Goal: Task Accomplishment & Management: Manage account settings

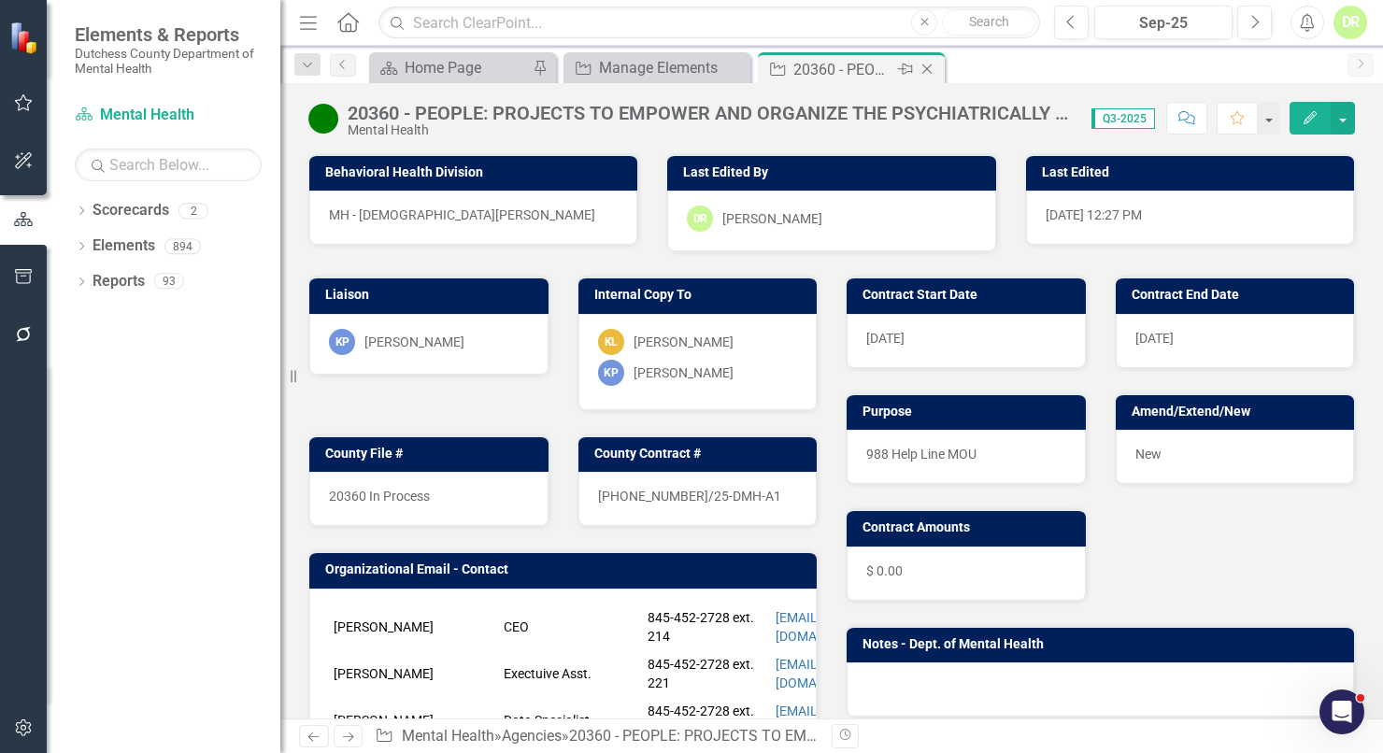
click at [928, 63] on icon "Close" at bounding box center [927, 69] width 19 height 15
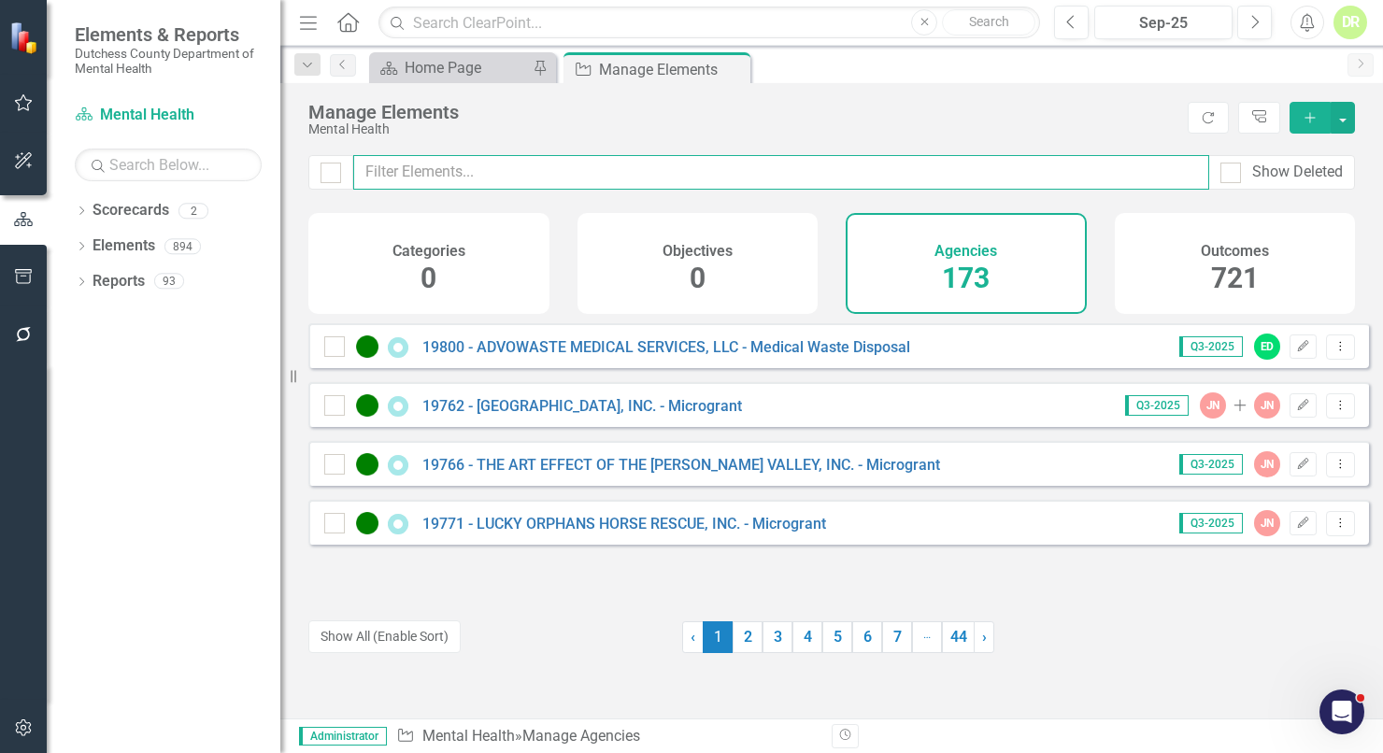
click at [420, 168] on input "text" at bounding box center [781, 172] width 856 height 35
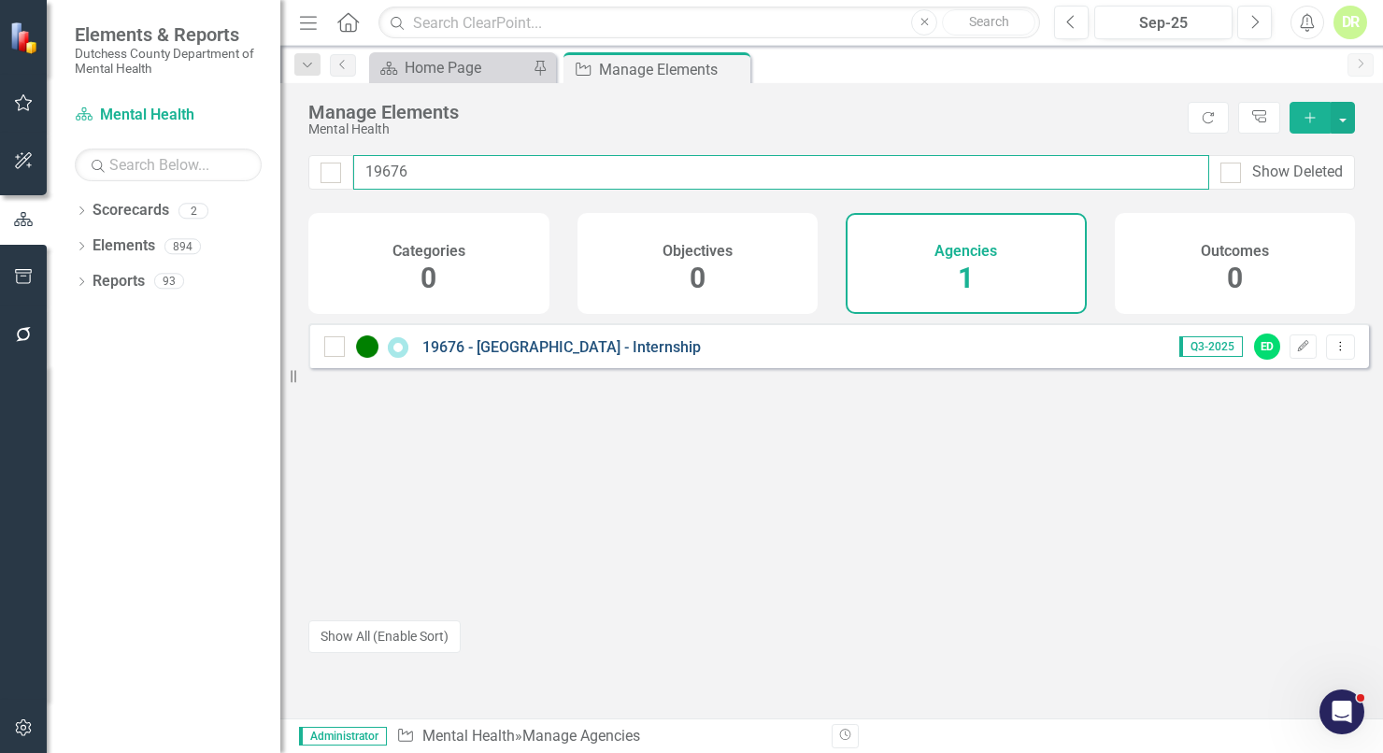
type input "19676"
click at [572, 356] on link "19676 - [GEOGRAPHIC_DATA] - Internship" at bounding box center [561, 347] width 278 height 18
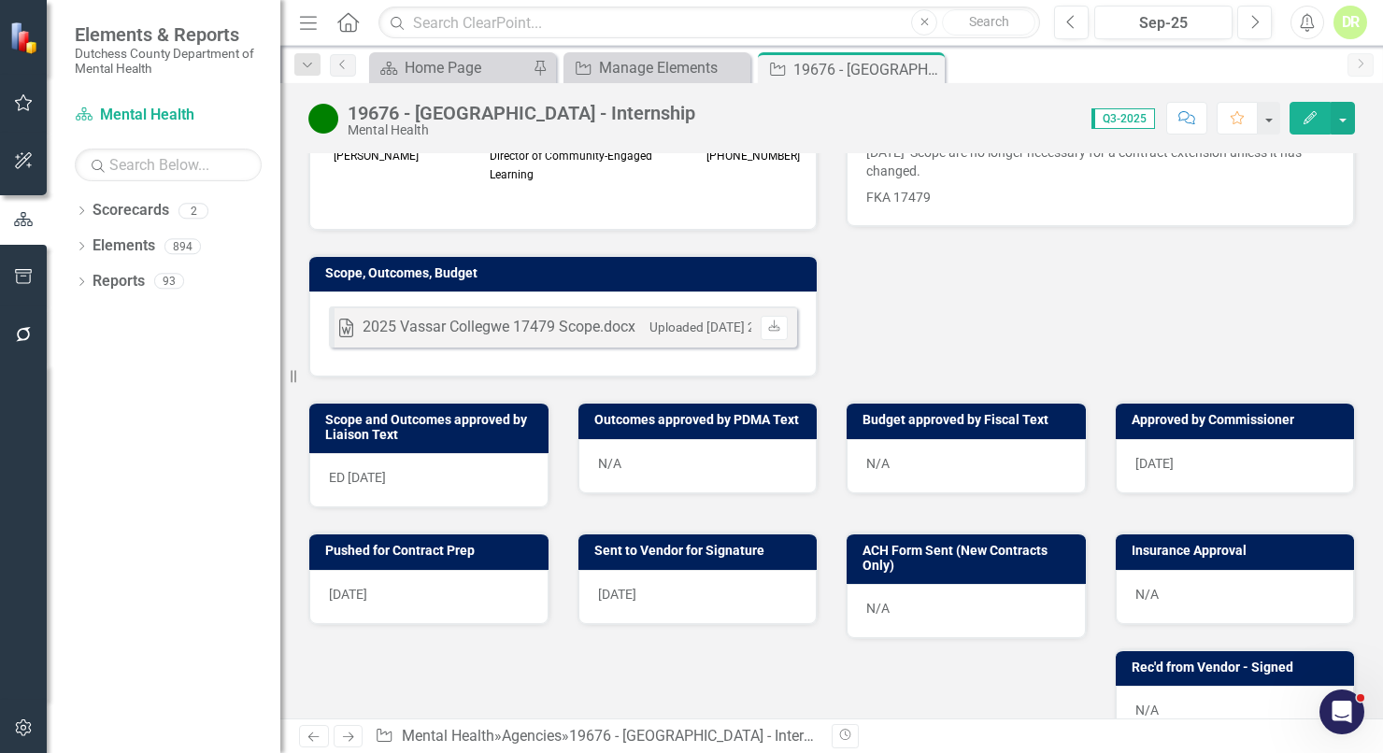
scroll to position [594, 0]
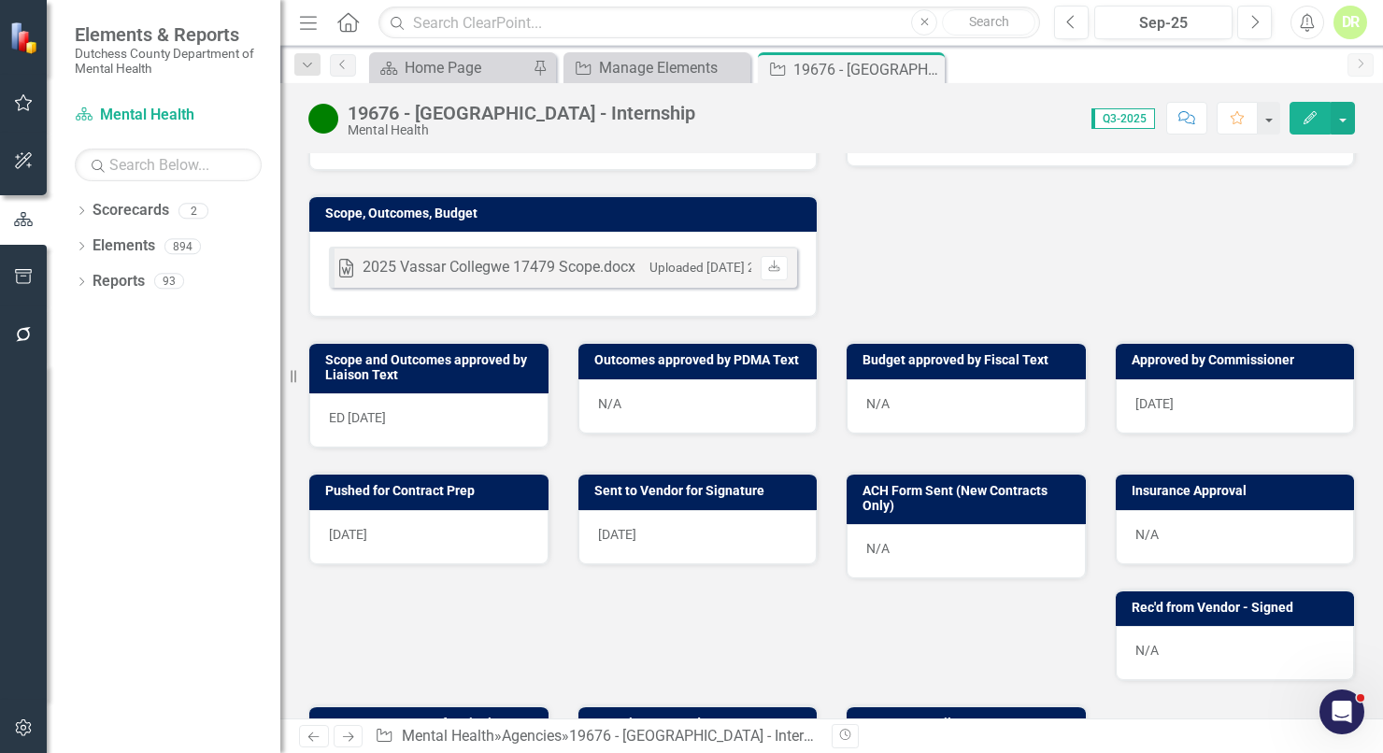
click at [1173, 524] on div "N/A" at bounding box center [1235, 537] width 239 height 54
click at [1172, 524] on div "N/A" at bounding box center [1235, 537] width 239 height 54
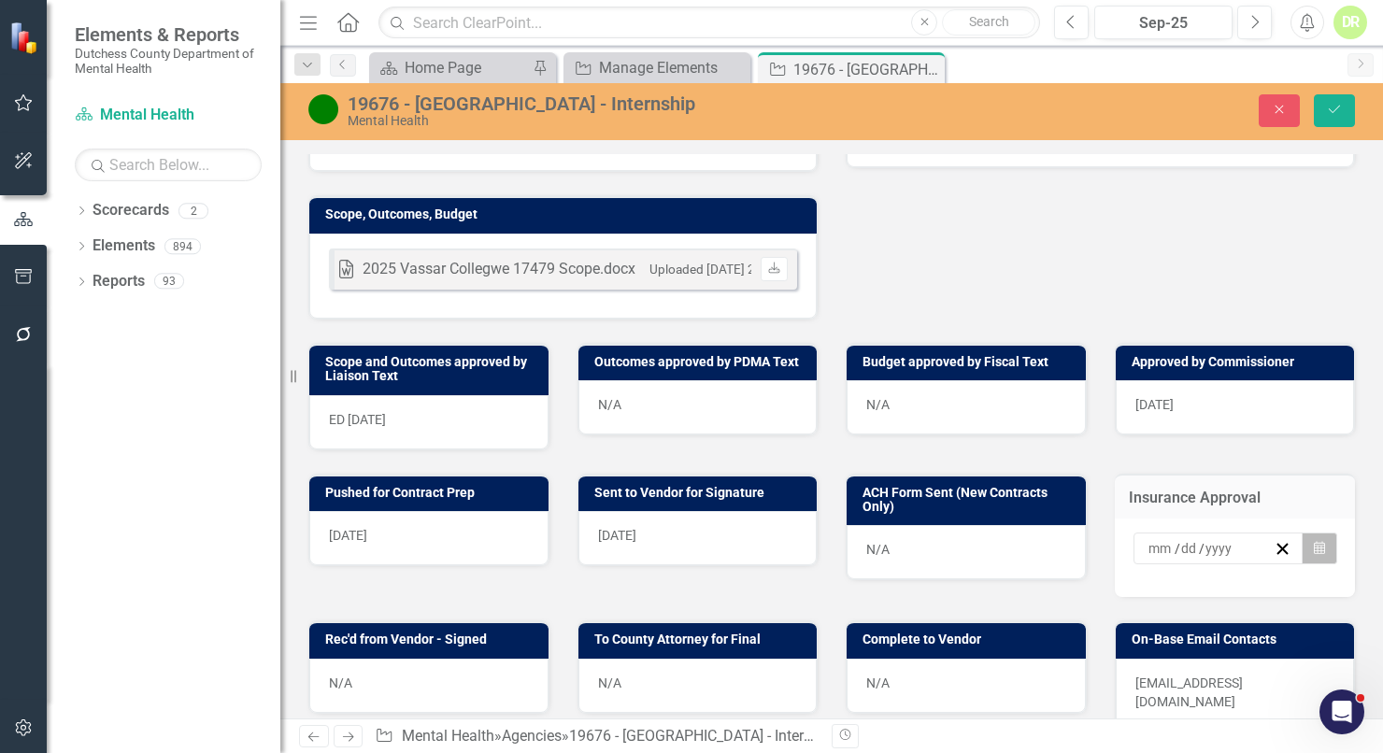
click at [1314, 542] on icon "Calendar" at bounding box center [1319, 548] width 11 height 13
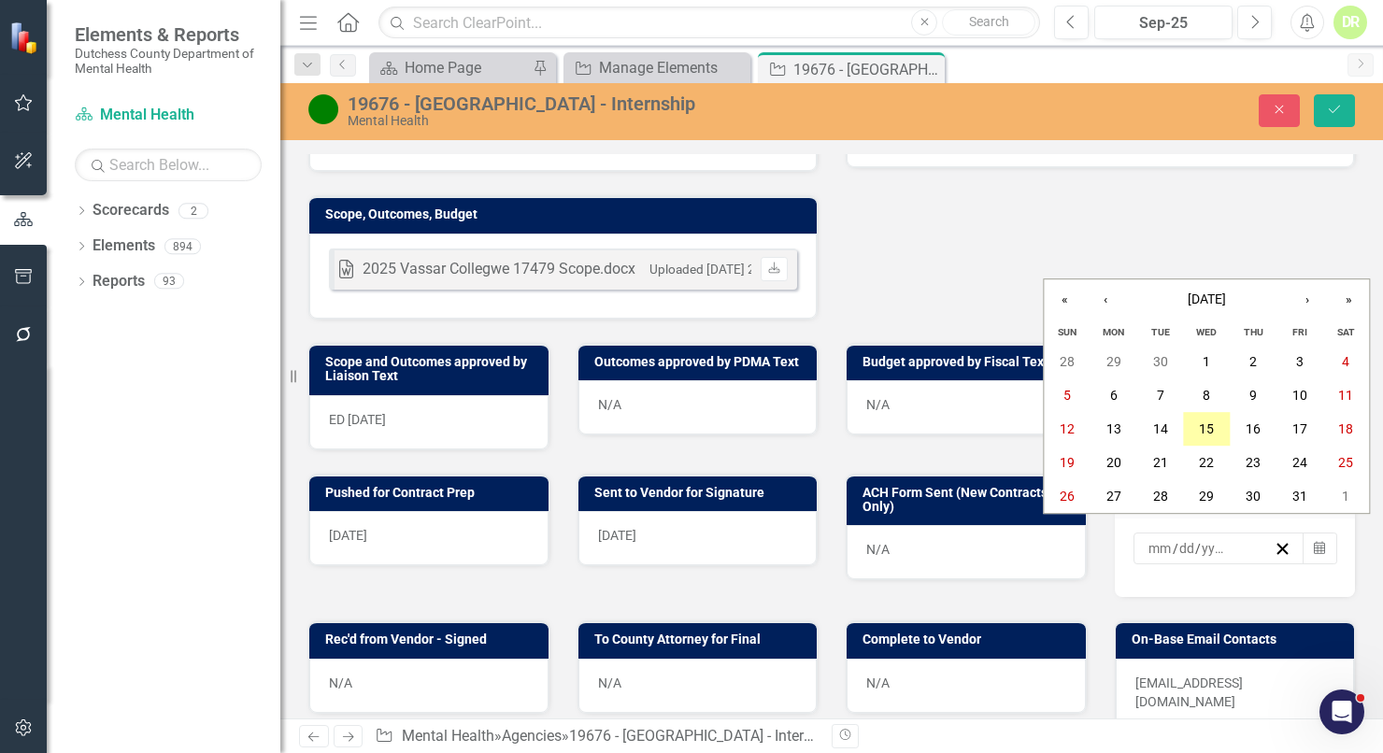
click at [1209, 424] on abbr "15" at bounding box center [1206, 428] width 15 height 15
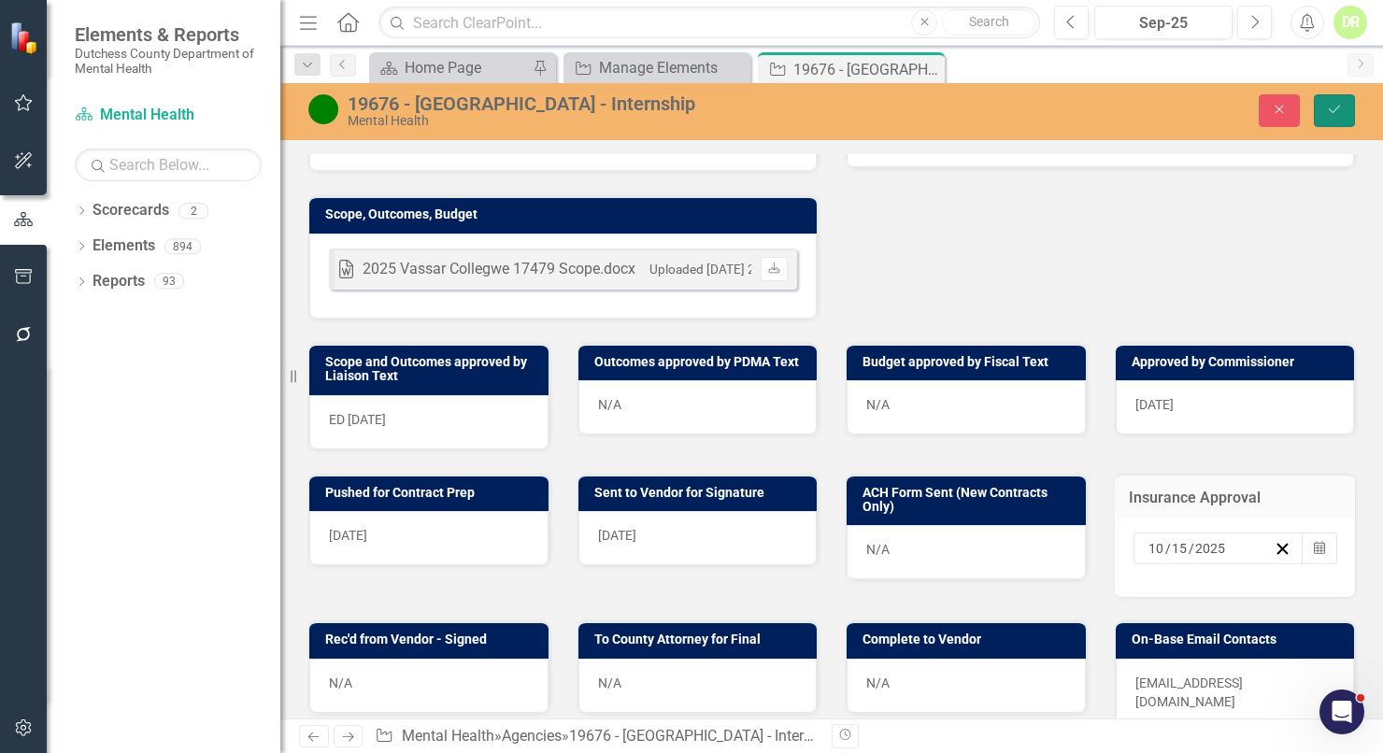
click at [1341, 110] on icon "Save" at bounding box center [1334, 109] width 17 height 13
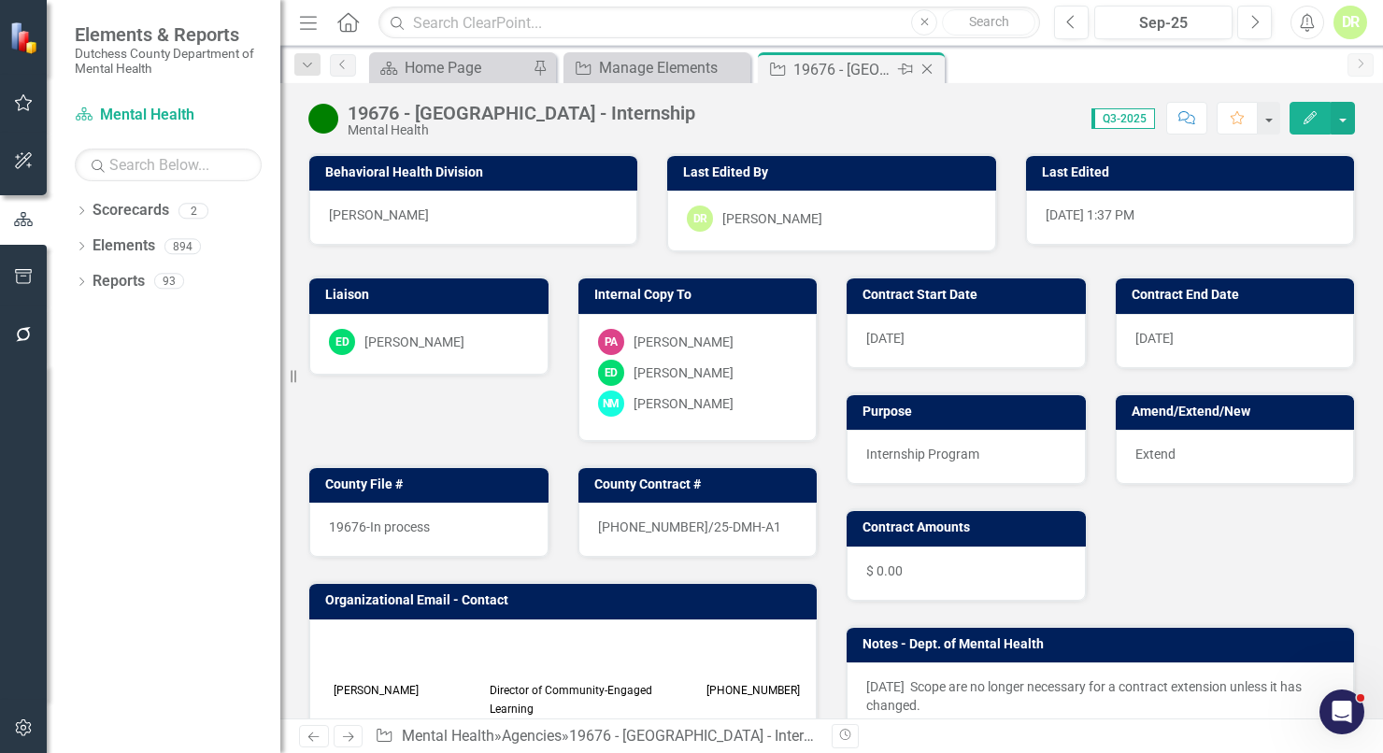
click at [925, 65] on icon "Close" at bounding box center [927, 69] width 19 height 15
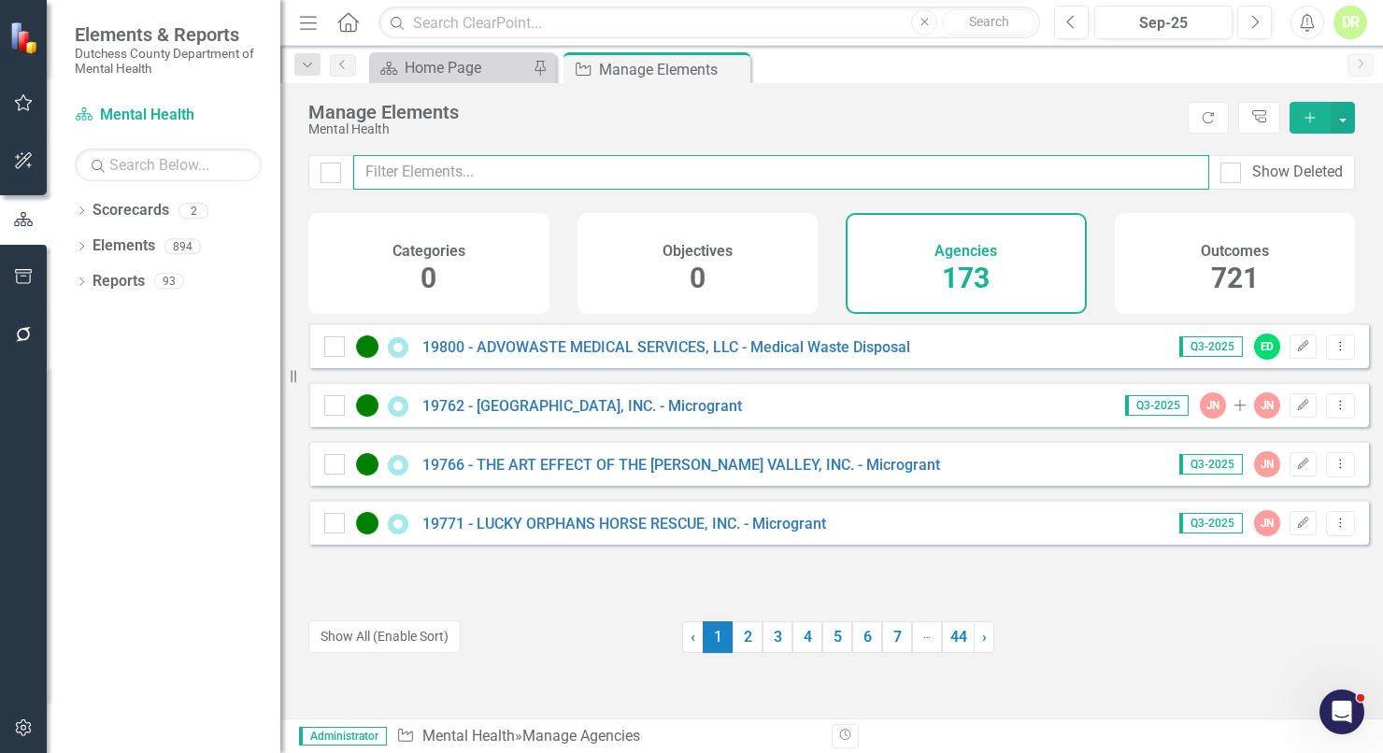
click at [396, 172] on input "text" at bounding box center [781, 172] width 856 height 35
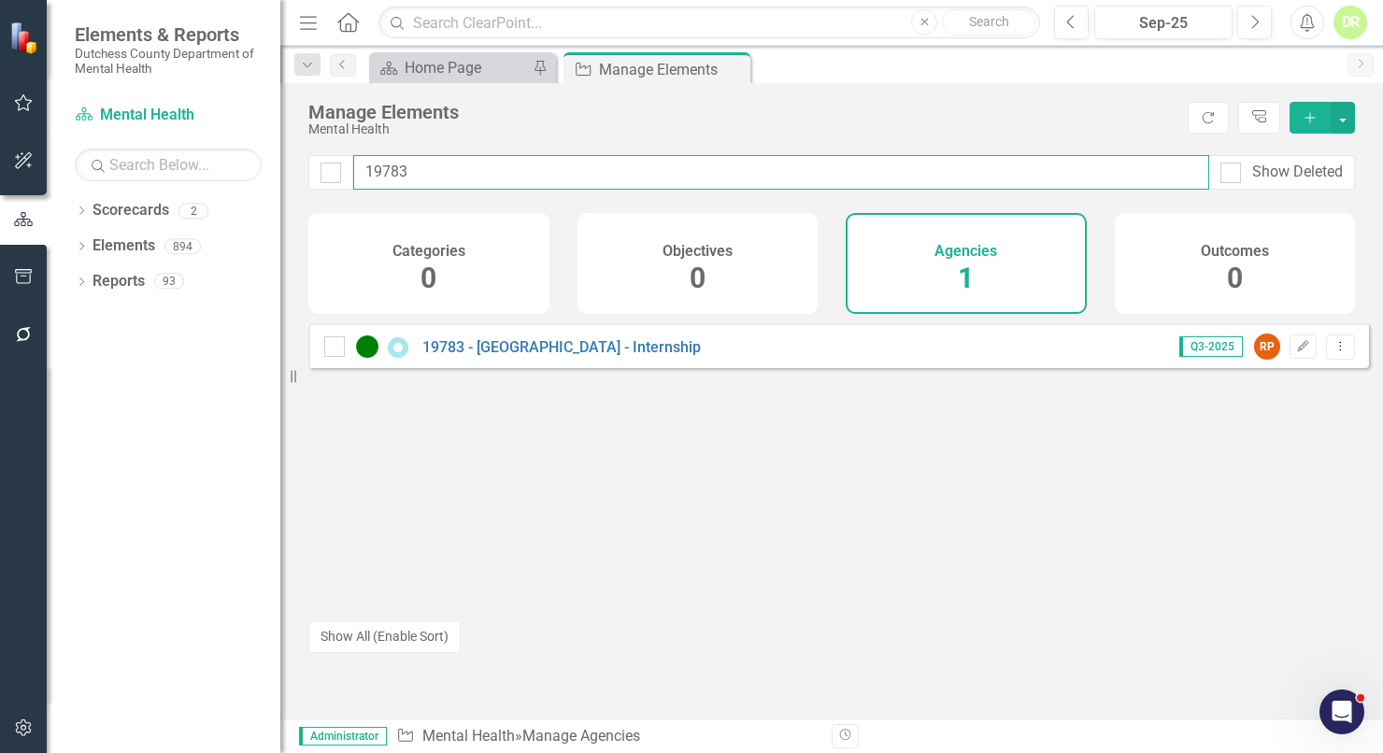
type input "19783"
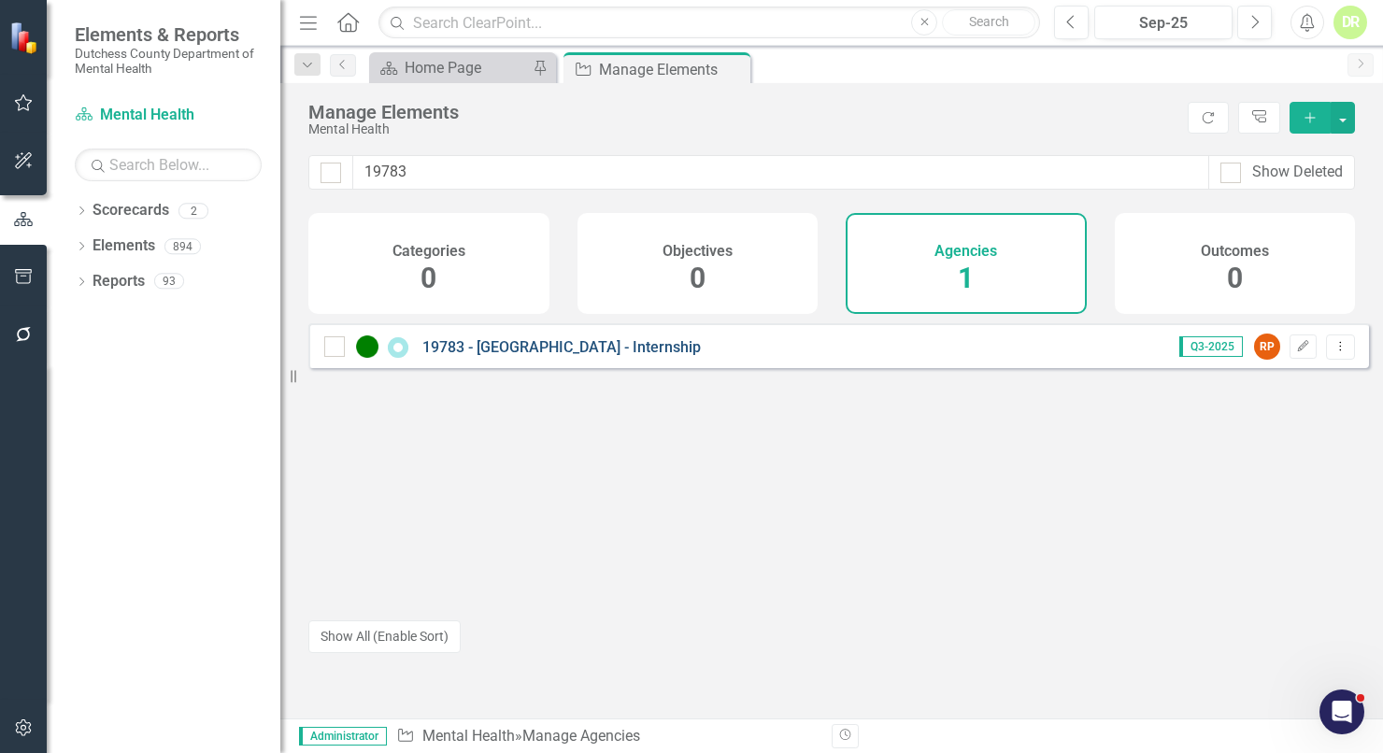
click at [614, 356] on link "19783 - [GEOGRAPHIC_DATA] - Internship" at bounding box center [561, 347] width 278 height 18
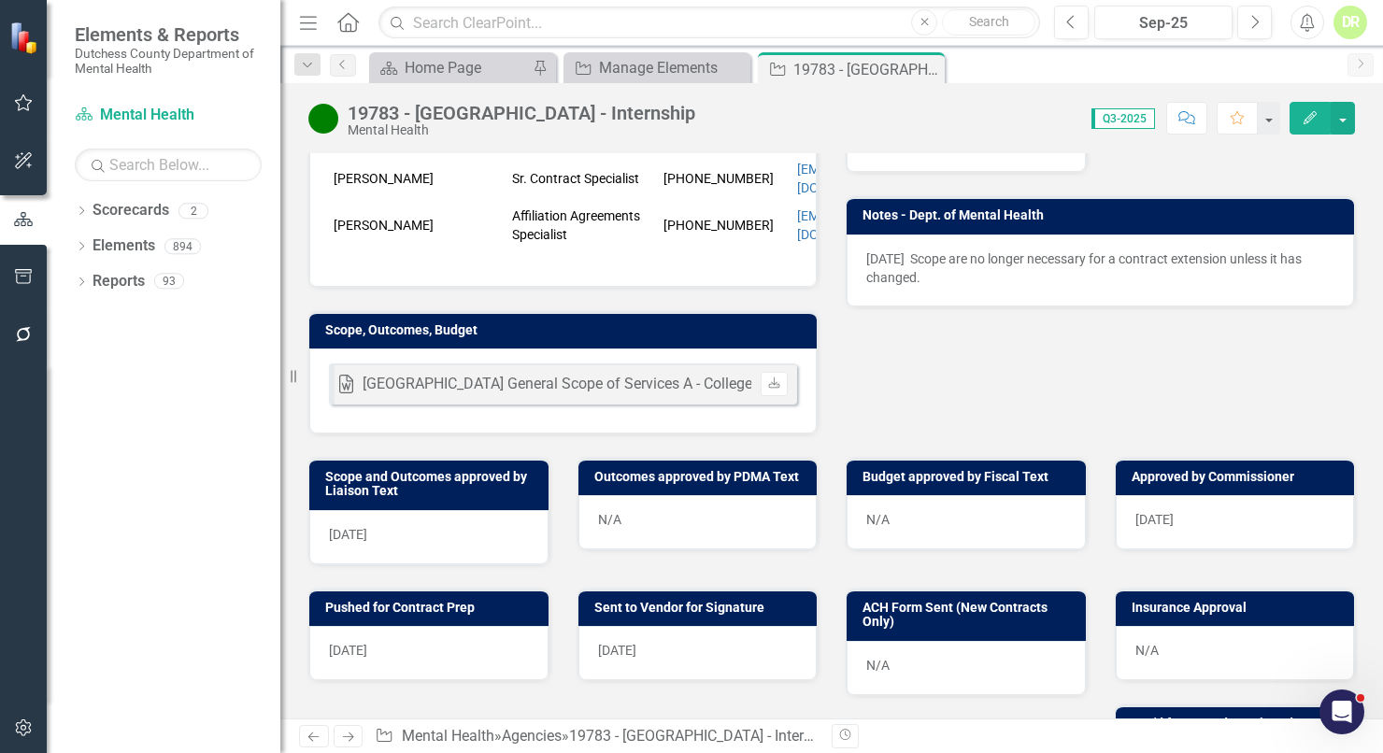
scroll to position [509, 0]
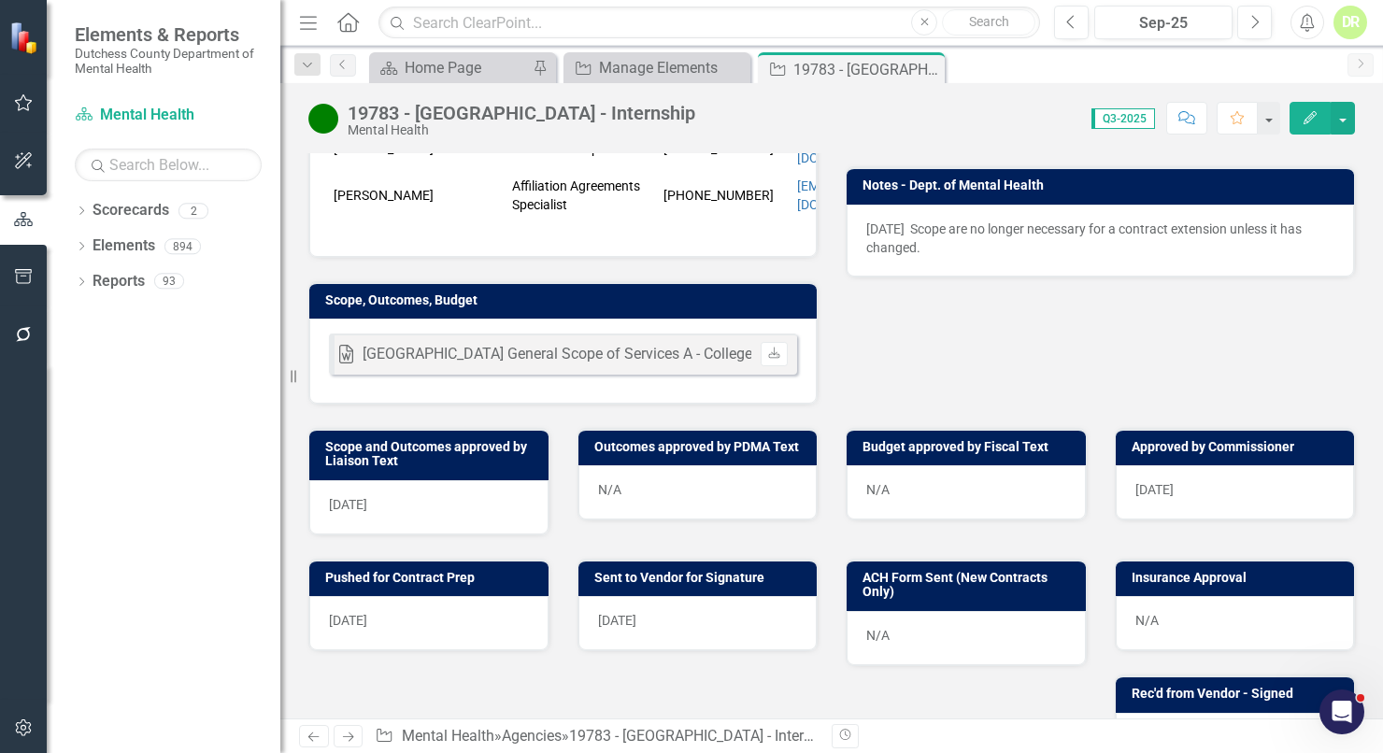
click at [1222, 625] on div "N/A" at bounding box center [1235, 623] width 239 height 54
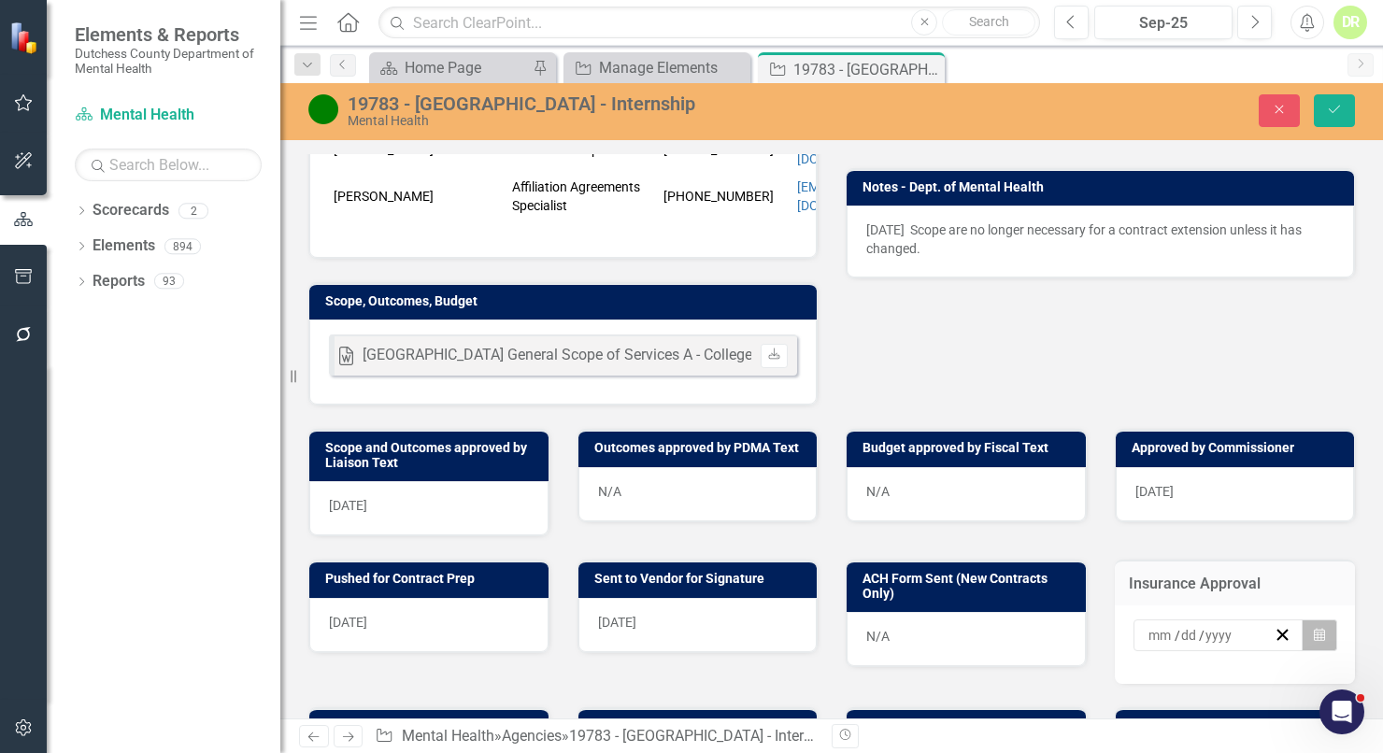
click at [1314, 639] on icon "button" at bounding box center [1319, 634] width 11 height 13
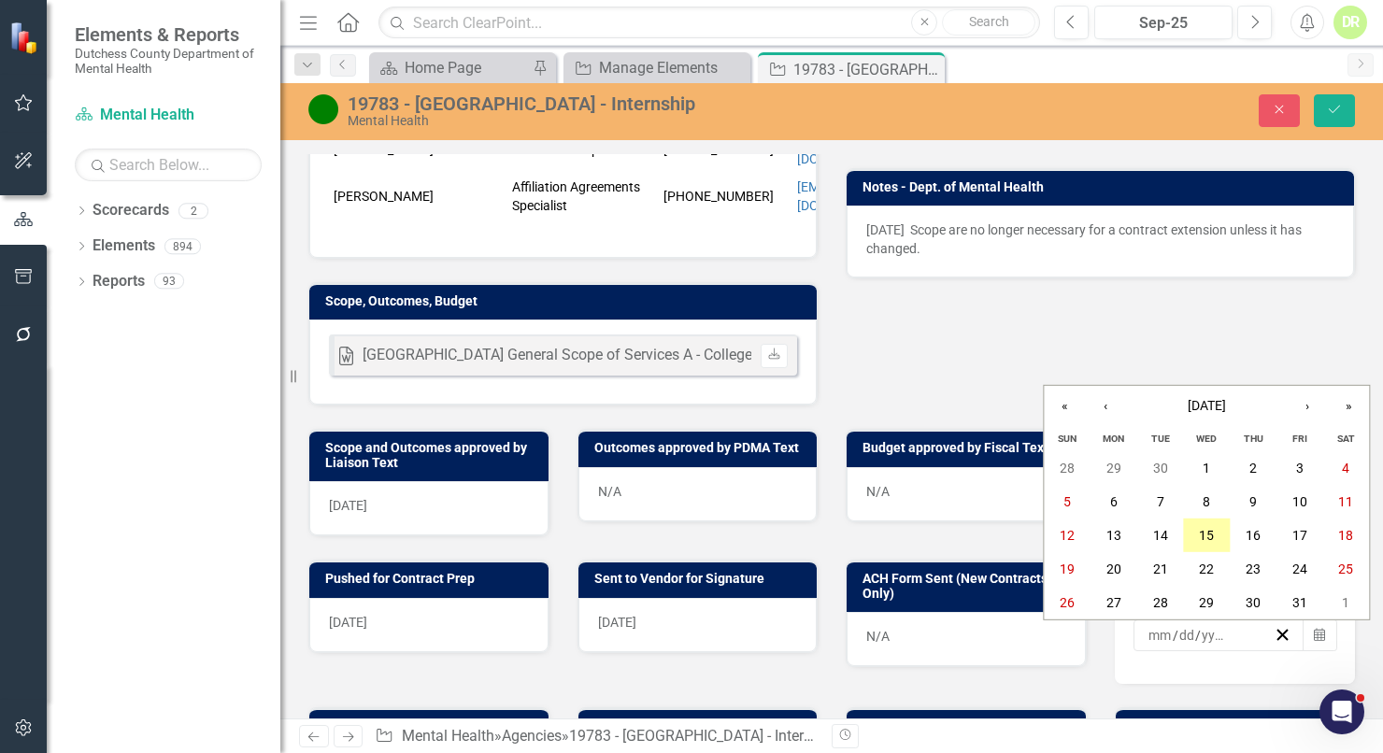
click at [1208, 528] on abbr "15" at bounding box center [1206, 535] width 15 height 15
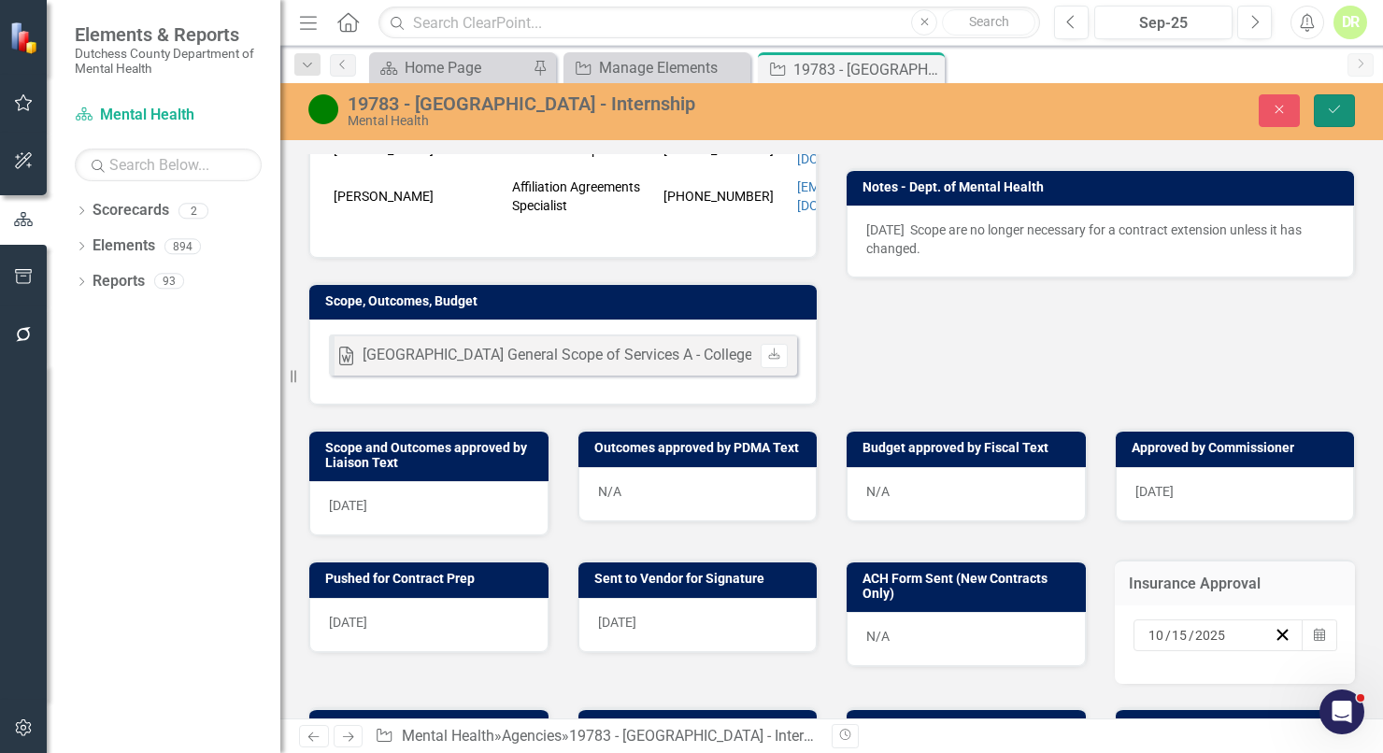
click at [1338, 107] on icon "submit" at bounding box center [1334, 109] width 11 height 7
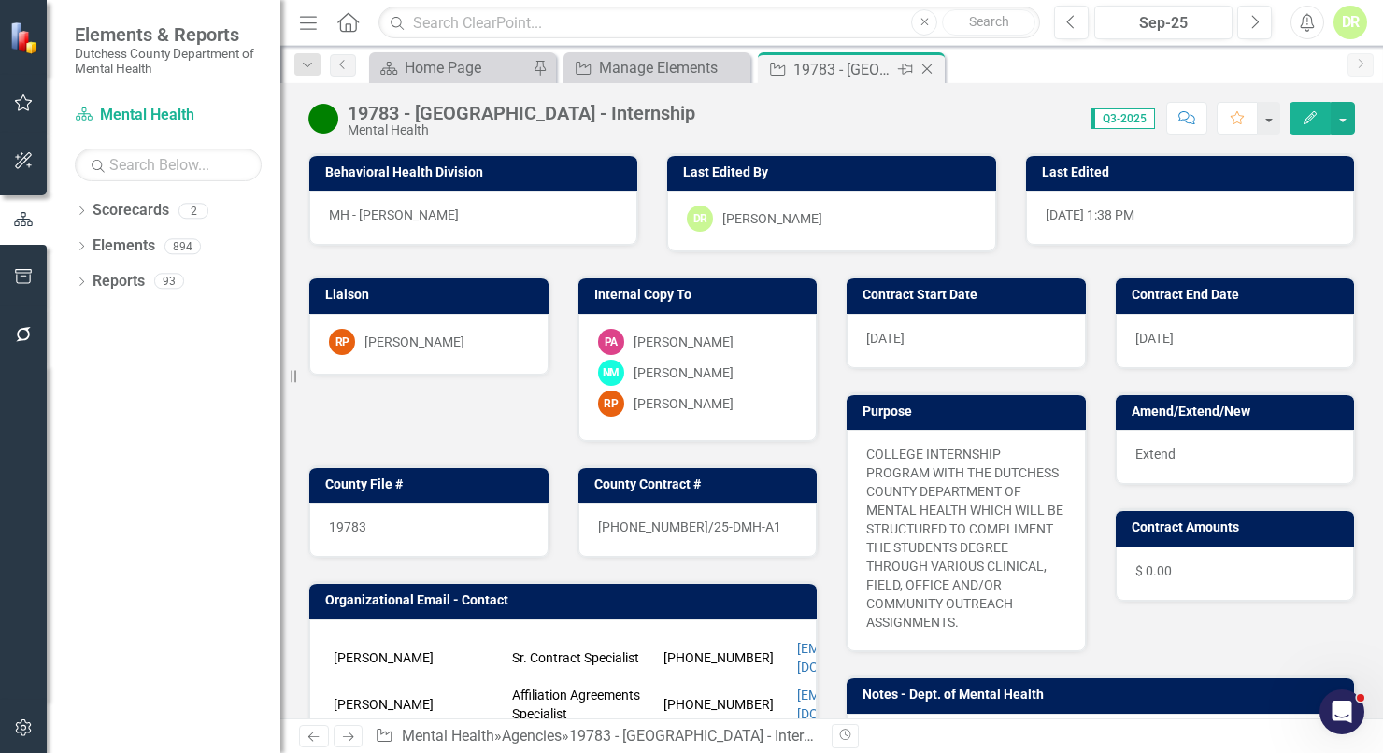
click at [929, 66] on icon "Close" at bounding box center [927, 69] width 19 height 15
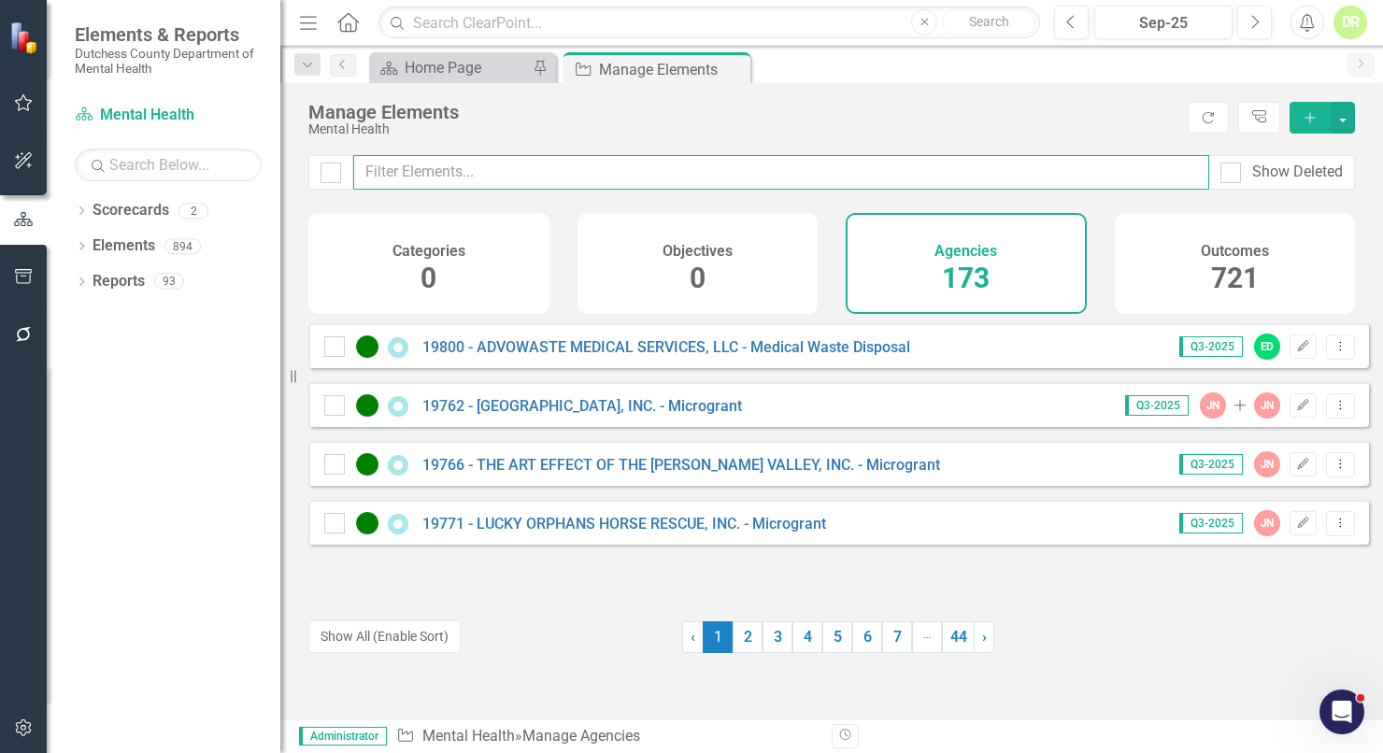
click at [428, 169] on input "text" at bounding box center [781, 172] width 856 height 35
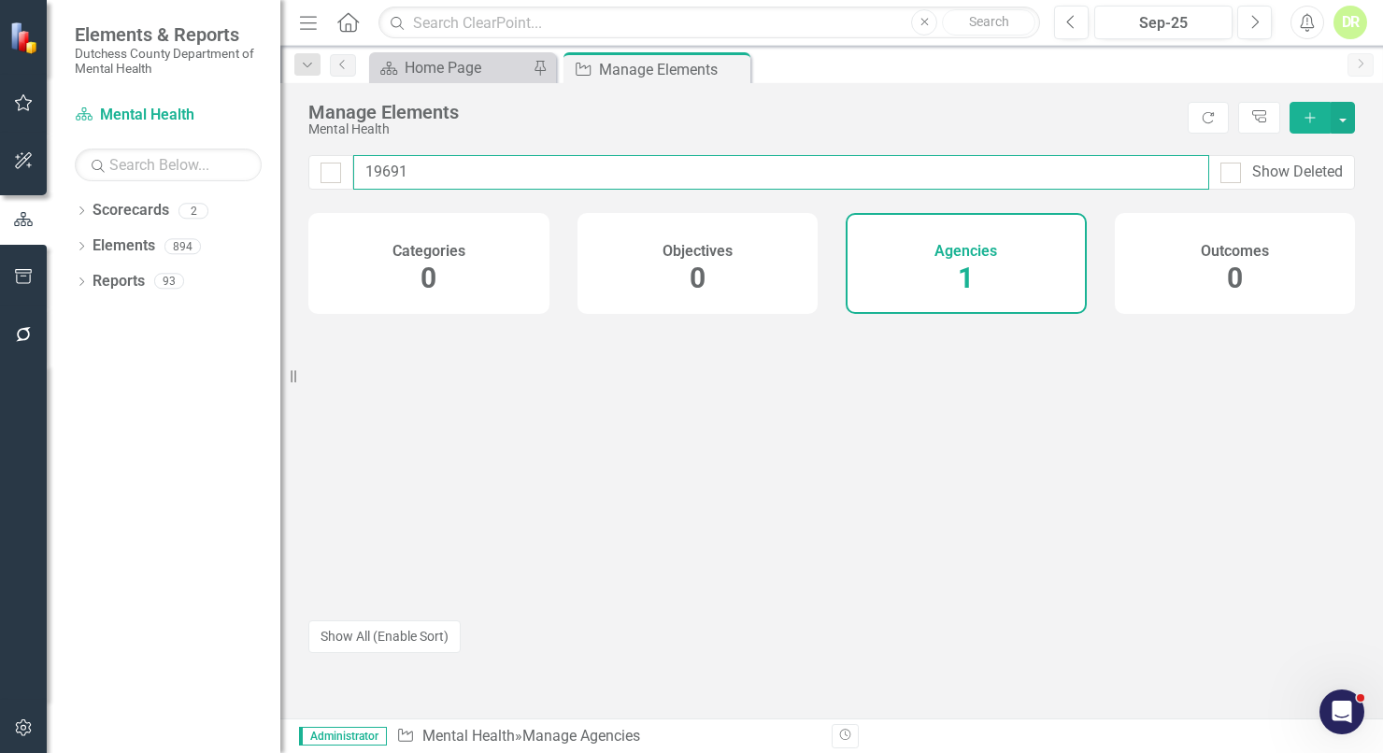
type input "19691"
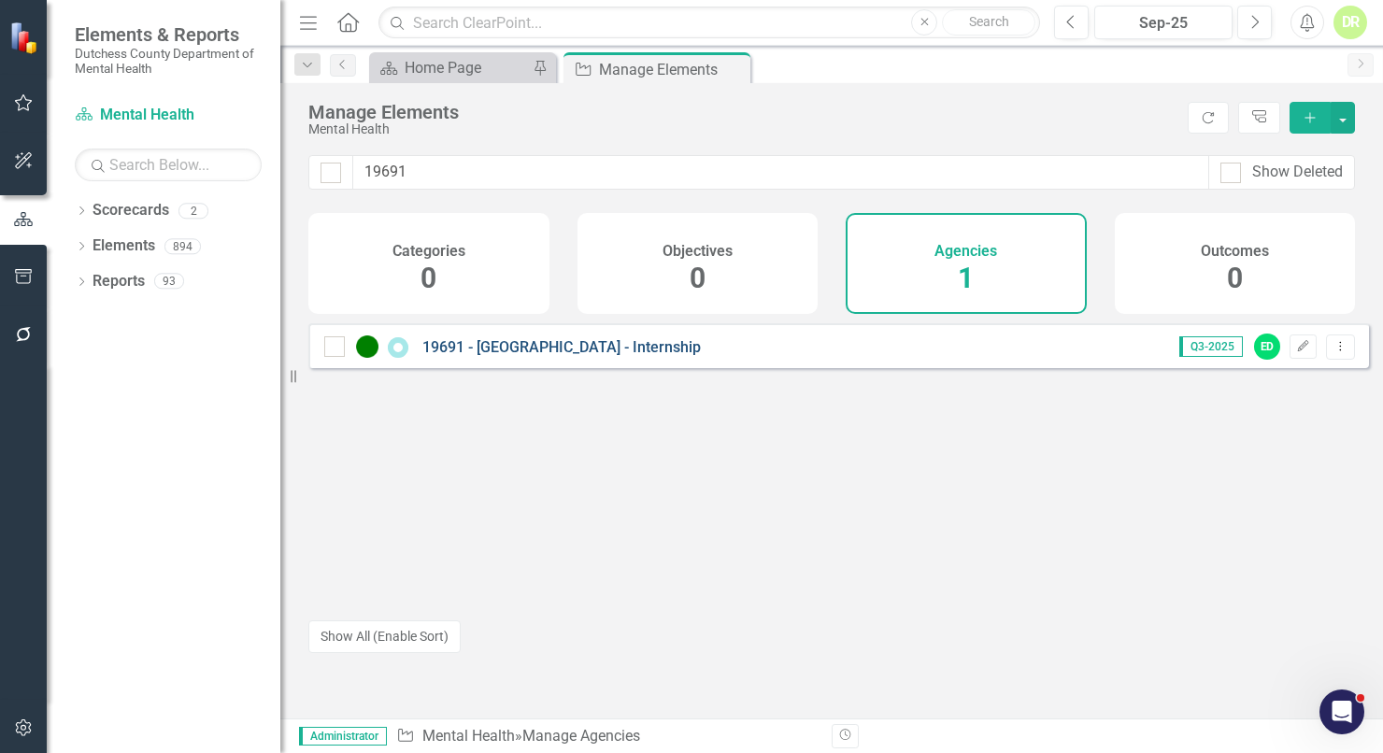
click at [514, 356] on link "19691 - [GEOGRAPHIC_DATA] - Internship" at bounding box center [561, 347] width 278 height 18
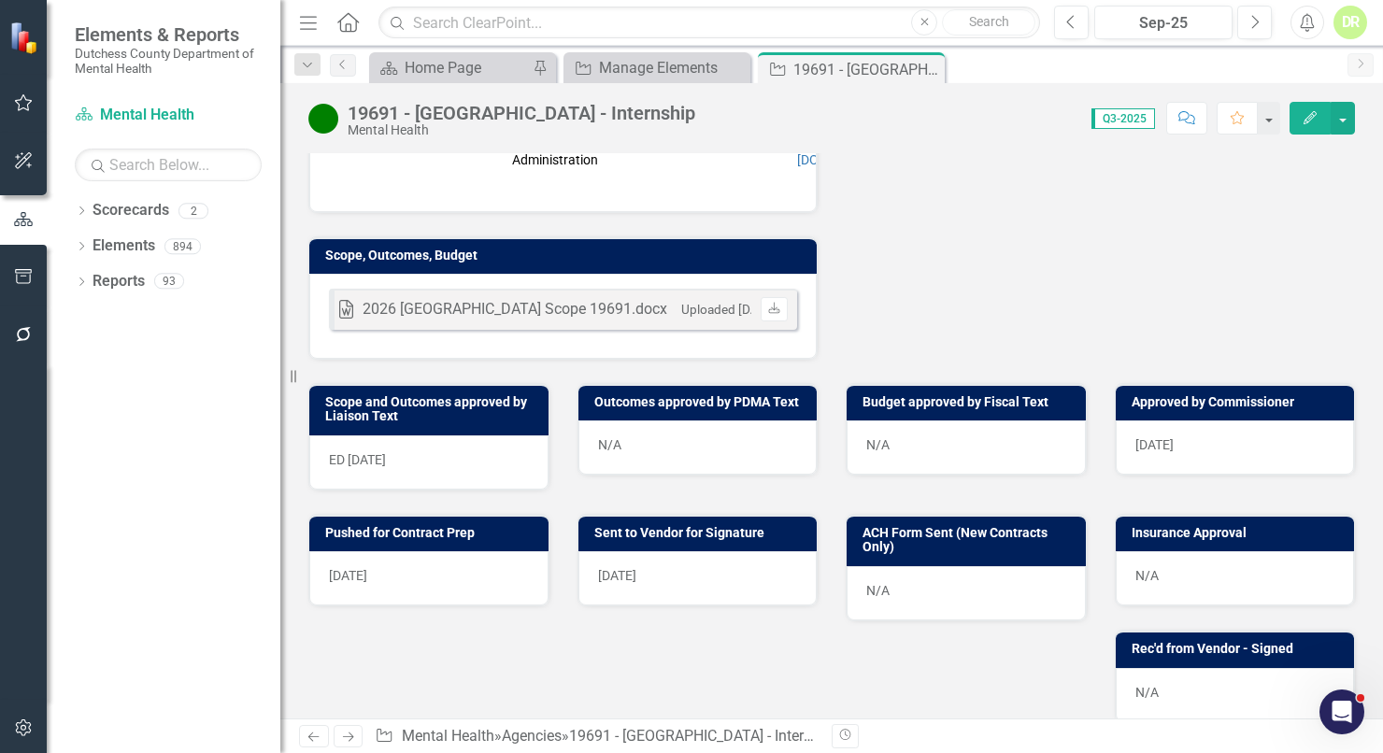
scroll to position [679, 0]
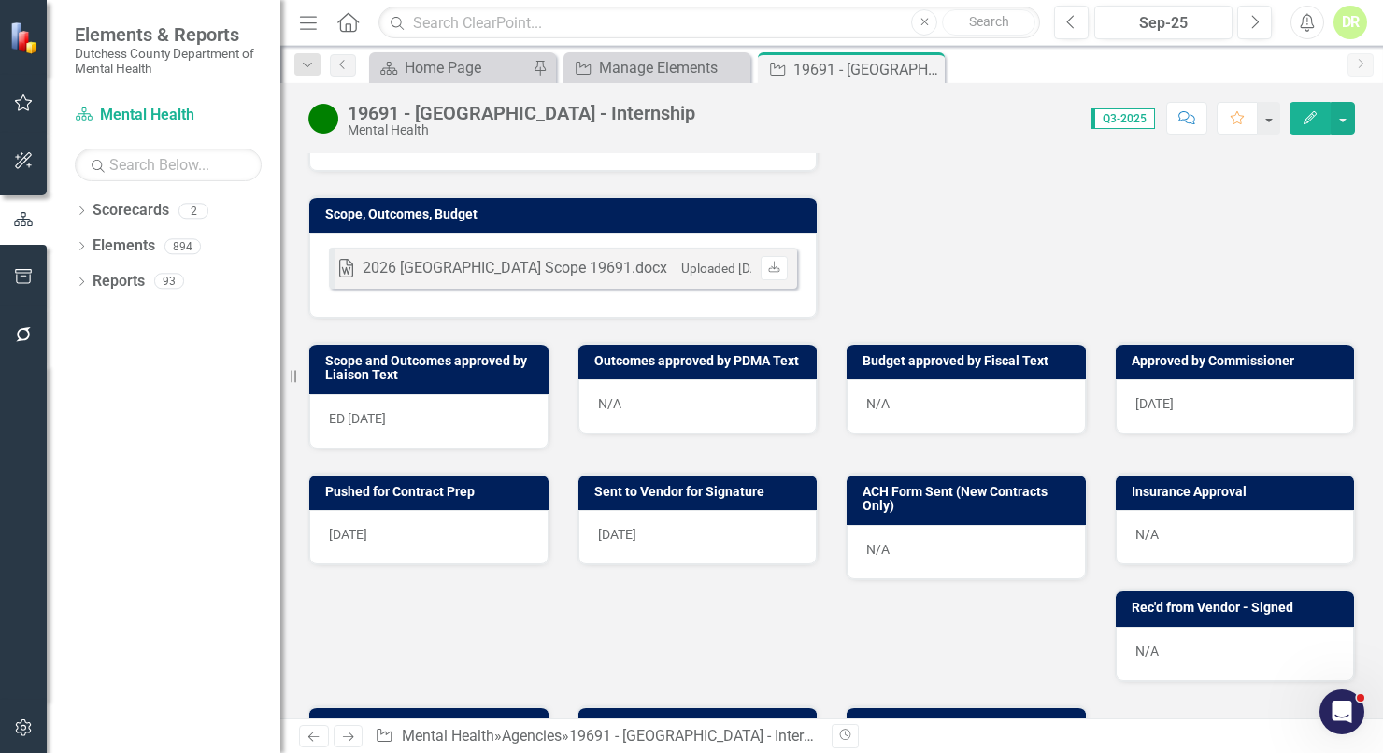
click at [1174, 510] on div "N/A" at bounding box center [1235, 537] width 239 height 54
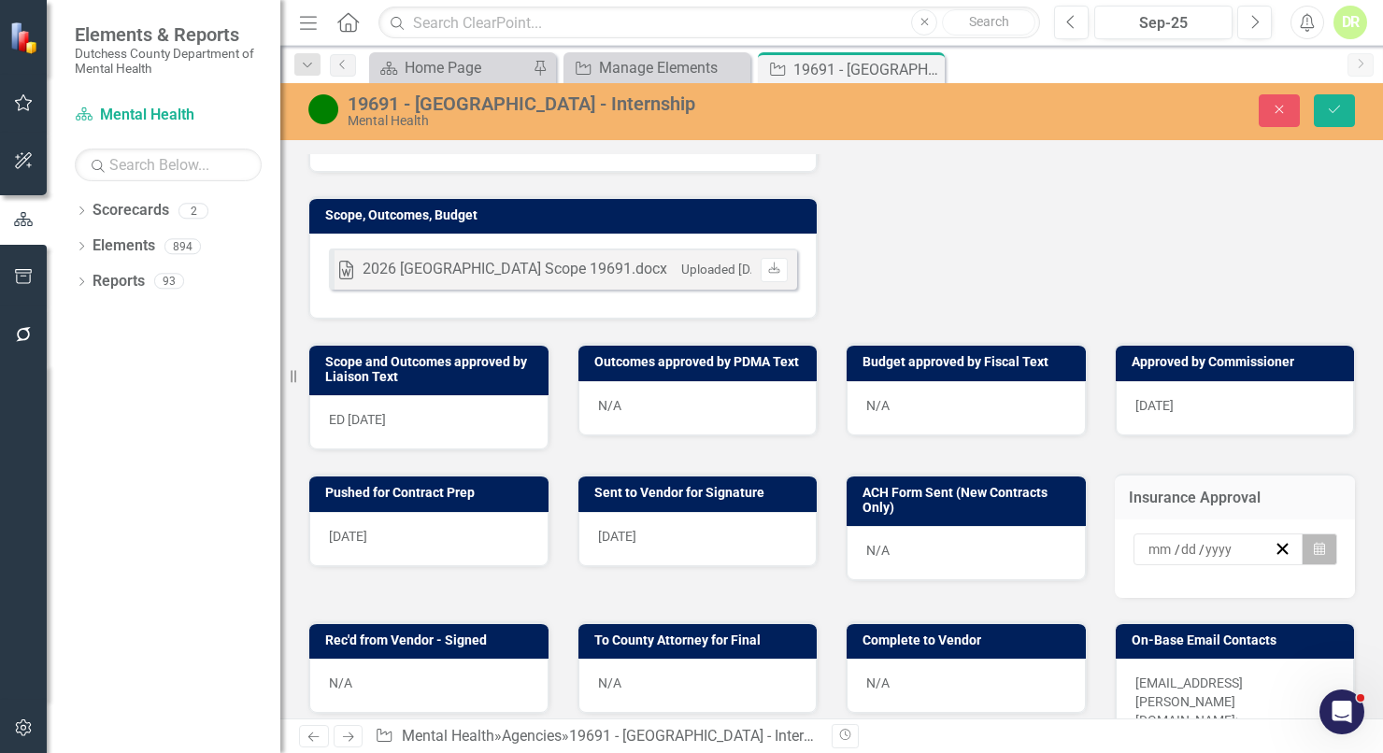
click at [1314, 542] on icon "button" at bounding box center [1319, 548] width 11 height 13
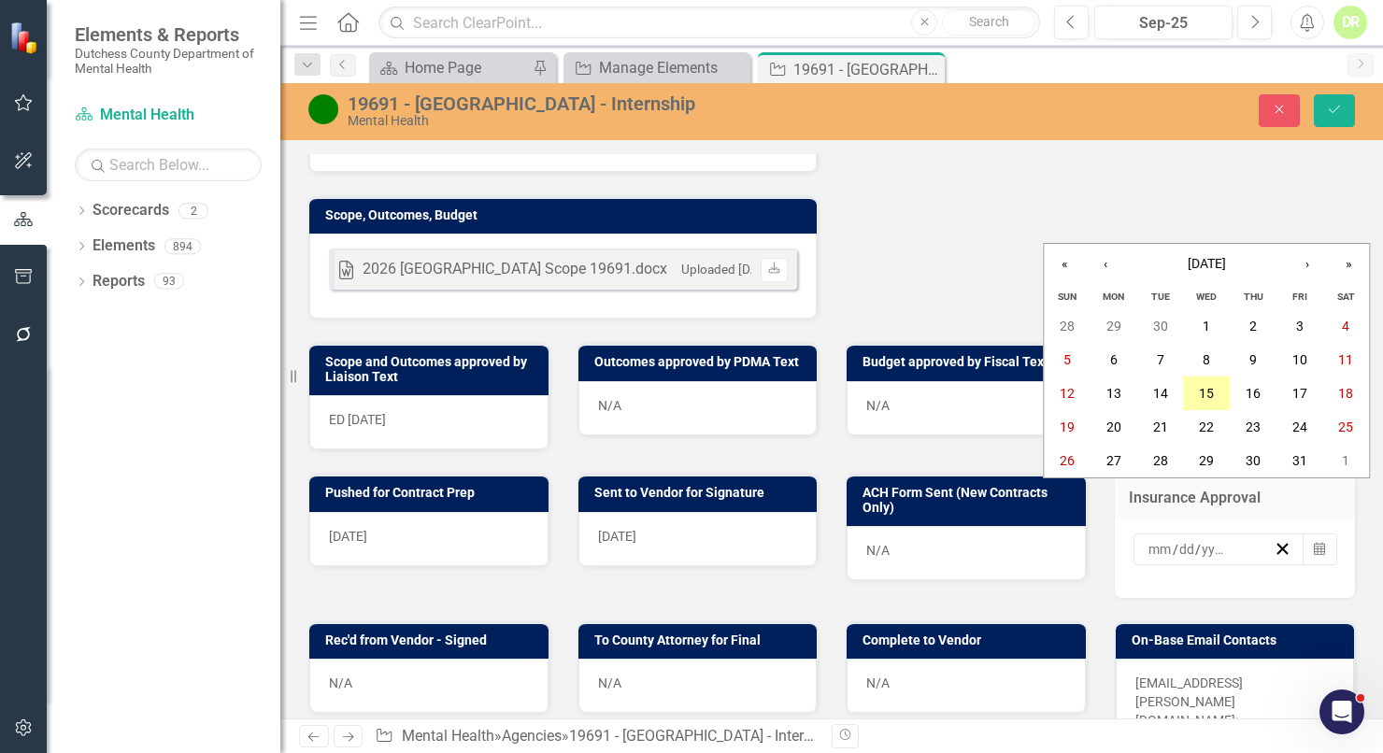
click at [1210, 391] on abbr "15" at bounding box center [1206, 393] width 15 height 15
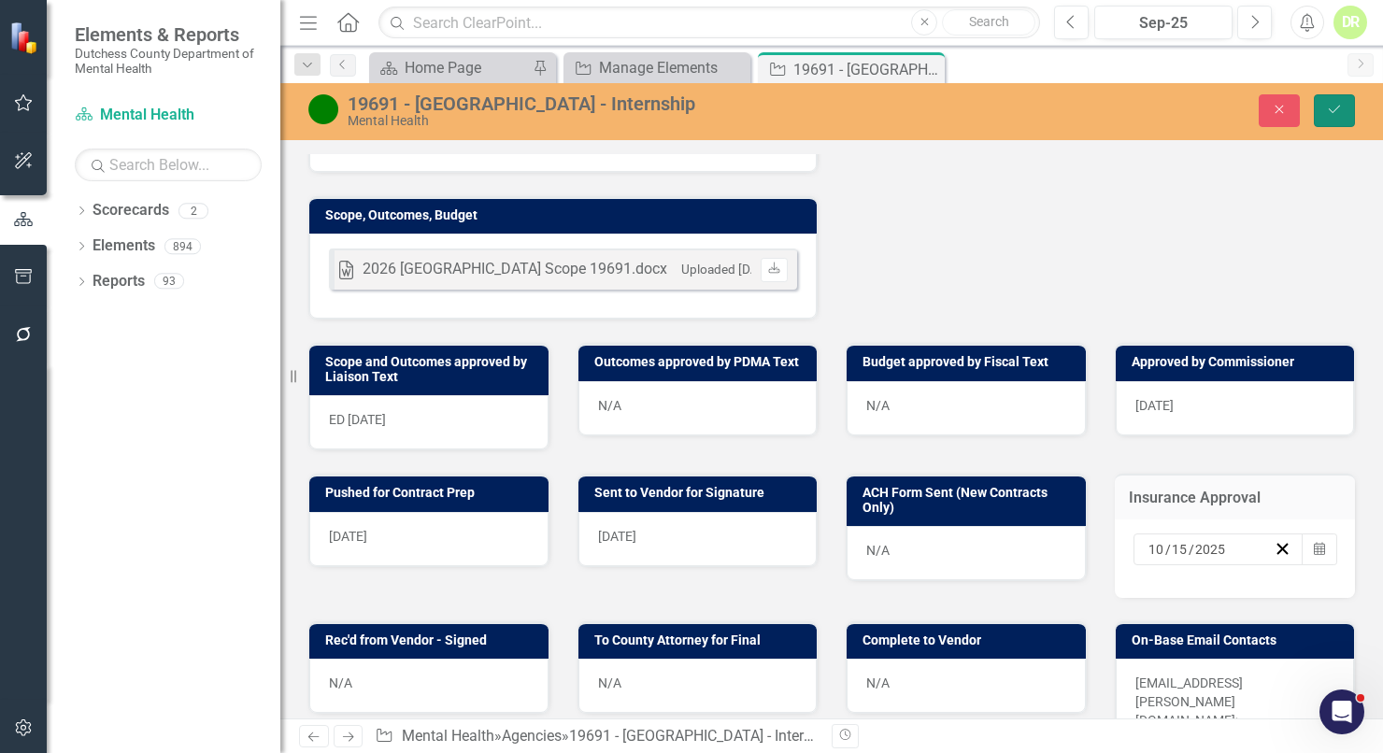
click at [1331, 105] on icon "Save" at bounding box center [1334, 109] width 17 height 13
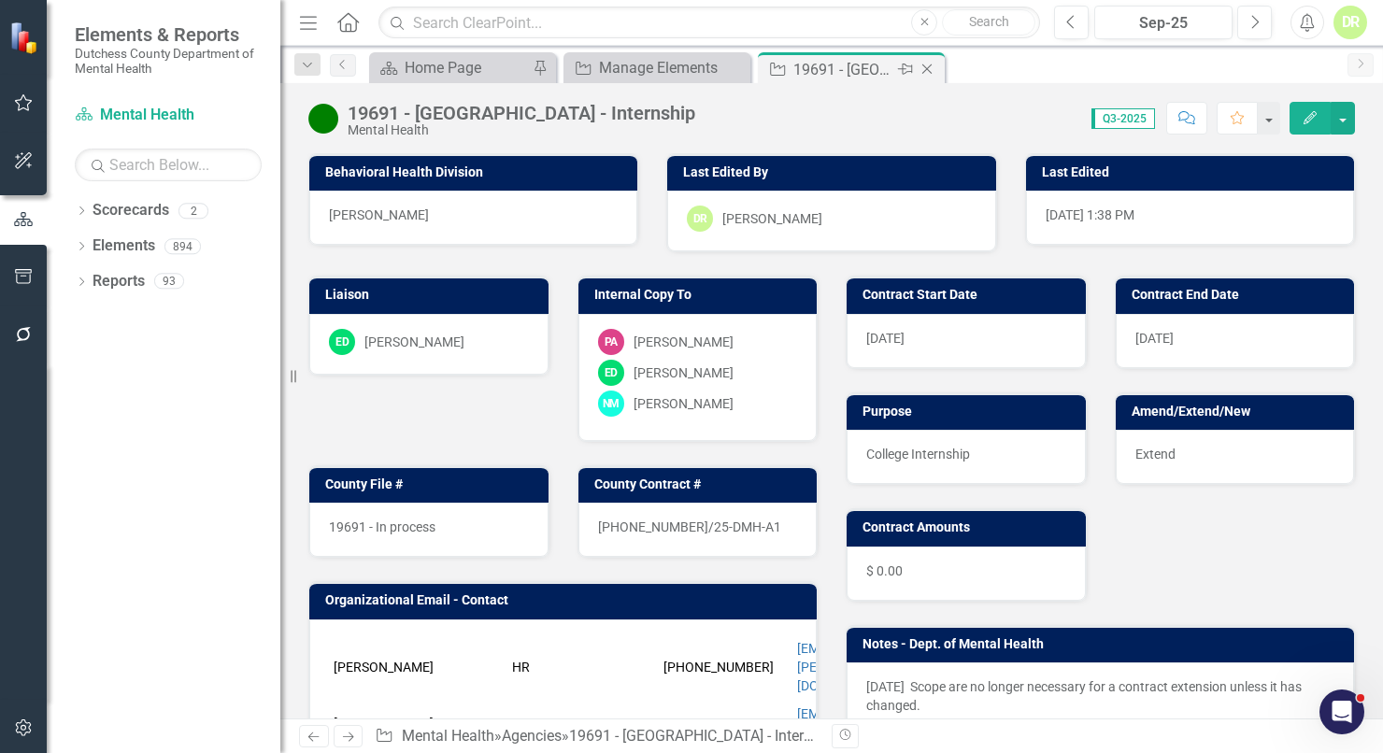
click at [926, 64] on icon "Close" at bounding box center [927, 69] width 19 height 15
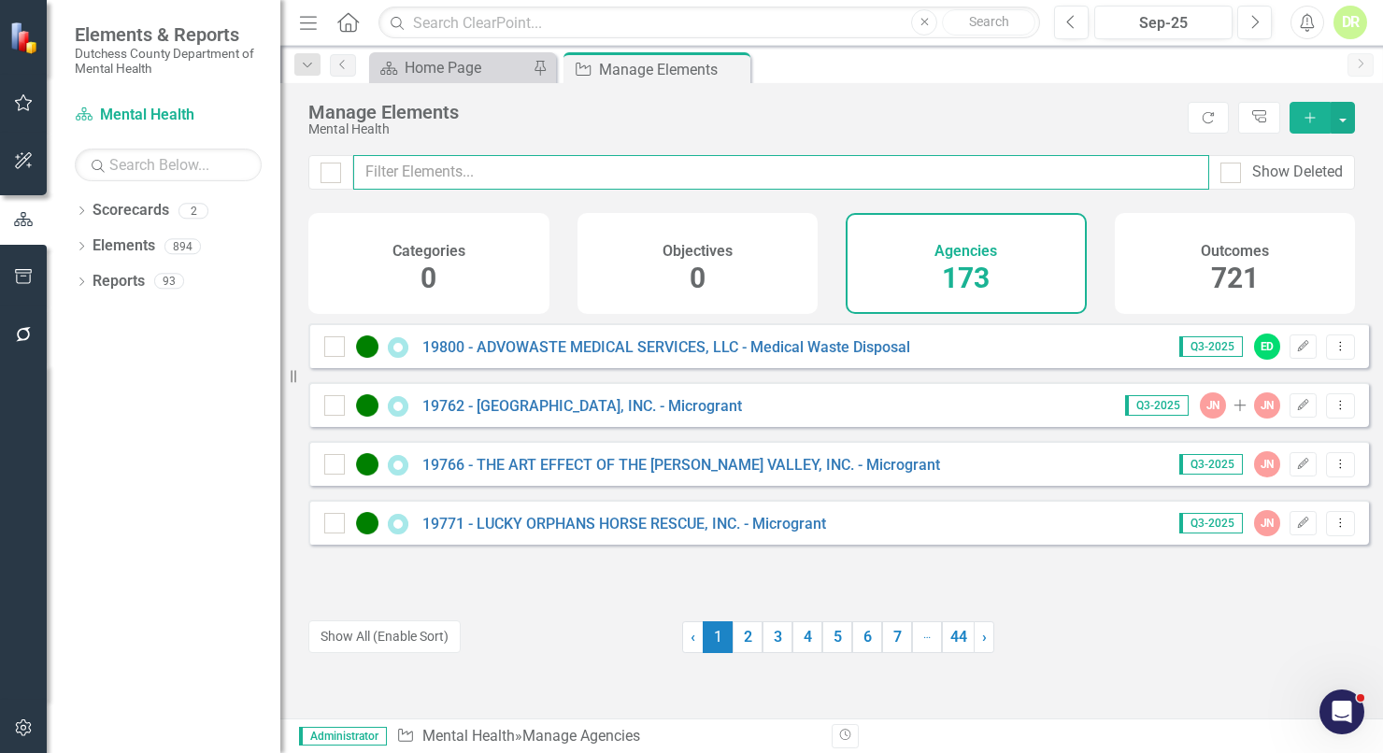
click at [426, 181] on input "text" at bounding box center [781, 172] width 856 height 35
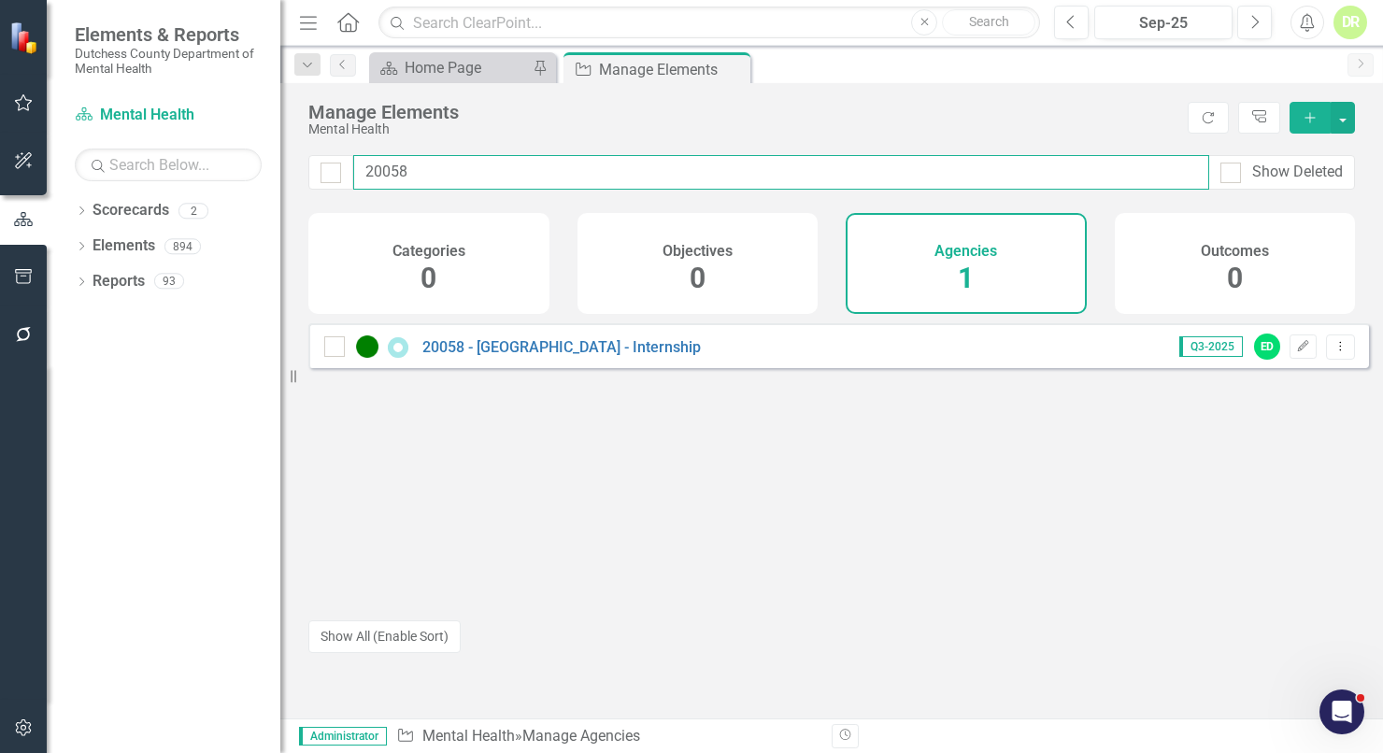
type input "20058"
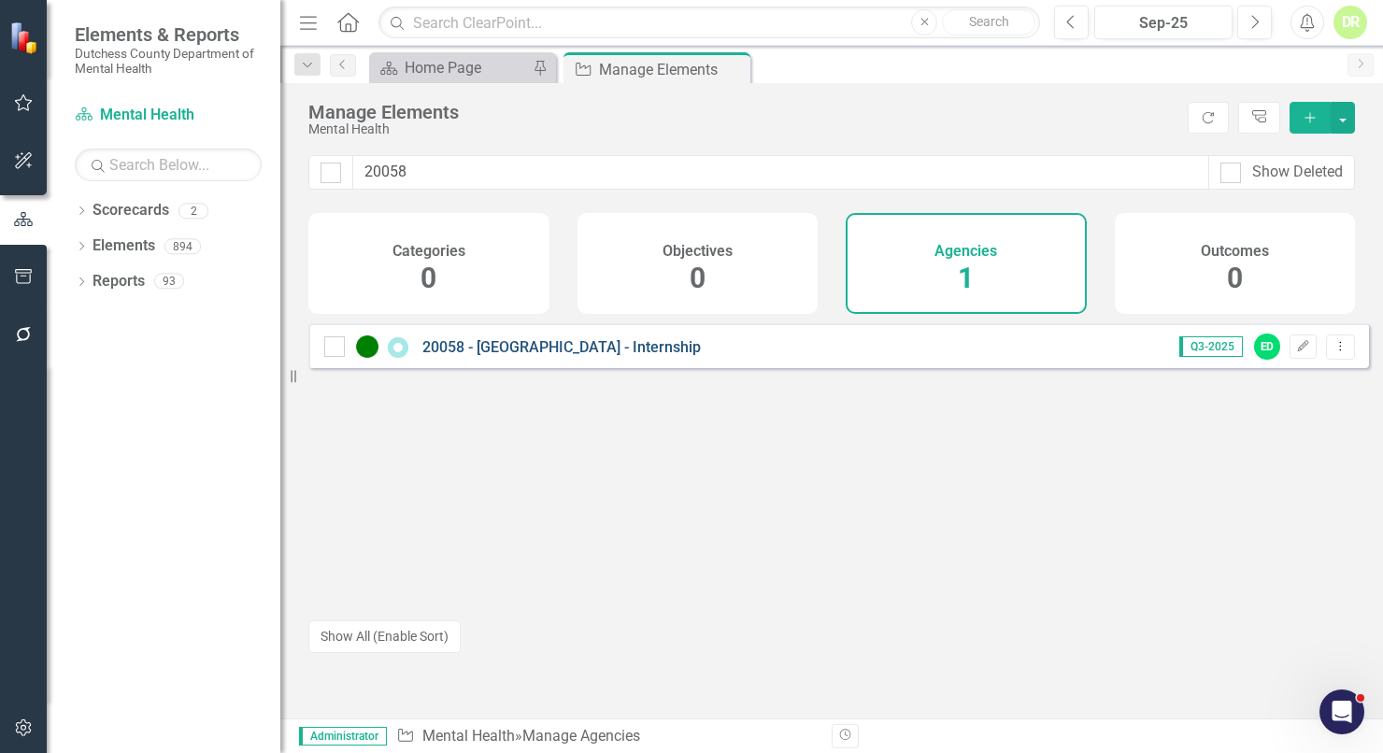
click at [508, 356] on link "20058 - [GEOGRAPHIC_DATA] - Internship" at bounding box center [561, 347] width 278 height 18
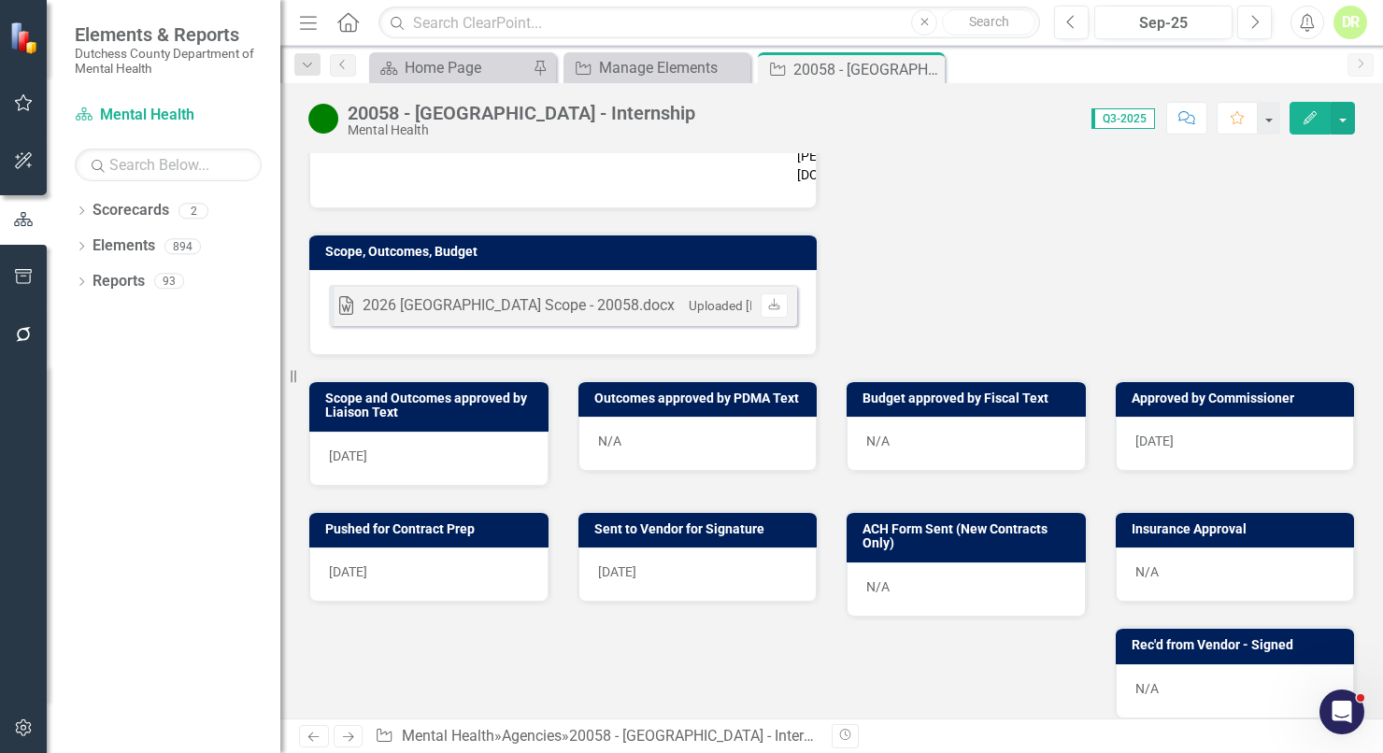
scroll to position [679, 0]
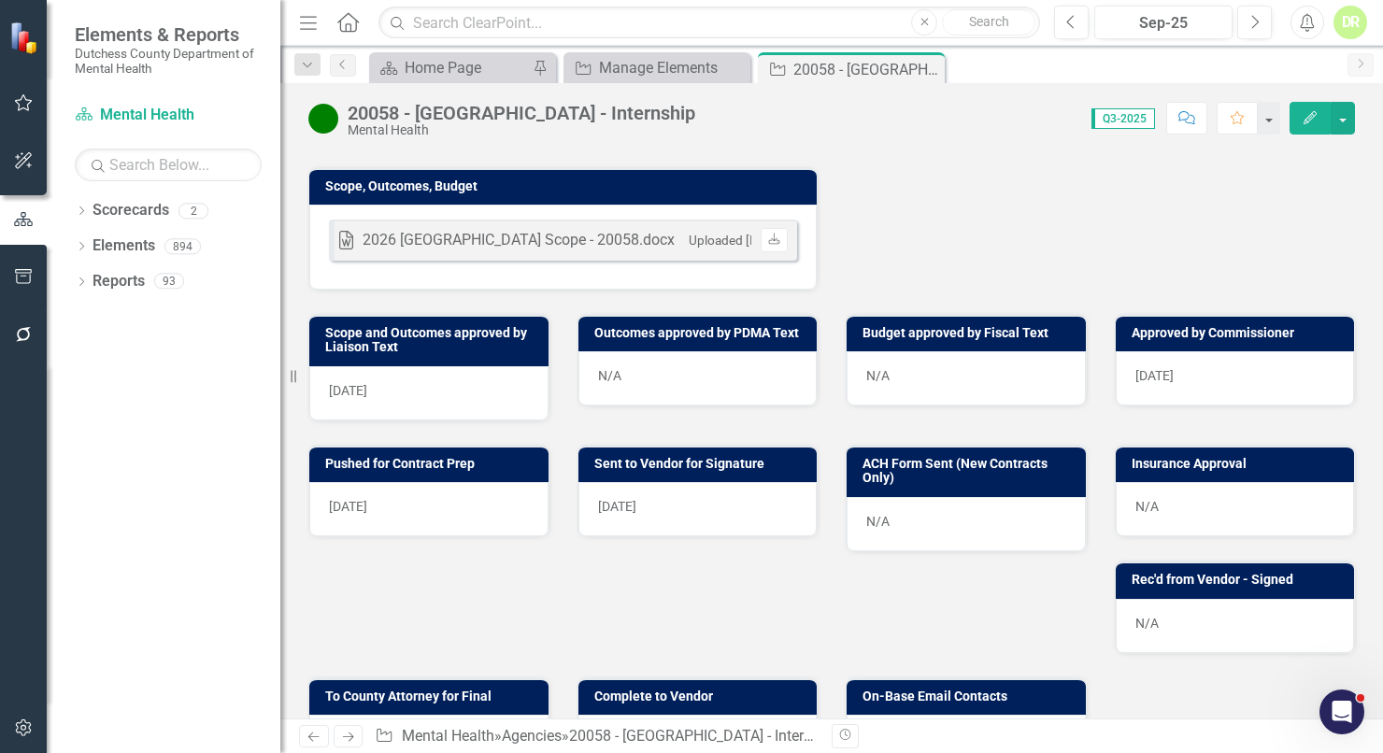
click at [1199, 482] on div "N/A" at bounding box center [1235, 509] width 239 height 54
click at [1198, 482] on div "N/A" at bounding box center [1235, 509] width 239 height 54
click at [1187, 482] on div "N/A" at bounding box center [1235, 509] width 239 height 54
click at [1186, 482] on div "N/A" at bounding box center [1235, 509] width 239 height 54
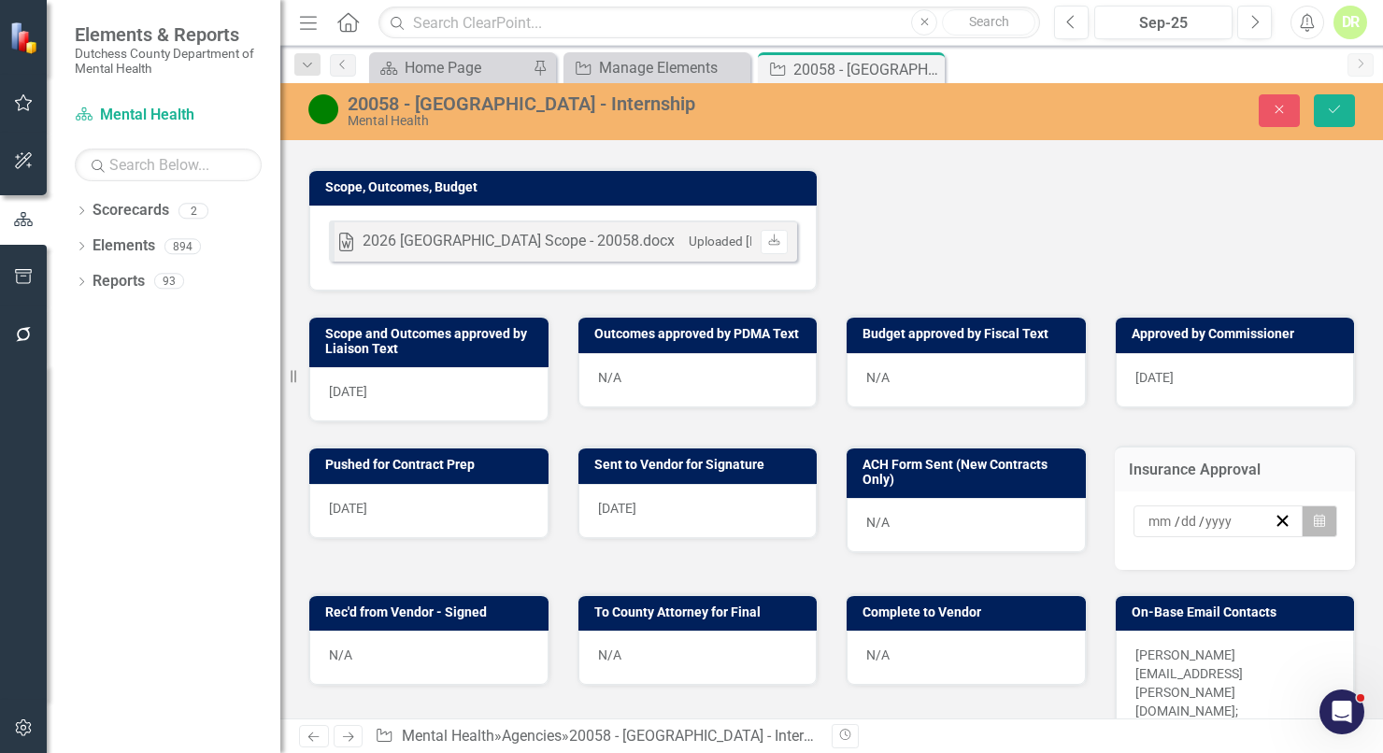
click at [1314, 515] on icon "Calendar" at bounding box center [1319, 521] width 11 height 13
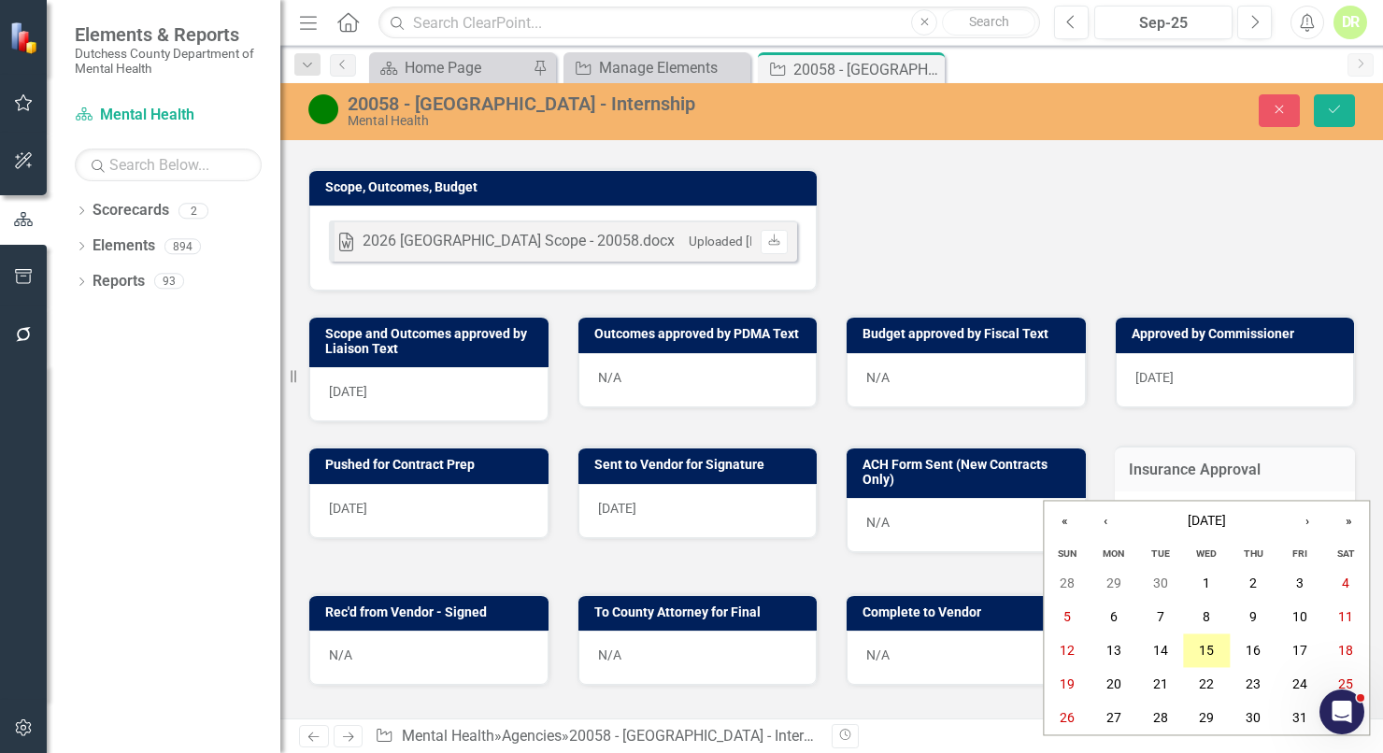
click at [1206, 646] on abbr "15" at bounding box center [1206, 651] width 15 height 15
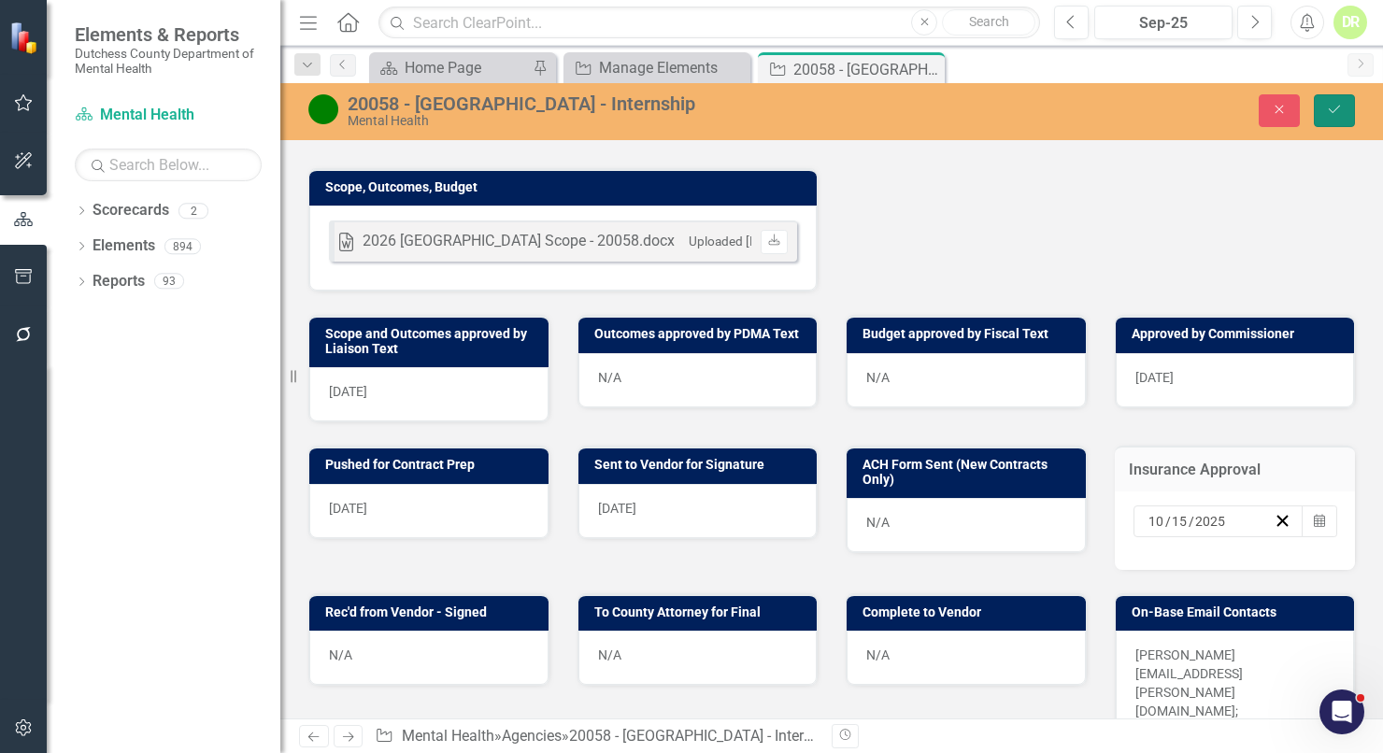
click at [1347, 115] on button "Save" at bounding box center [1334, 110] width 41 height 33
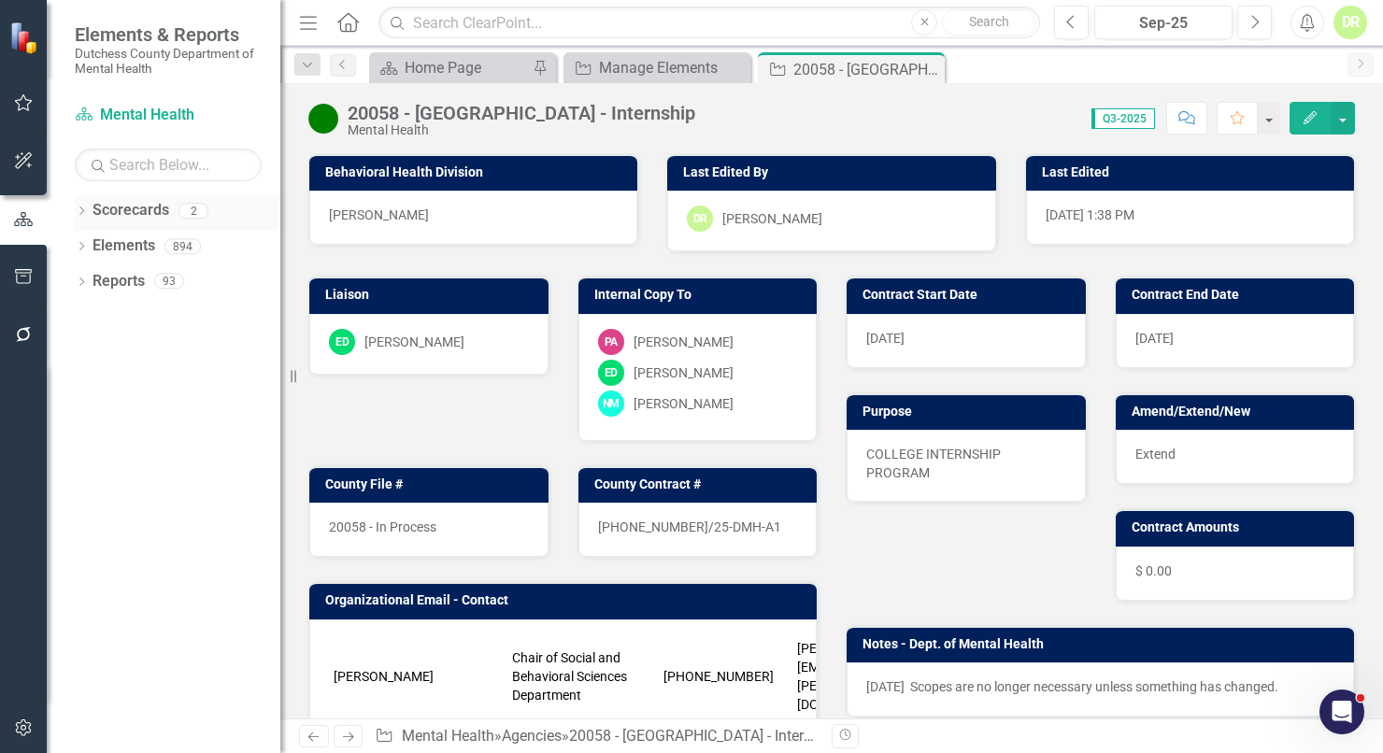
click at [0, 0] on icon "Close" at bounding box center [0, 0] width 0 height 0
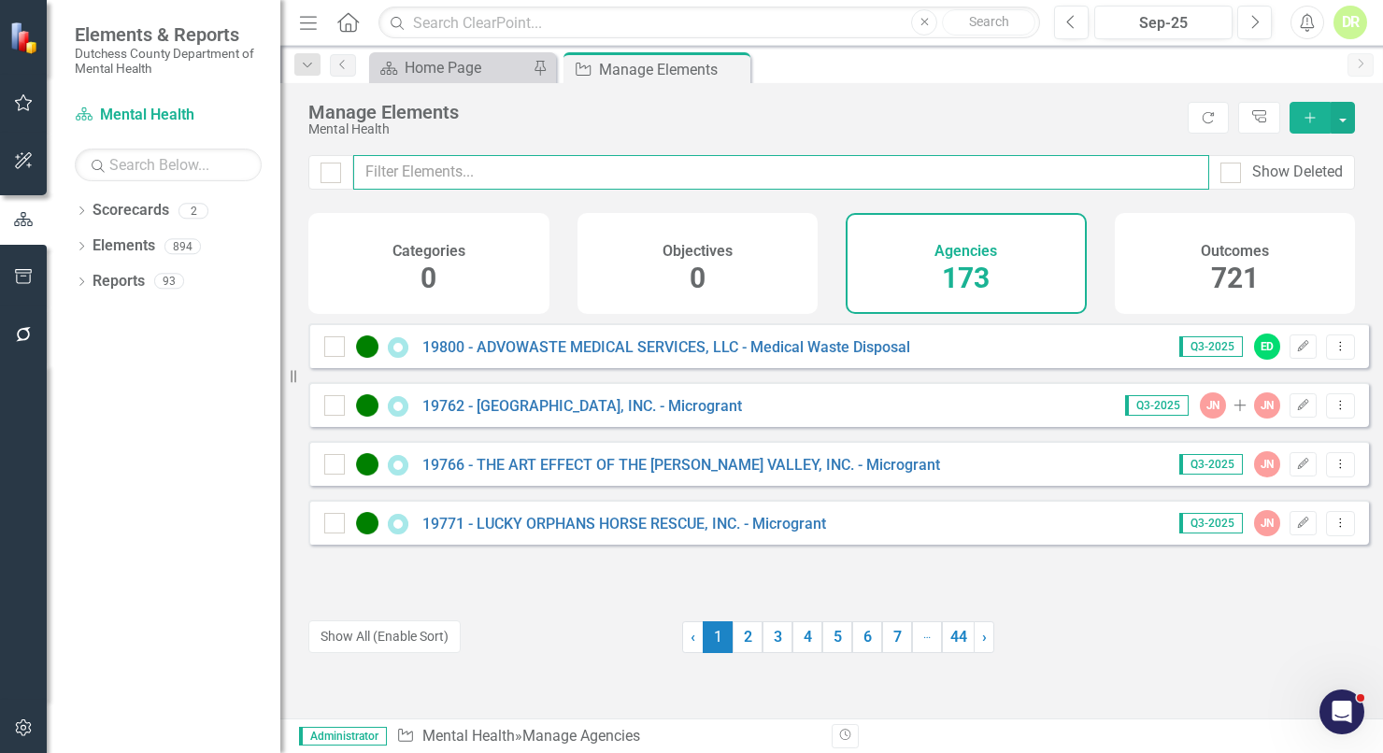
click at [445, 168] on input "text" at bounding box center [781, 172] width 856 height 35
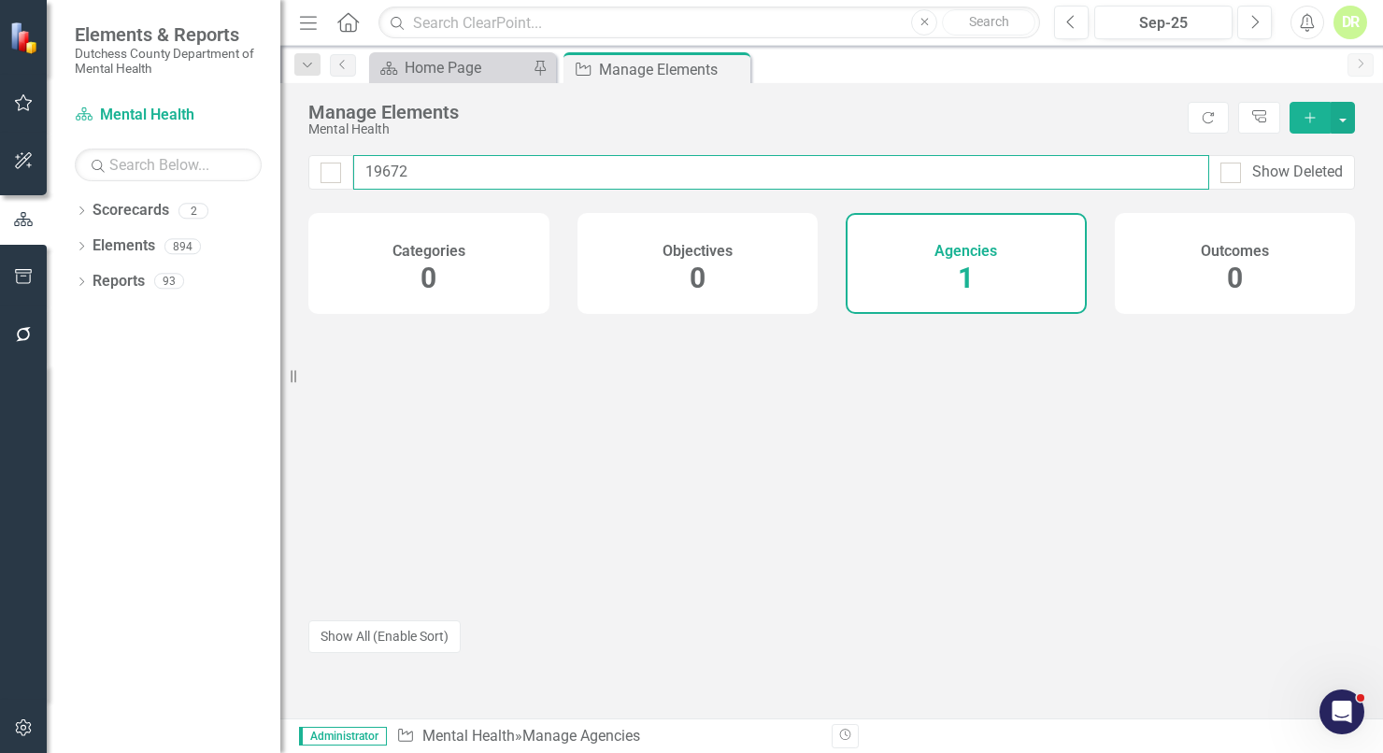
type input "19672"
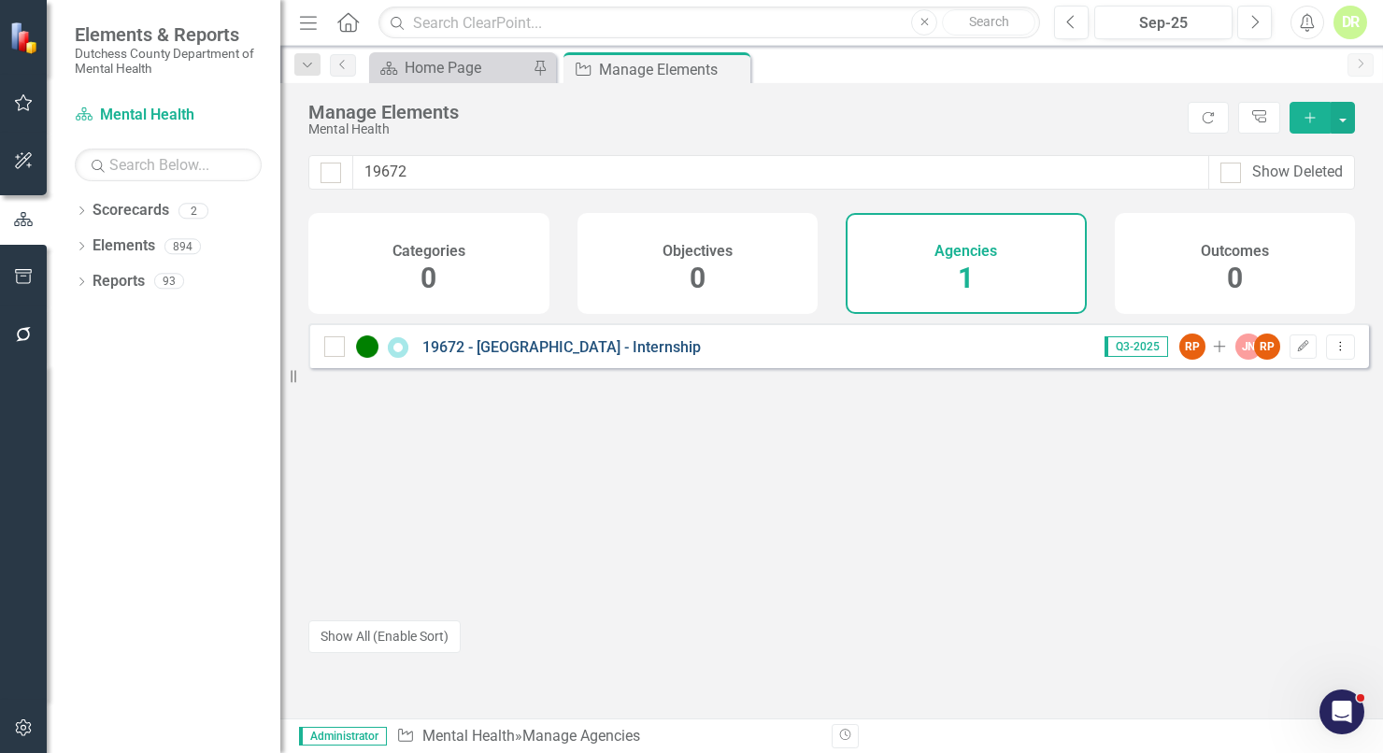
click at [507, 354] on link "19672 - [GEOGRAPHIC_DATA] - Internship" at bounding box center [561, 347] width 278 height 18
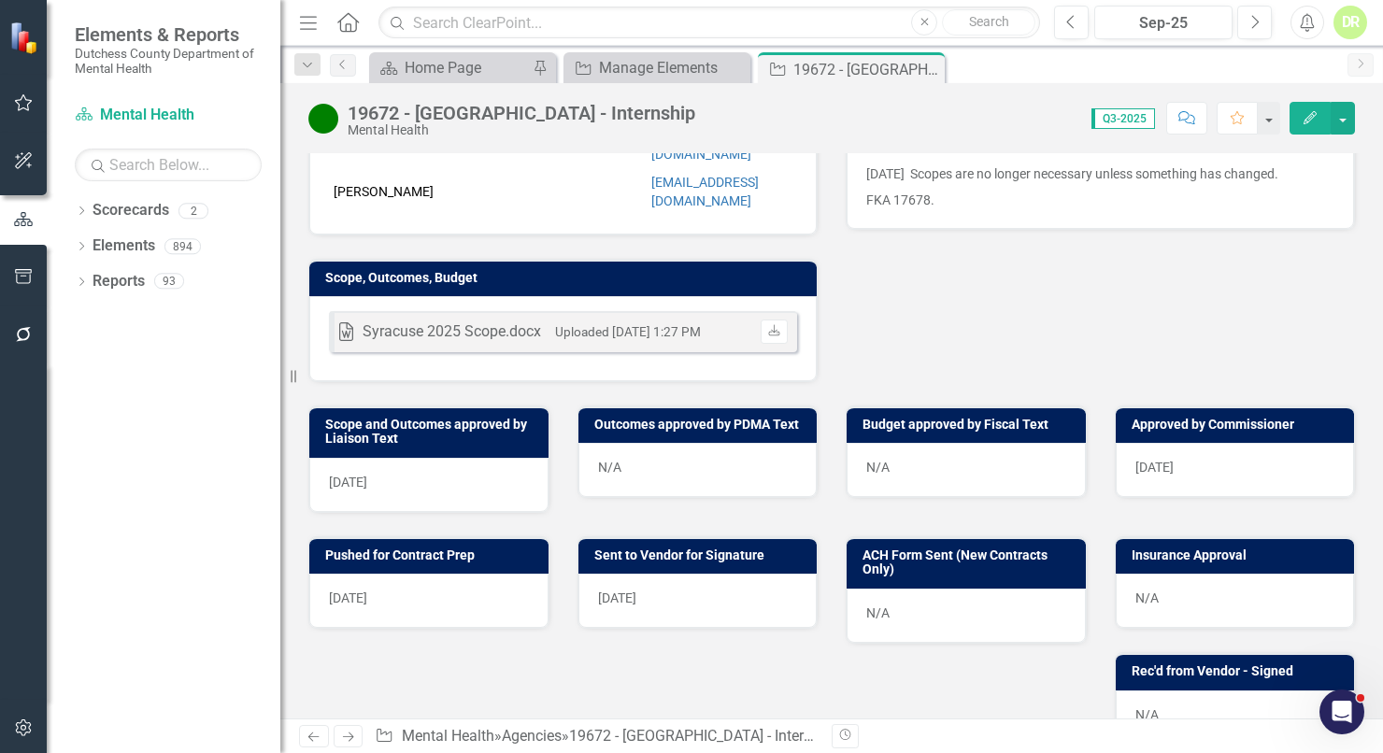
scroll to position [564, 0]
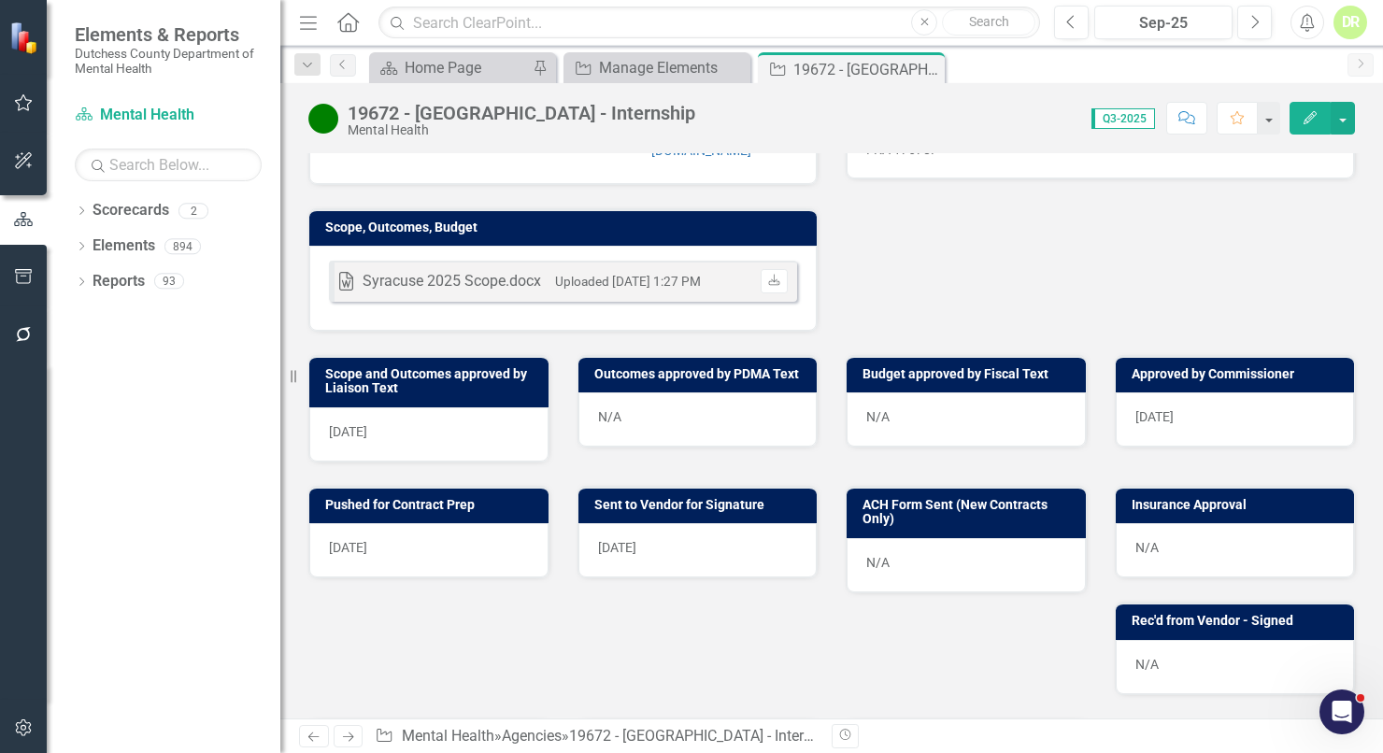
click at [1230, 523] on div "N/A" at bounding box center [1235, 550] width 239 height 54
click at [1228, 523] on div "N/A" at bounding box center [1235, 550] width 239 height 54
click at [1224, 523] on div "N/A" at bounding box center [1235, 550] width 239 height 54
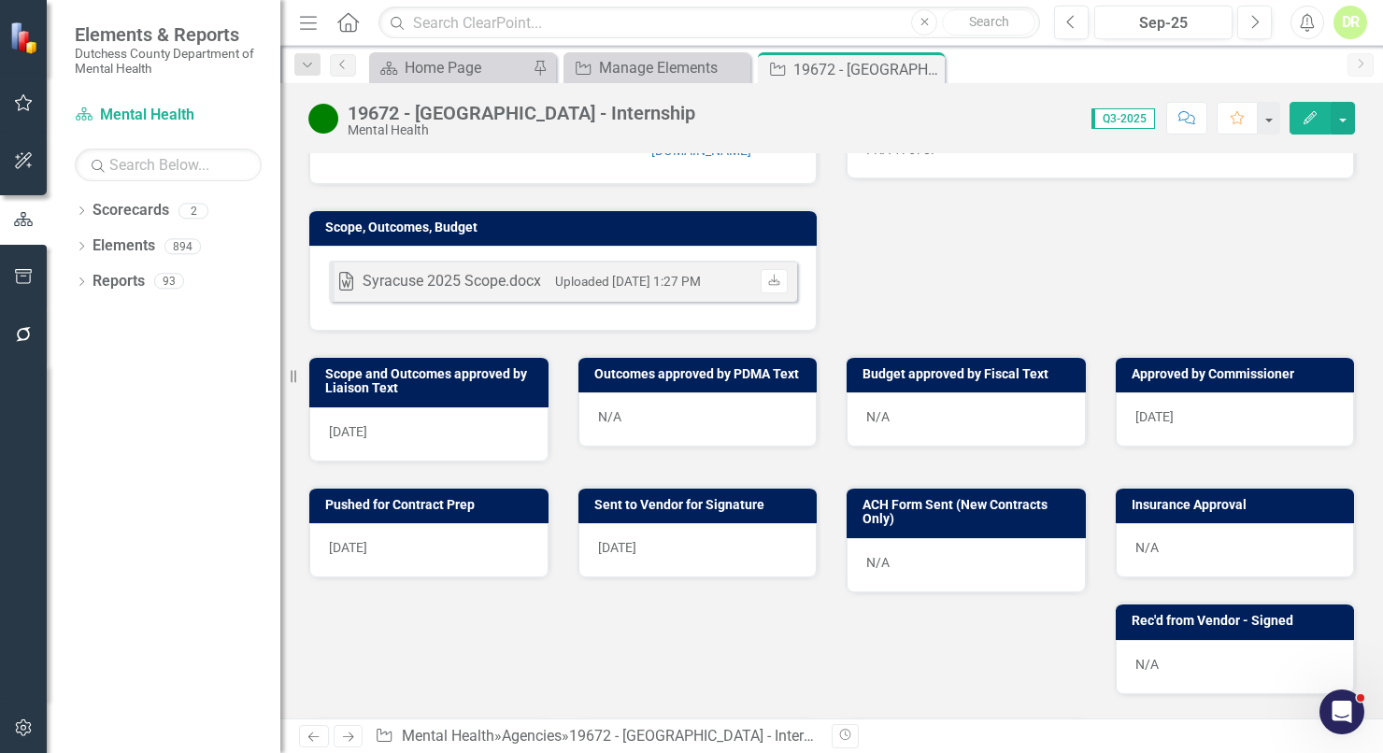
click at [1224, 523] on div "N/A" at bounding box center [1235, 550] width 239 height 54
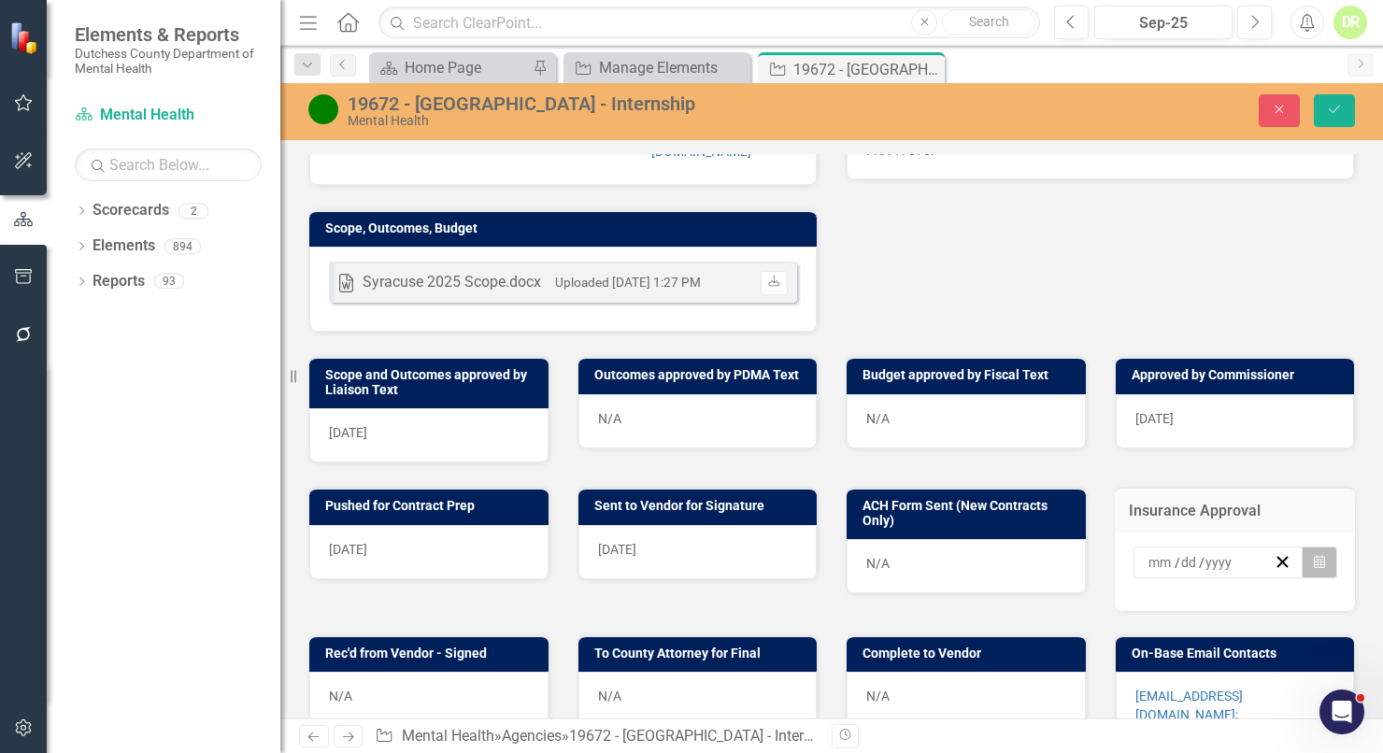
click at [1302, 547] on button "Calendar" at bounding box center [1320, 563] width 36 height 32
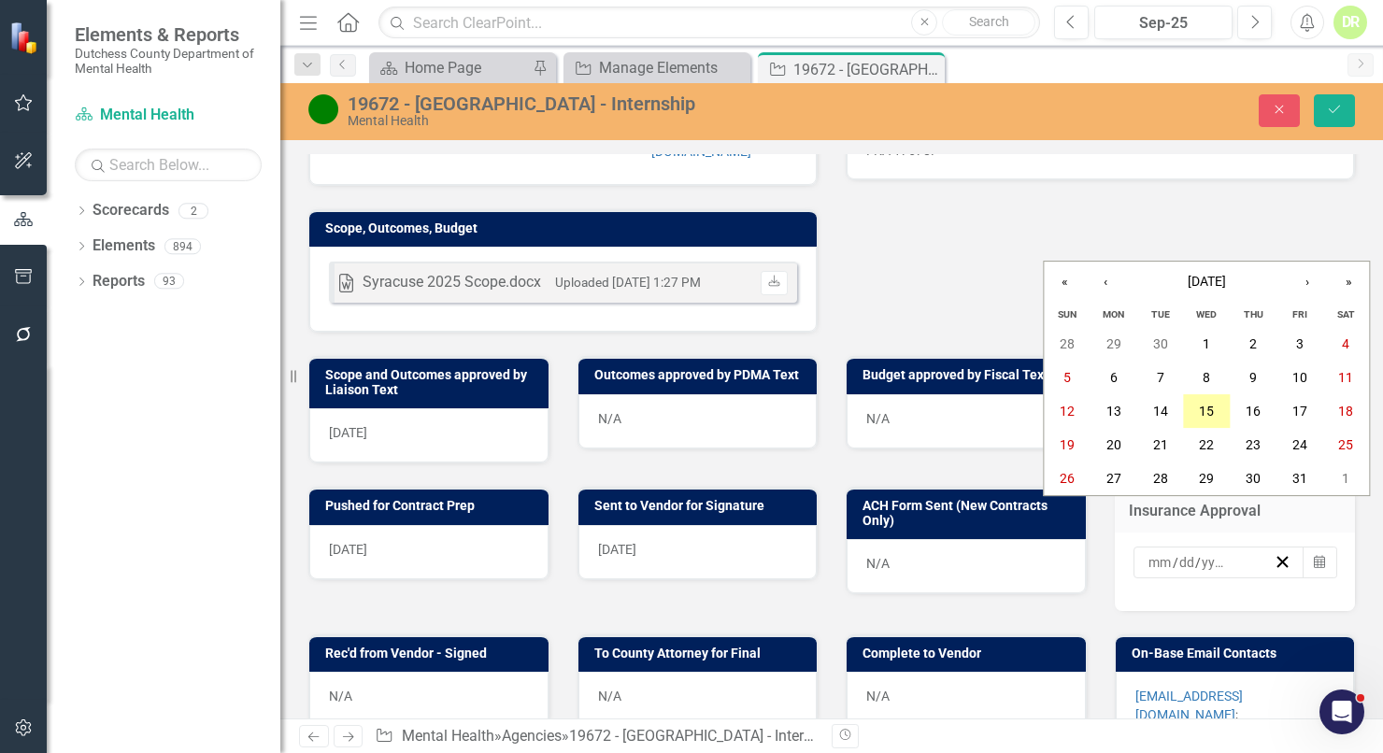
drag, startPoint x: 1208, startPoint y: 409, endPoint x: 1336, endPoint y: 180, distance: 262.3
click at [1208, 407] on abbr "15" at bounding box center [1206, 411] width 15 height 15
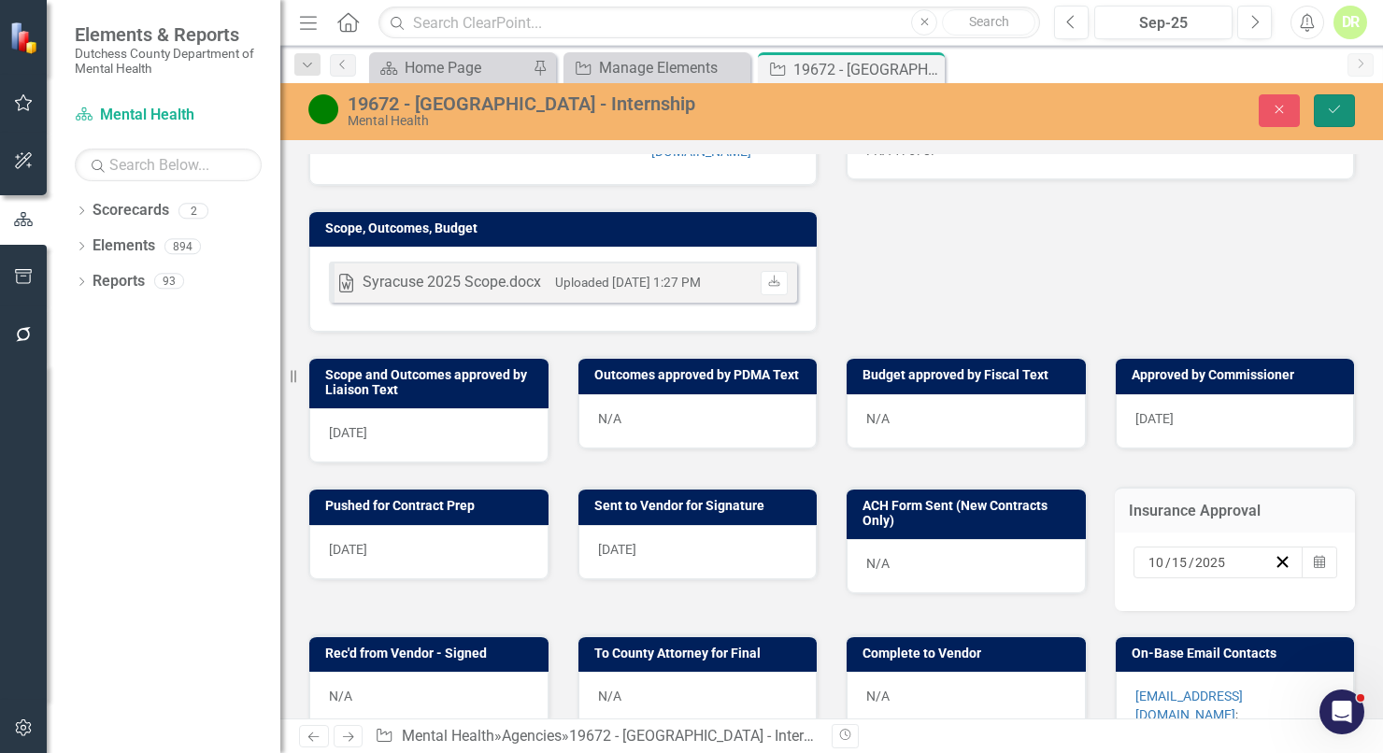
click at [1341, 104] on icon "Save" at bounding box center [1334, 109] width 17 height 13
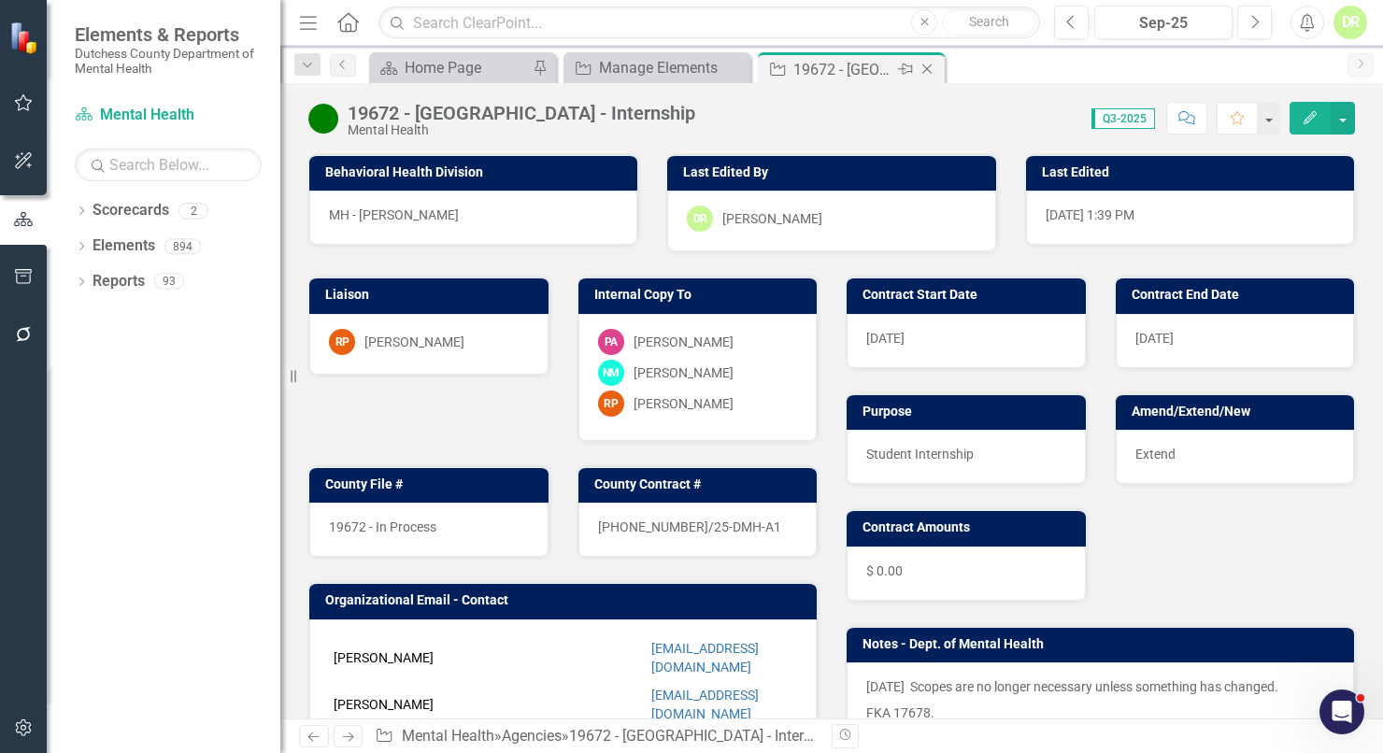
click at [928, 64] on icon "Close" at bounding box center [927, 69] width 19 height 15
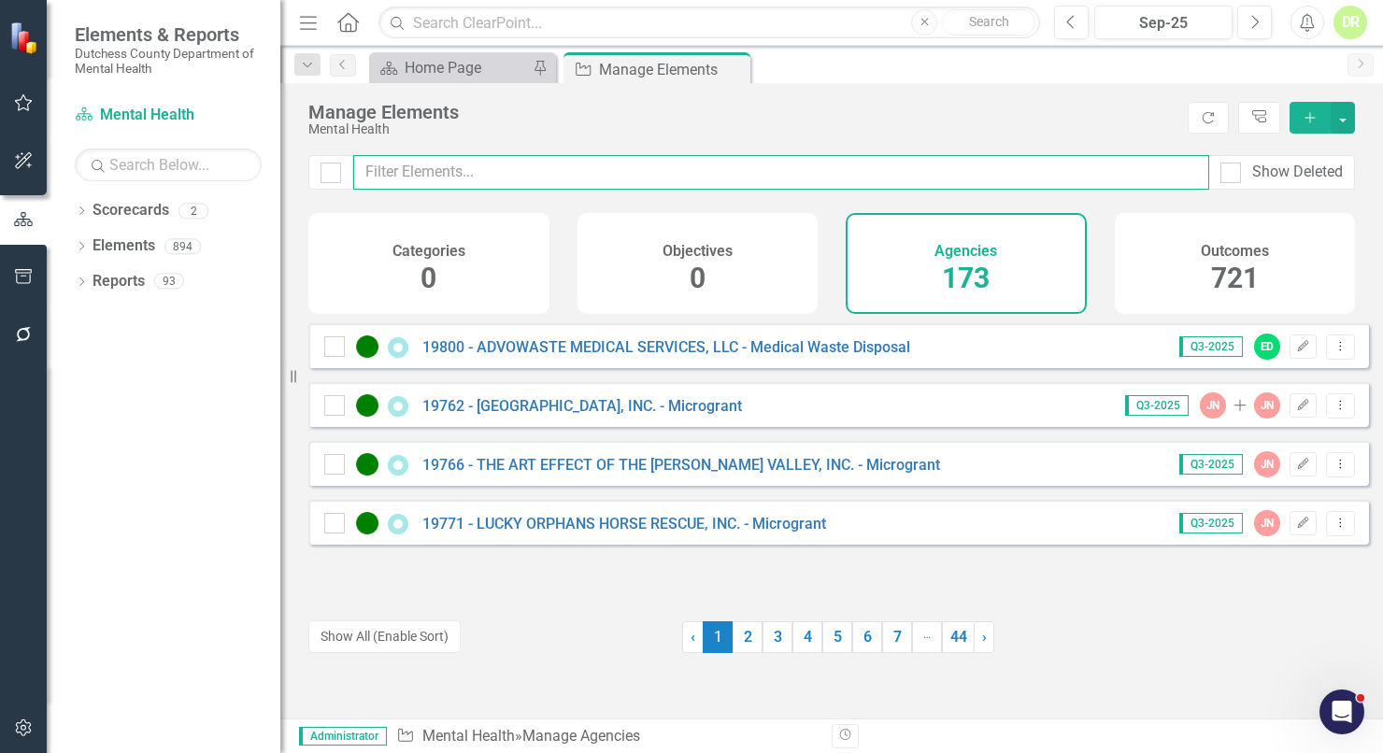
click at [378, 175] on input "text" at bounding box center [781, 172] width 856 height 35
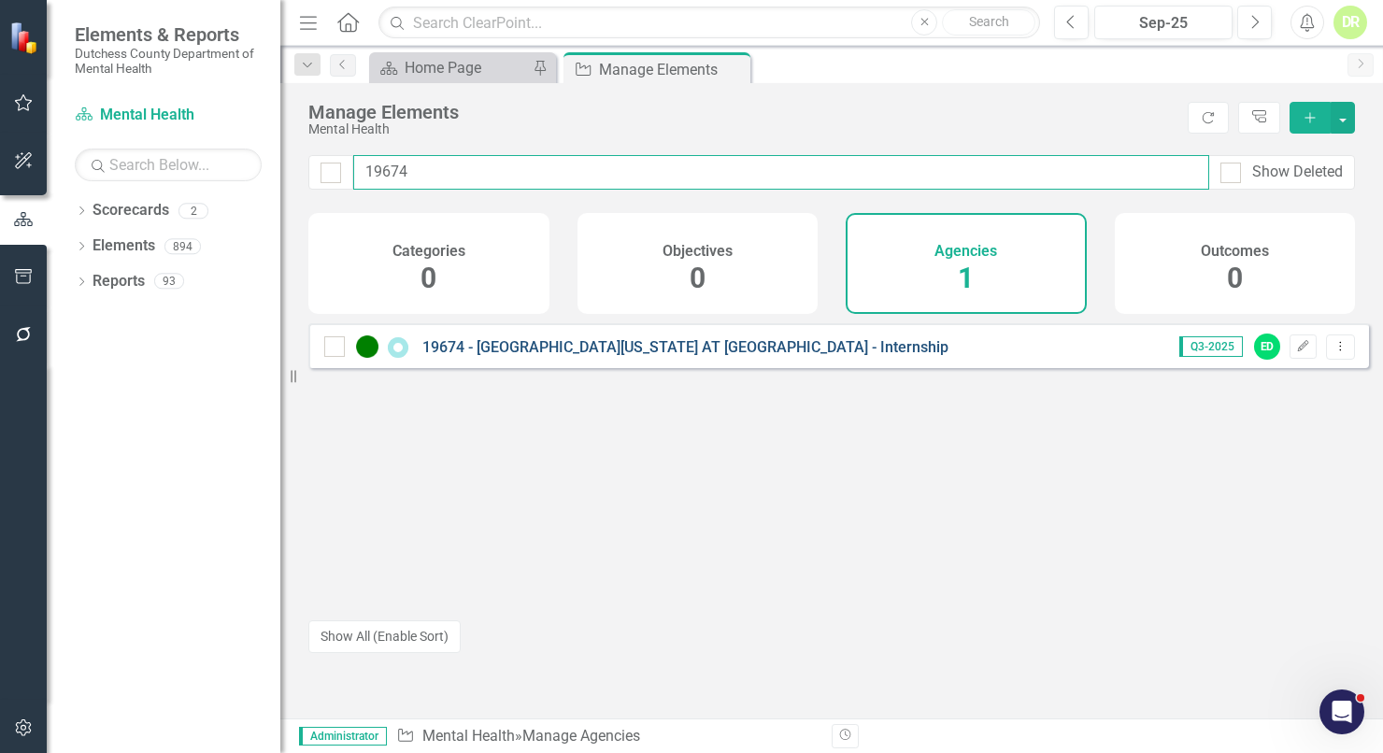
type input "19674"
click at [504, 356] on link "19674 - [GEOGRAPHIC_DATA][US_STATE] AT [GEOGRAPHIC_DATA] - Internship" at bounding box center [685, 347] width 526 height 18
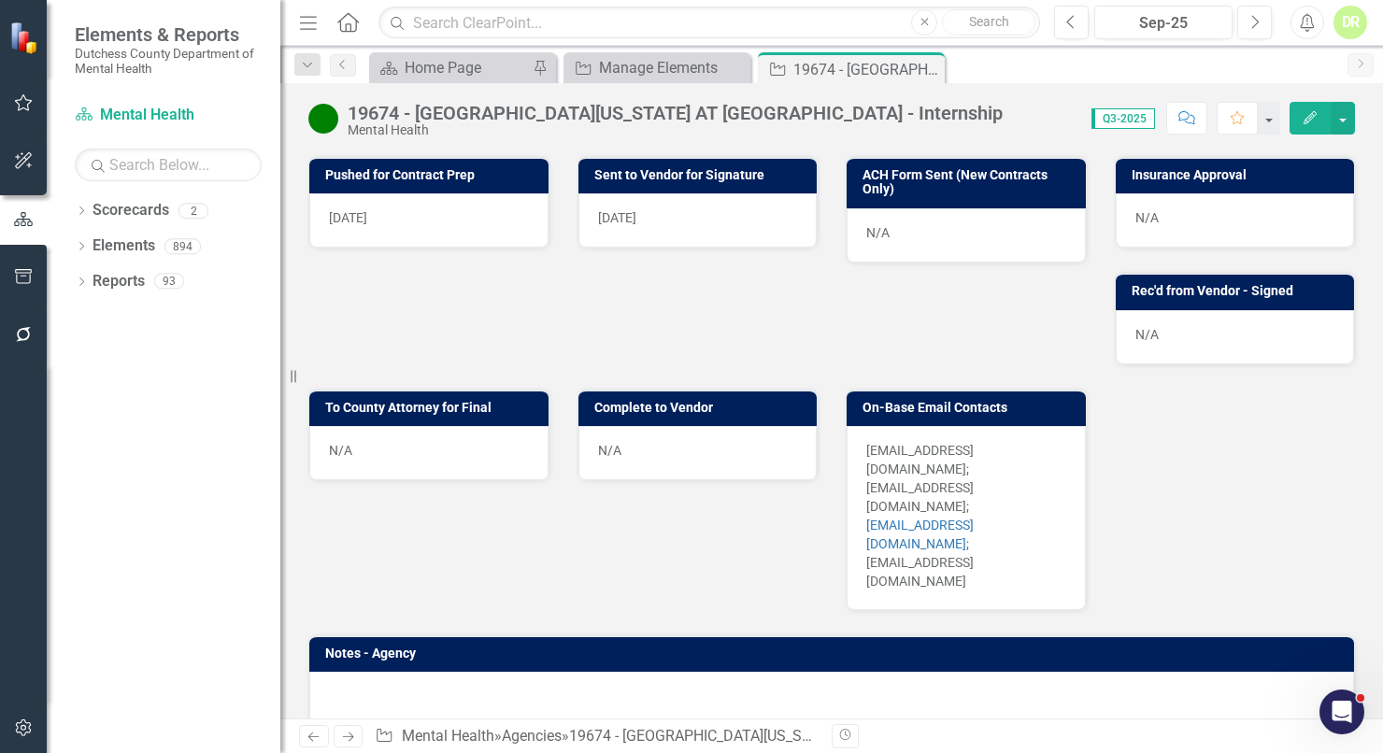
scroll to position [932, 0]
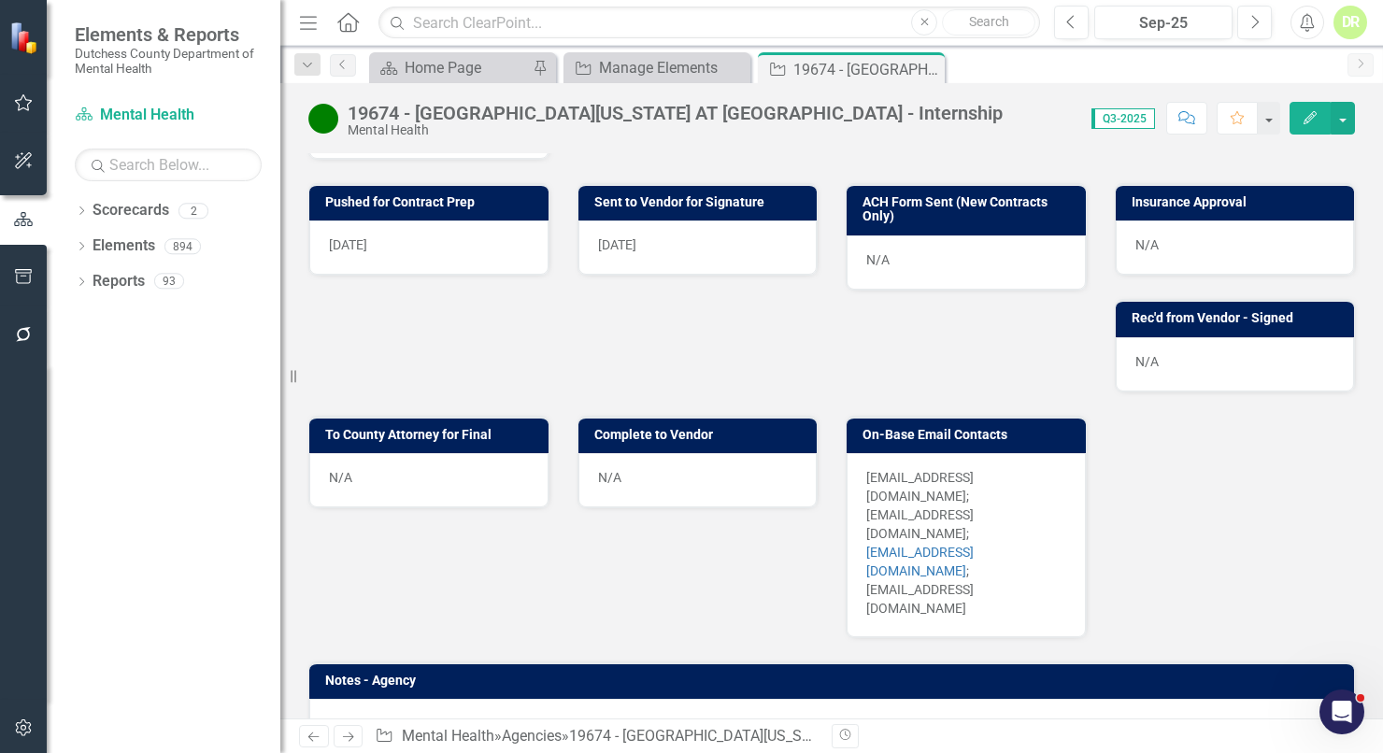
click at [1216, 230] on div "N/A" at bounding box center [1235, 248] width 239 height 54
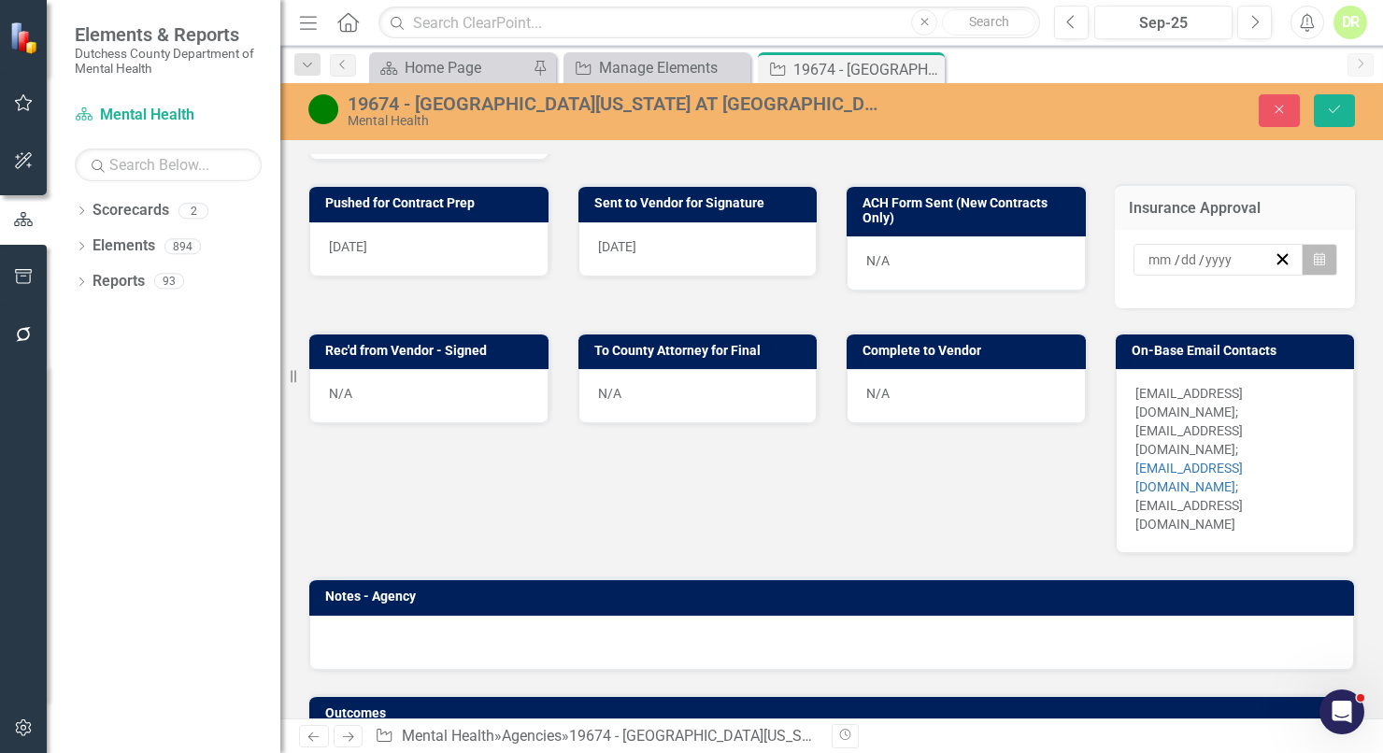
click at [1314, 255] on icon "button" at bounding box center [1319, 258] width 11 height 13
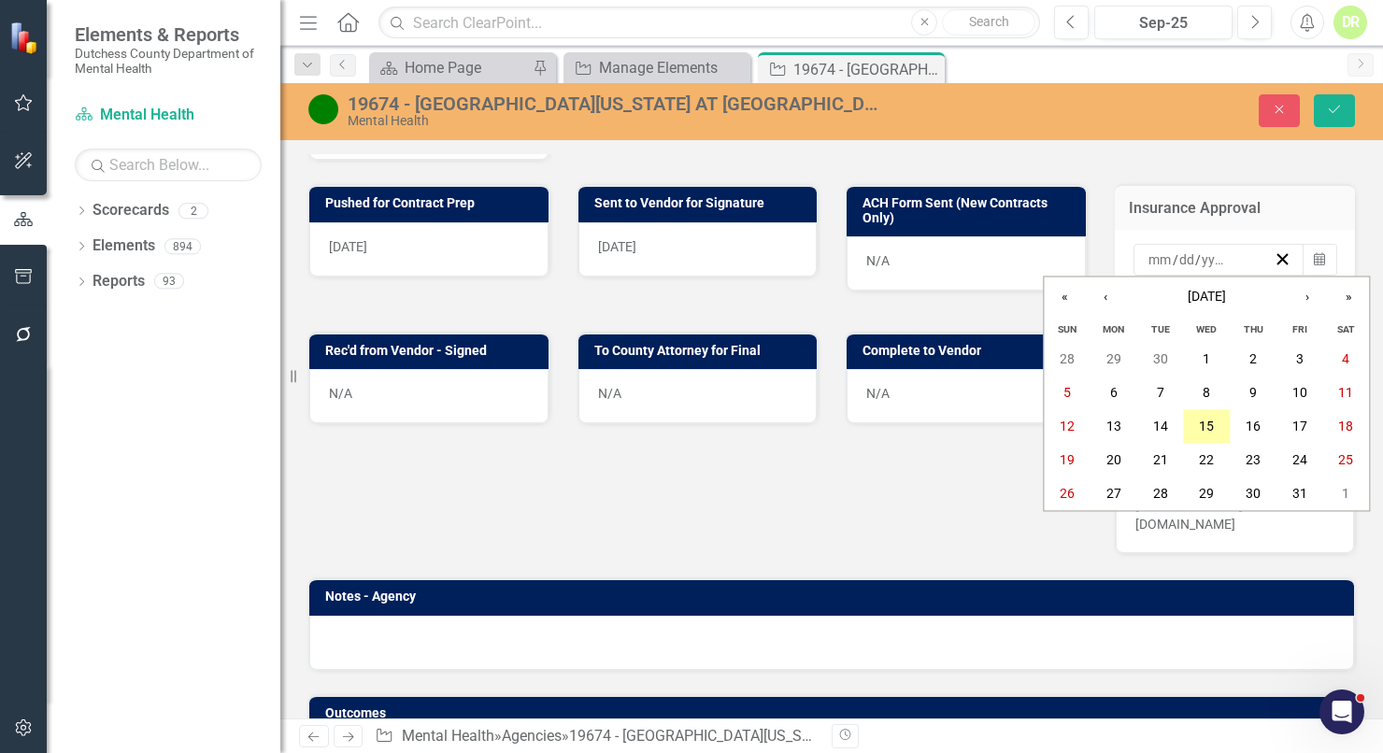
click at [1215, 424] on button "15" at bounding box center [1206, 427] width 47 height 34
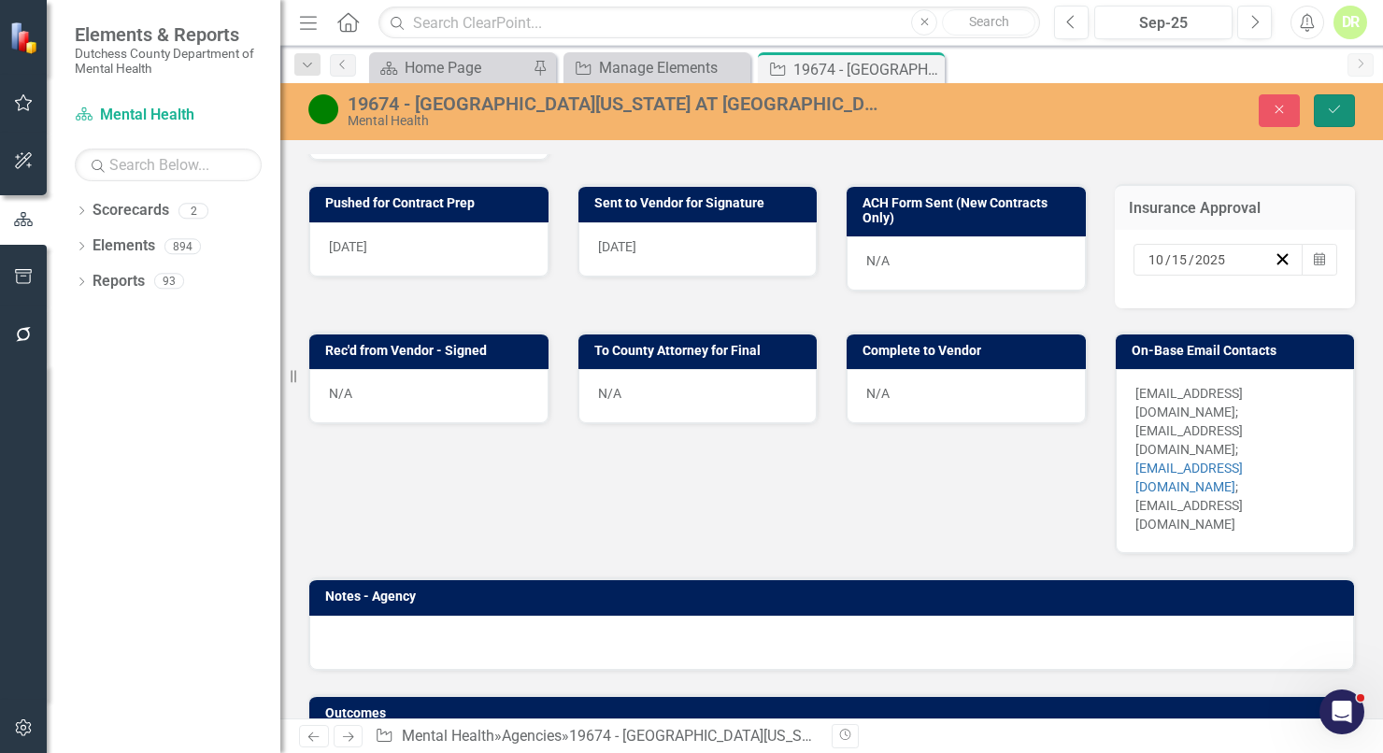
drag, startPoint x: 1340, startPoint y: 112, endPoint x: 221, endPoint y: 290, distance: 1133.5
click at [1340, 111] on icon "Save" at bounding box center [1334, 109] width 17 height 13
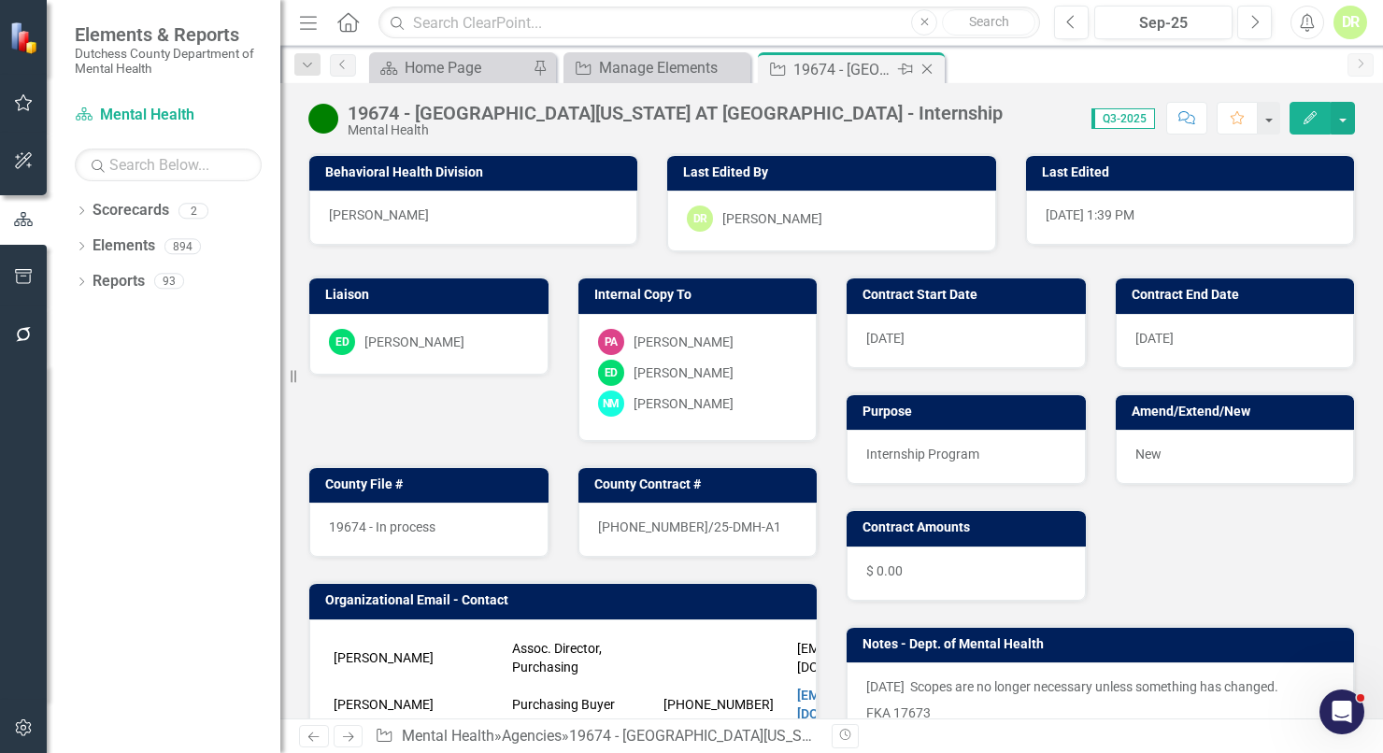
click at [927, 71] on icon "Close" at bounding box center [927, 69] width 19 height 15
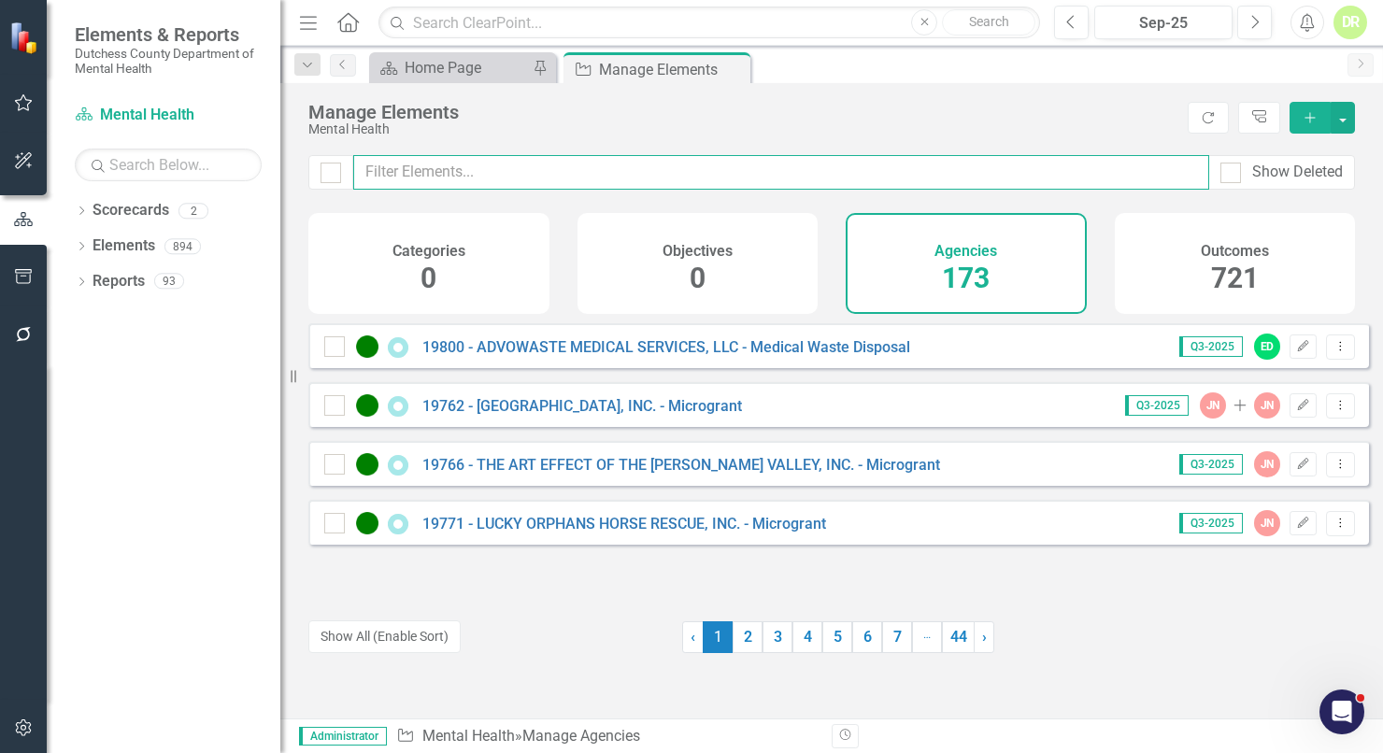
click at [406, 168] on input "text" at bounding box center [781, 172] width 856 height 35
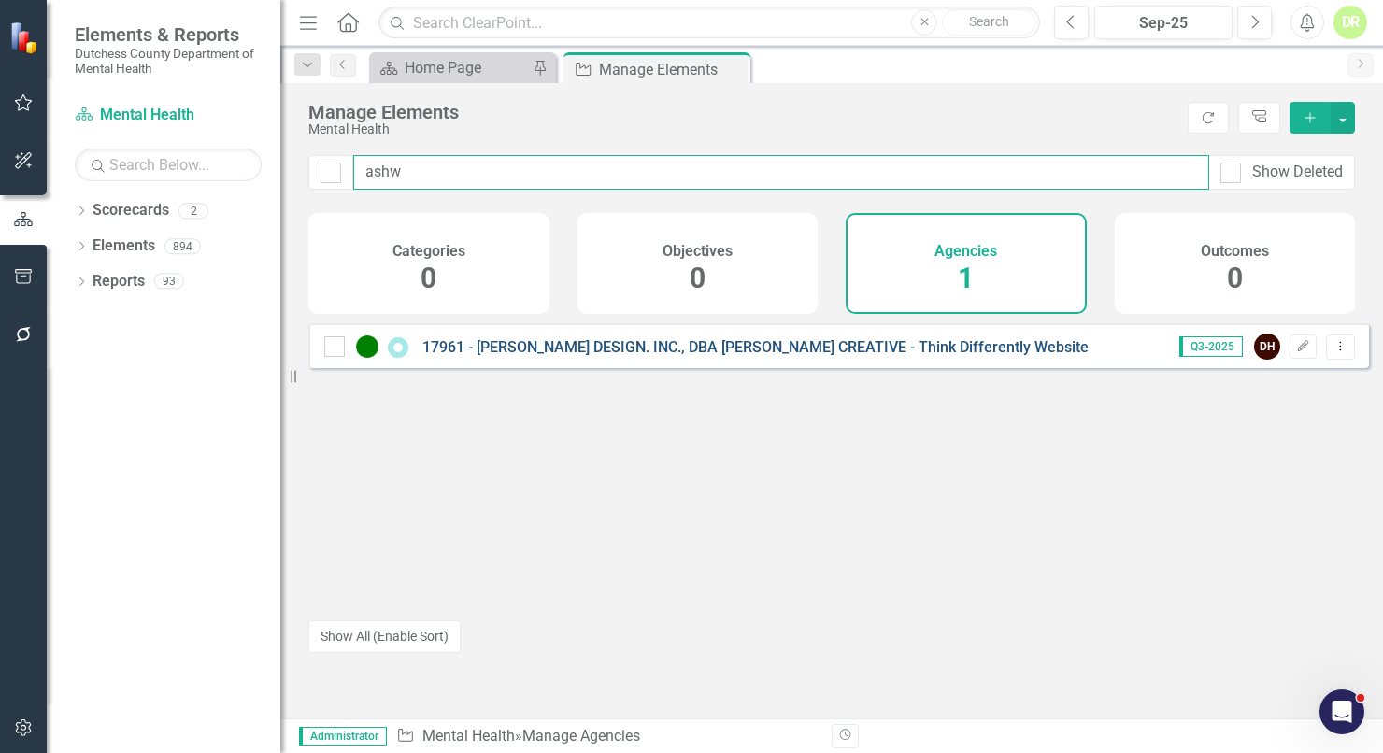
type input "ashw"
click at [509, 356] on link "17961 - [PERSON_NAME] DESIGN. INC., DBA [PERSON_NAME] CREATIVE - Think Differen…" at bounding box center [755, 347] width 666 height 18
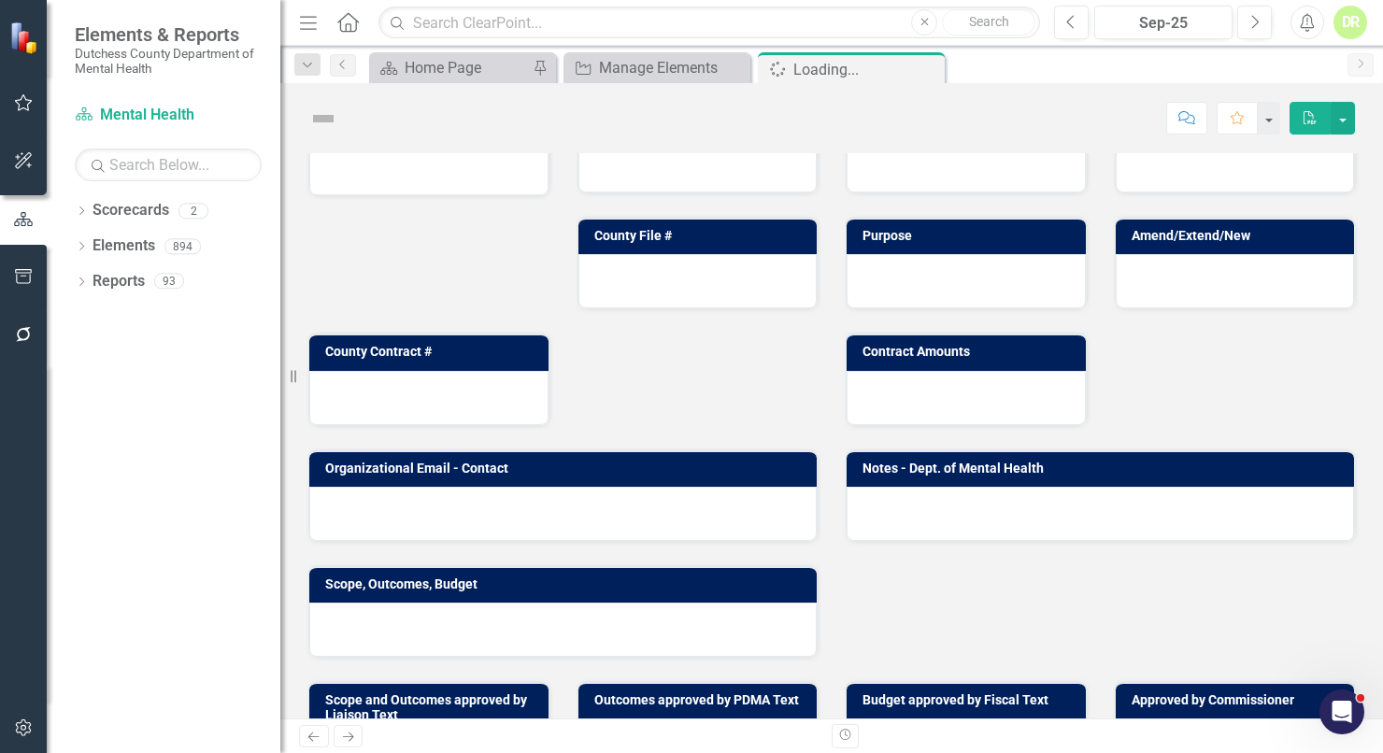
scroll to position [254, 0]
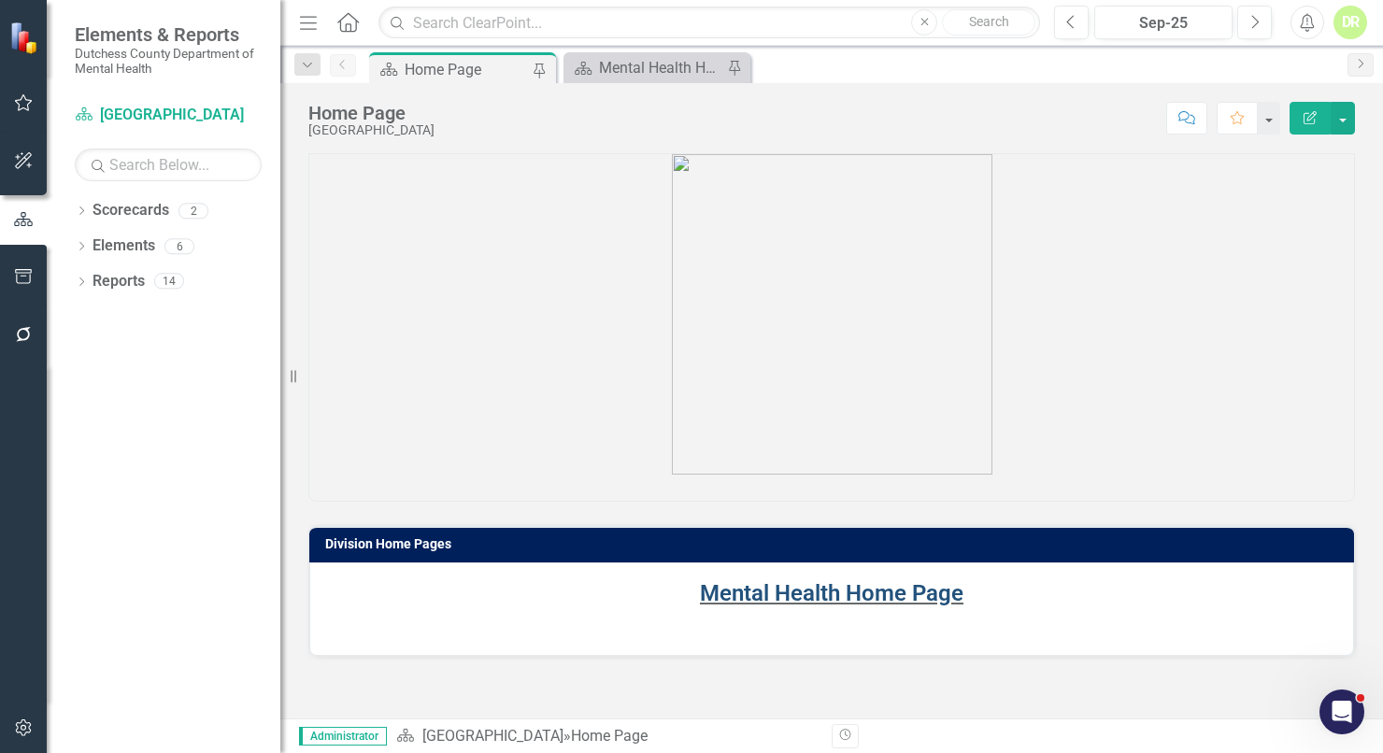
click at [837, 591] on link "Mental Health Home Page" at bounding box center [832, 593] width 264 height 26
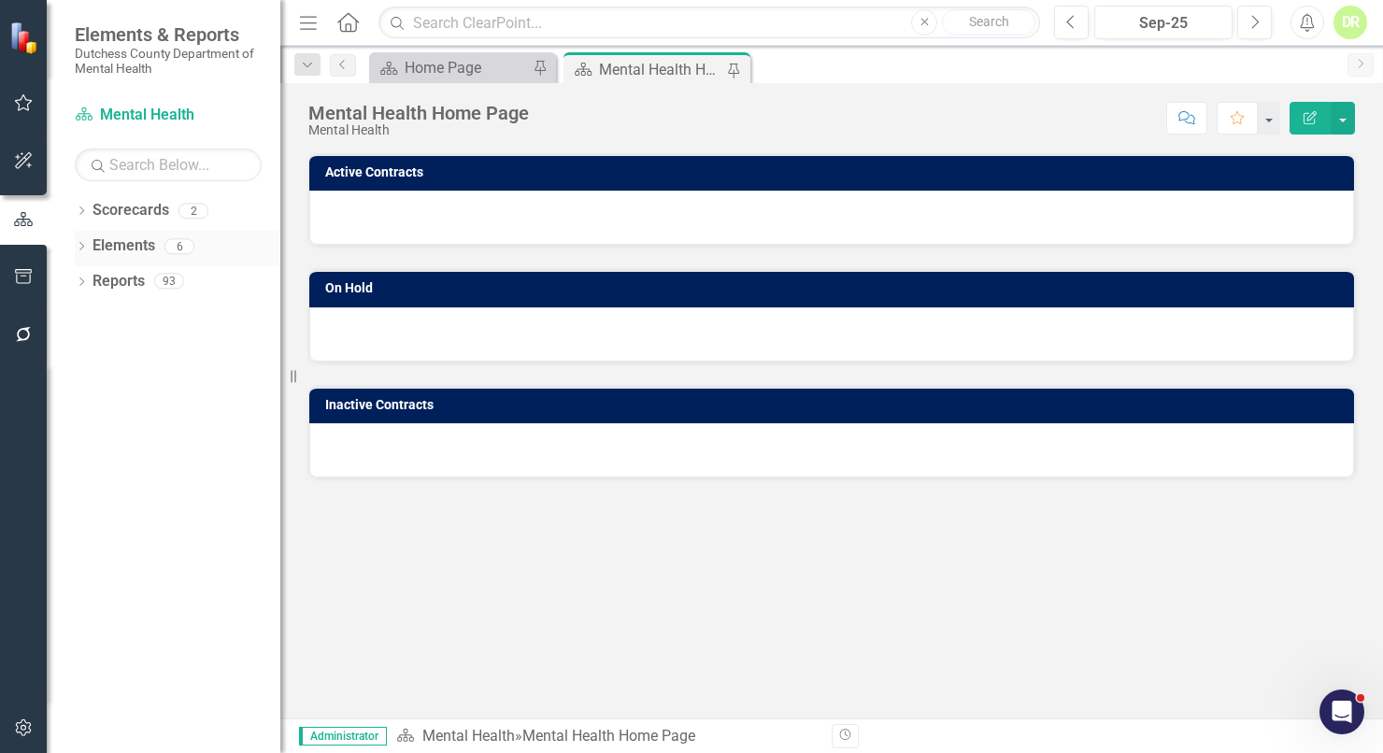
click at [113, 235] on link "Elements" at bounding box center [124, 245] width 63 height 21
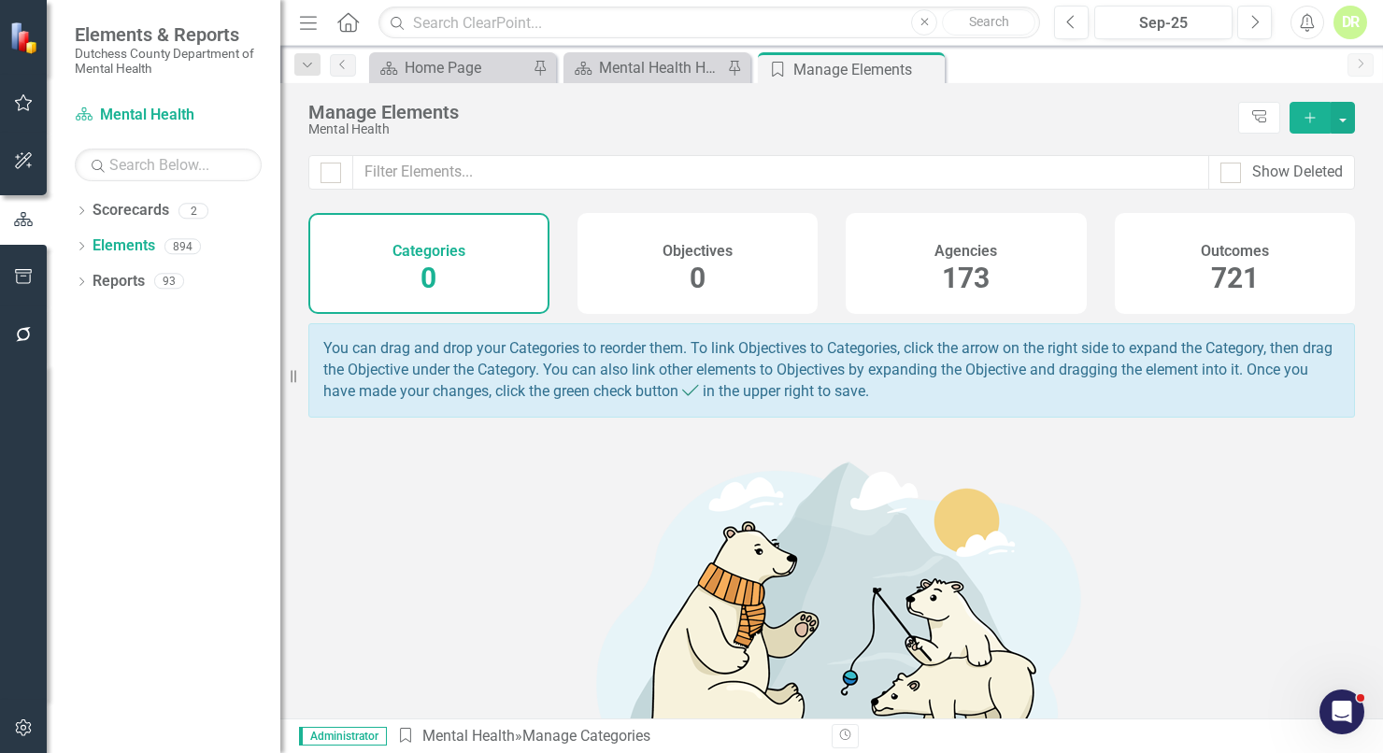
click at [935, 248] on h4 "Agencies" at bounding box center [966, 251] width 63 height 17
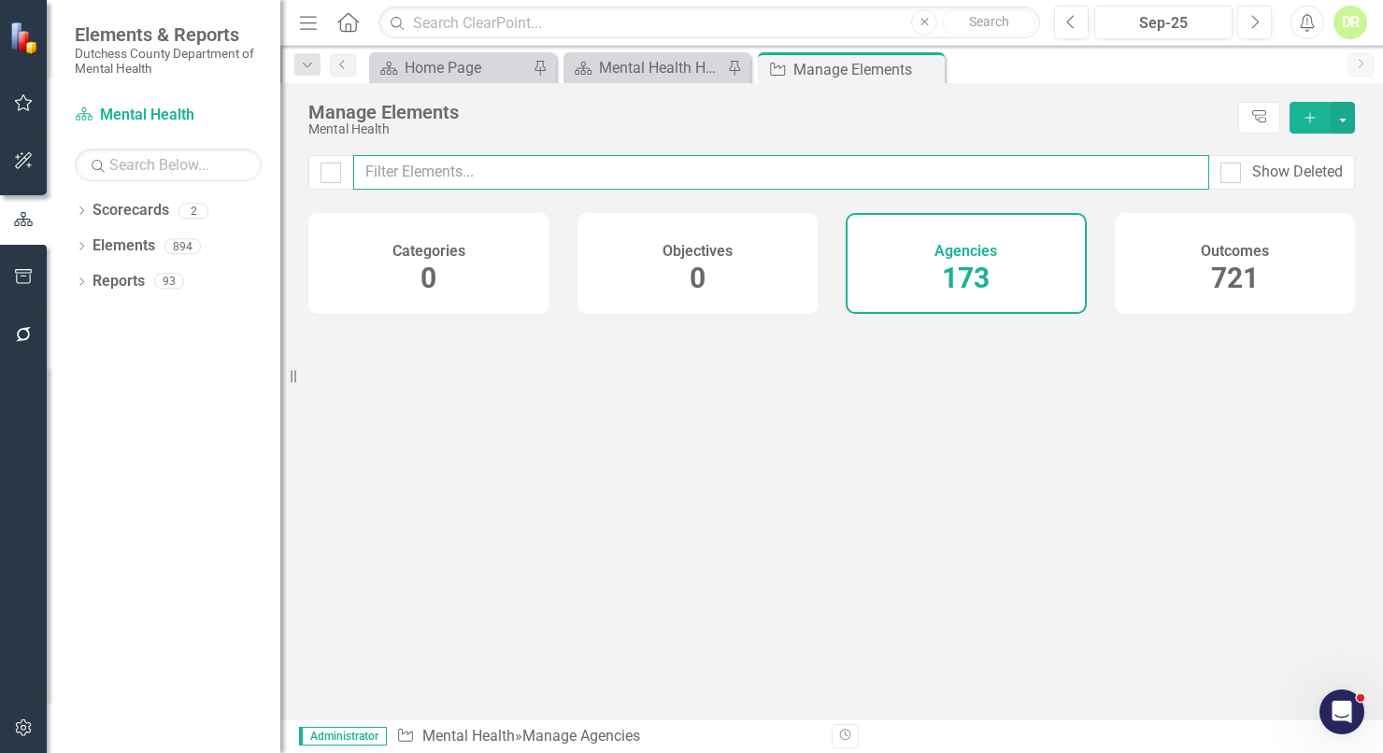
click at [398, 173] on input "text" at bounding box center [781, 172] width 856 height 35
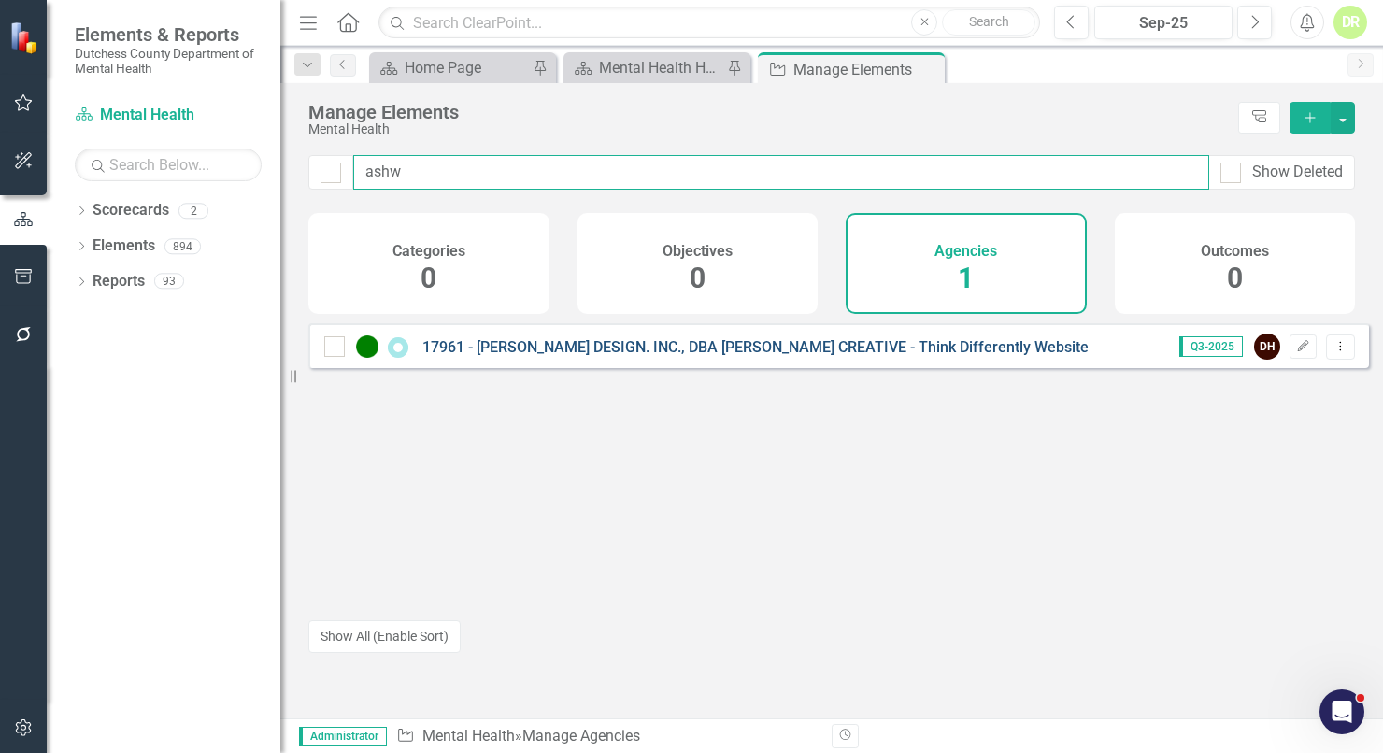
type input "ashw"
click at [671, 356] on link "17961 - [PERSON_NAME] DESIGN. INC., DBA [PERSON_NAME] CREATIVE - Think Differen…" at bounding box center [755, 347] width 666 height 18
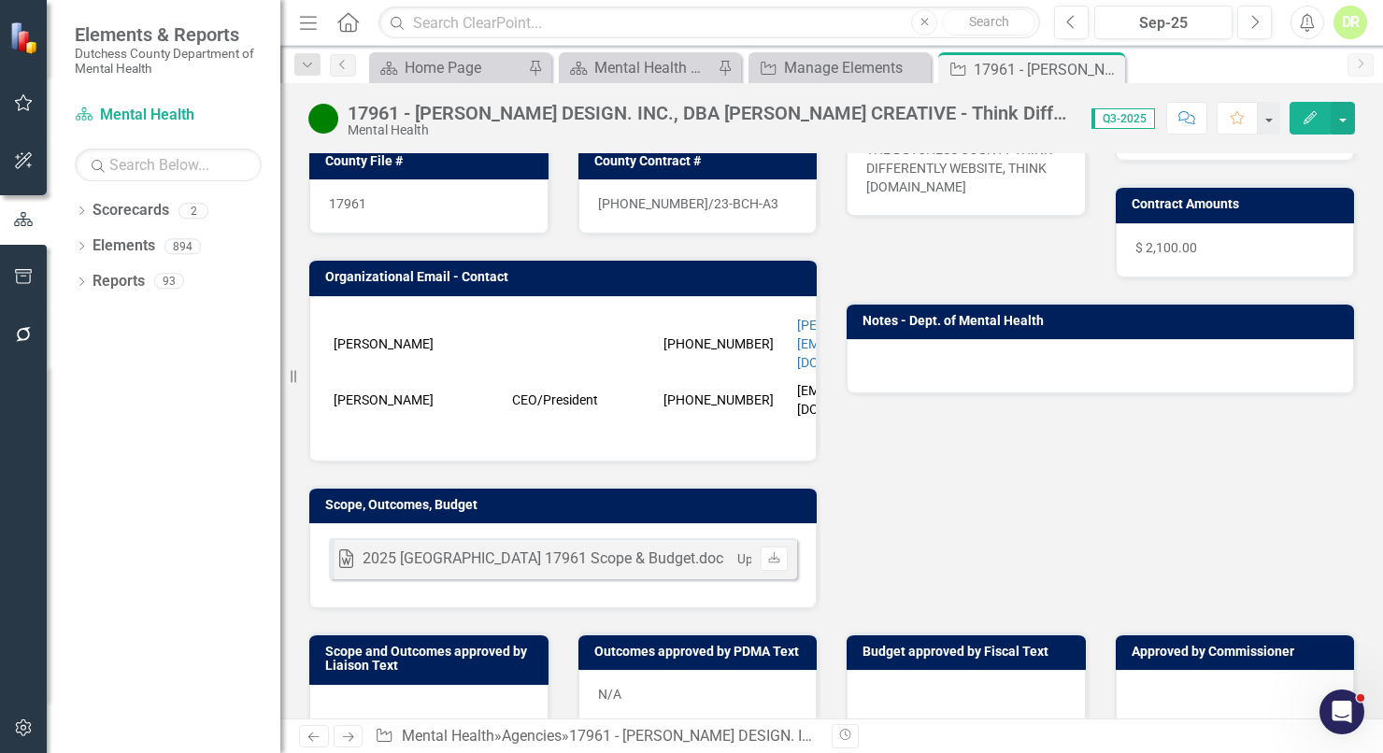
scroll to position [424, 0]
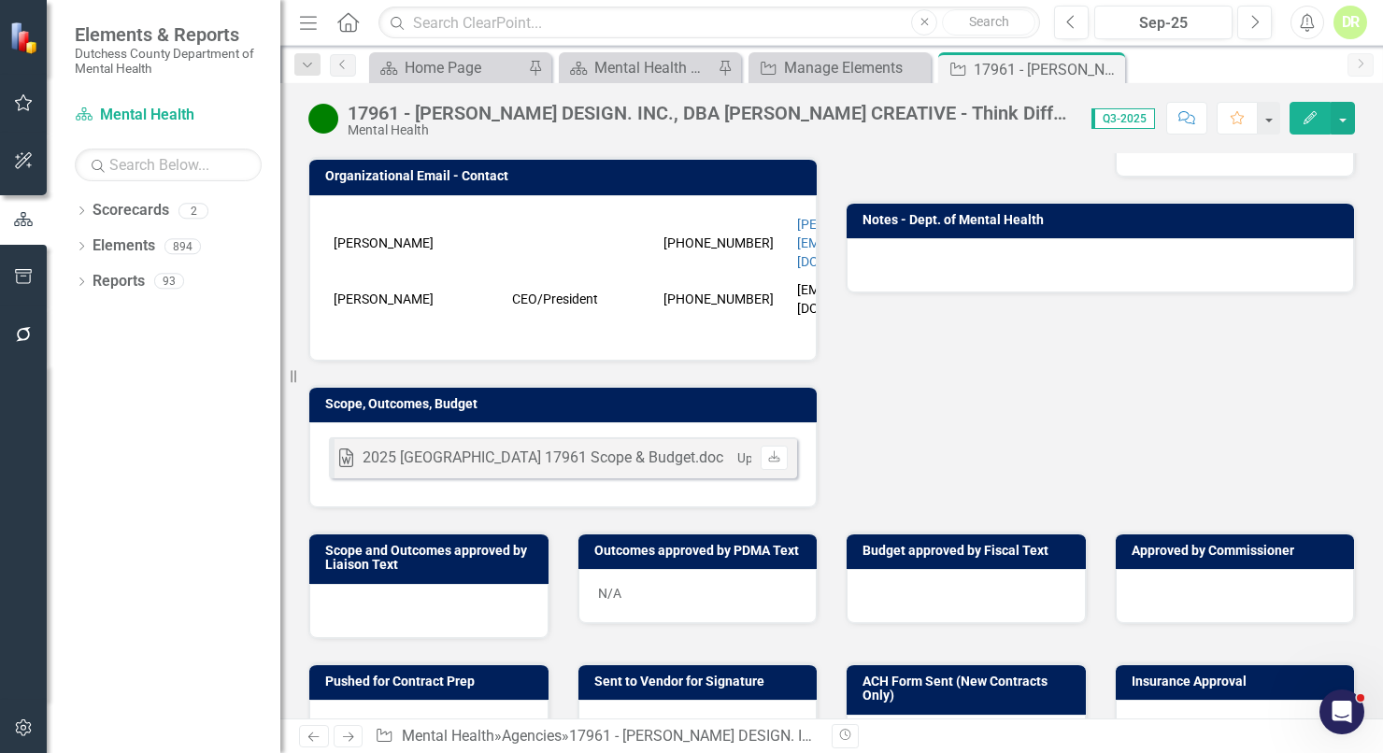
click at [605, 455] on div "Word 2025 Ashworth 17961 Scope & Budget.doc Uploaded Nov 25, 2024 10:54 AM Down…" at bounding box center [562, 464] width 507 height 85
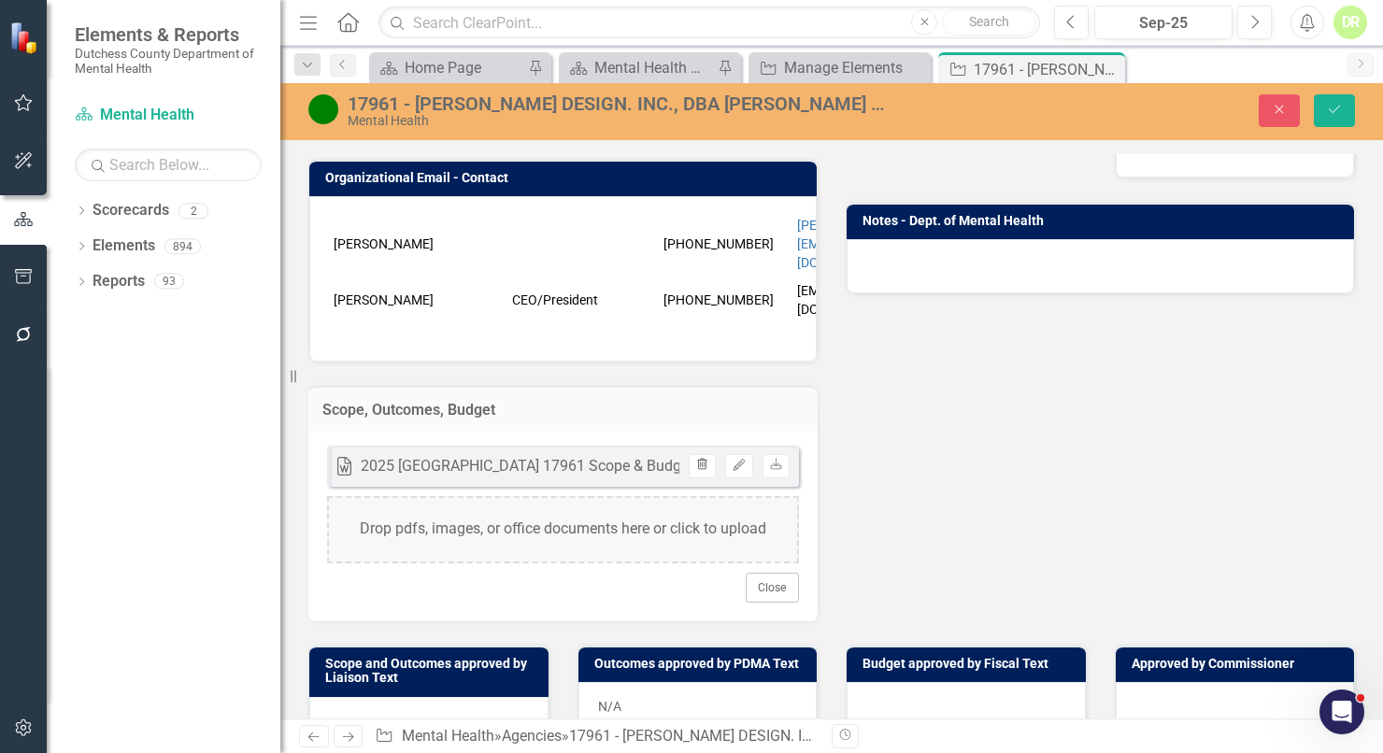
click at [695, 460] on icon "Trash" at bounding box center [702, 465] width 14 height 11
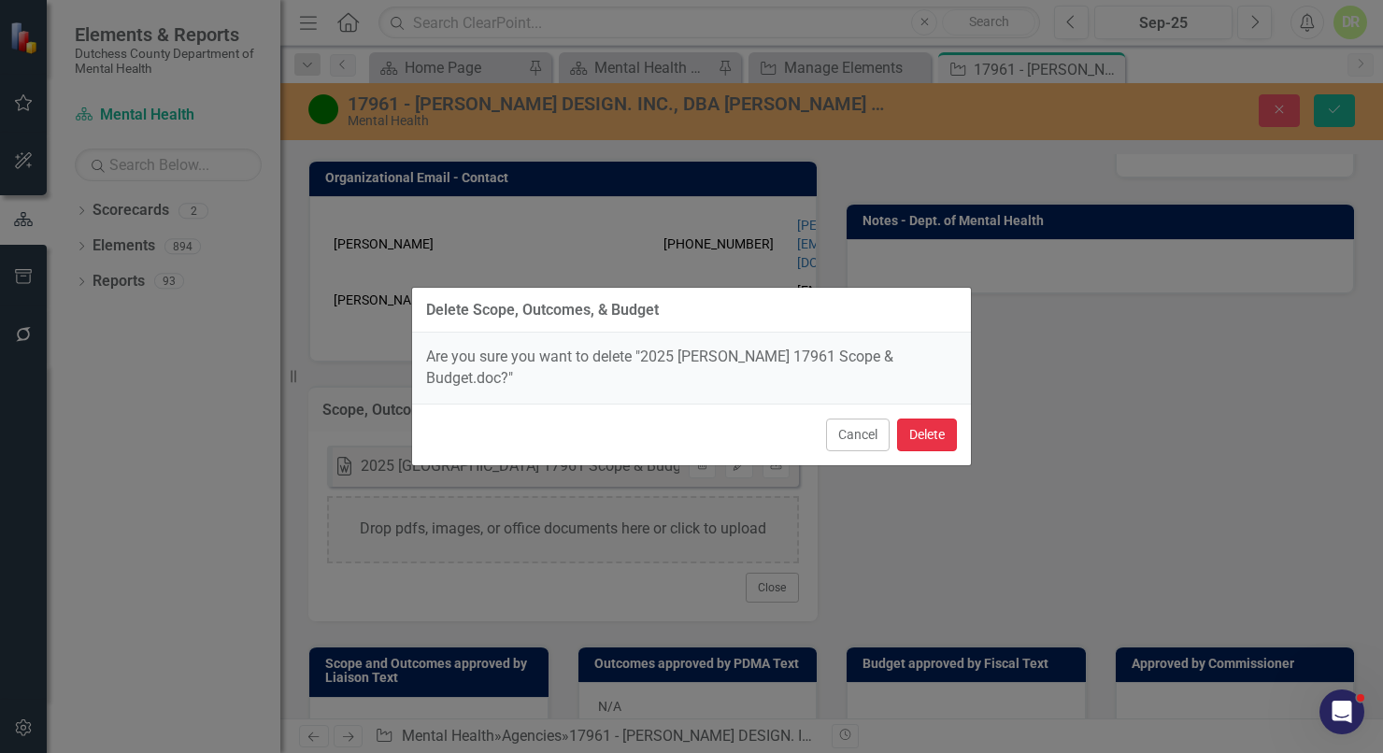
drag, startPoint x: 912, startPoint y: 423, endPoint x: 908, endPoint y: 410, distance: 13.6
click at [909, 419] on button "Delete" at bounding box center [927, 435] width 60 height 33
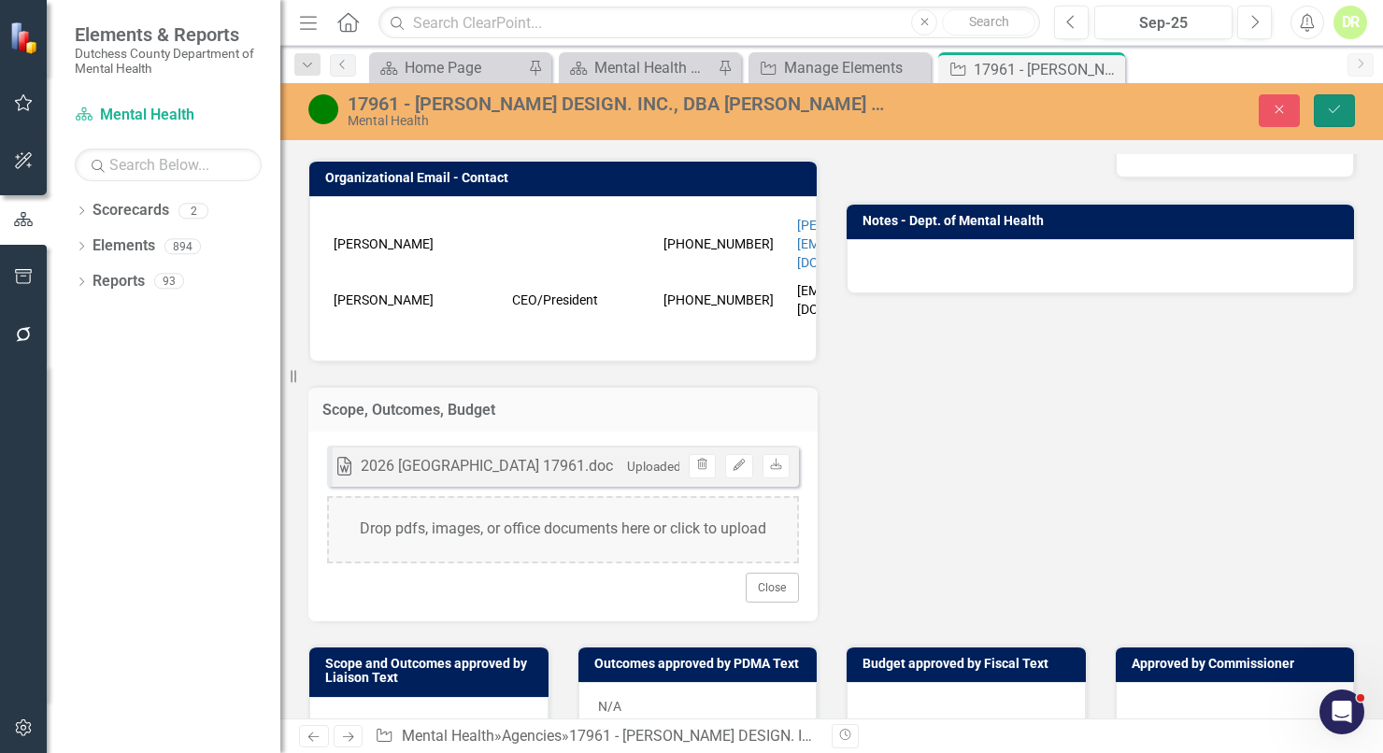
click at [1338, 113] on icon "Save" at bounding box center [1334, 109] width 17 height 13
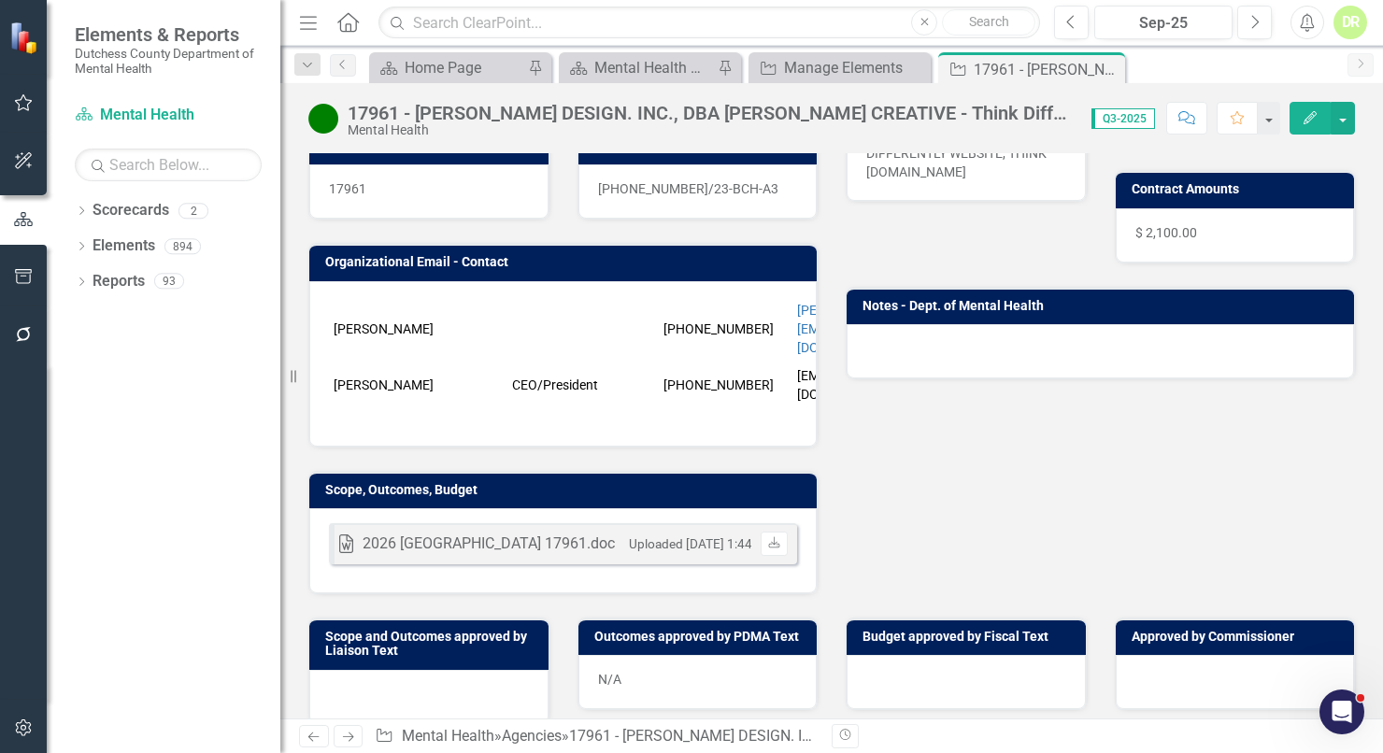
scroll to position [339, 0]
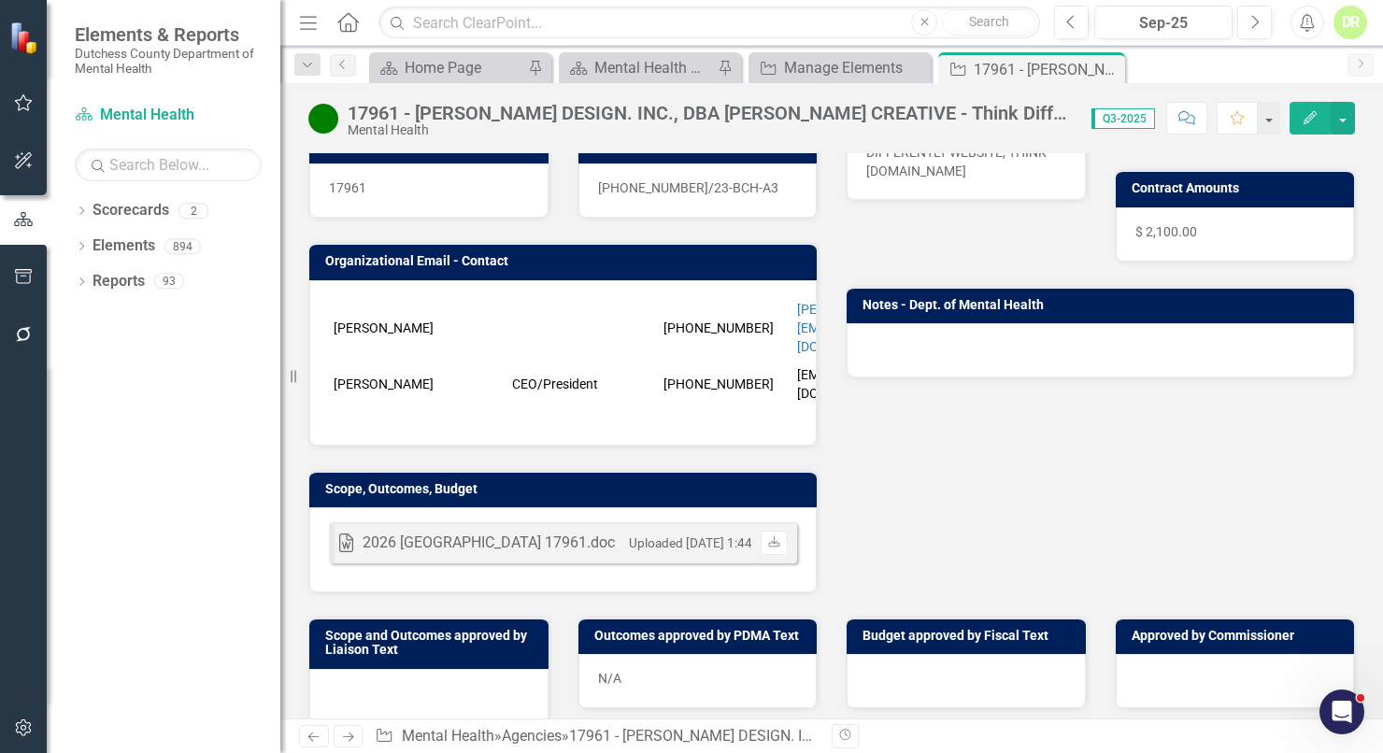
click at [620, 552] on div "Word 2026 Ashworth 17961.doc Uploaded Oct 15, 2025 1:44 PM Download" at bounding box center [562, 549] width 507 height 85
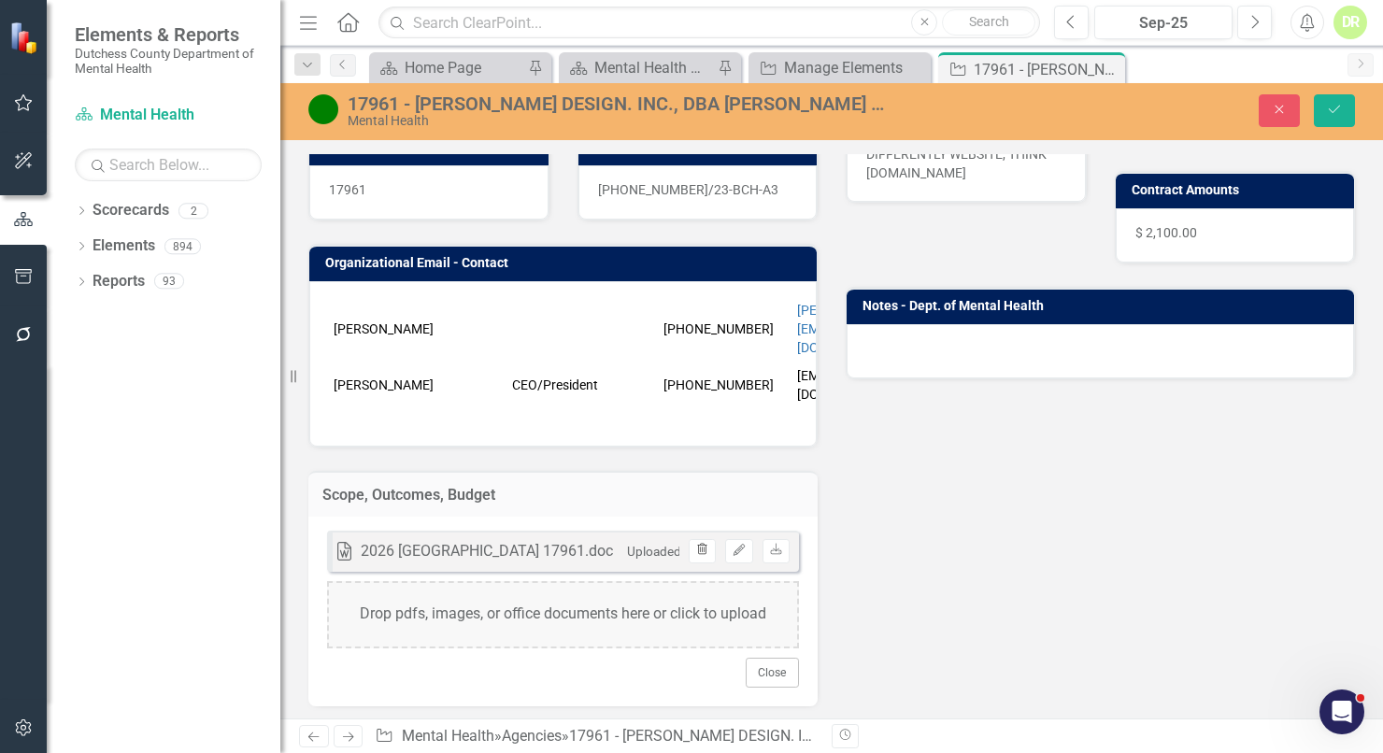
click at [700, 544] on icon "button" at bounding box center [702, 549] width 10 height 11
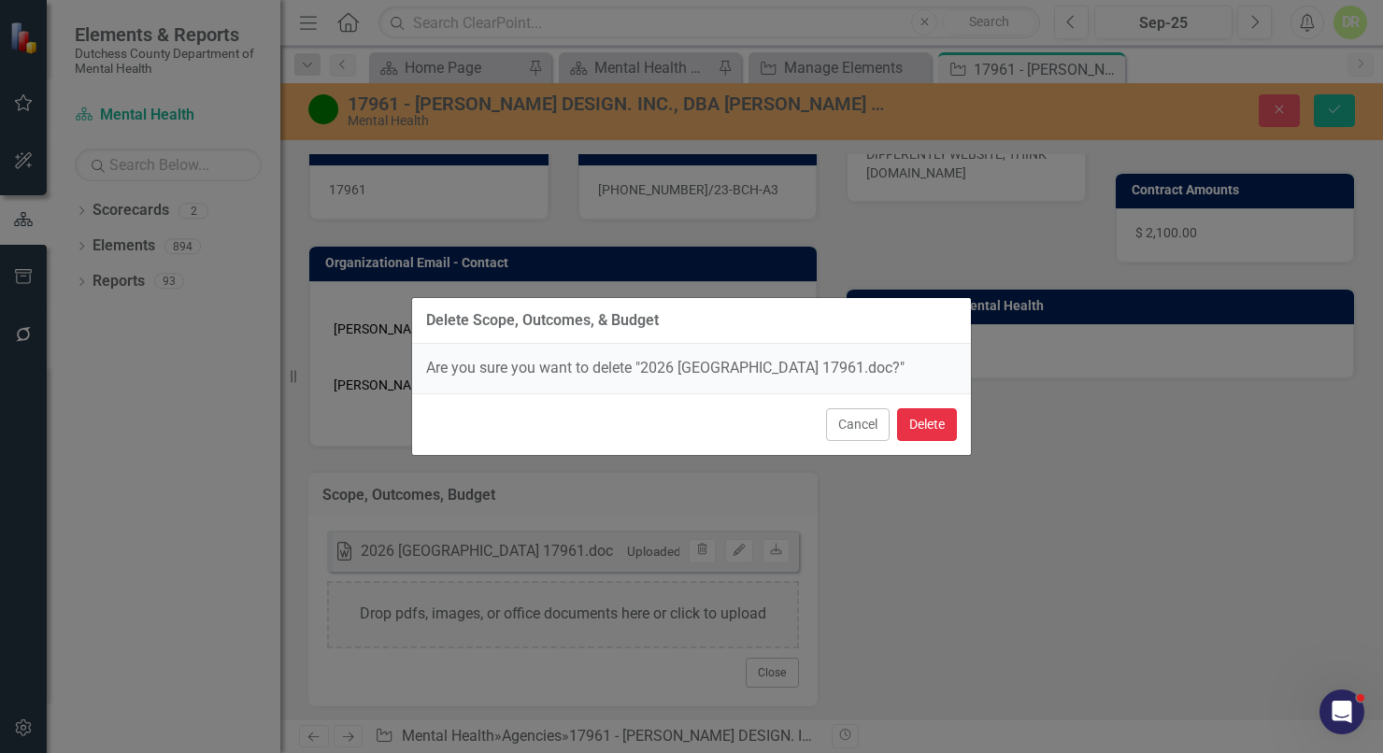
click at [921, 428] on button "Delete" at bounding box center [927, 424] width 60 height 33
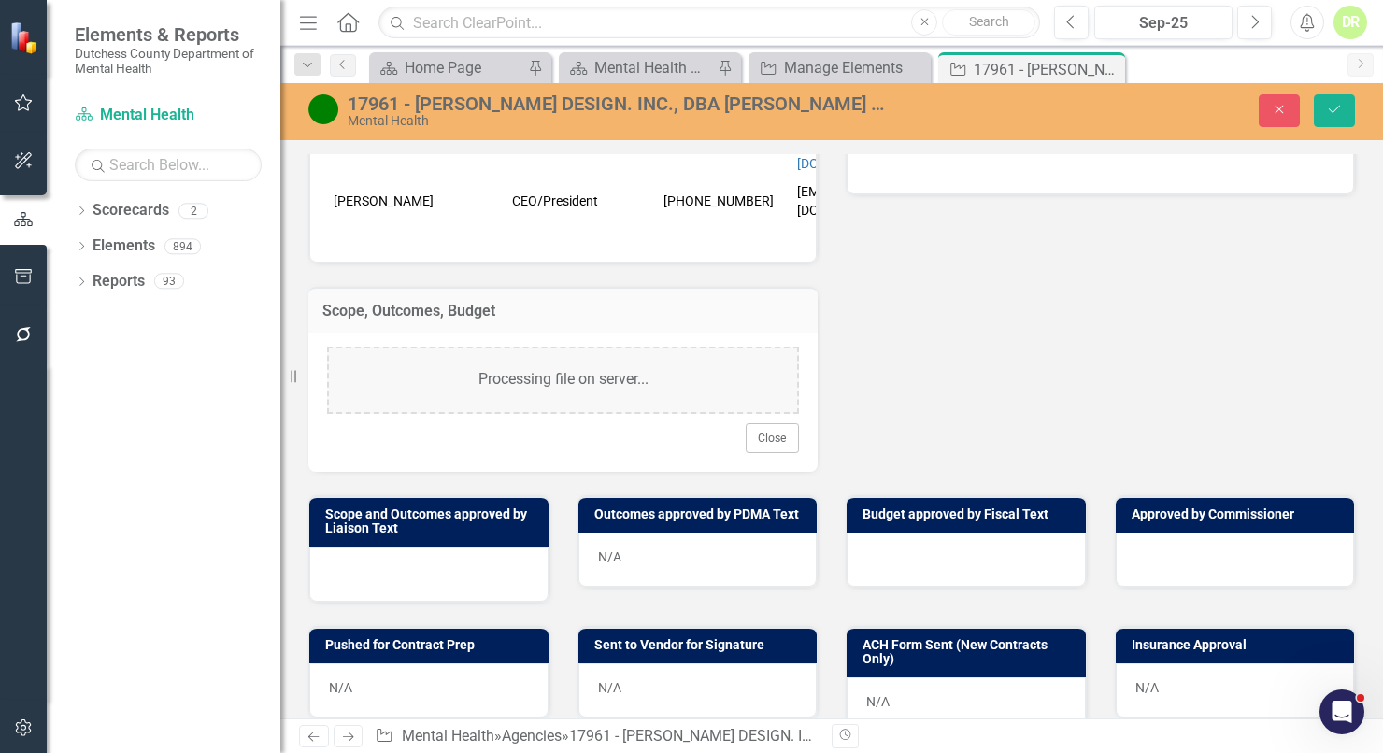
scroll to position [594, 0]
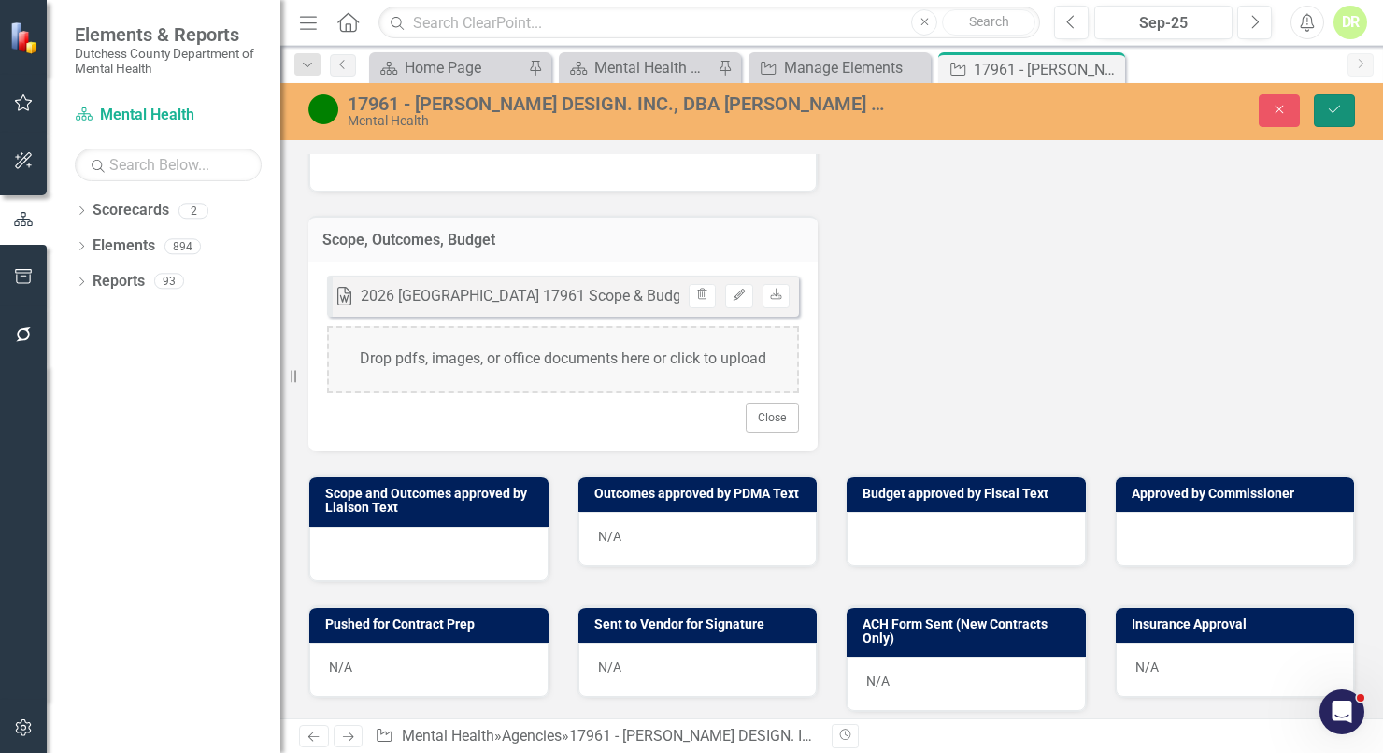
click at [1328, 112] on icon "Save" at bounding box center [1334, 109] width 17 height 13
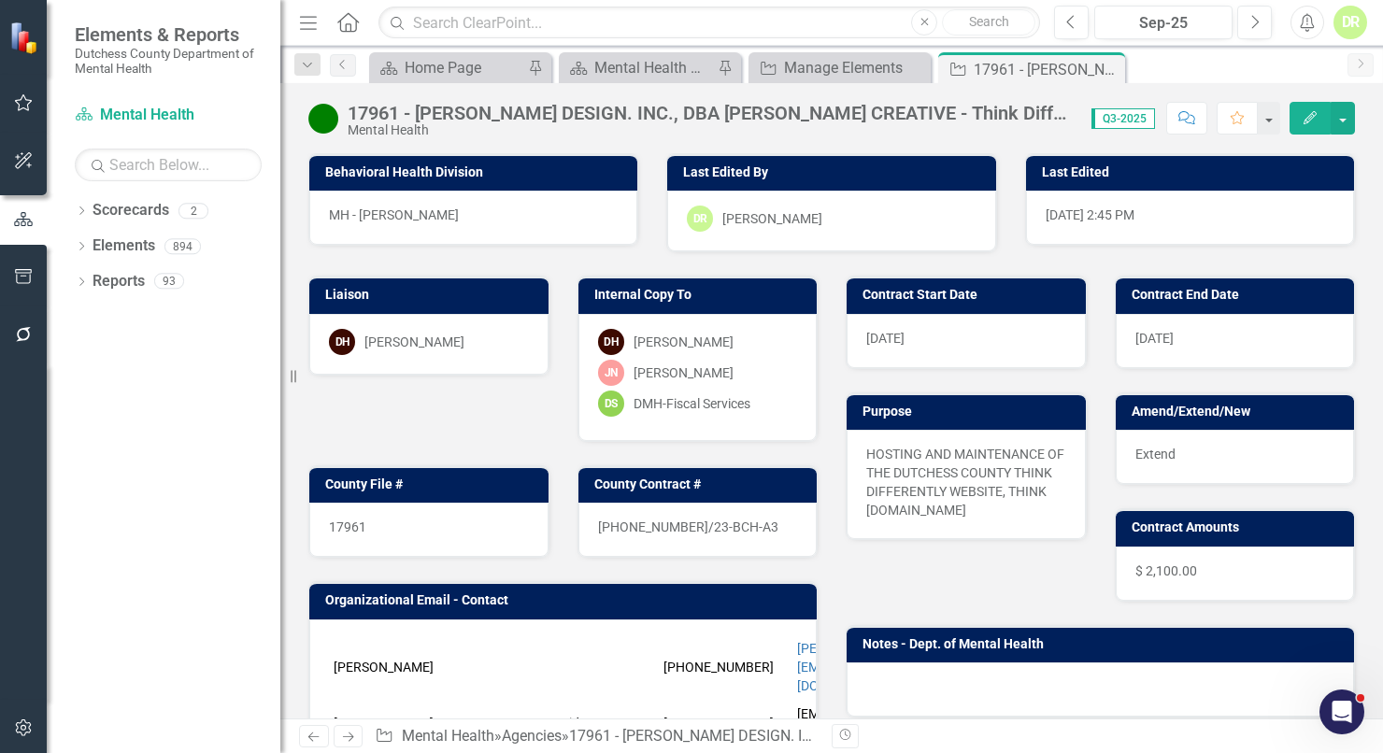
click at [1186, 116] on icon "Comment" at bounding box center [1186, 117] width 17 height 13
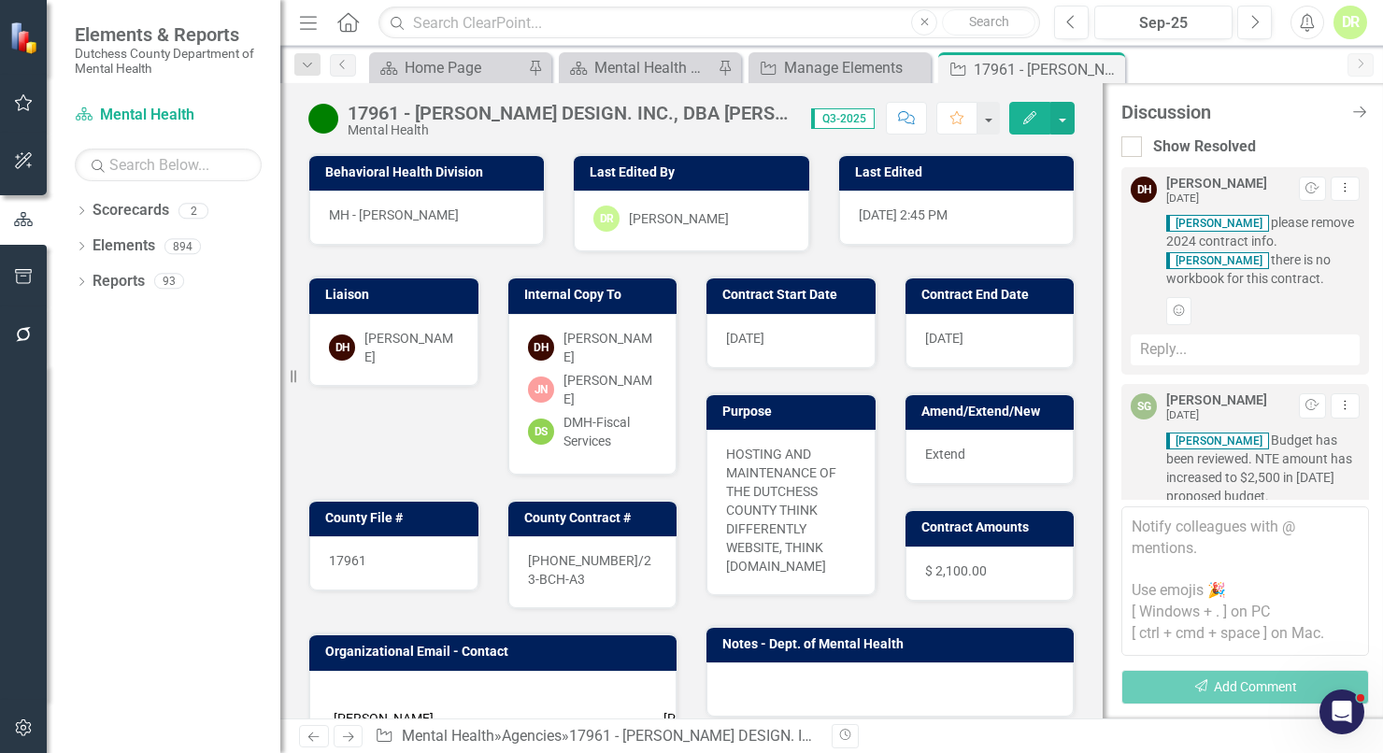
scroll to position [317, 0]
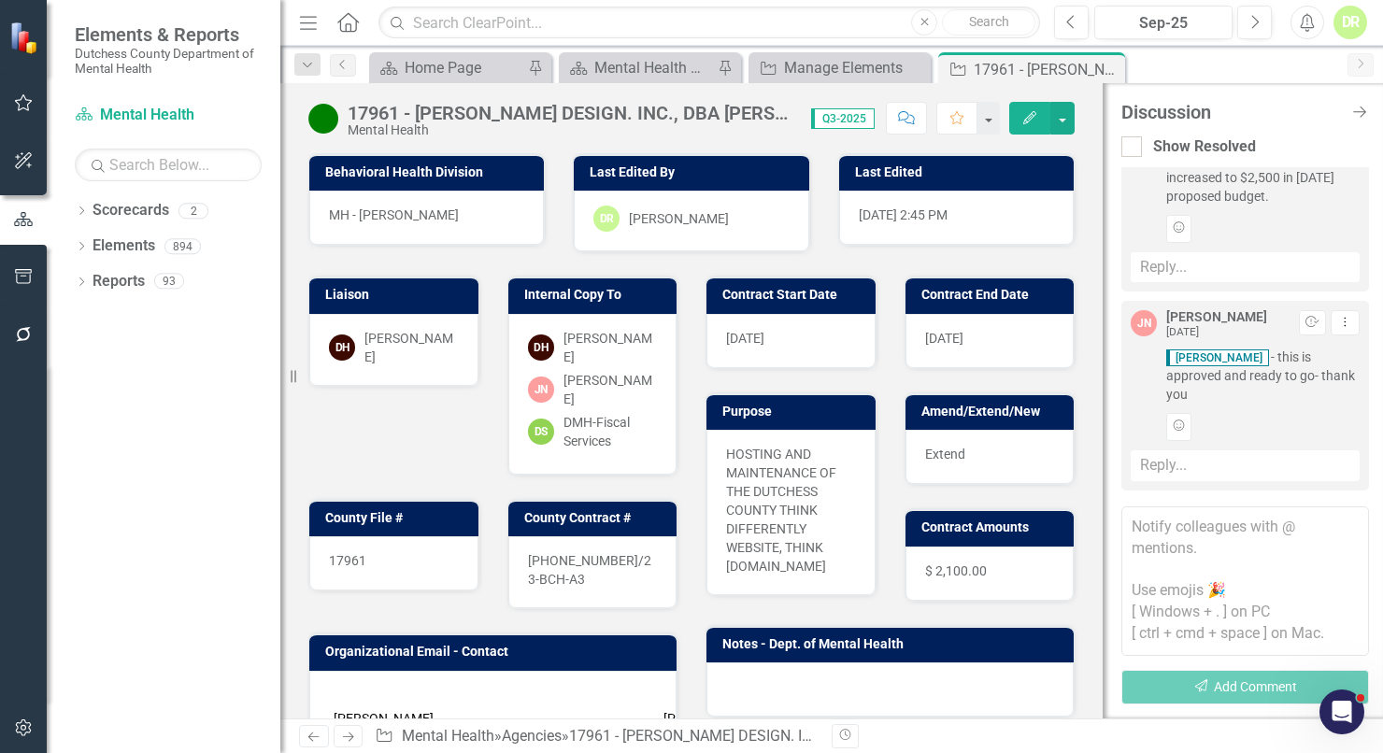
click at [1138, 526] on textarea at bounding box center [1245, 582] width 248 height 150
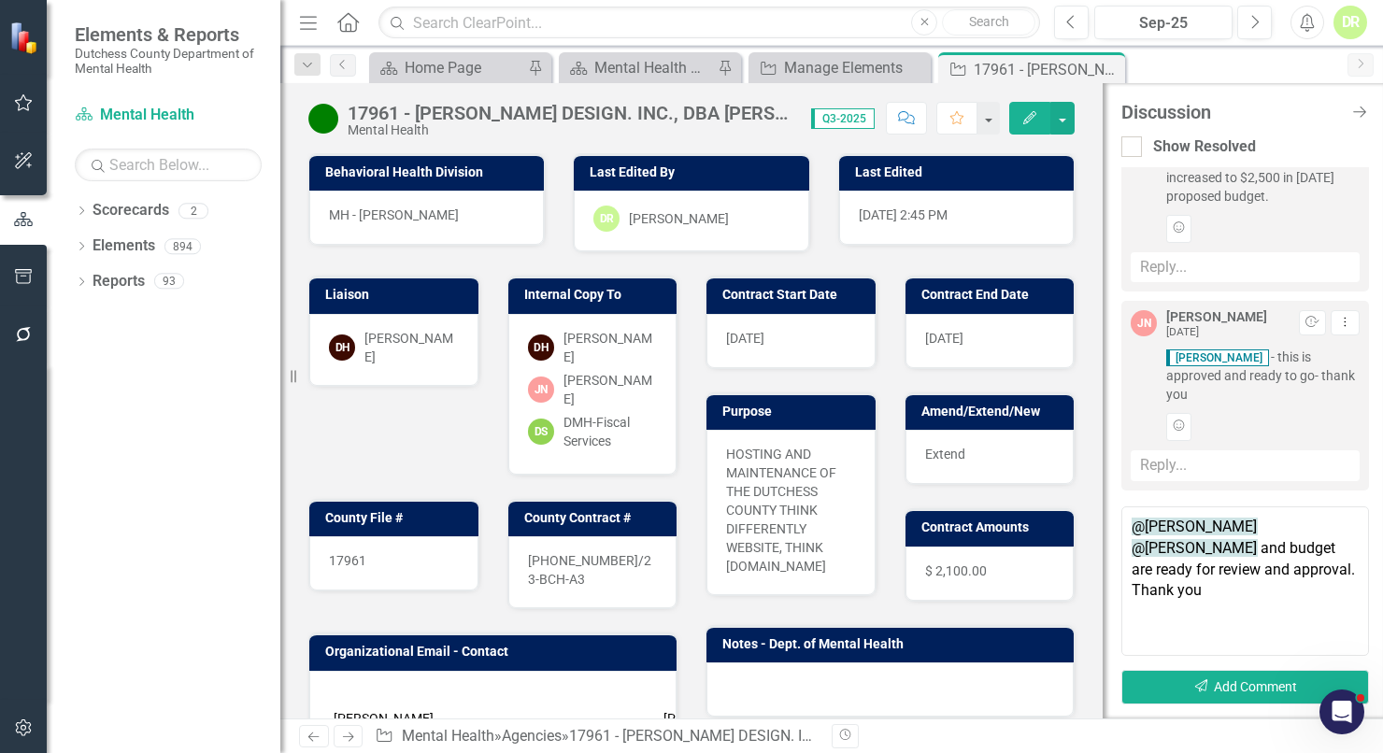
type textarea "@Dana Hopkins @Sean Griffin Scope and budget are ready for review and approval.…"
drag, startPoint x: 1341, startPoint y: 526, endPoint x: 1232, endPoint y: 523, distance: 109.4
click at [1232, 523] on textarea "@Dana Hopkins @Sean Griffin Scope and budget are ready for review and approval.…" at bounding box center [1245, 582] width 248 height 150
drag, startPoint x: 1356, startPoint y: 567, endPoint x: 1093, endPoint y: 493, distance: 272.8
click at [1096, 501] on div "17961 - ASHWORTH DESIGN. INC., DBA ASHWORTH CREATIVE - Think Differently Websit…" at bounding box center [831, 400] width 1103 height 635
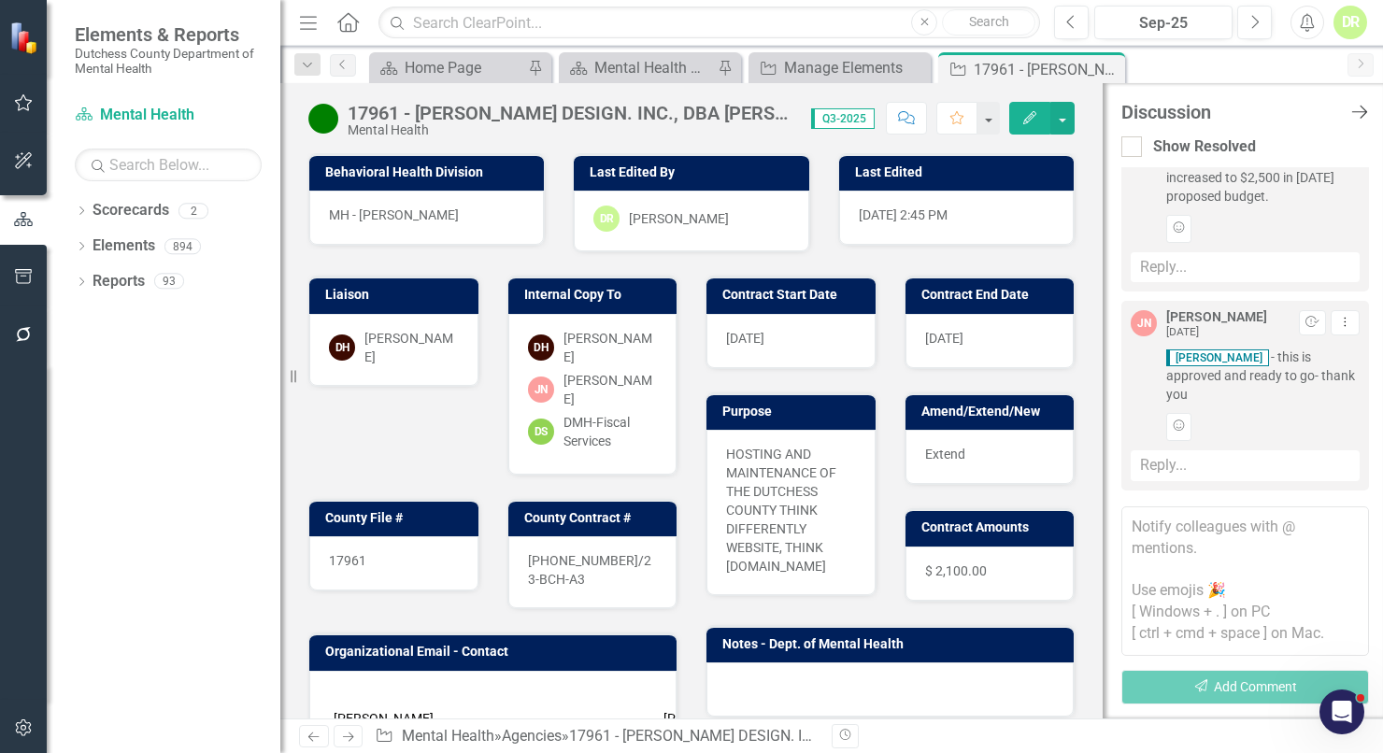
click at [1363, 108] on icon "Close Discussion Bar" at bounding box center [1359, 112] width 23 height 18
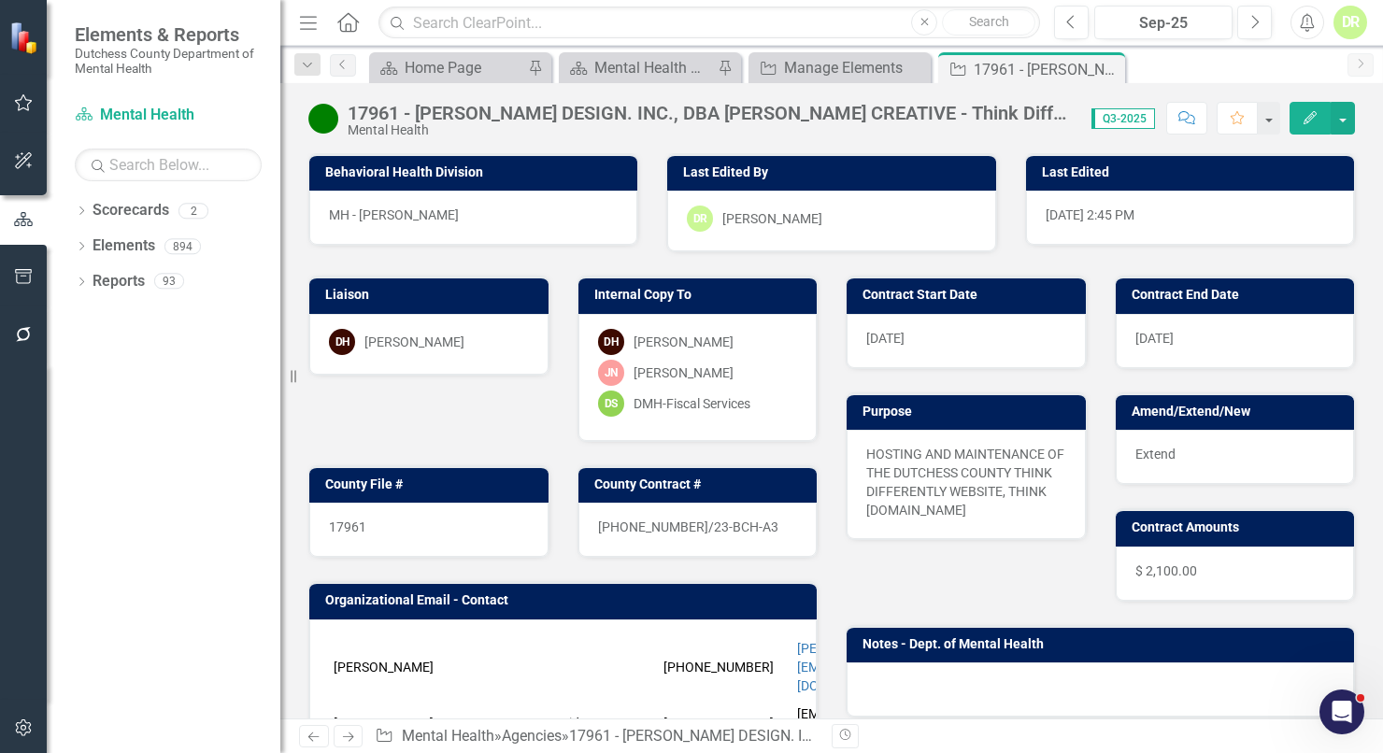
drag, startPoint x: 1108, startPoint y: 69, endPoint x: 1016, endPoint y: 98, distance: 96.9
click at [0, 0] on icon at bounding box center [0, 0] width 0 height 0
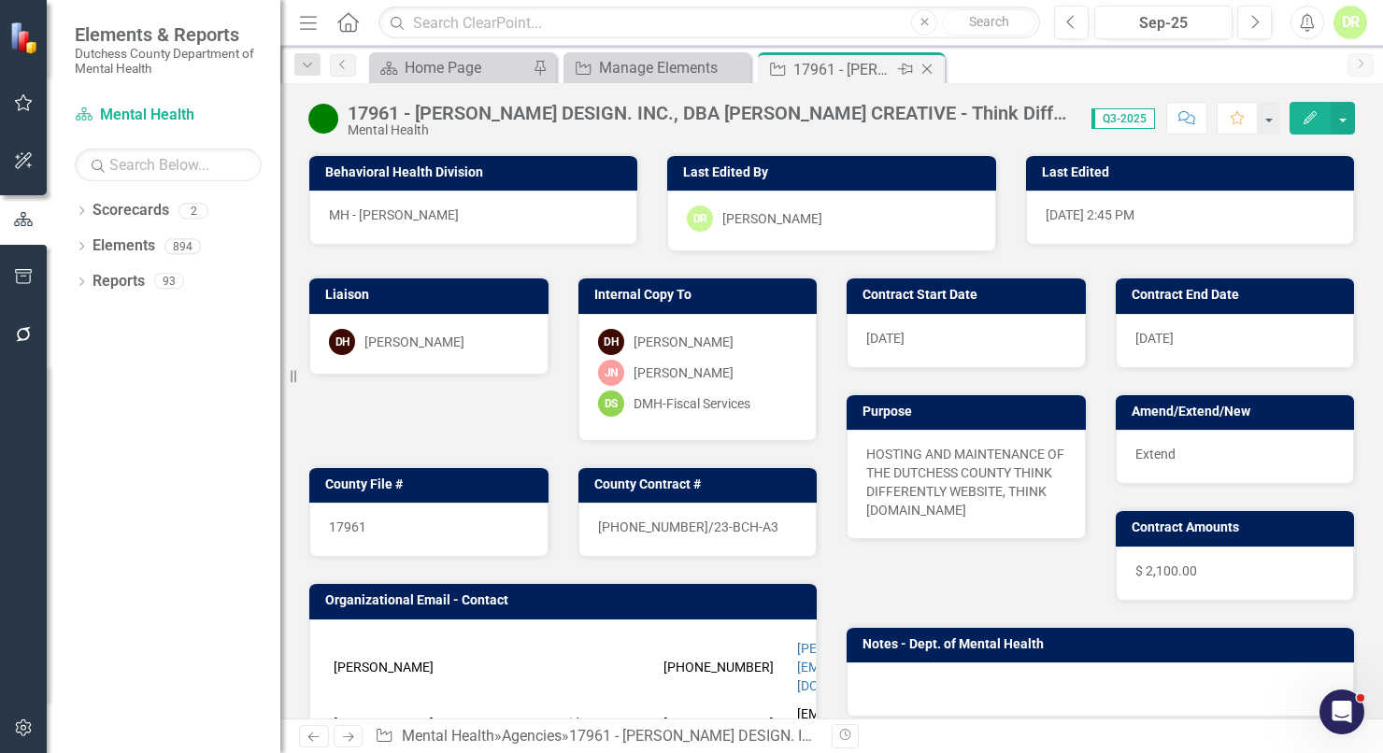
click at [934, 64] on icon "Close" at bounding box center [927, 69] width 19 height 15
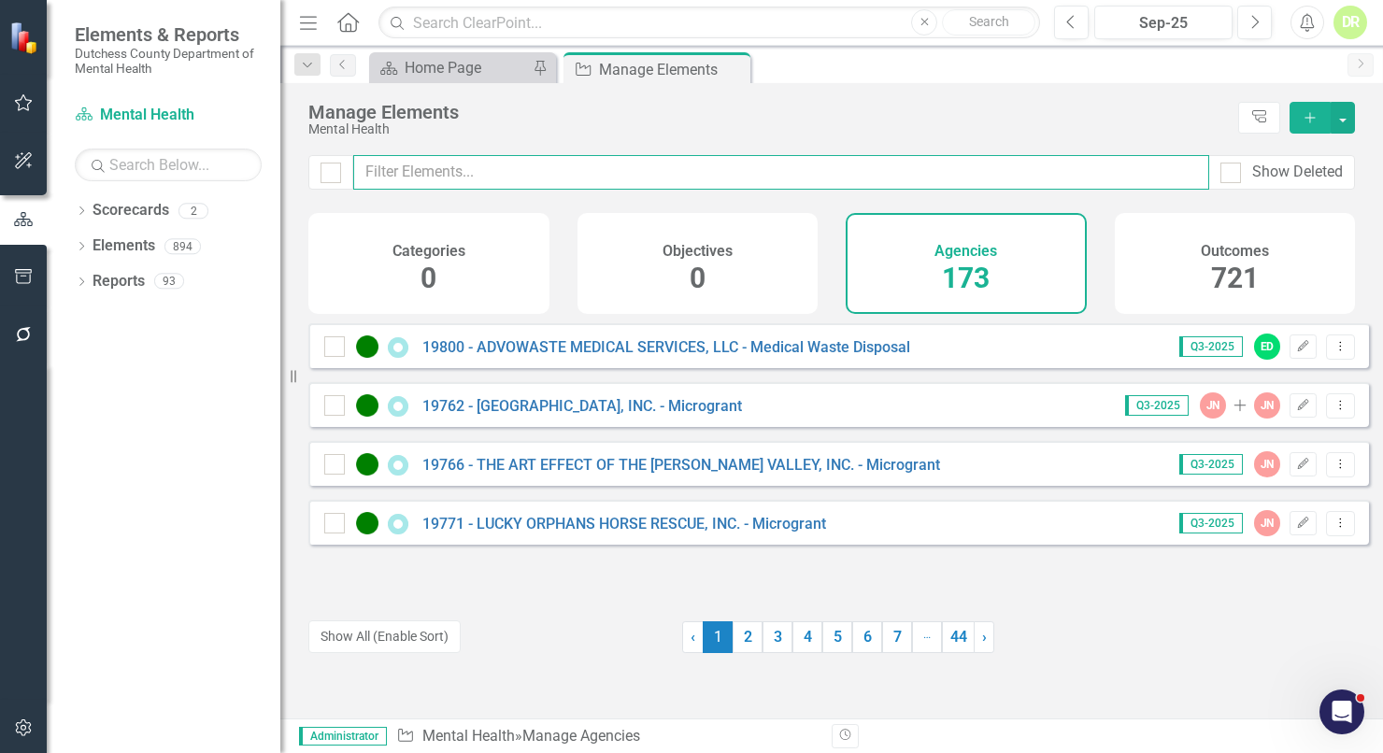
click at [450, 165] on input "text" at bounding box center [781, 172] width 856 height 35
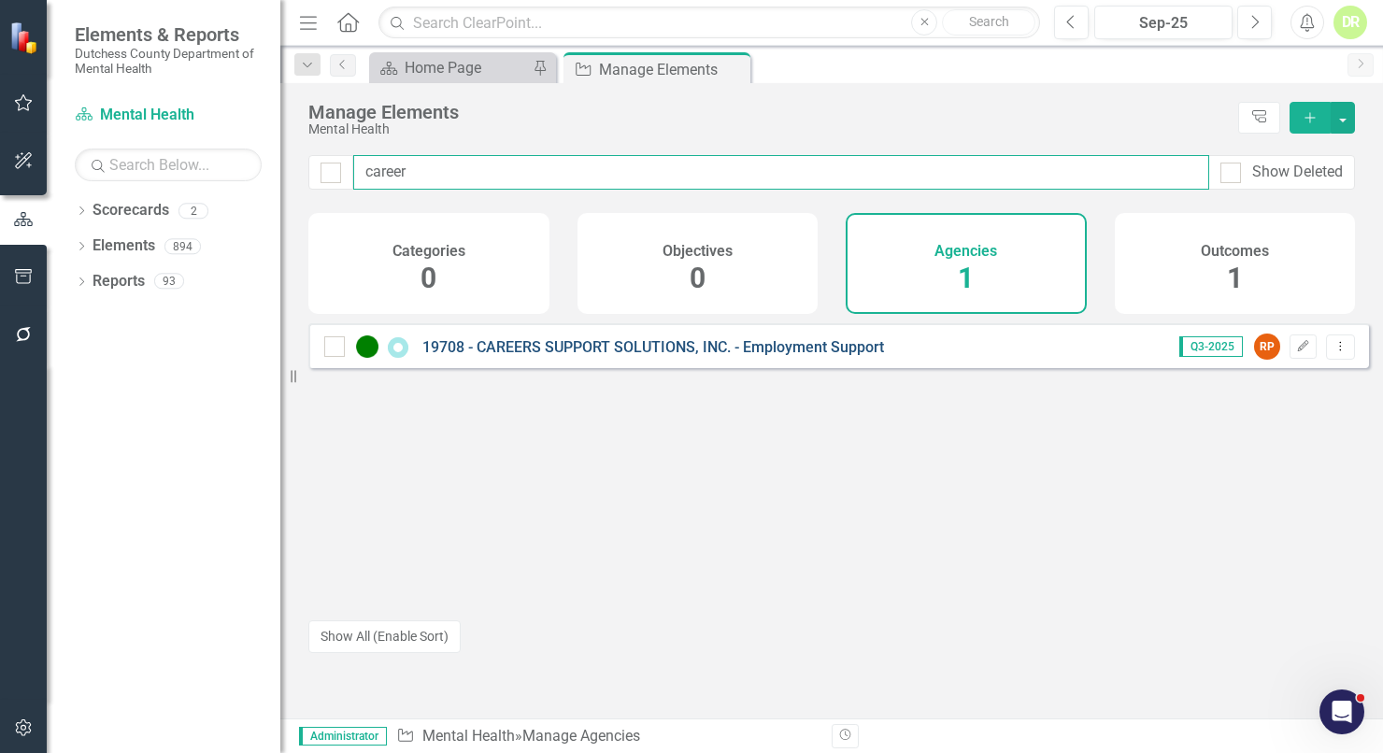
type input "career"
click at [547, 356] on link "19708 - CAREERS SUPPORT SOLUTIONS, INC. - Employment Support" at bounding box center [653, 347] width 462 height 18
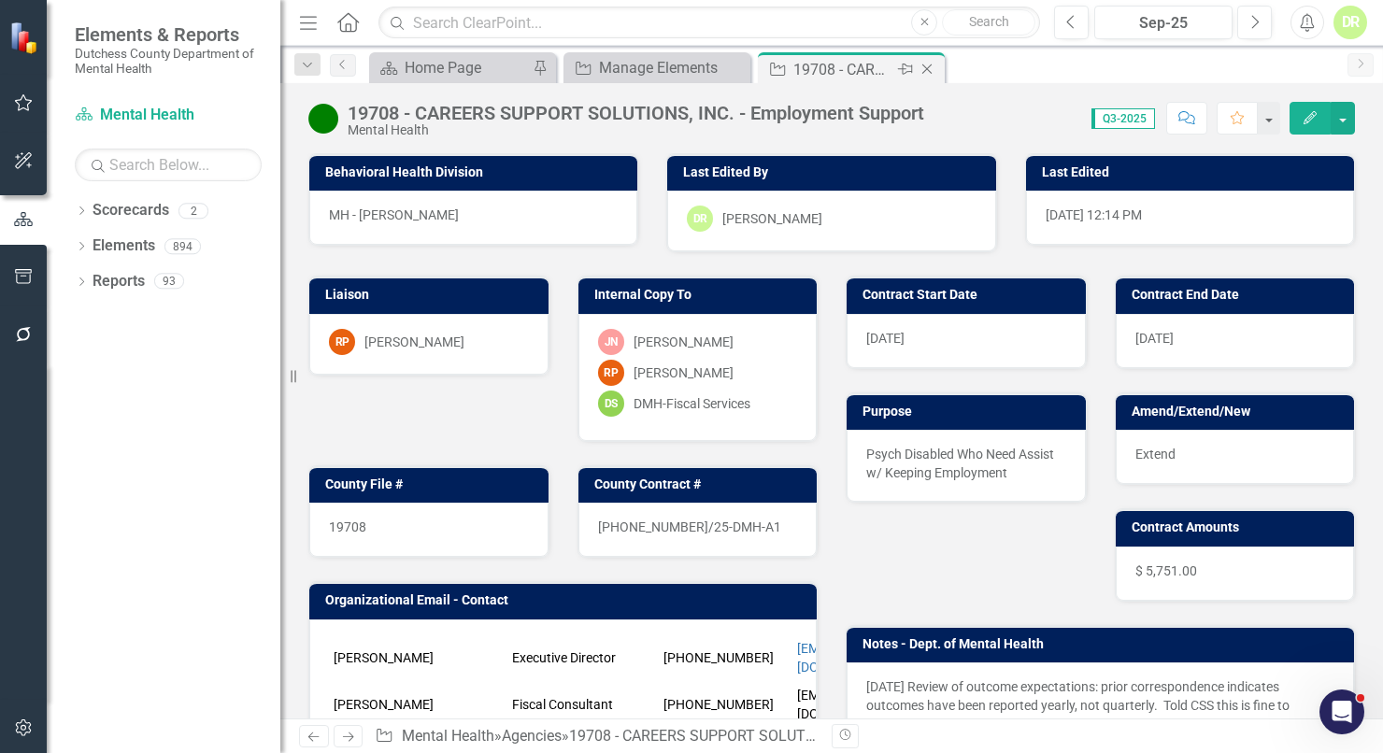
click at [922, 67] on icon "Close" at bounding box center [927, 69] width 19 height 15
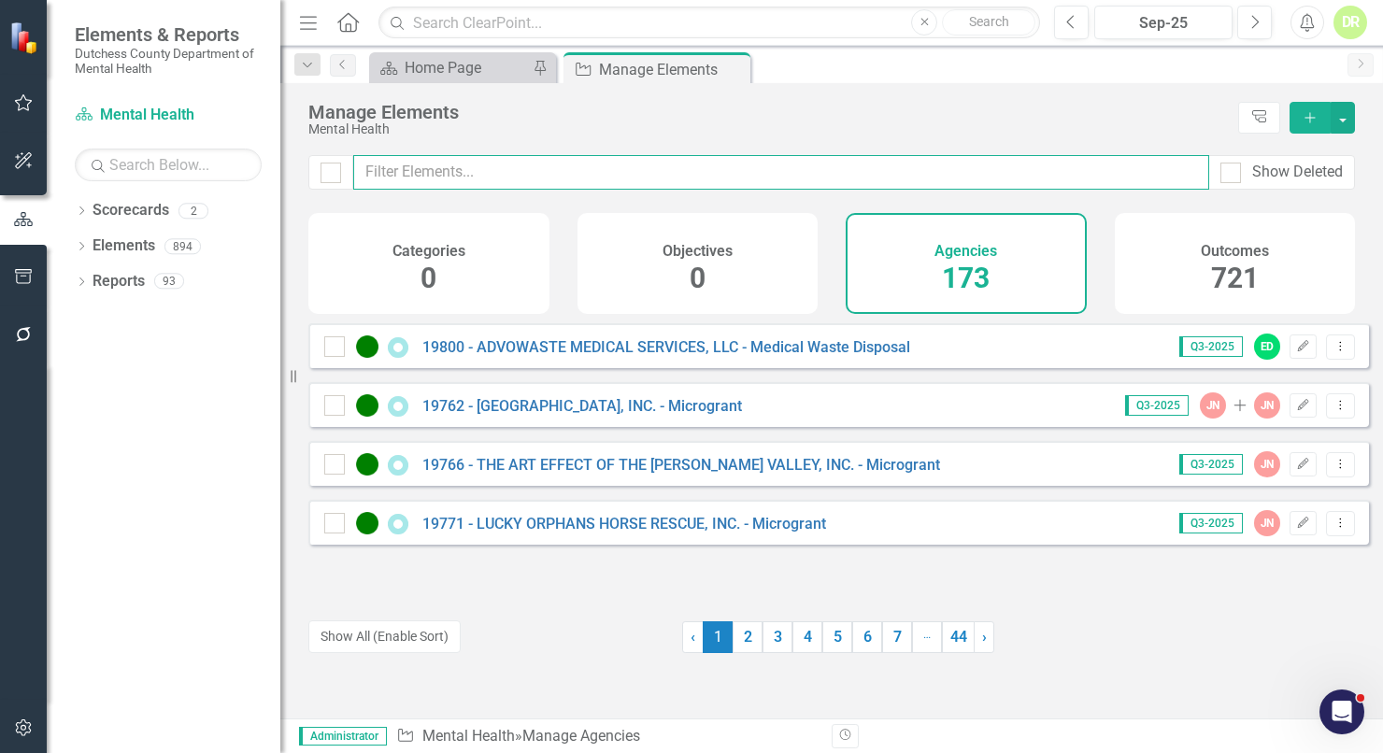
click at [412, 173] on input "text" at bounding box center [781, 172] width 856 height 35
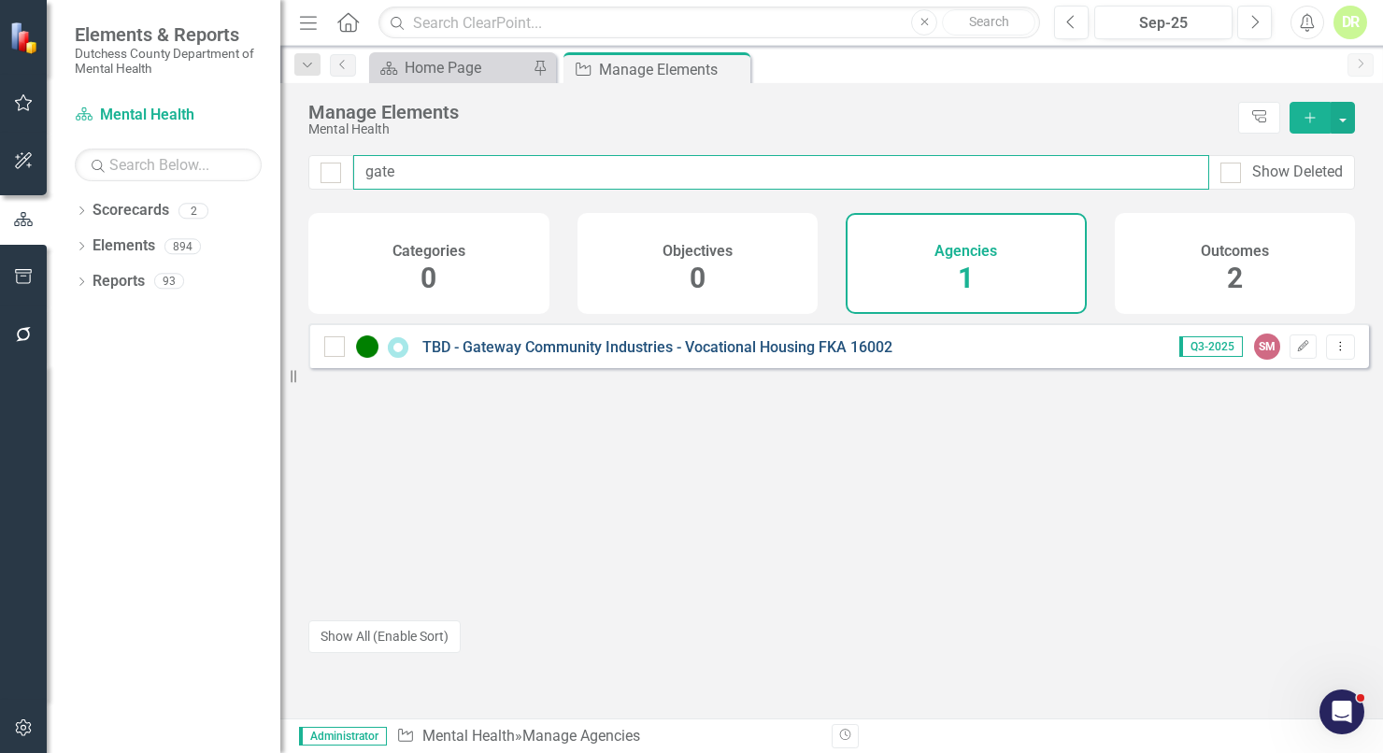
type input "gate"
click at [506, 356] on link "TBD - Gateway Community Industries - Vocational Housing FKA 16002" at bounding box center [657, 347] width 470 height 18
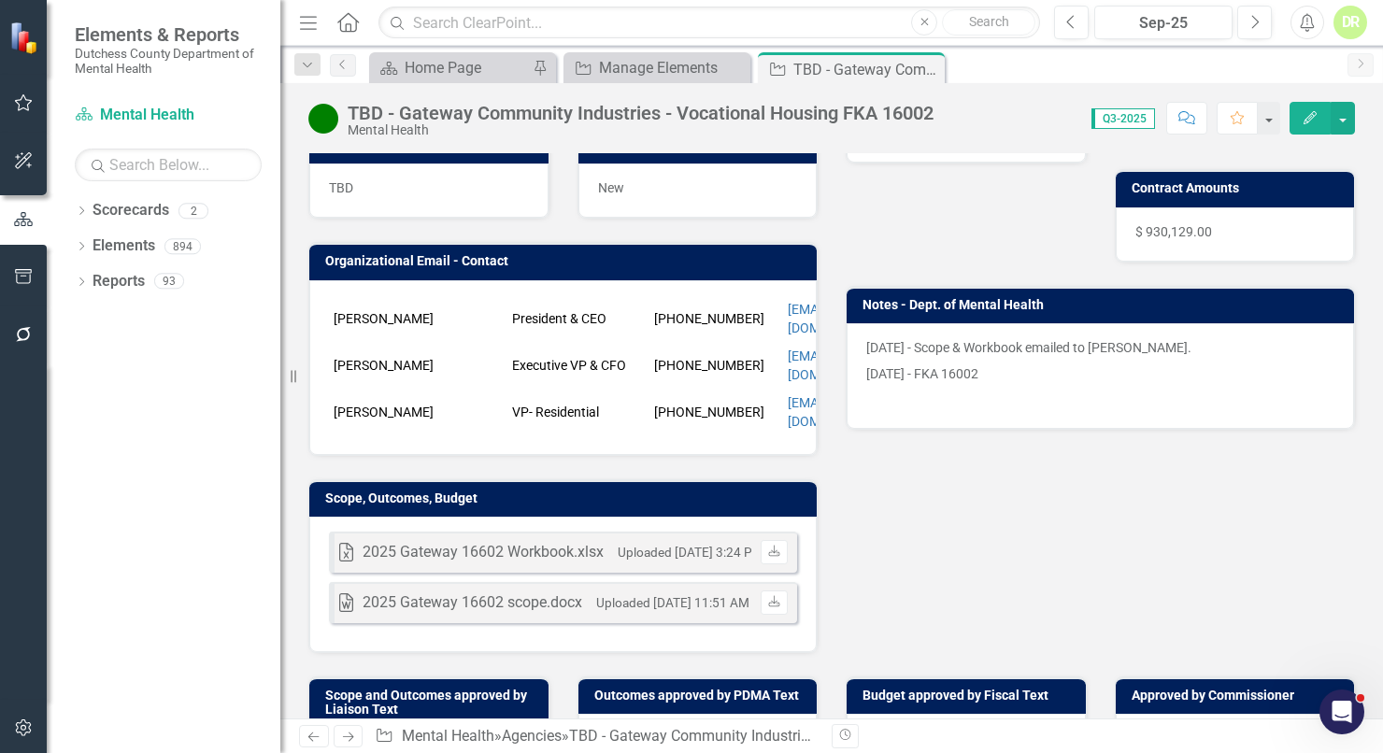
scroll to position [254, 0]
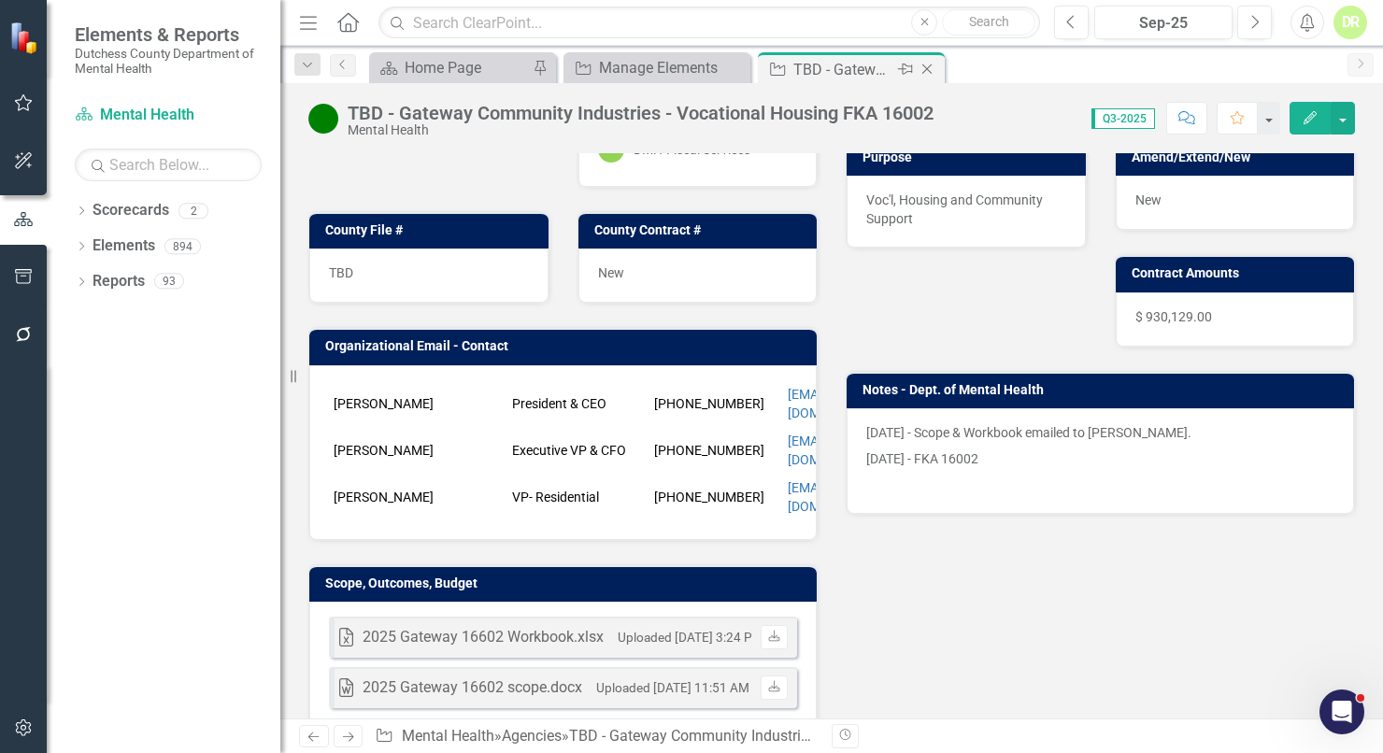
click at [926, 67] on icon "Close" at bounding box center [927, 69] width 19 height 15
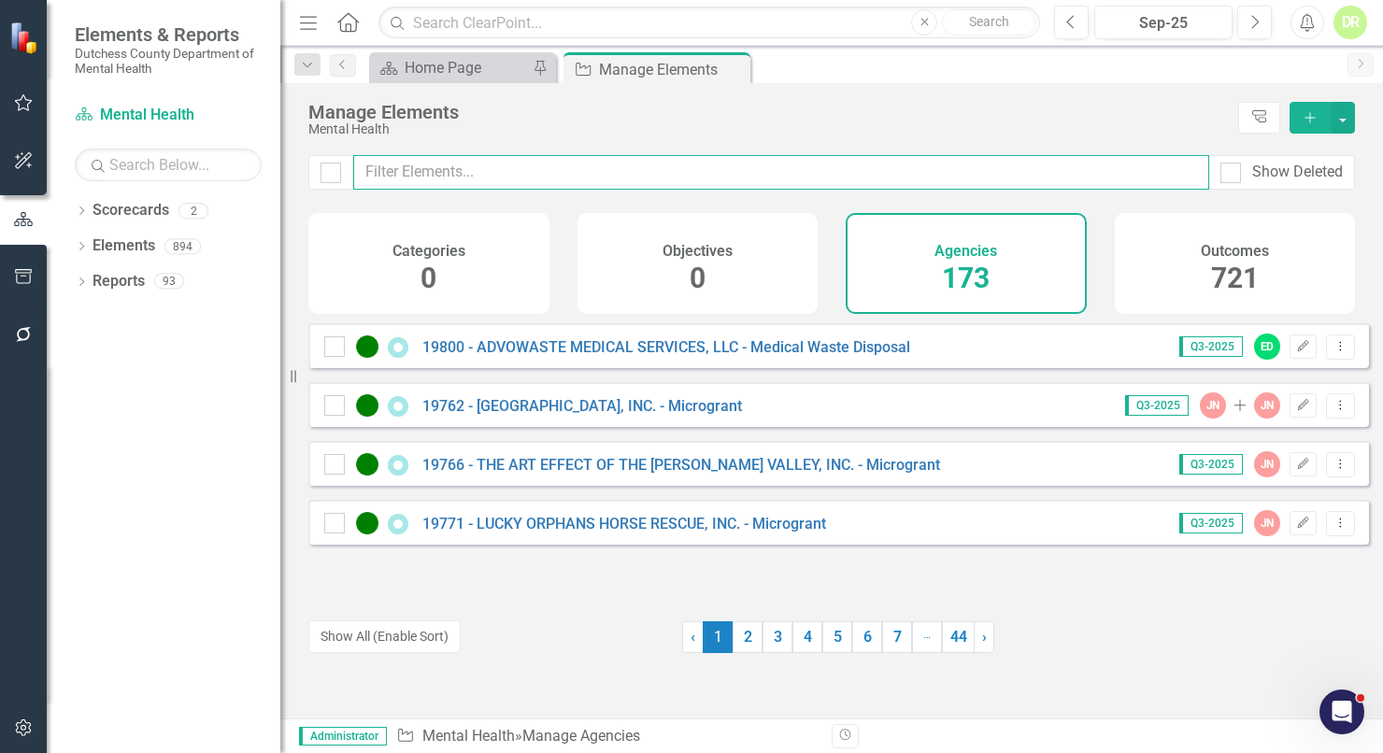
click at [471, 178] on input "text" at bounding box center [781, 172] width 856 height 35
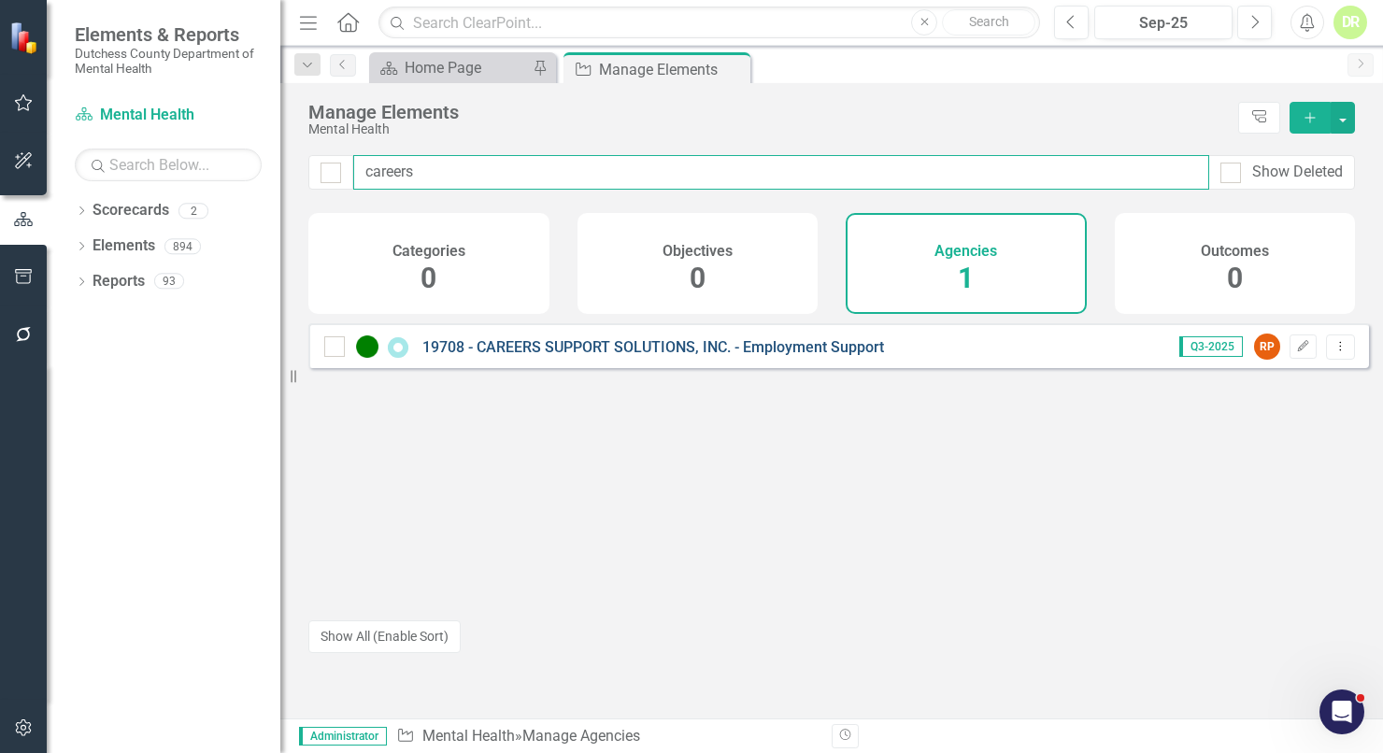
type input "careers"
click at [674, 356] on link "19708 - CAREERS SUPPORT SOLUTIONS, INC. - Employment Support" at bounding box center [653, 347] width 462 height 18
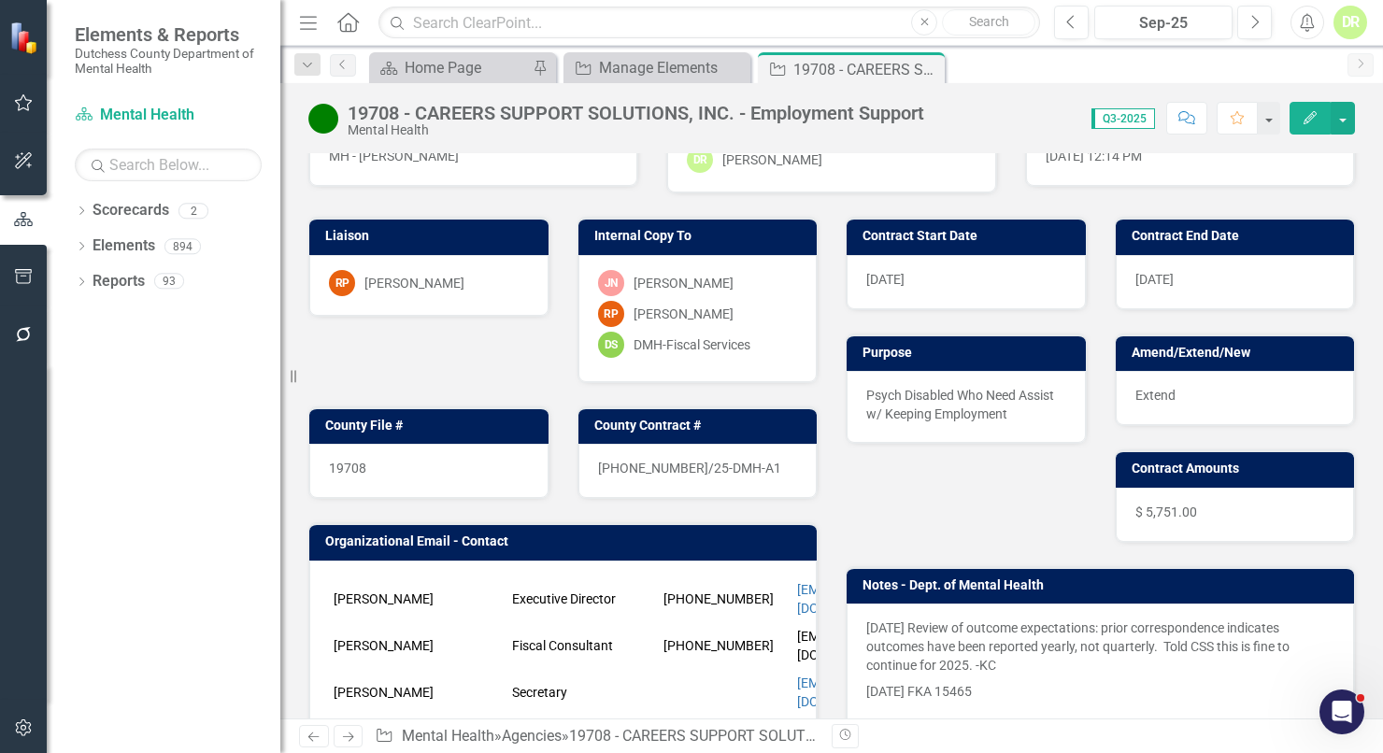
scroll to position [169, 0]
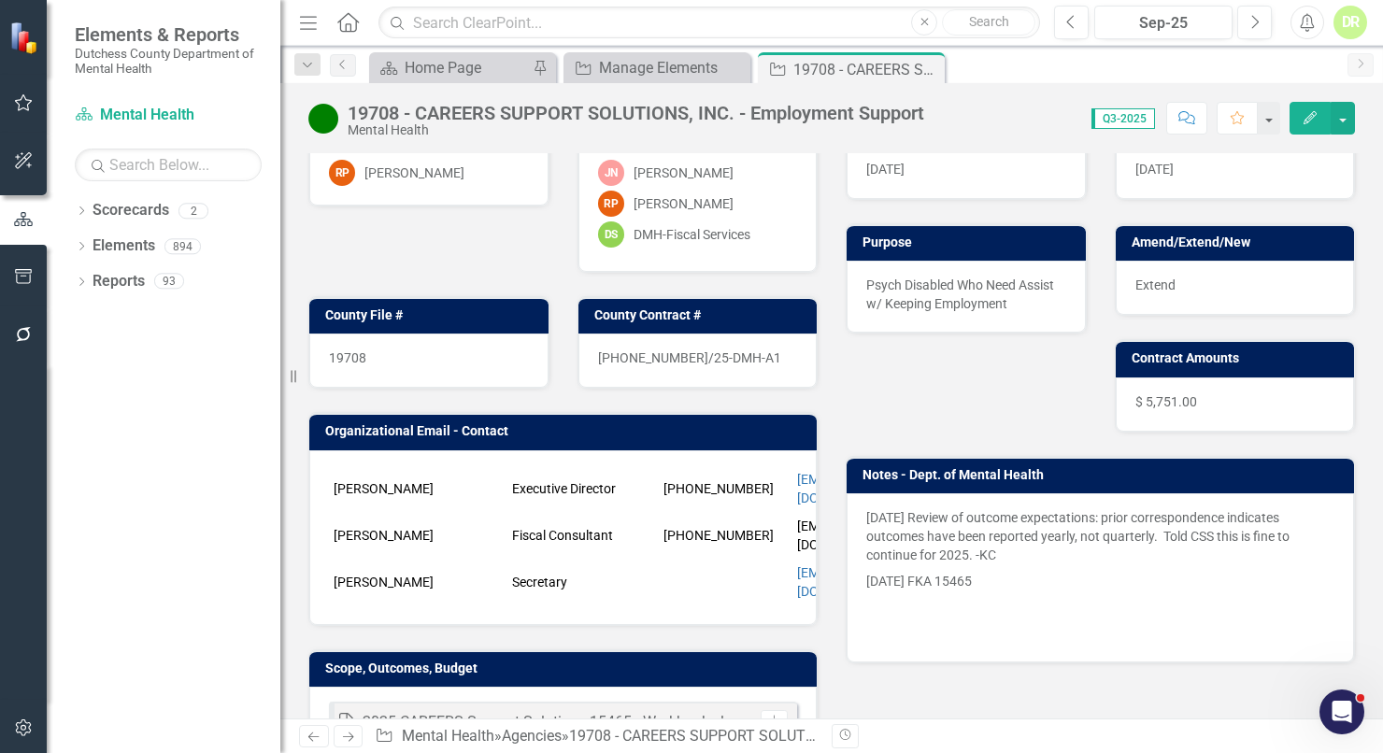
click at [866, 516] on p "5/8/25 Review of outcome expectations: prior correspondence indicates outcomes …" at bounding box center [1100, 538] width 468 height 60
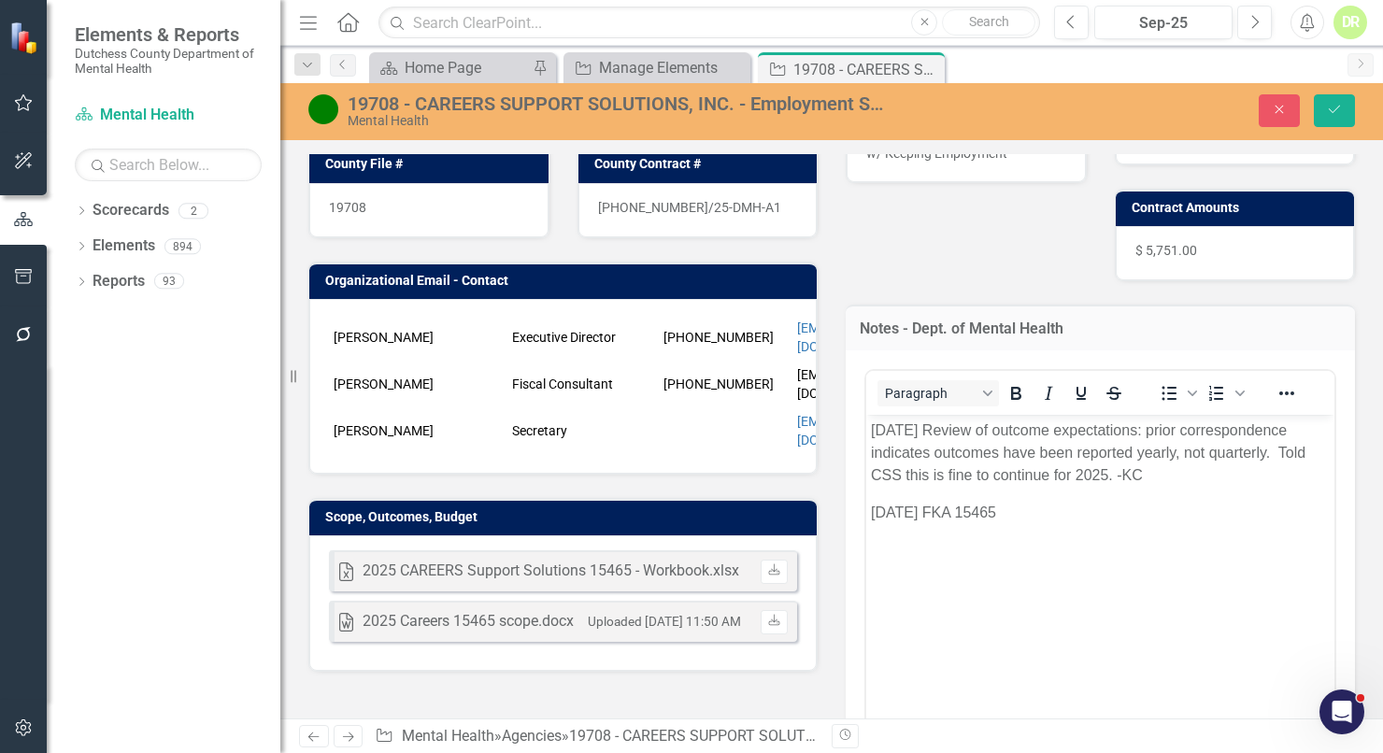
scroll to position [339, 0]
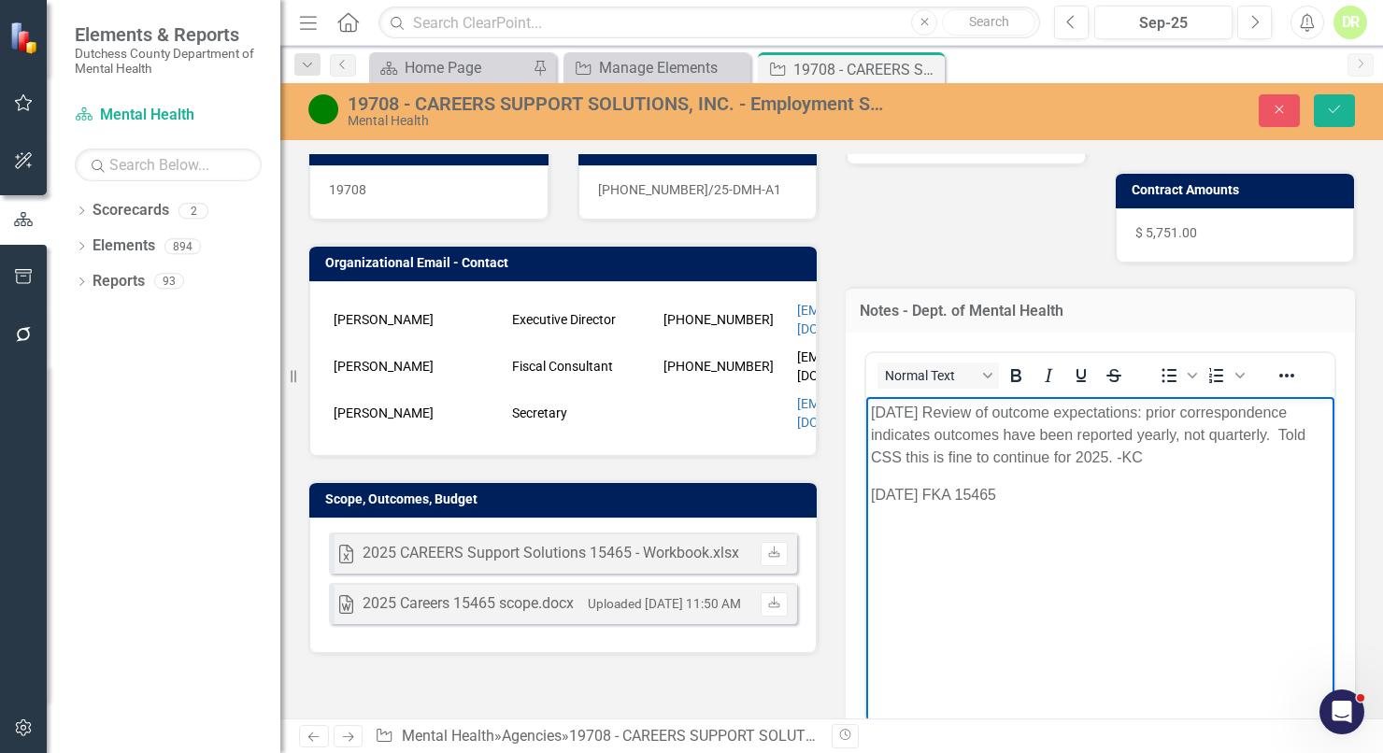
click at [870, 407] on body "5/8/25 Review of outcome expectations: prior correspondence indicates outcomes …" at bounding box center [1100, 536] width 468 height 280
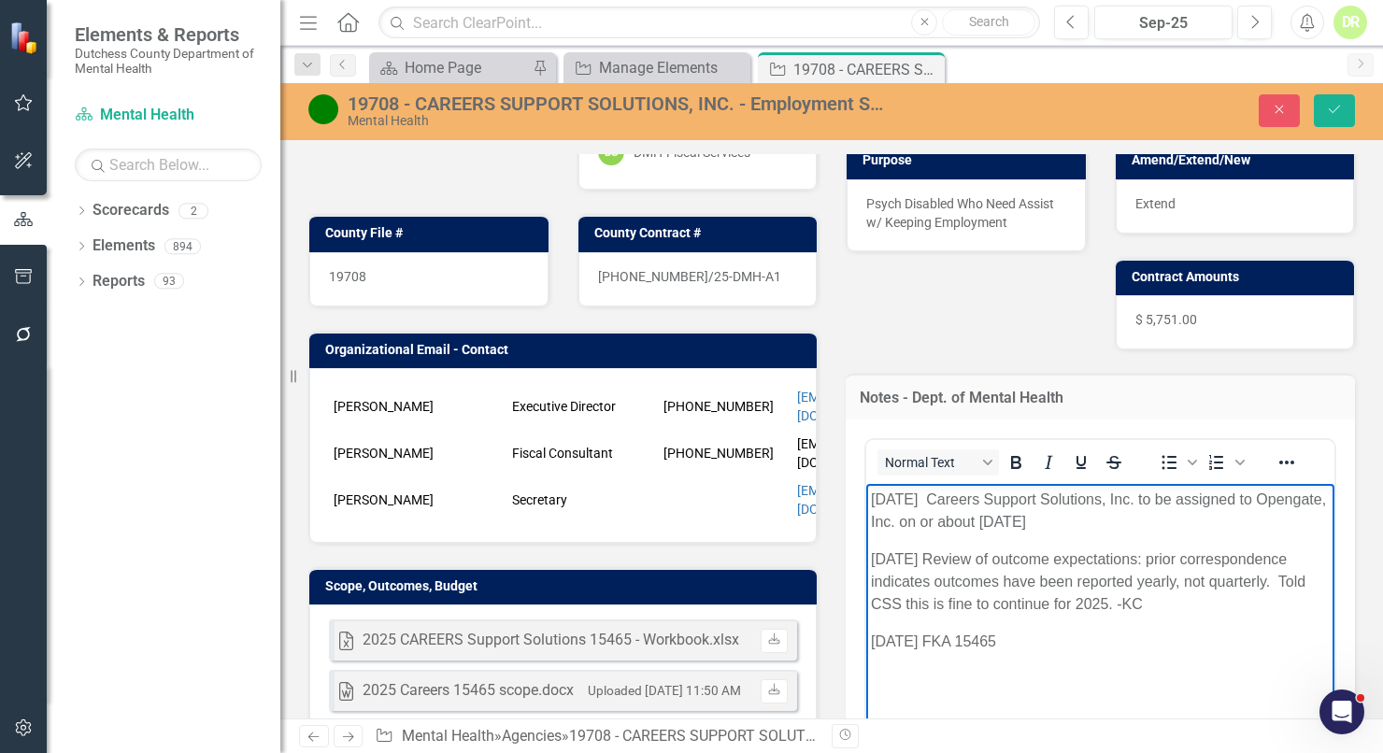
scroll to position [0, 0]
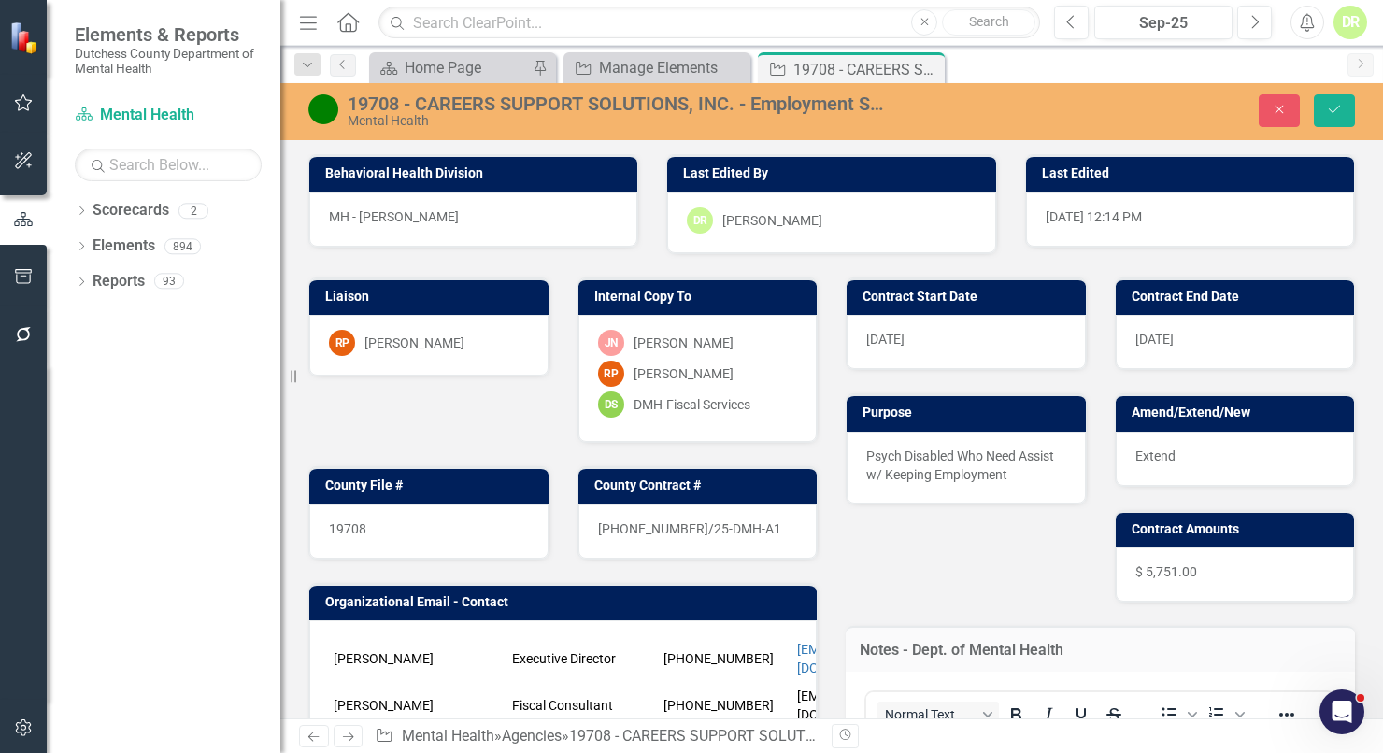
click at [564, 99] on div "19708 - CAREERS SUPPORT SOLUTIONS, INC. - Employment Support" at bounding box center [617, 103] width 538 height 21
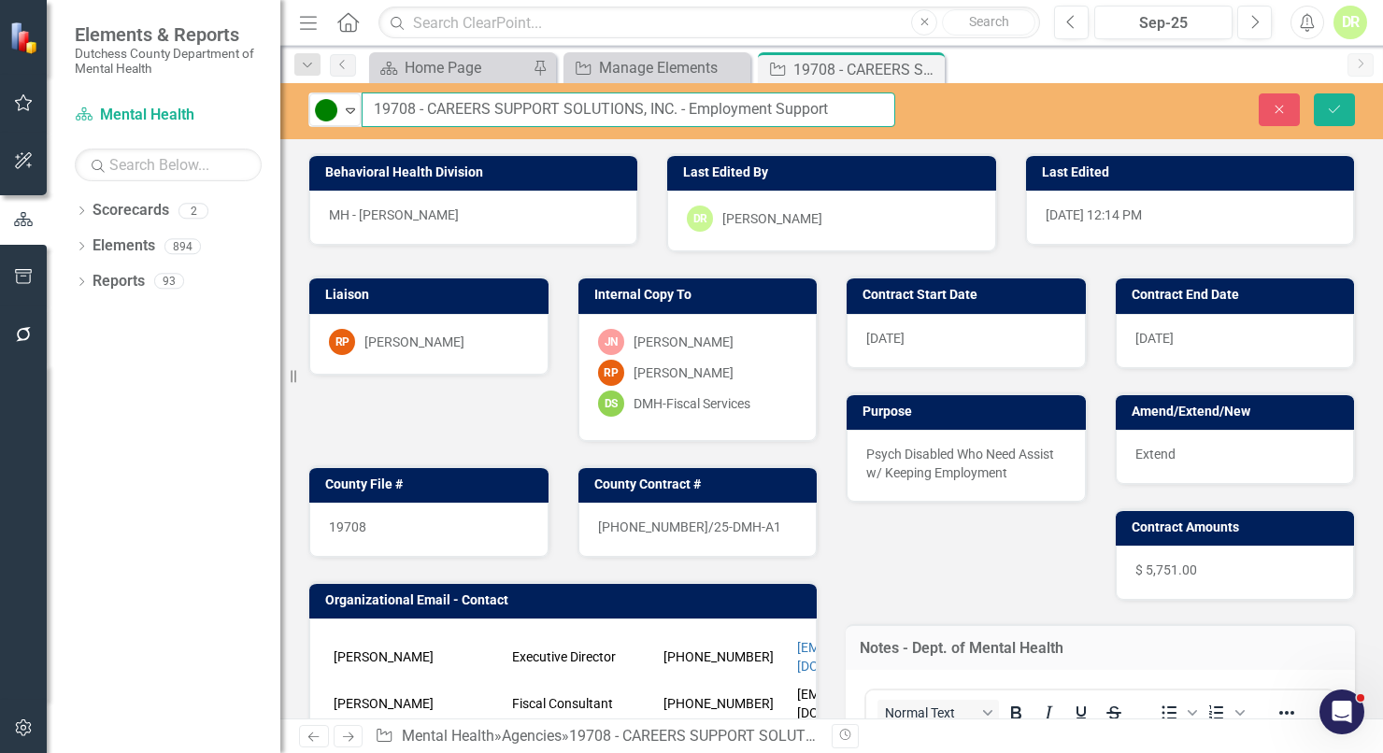
click at [370, 107] on input "19708 - CAREERS SUPPORT SOLUTIONS, INC. - Employment Support" at bounding box center [629, 110] width 534 height 35
click at [677, 106] on input "19708 - CAREERS SUPPORT SOLUTIONS, INC. - Employment Support" at bounding box center [629, 110] width 534 height 35
type input "19708 - CAREERS SUPPORT SOLUTIONS, INC. (Name Change) - Employment Support"
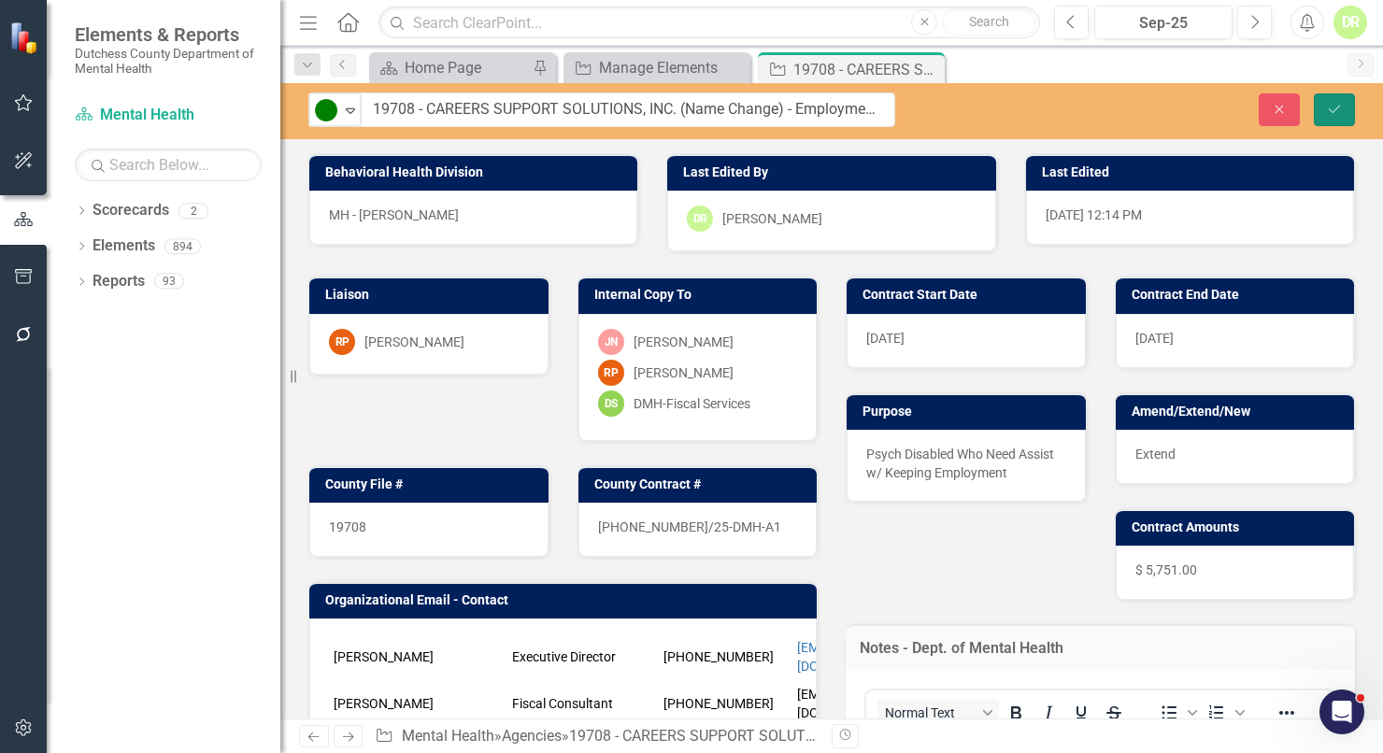
click at [1330, 99] on button "Save" at bounding box center [1334, 109] width 41 height 33
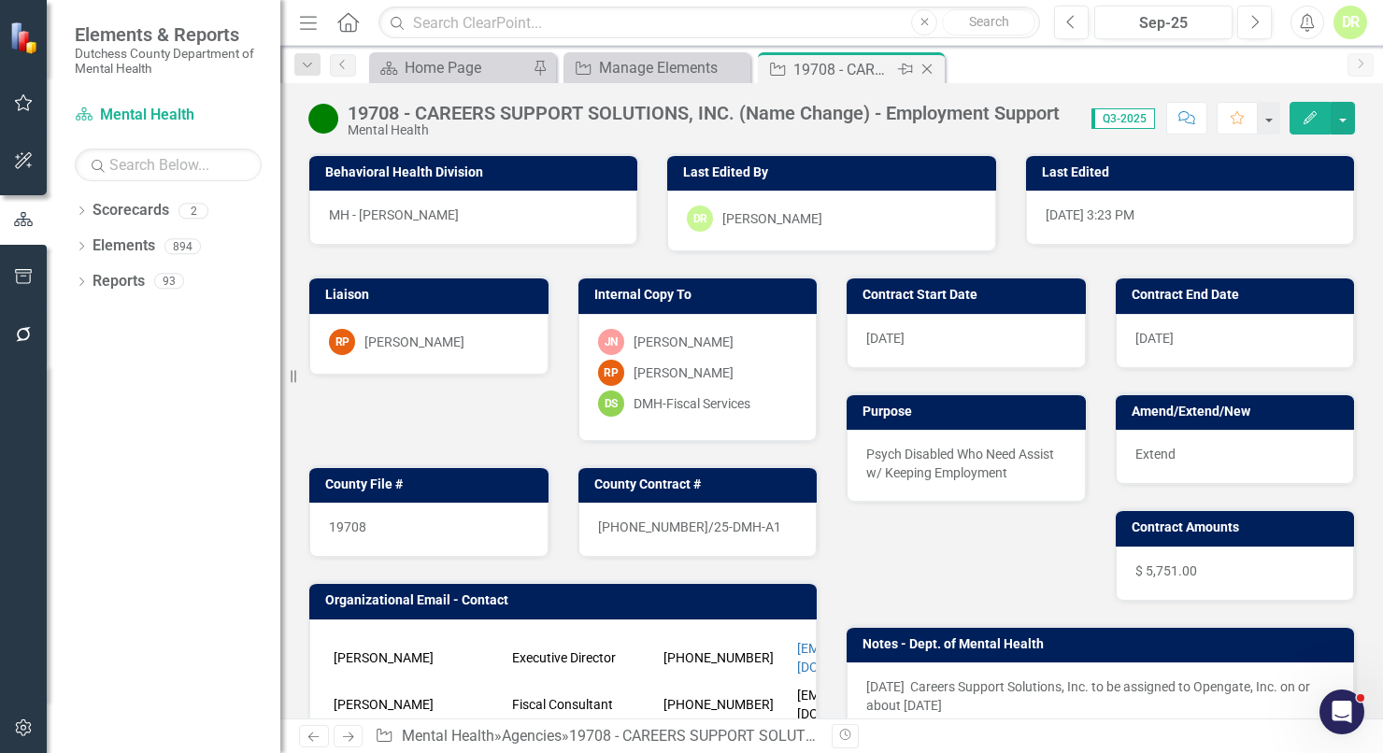
click at [925, 67] on icon at bounding box center [927, 69] width 10 height 10
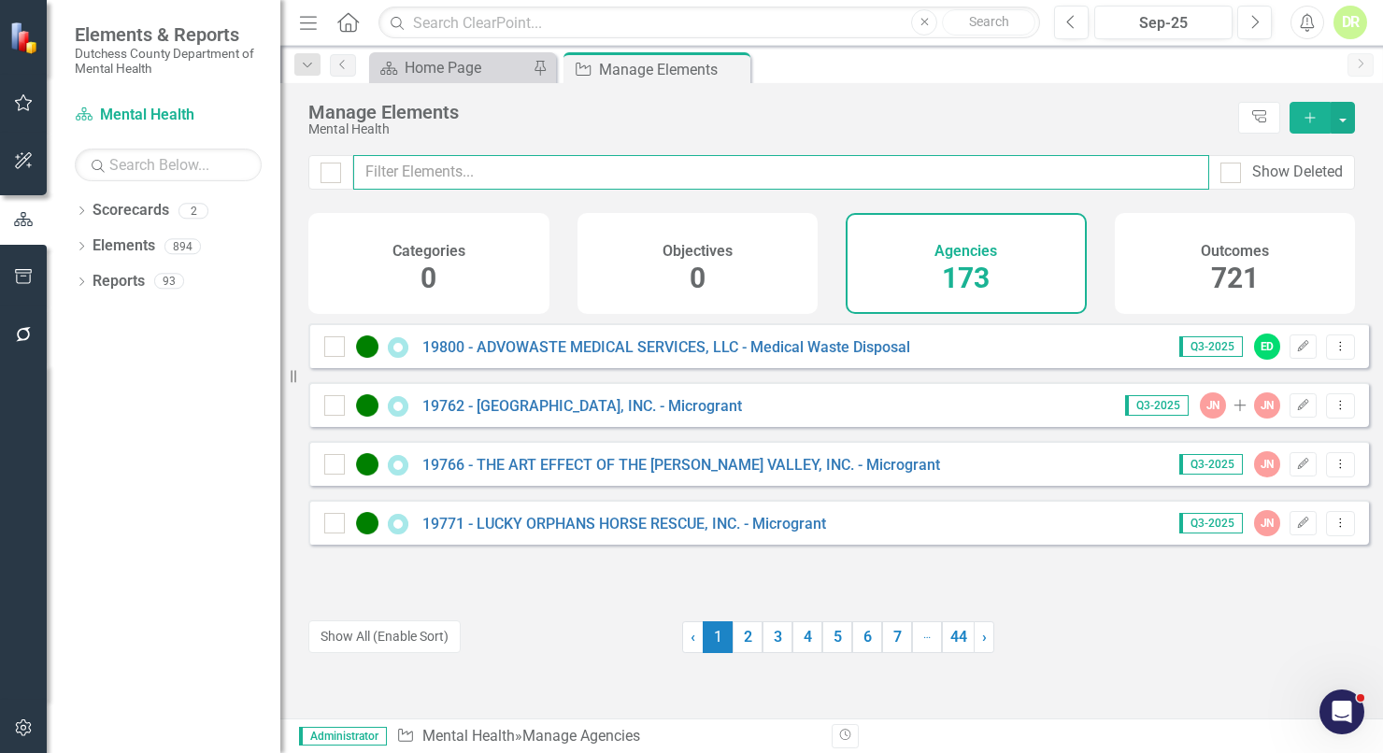
click at [393, 168] on input "text" at bounding box center [781, 172] width 856 height 35
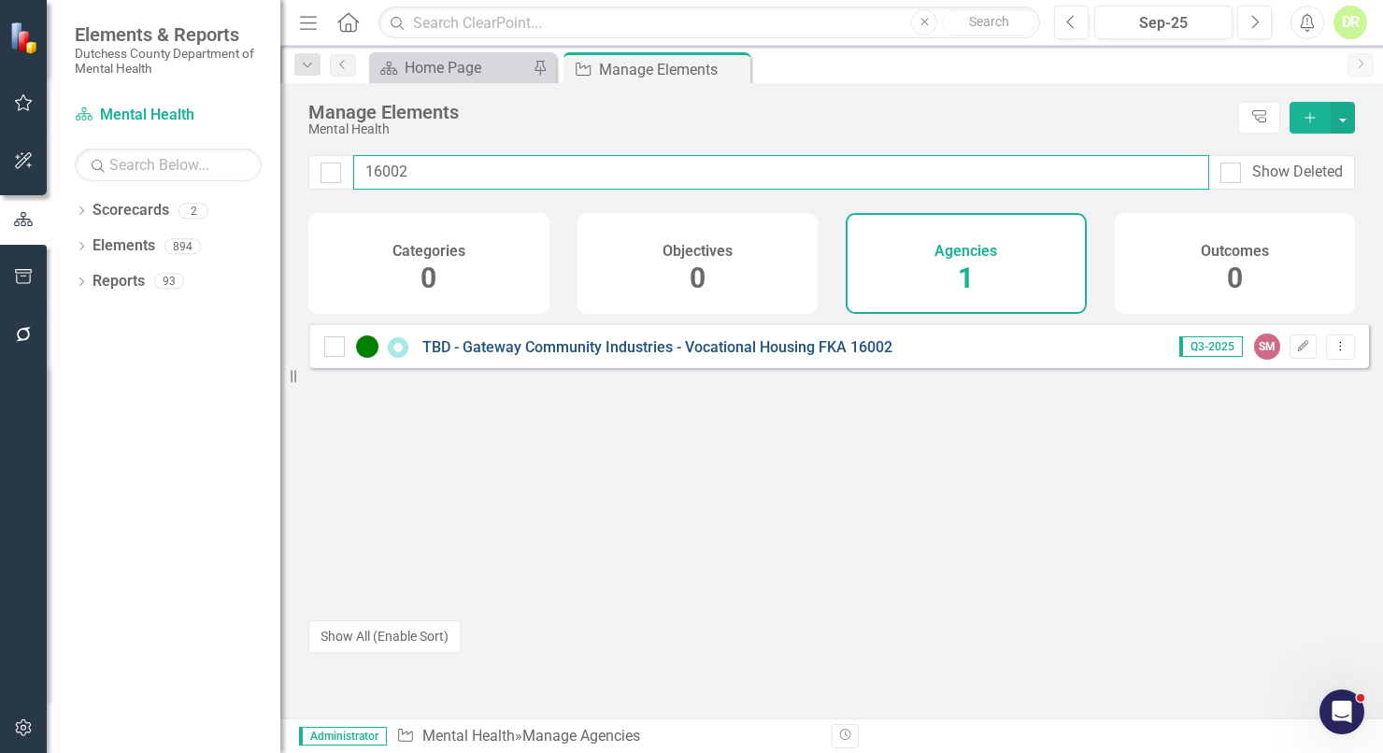
type input "16002"
click at [680, 355] on link "TBD - Gateway Community Industries - Vocational Housing FKA 16002" at bounding box center [657, 347] width 470 height 18
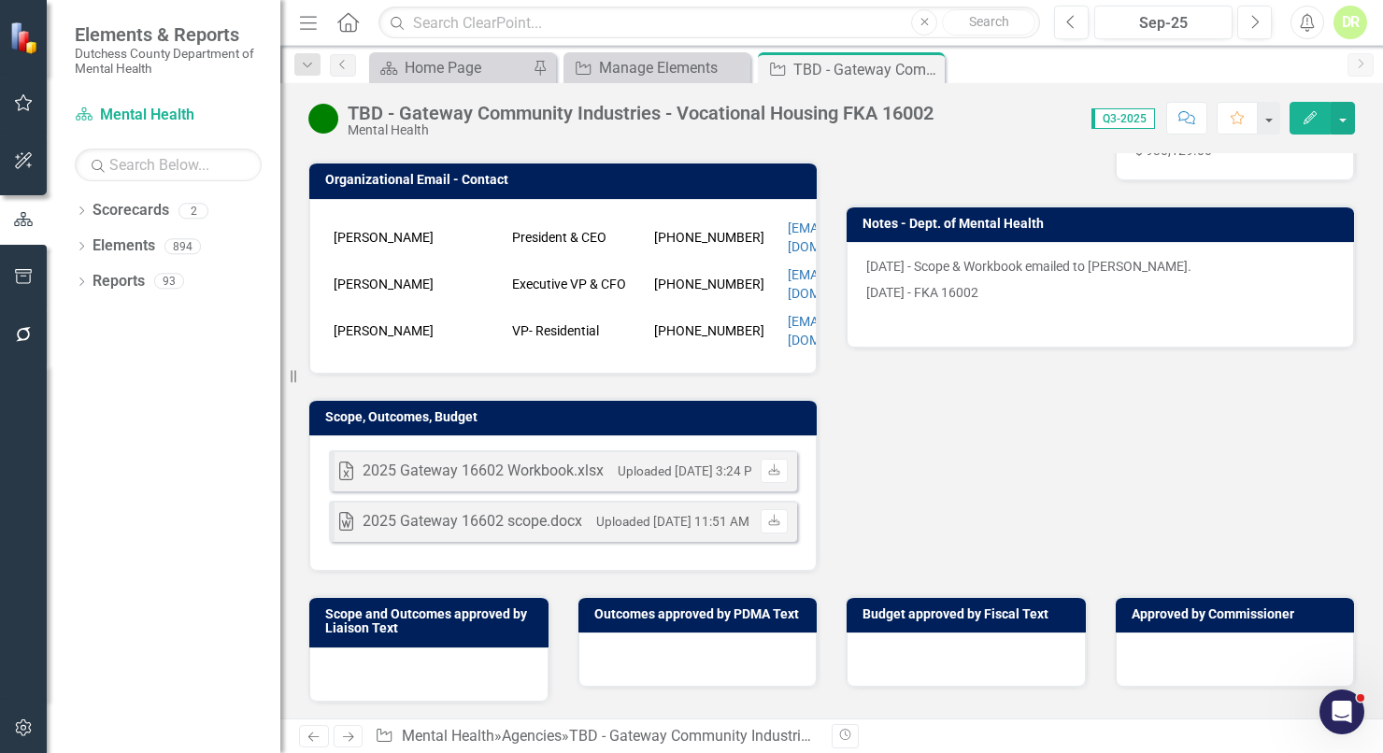
scroll to position [509, 0]
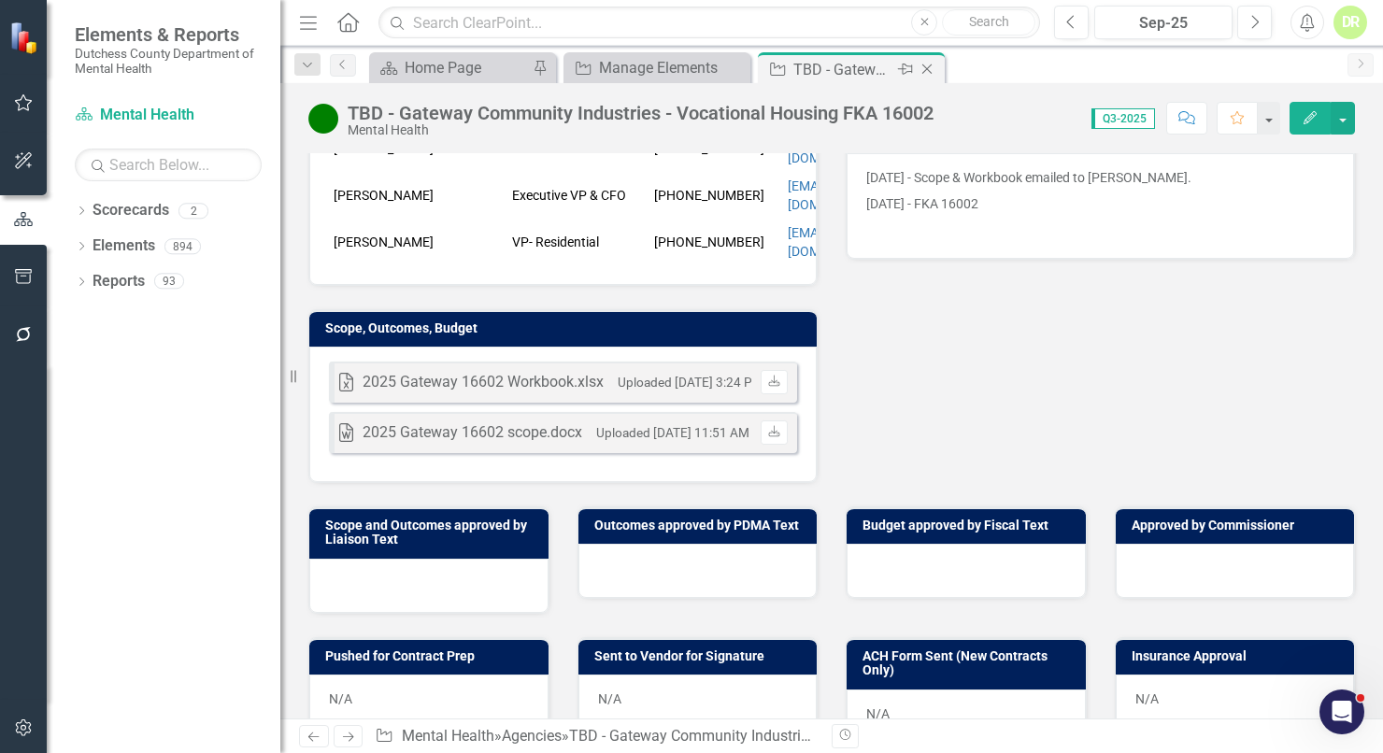
click at [925, 64] on icon "Close" at bounding box center [927, 69] width 19 height 15
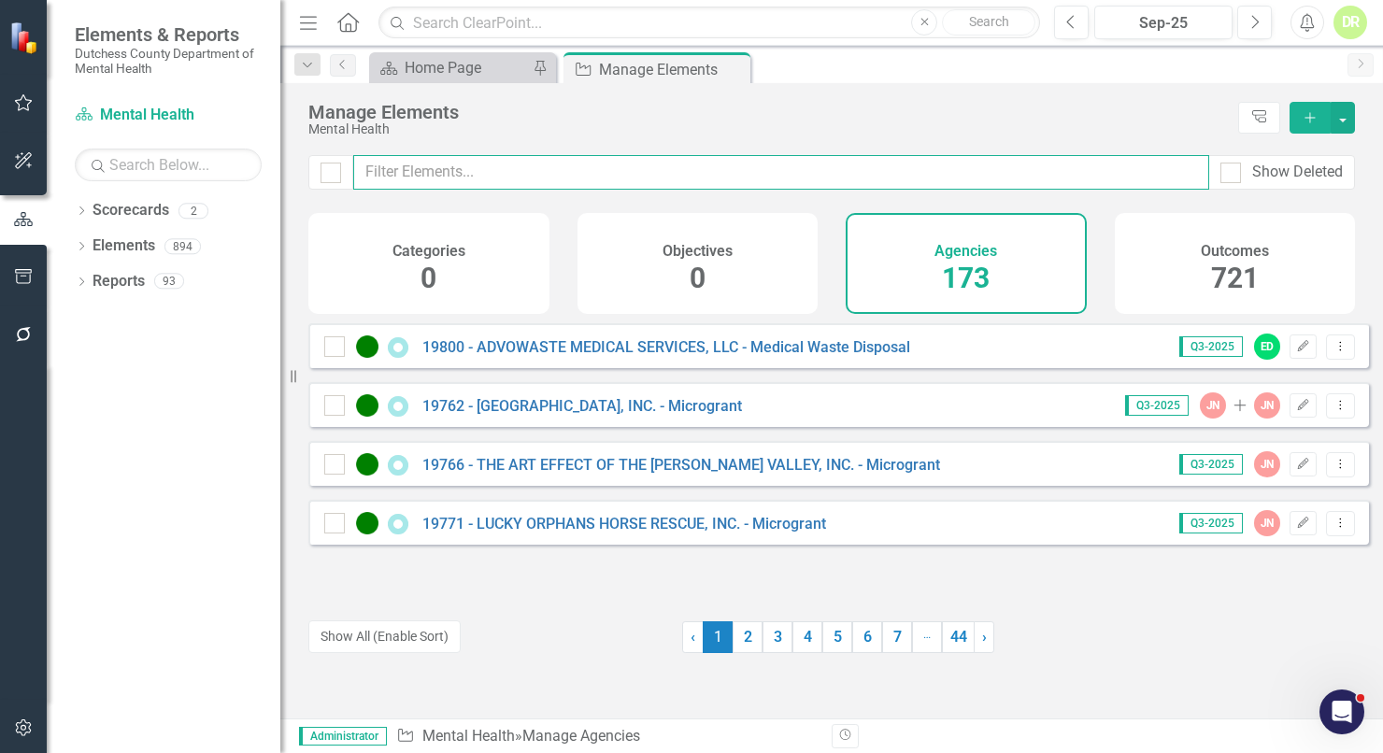
click at [574, 186] on input "text" at bounding box center [781, 172] width 856 height 35
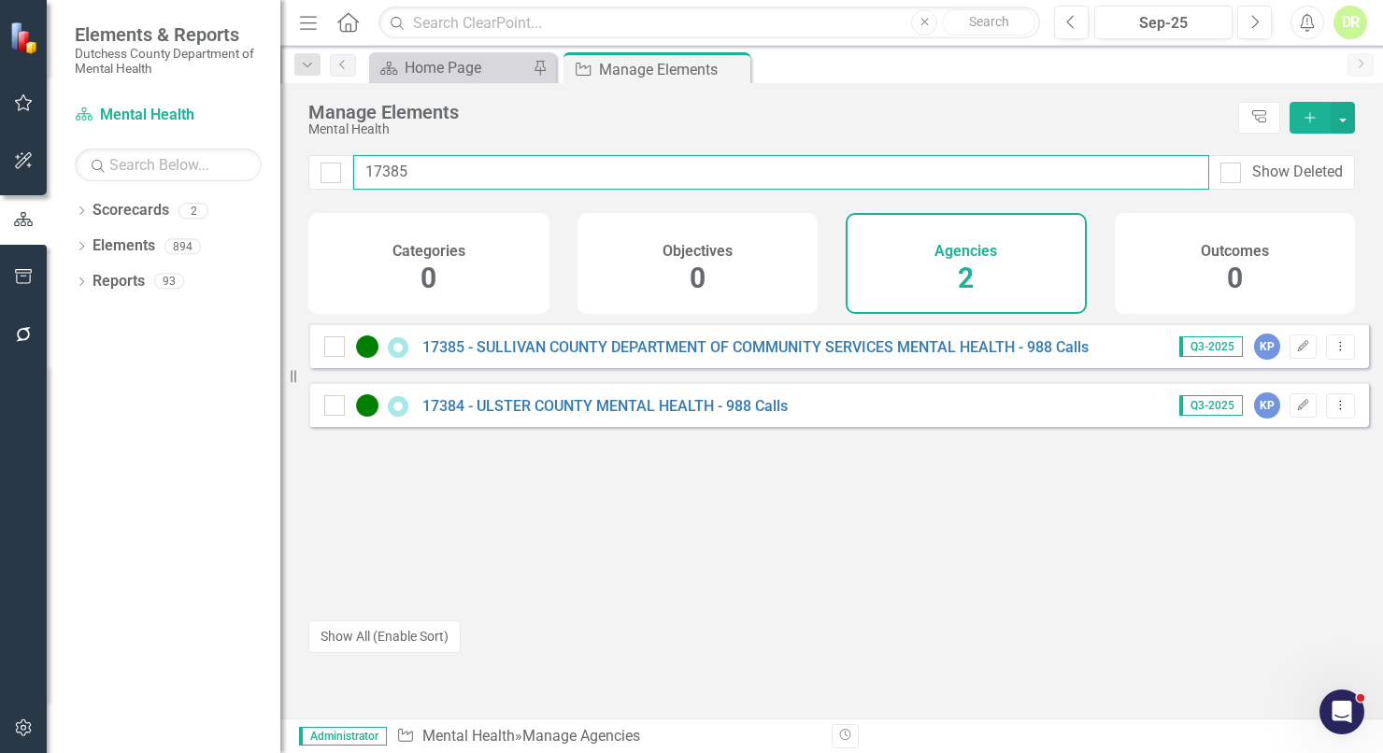
type input "17385"
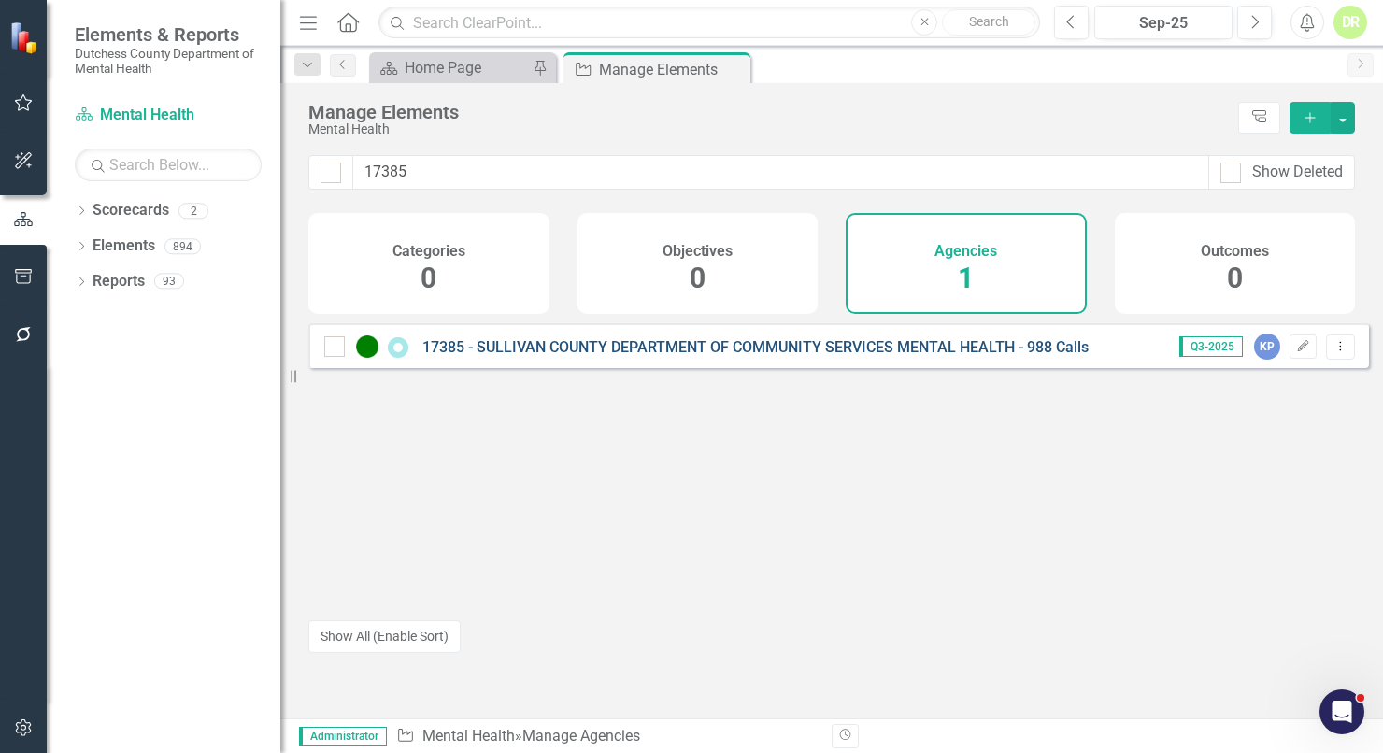
click at [648, 352] on link "17385 - SULLIVAN COUNTY DEPARTMENT OF COMMUNITY SERVICES MENTAL HEALTH - 988 Ca…" at bounding box center [755, 347] width 666 height 18
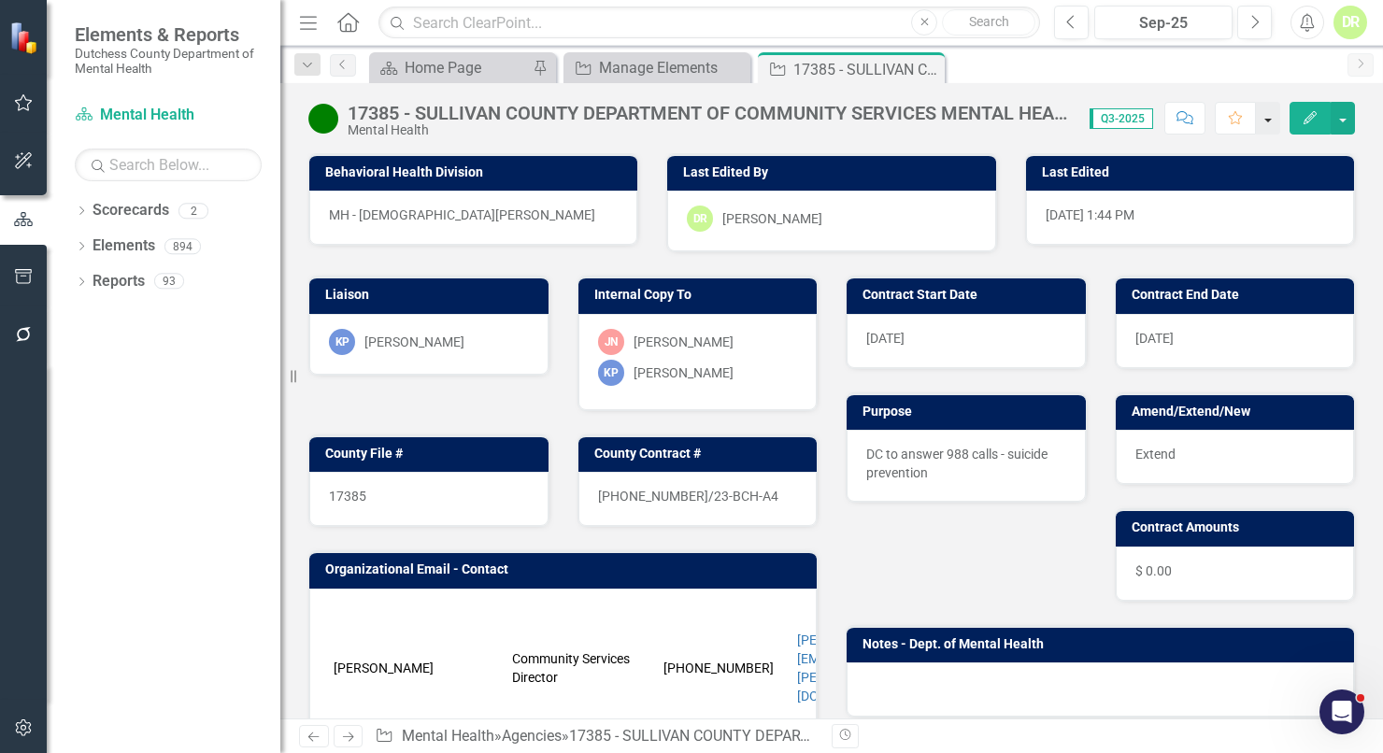
click at [1271, 122] on button "button" at bounding box center [1268, 118] width 24 height 33
click at [1343, 119] on button "button" at bounding box center [1343, 118] width 24 height 33
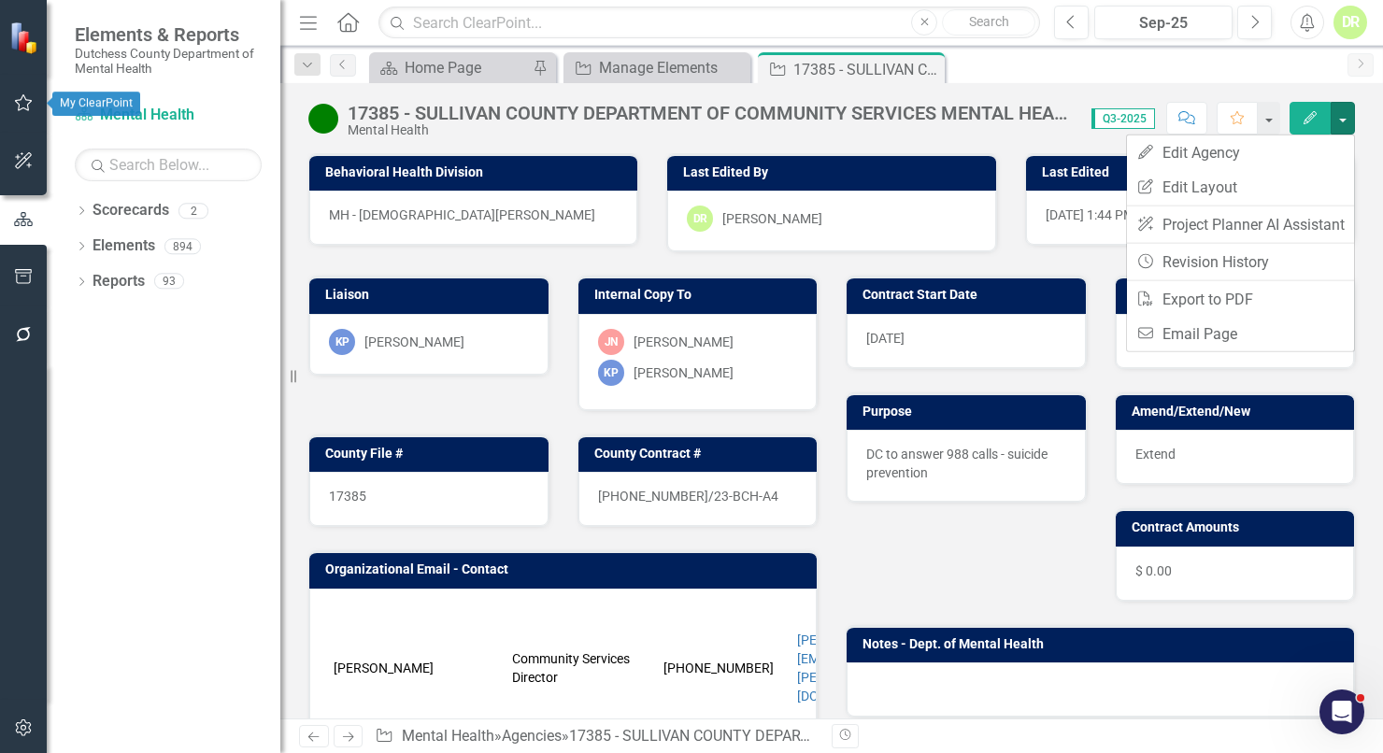
click at [30, 103] on icon "button" at bounding box center [24, 102] width 20 height 15
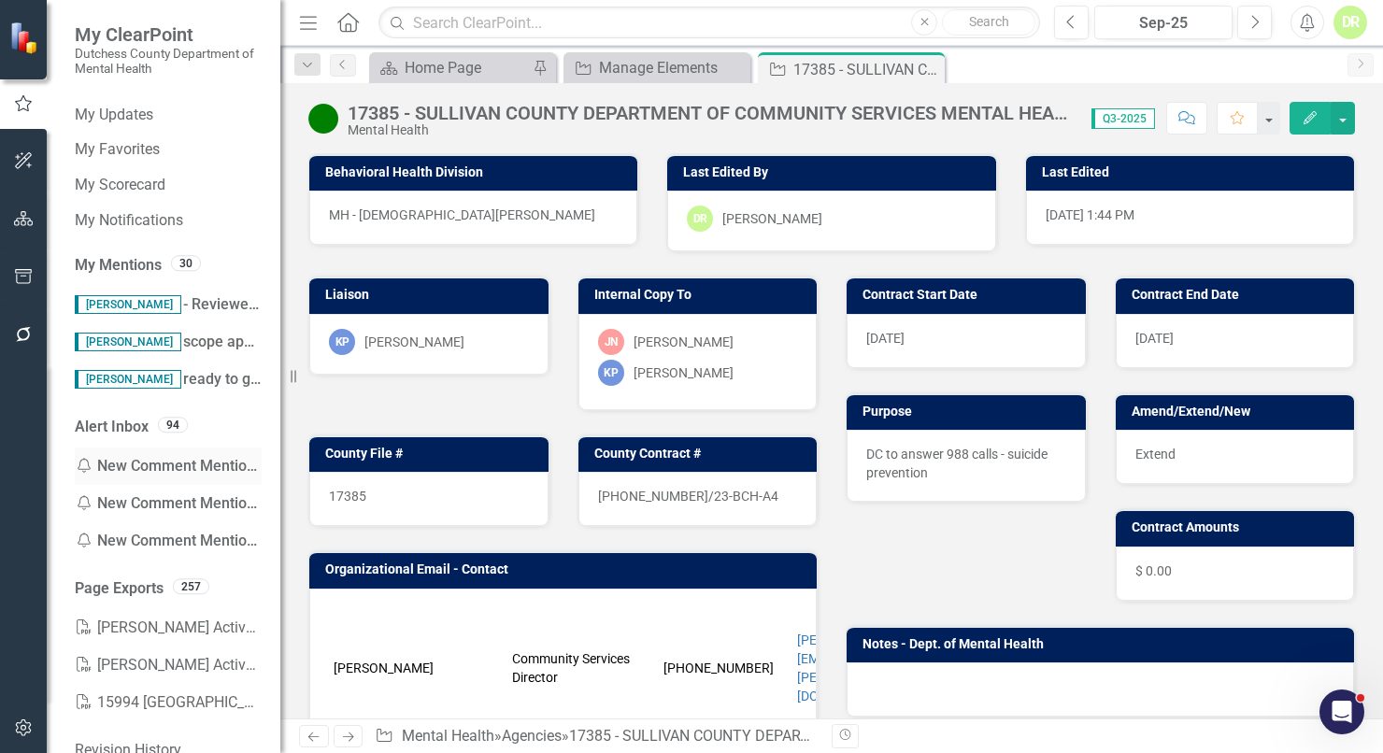
click at [150, 457] on div "Notification New Comment Mention: TBD - NAMI, Mid-Hudson - Public Education FKA…" at bounding box center [168, 466] width 187 height 37
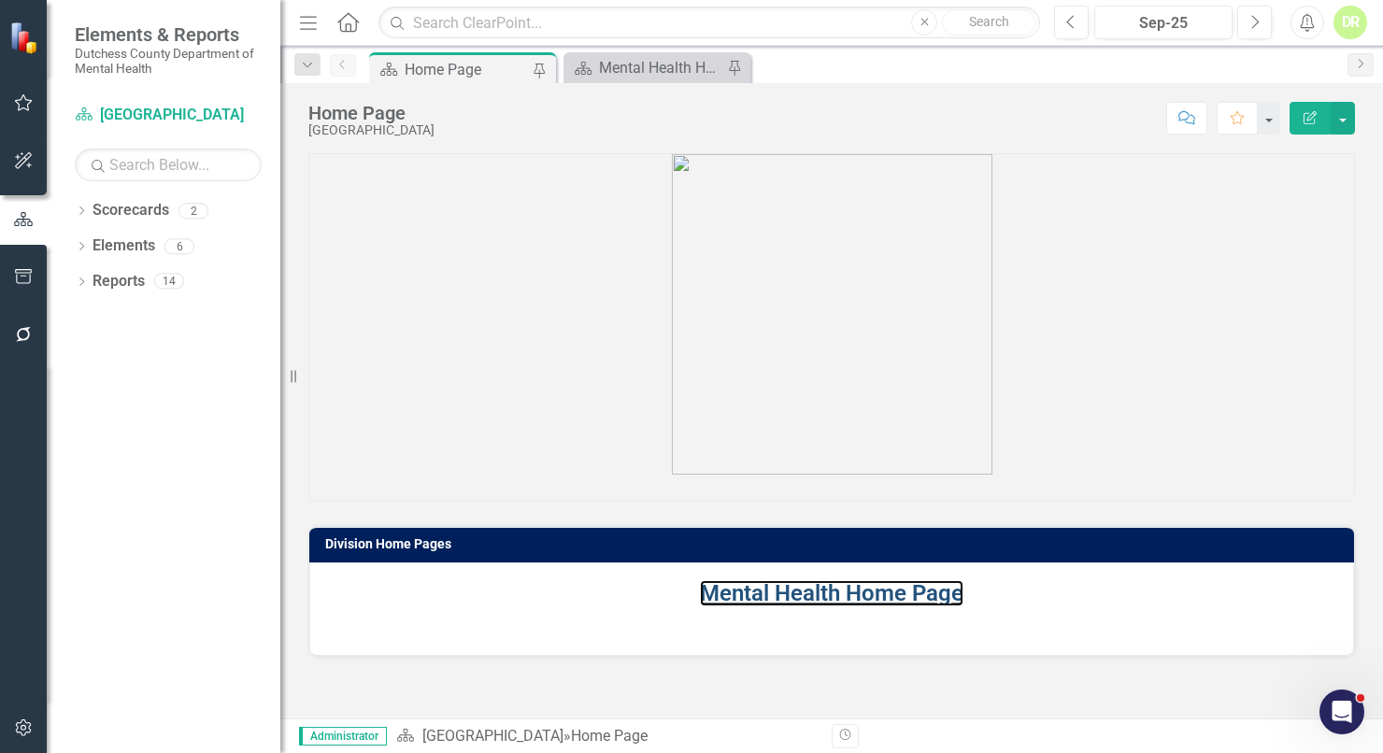
drag, startPoint x: 812, startPoint y: 598, endPoint x: 178, endPoint y: 411, distance: 661.5
click at [812, 598] on link "Mental Health Home Page" at bounding box center [832, 593] width 264 height 26
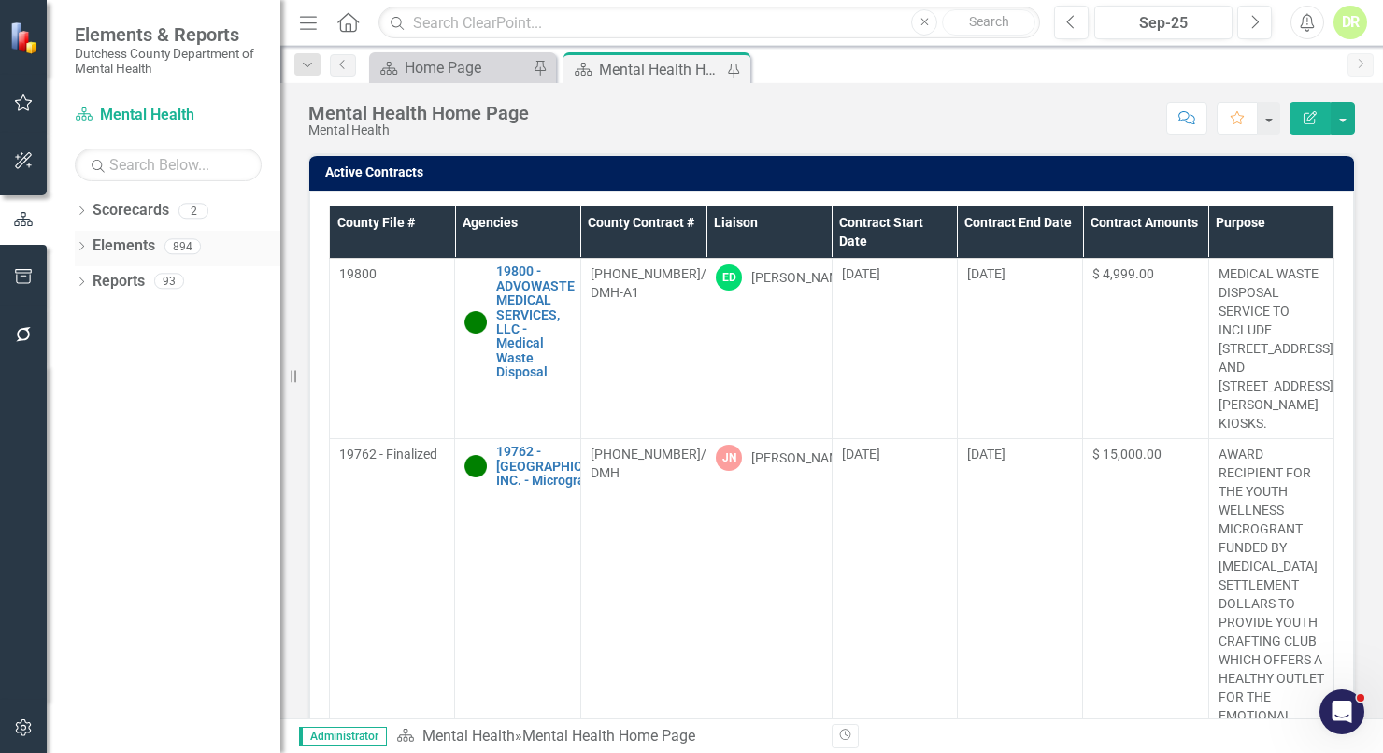
click at [121, 241] on link "Elements" at bounding box center [124, 245] width 63 height 21
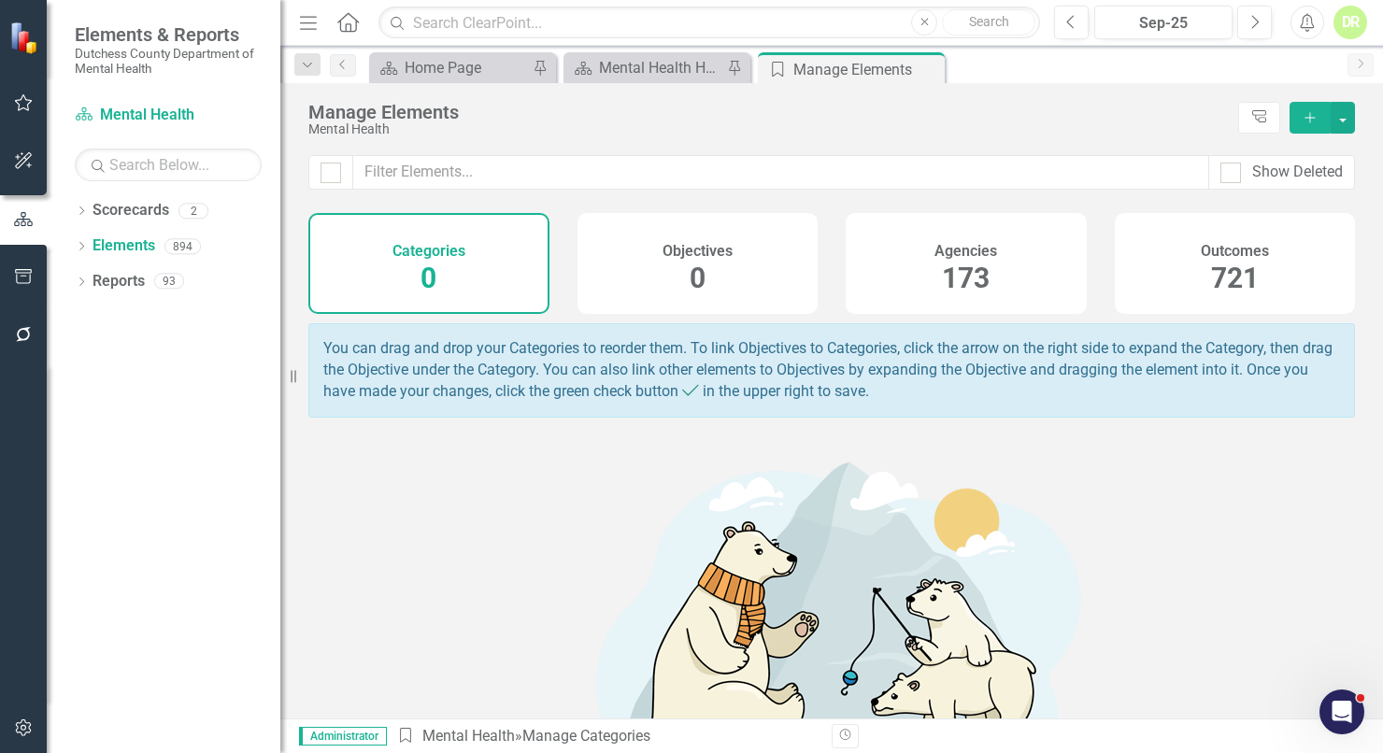
click at [964, 255] on h4 "Agencies" at bounding box center [966, 251] width 63 height 17
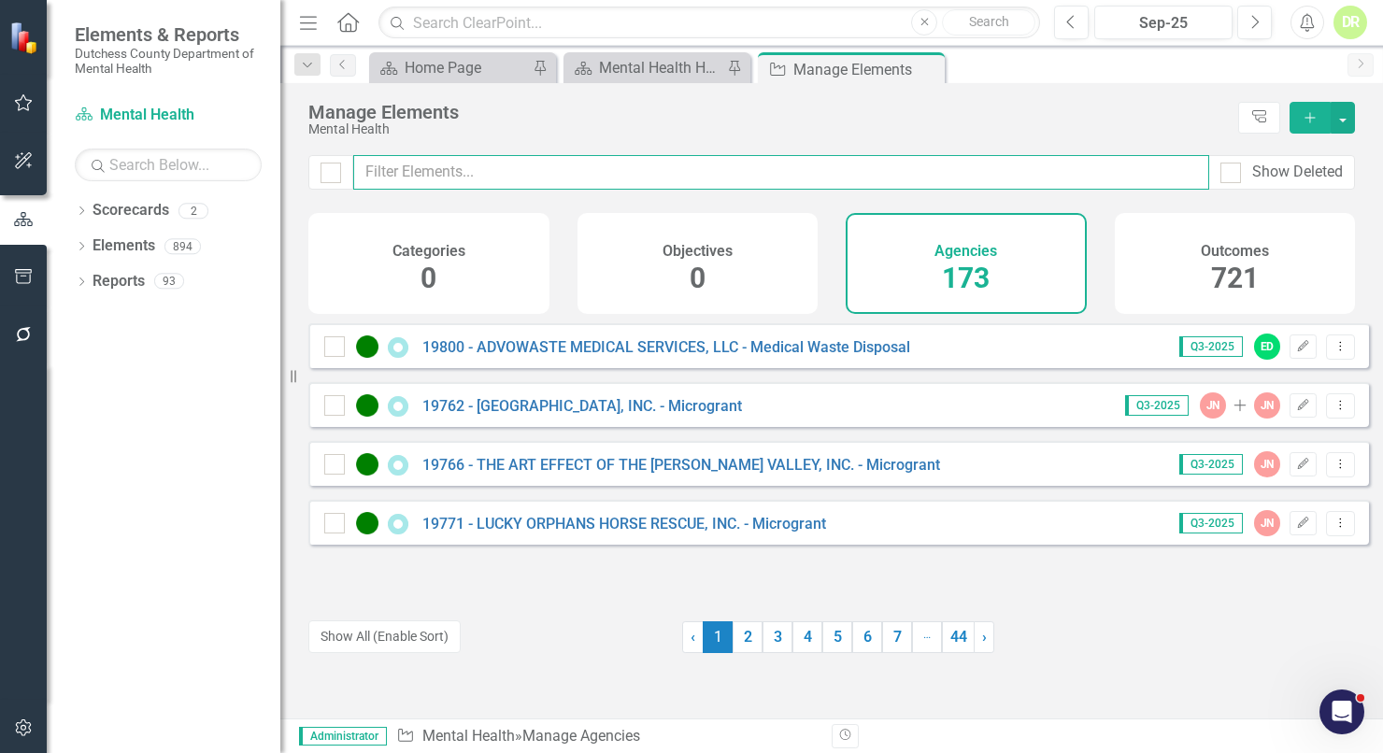
click at [416, 166] on input "text" at bounding box center [781, 172] width 856 height 35
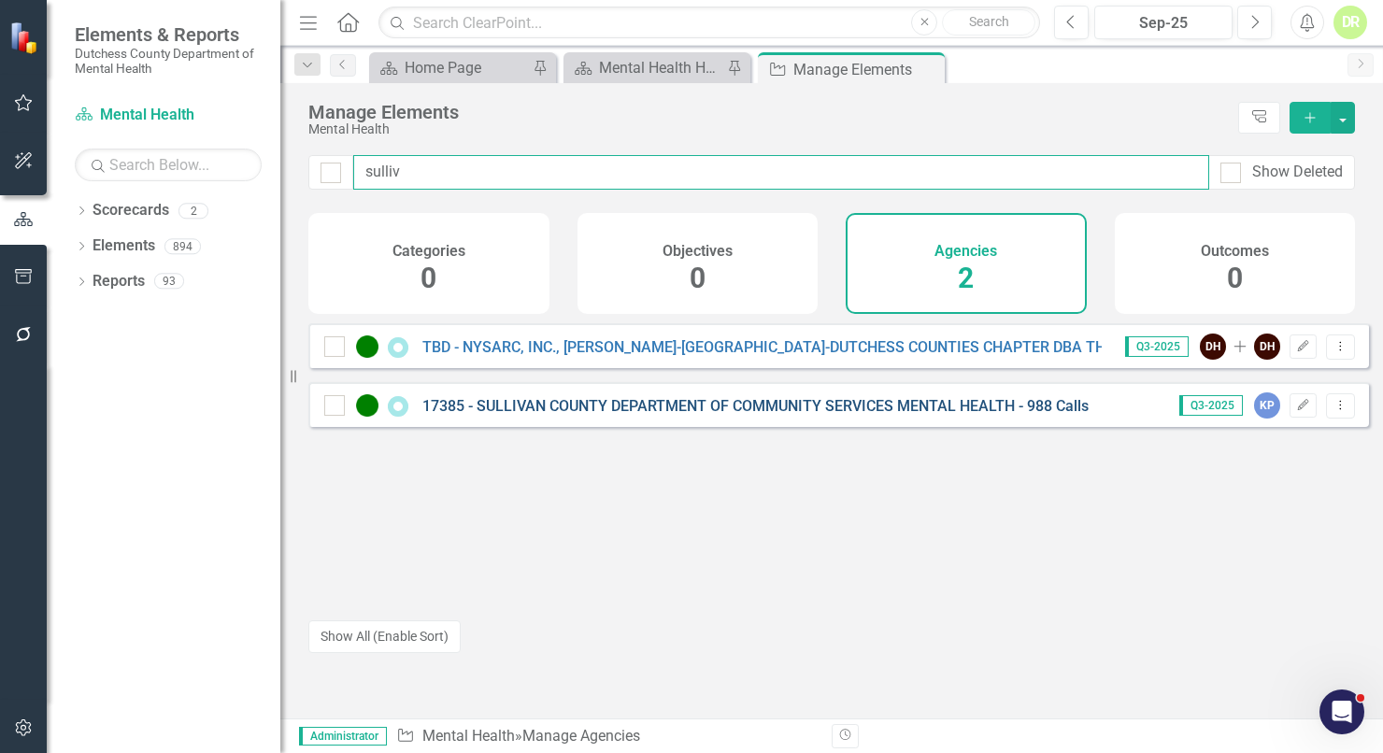
type input "sulliv"
click at [699, 415] on link "17385 - SULLIVAN COUNTY DEPARTMENT OF COMMUNITY SERVICES MENTAL HEALTH - 988 Ca…" at bounding box center [755, 406] width 666 height 18
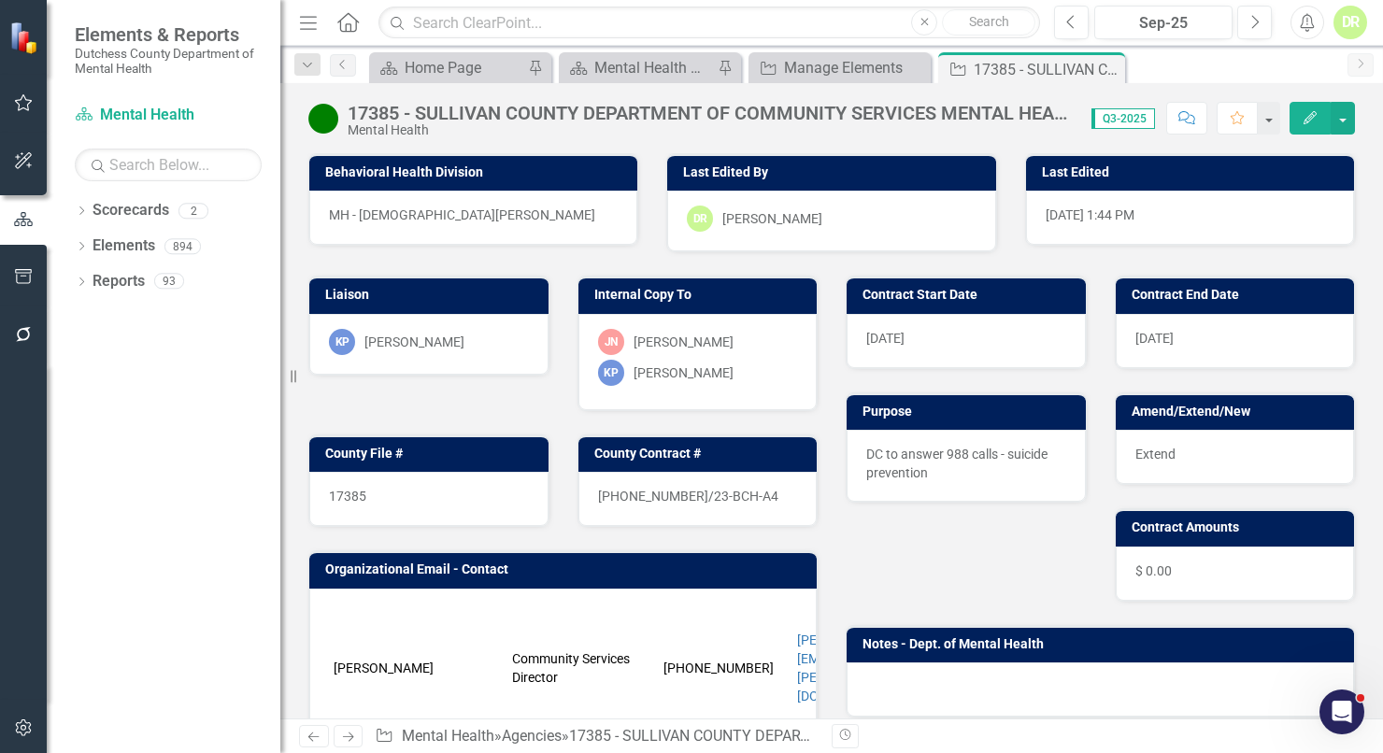
click at [1199, 111] on button "Comment" at bounding box center [1186, 118] width 41 height 33
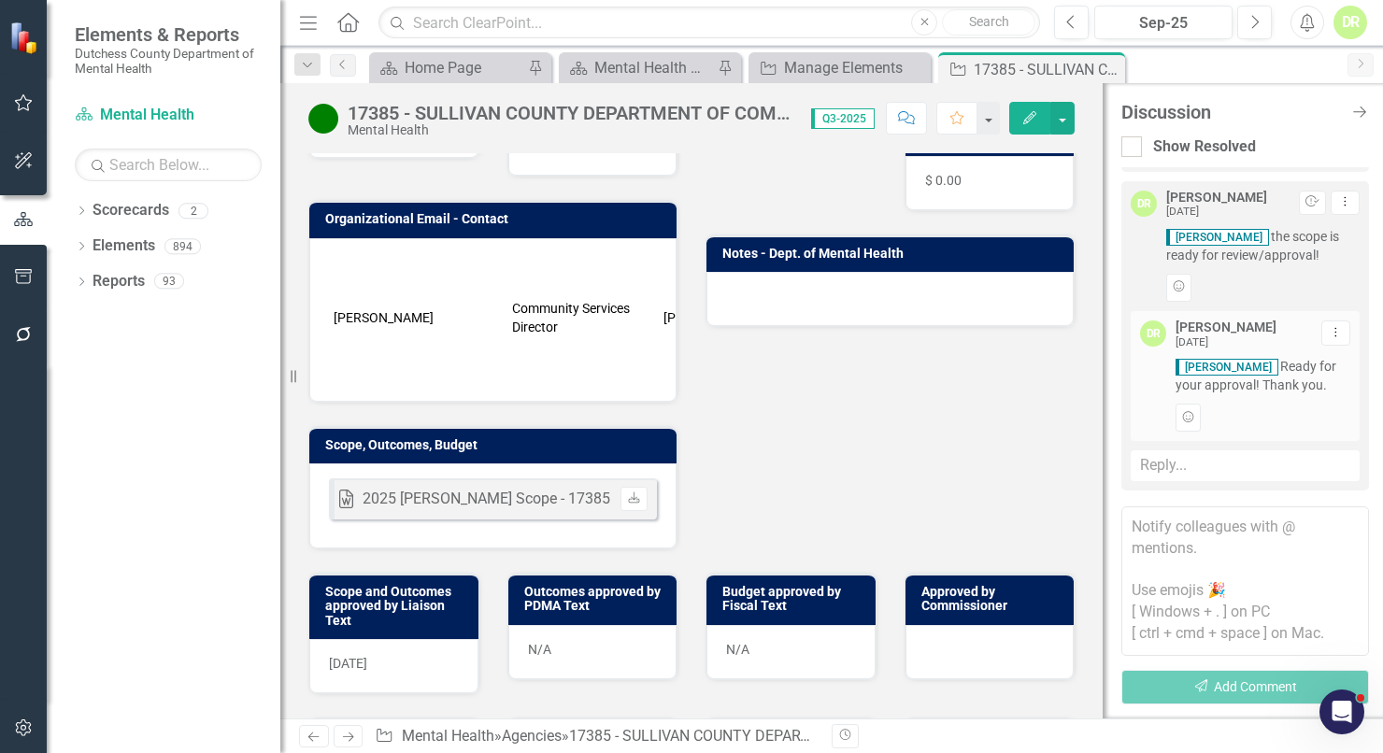
scroll to position [424, 0]
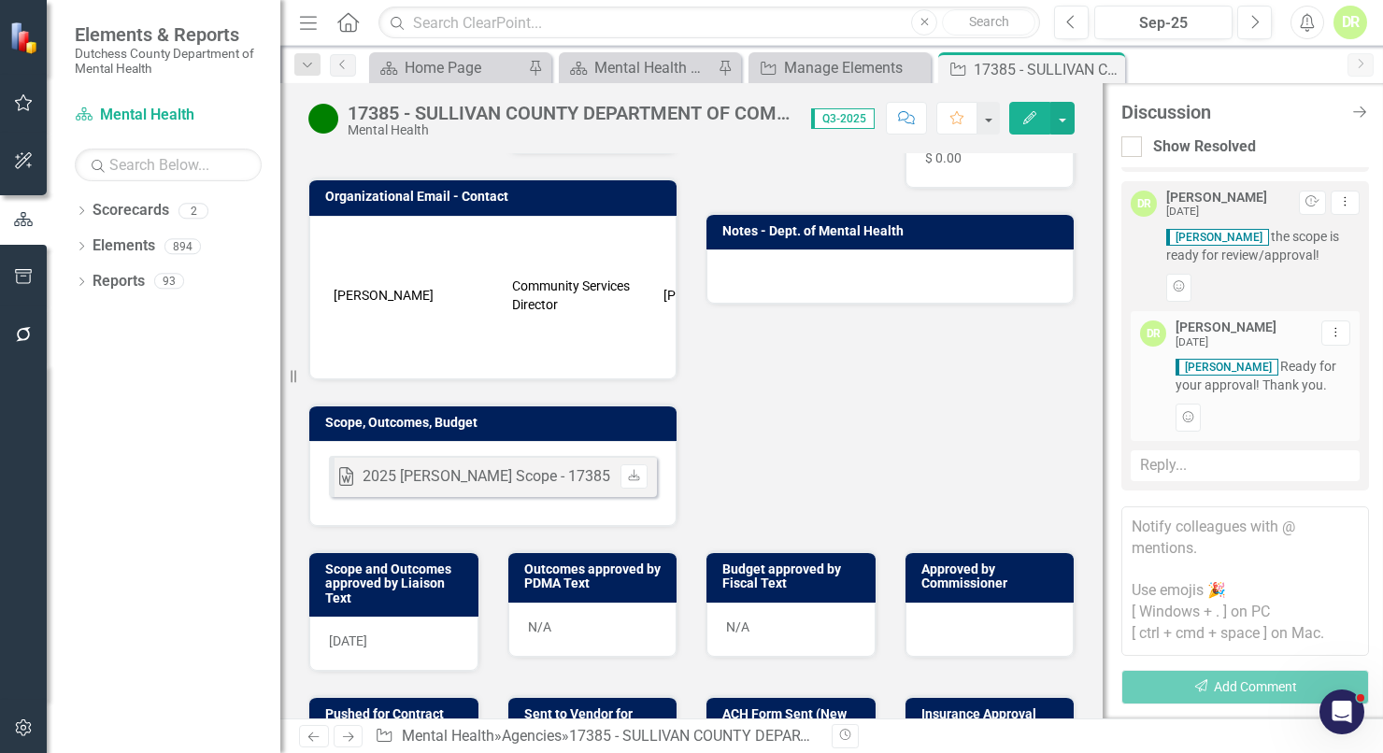
drag, startPoint x: 1366, startPoint y: 104, endPoint x: 1210, endPoint y: 93, distance: 156.5
click at [1365, 105] on icon "Close Discussion Bar" at bounding box center [1359, 112] width 19 height 15
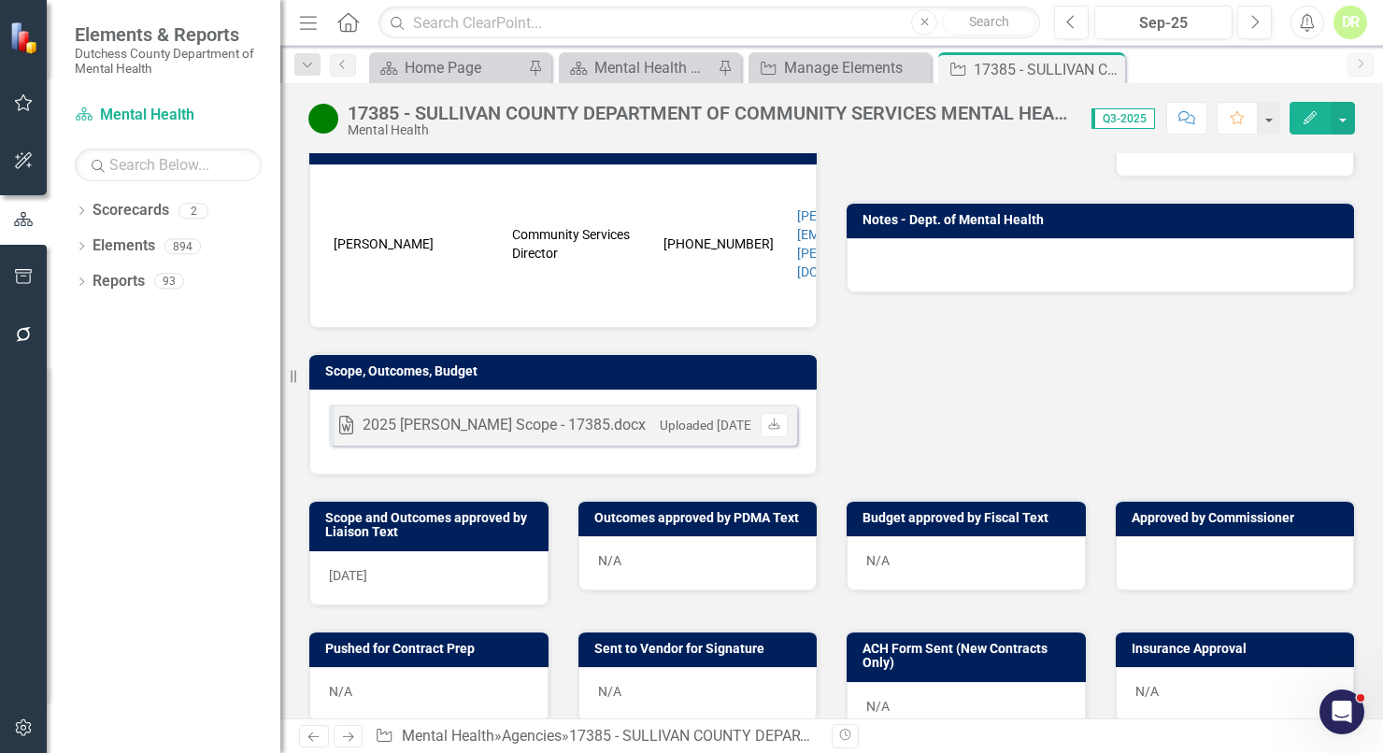
scroll to position [395, 0]
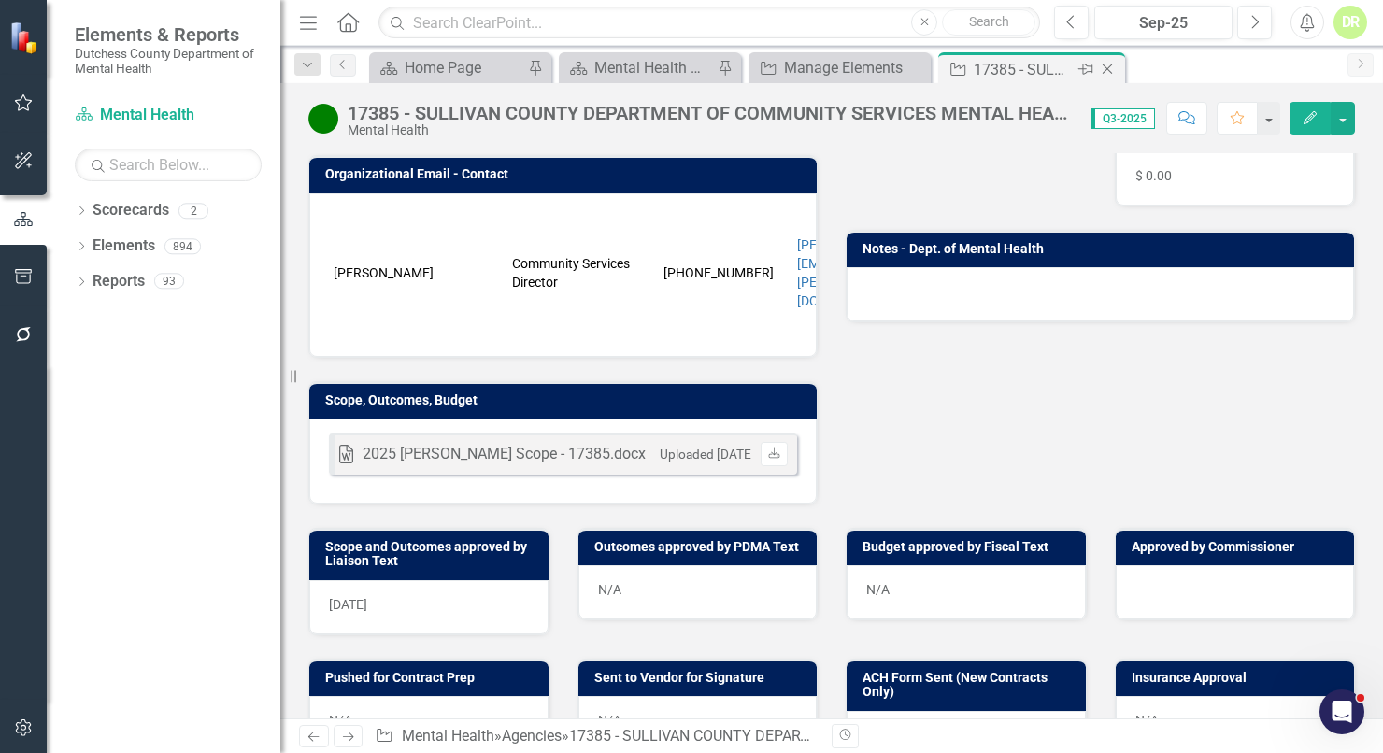
click at [1108, 69] on icon at bounding box center [1108, 69] width 10 height 10
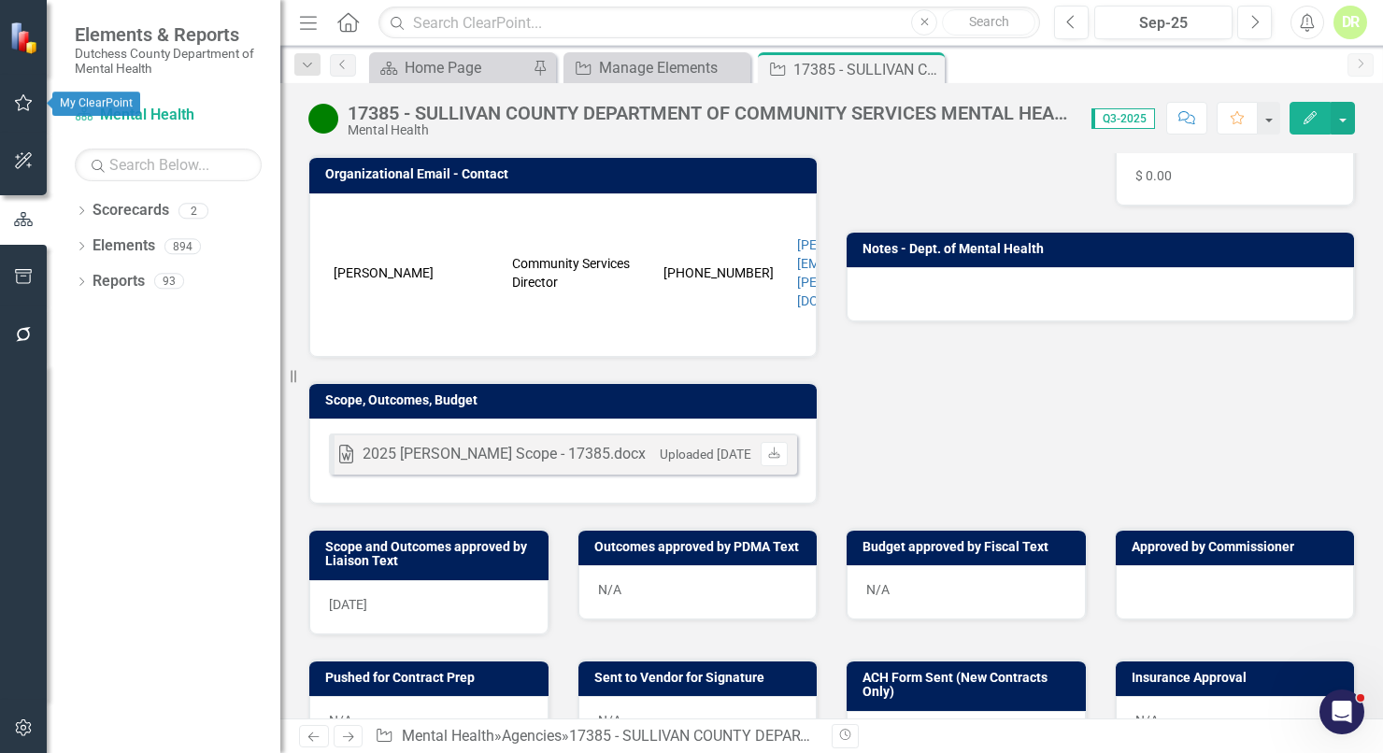
click at [19, 102] on icon "button" at bounding box center [24, 102] width 20 height 15
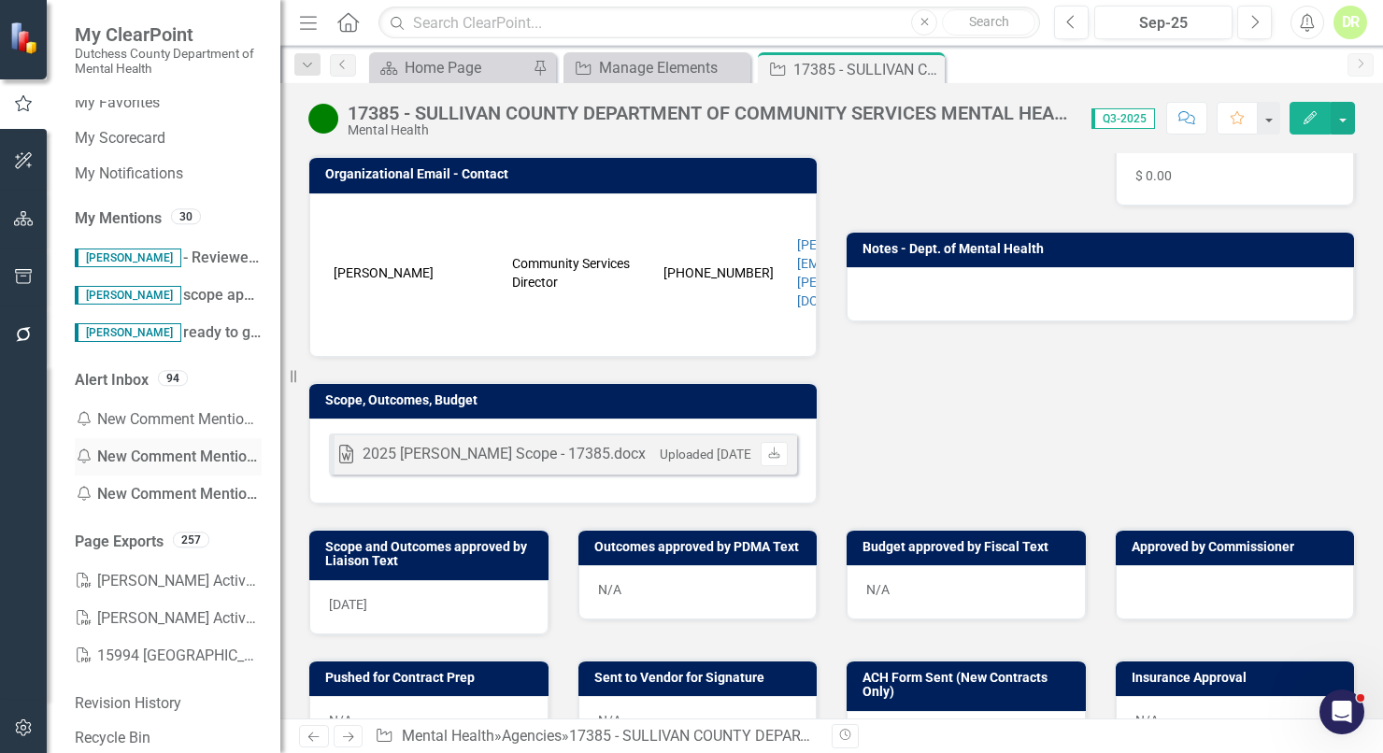
scroll to position [70, 0]
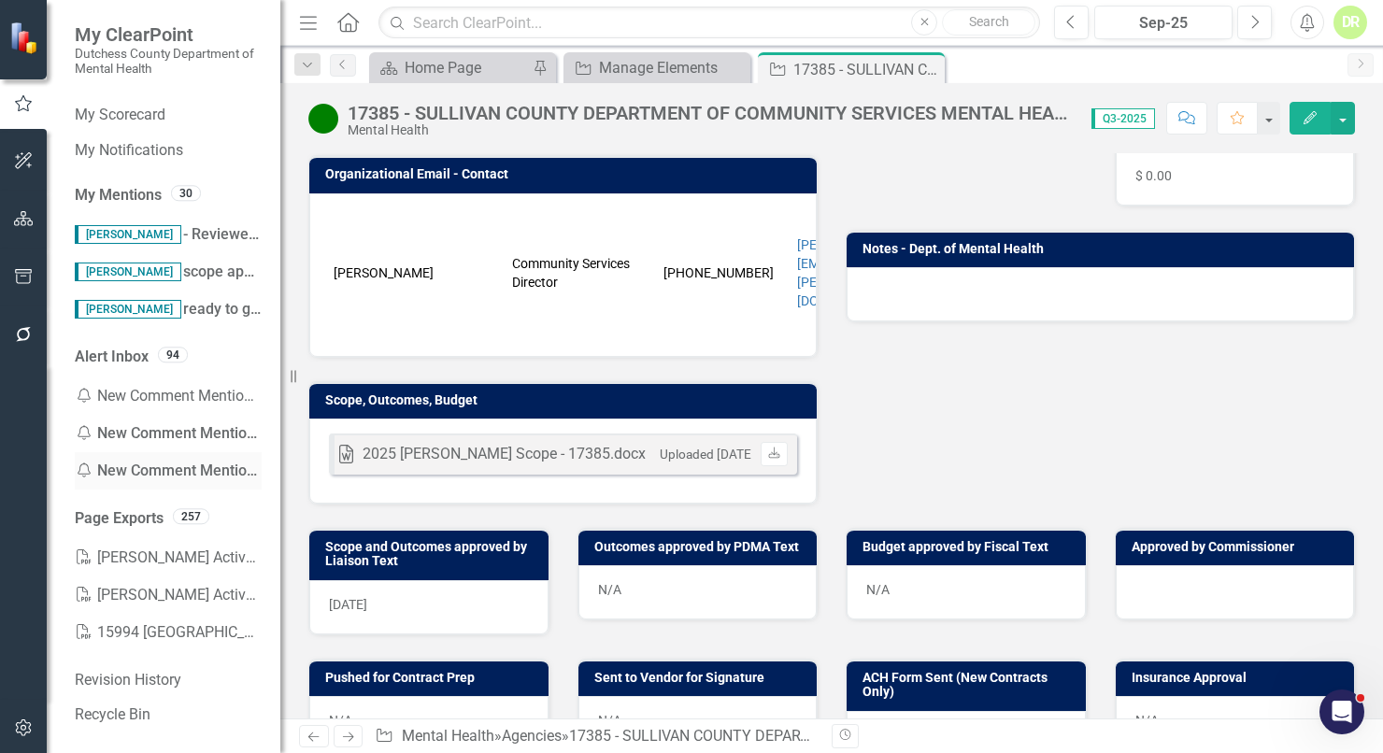
click at [216, 459] on div "Notification New Comment Mention: TBD - Ellen Marx PSY.D., ABPP - 730 FKA 16132" at bounding box center [168, 470] width 187 height 37
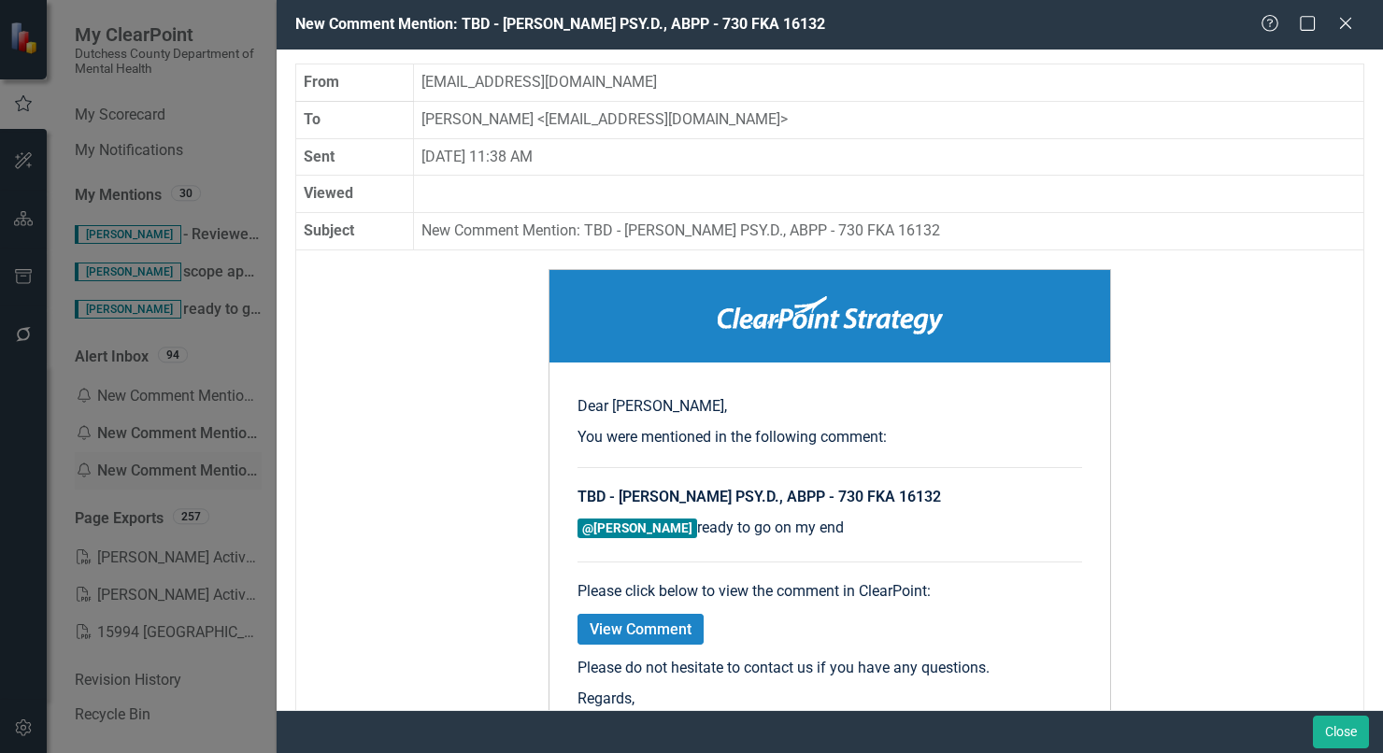
click at [216, 459] on div "New Comment Mention: TBD - Ellen Marx PSY.D., ABPP - 730 FKA 16132 Help Maximiz…" at bounding box center [691, 376] width 1383 height 753
click at [1350, 20] on icon "Close" at bounding box center [1345, 23] width 23 height 18
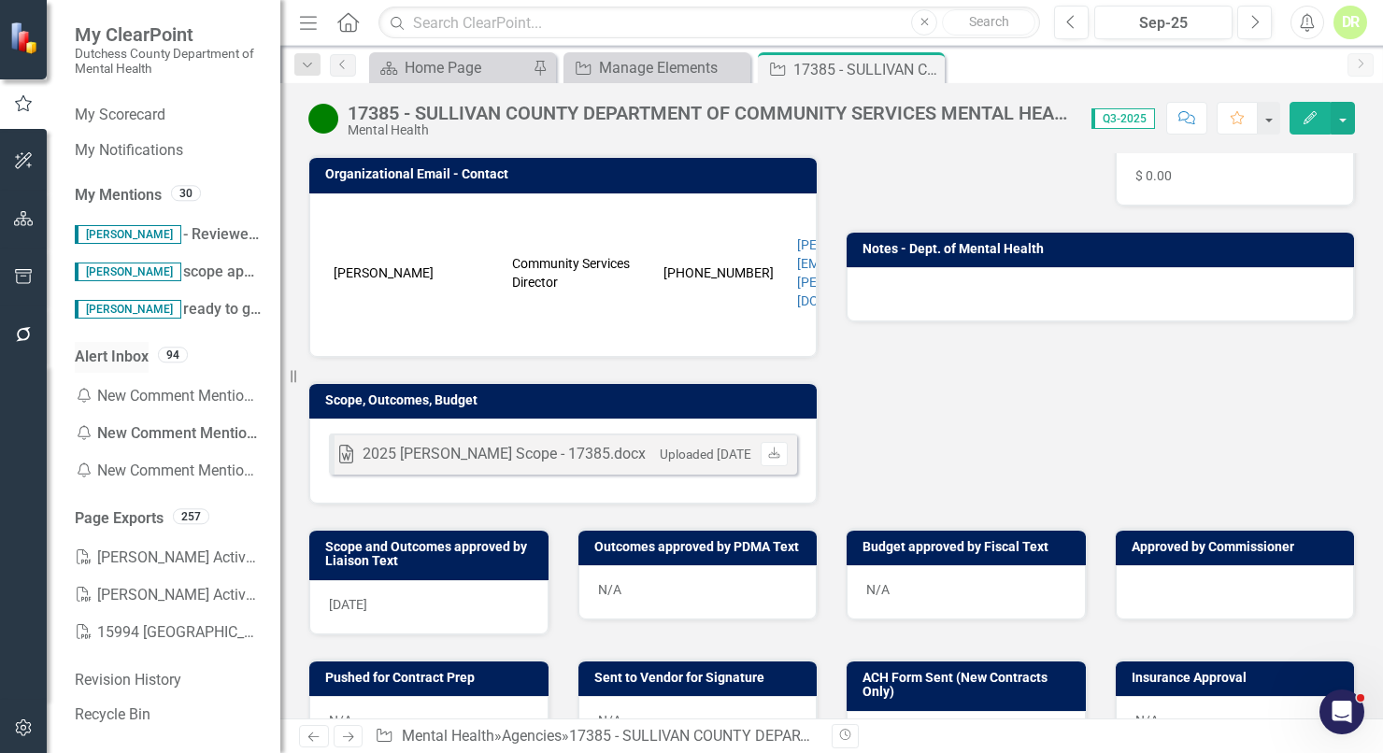
click at [118, 352] on link "Alert Inbox" at bounding box center [112, 357] width 74 height 21
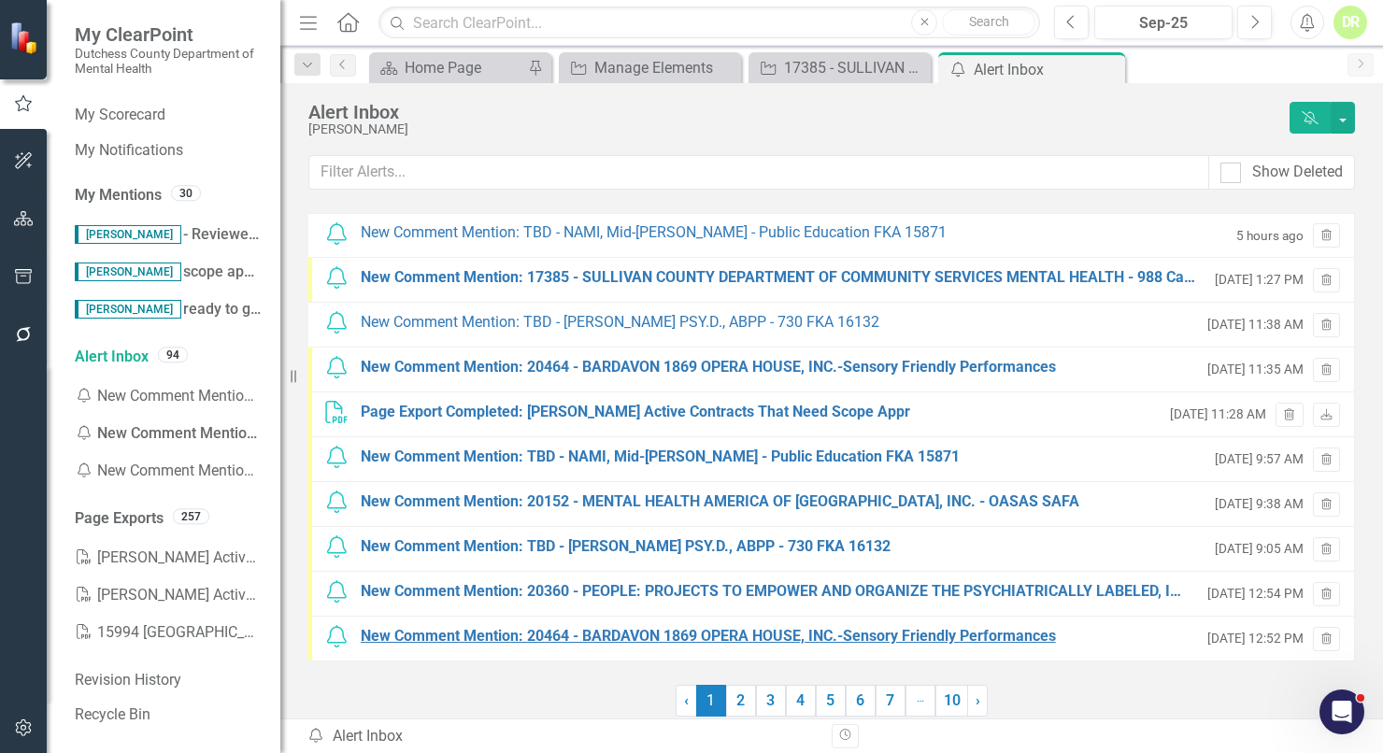
click at [634, 629] on div "New Comment Mention: 20464 - BARDAVON 1869 OPERA HOUSE, INC.-Sensory Friendly P…" at bounding box center [708, 636] width 695 height 21
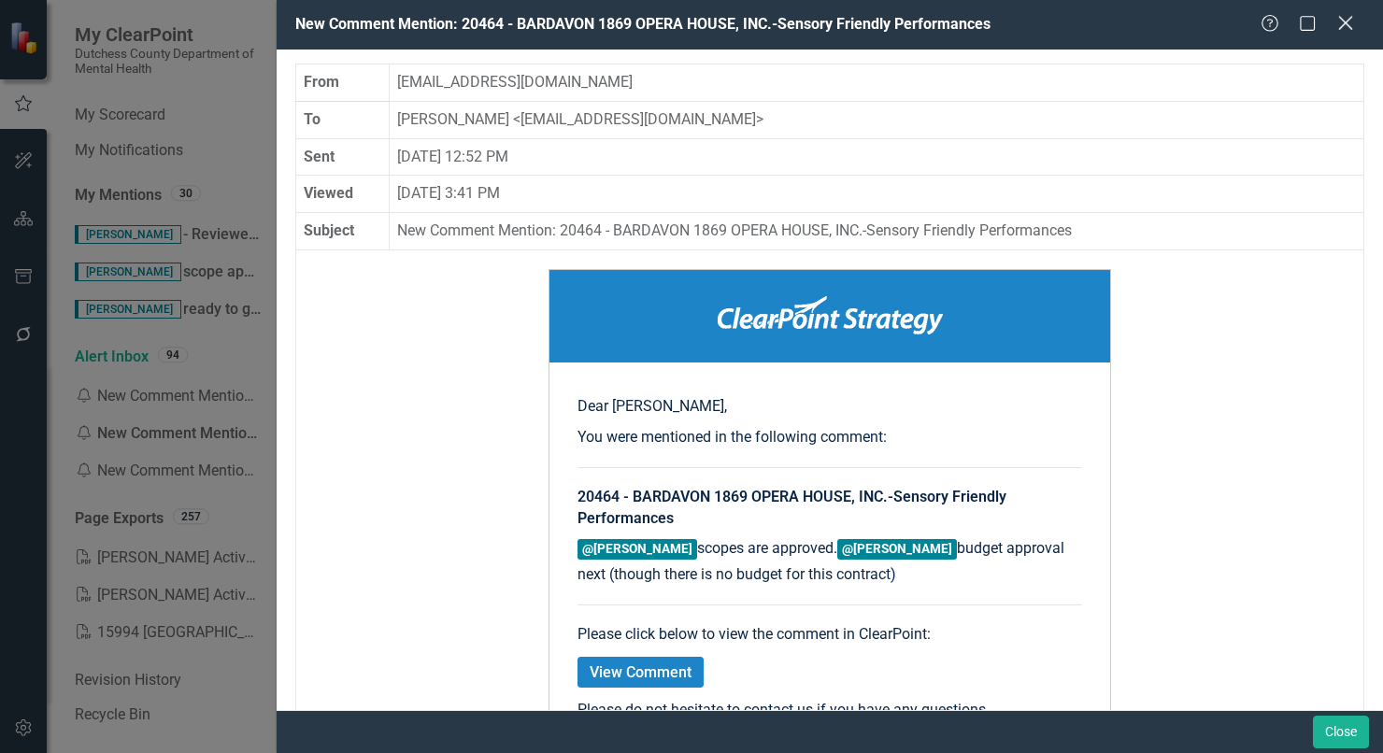
click at [1344, 14] on div "Close" at bounding box center [1345, 24] width 23 height 25
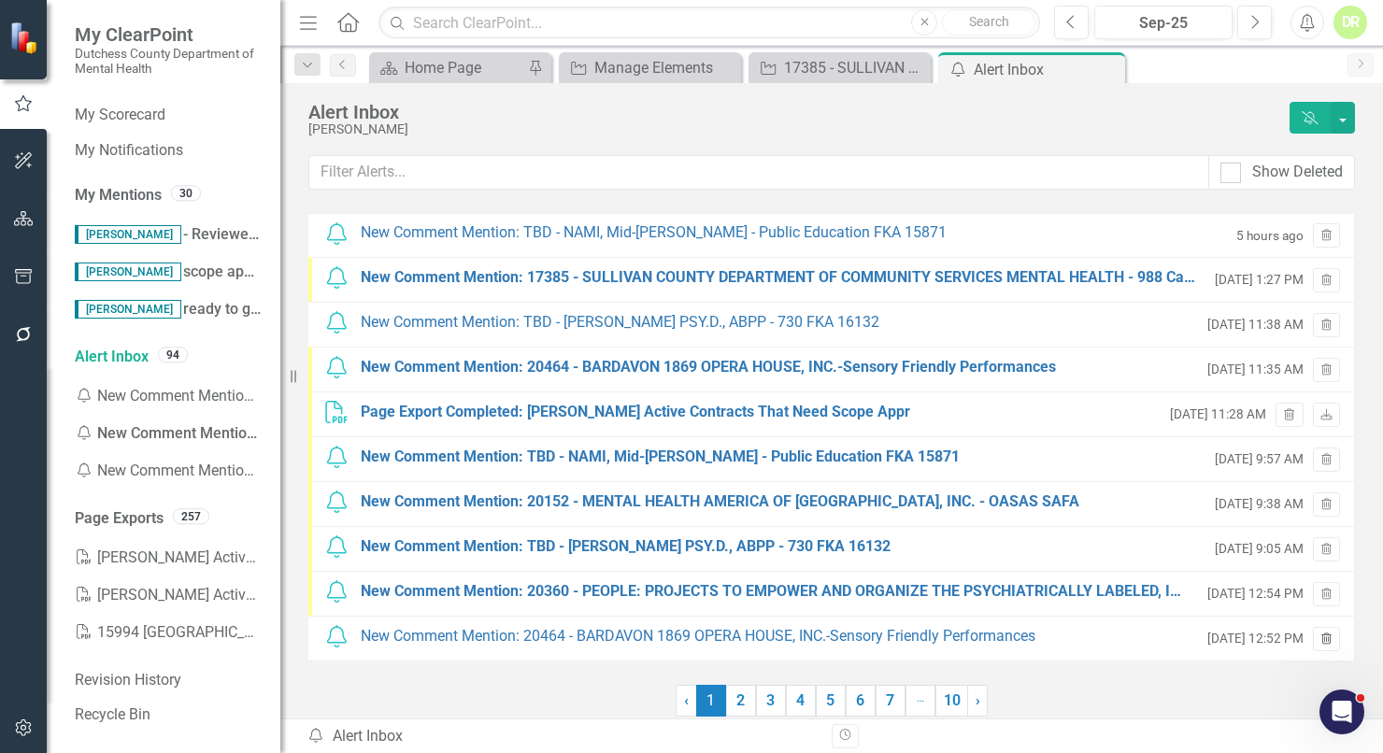
click at [1329, 637] on icon "Trash" at bounding box center [1327, 640] width 14 height 11
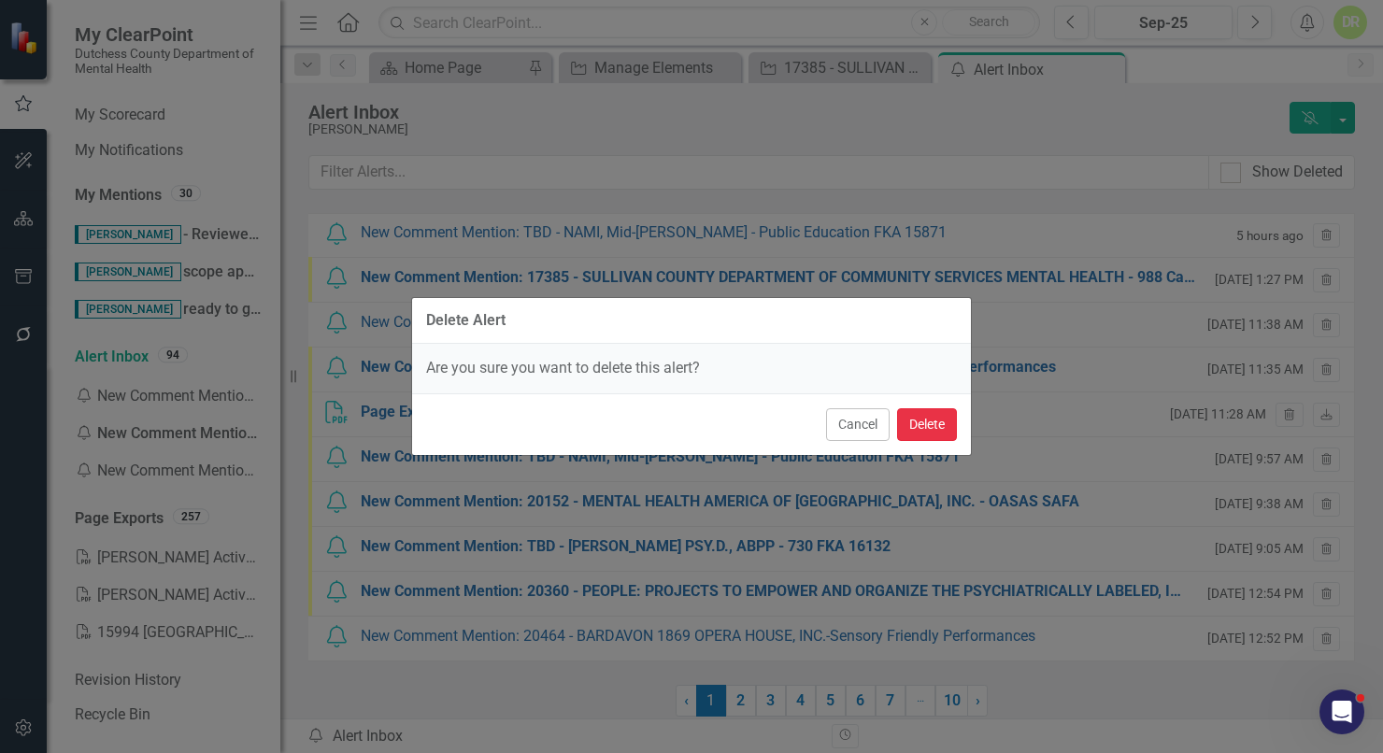
click at [915, 424] on button "Delete" at bounding box center [927, 424] width 60 height 33
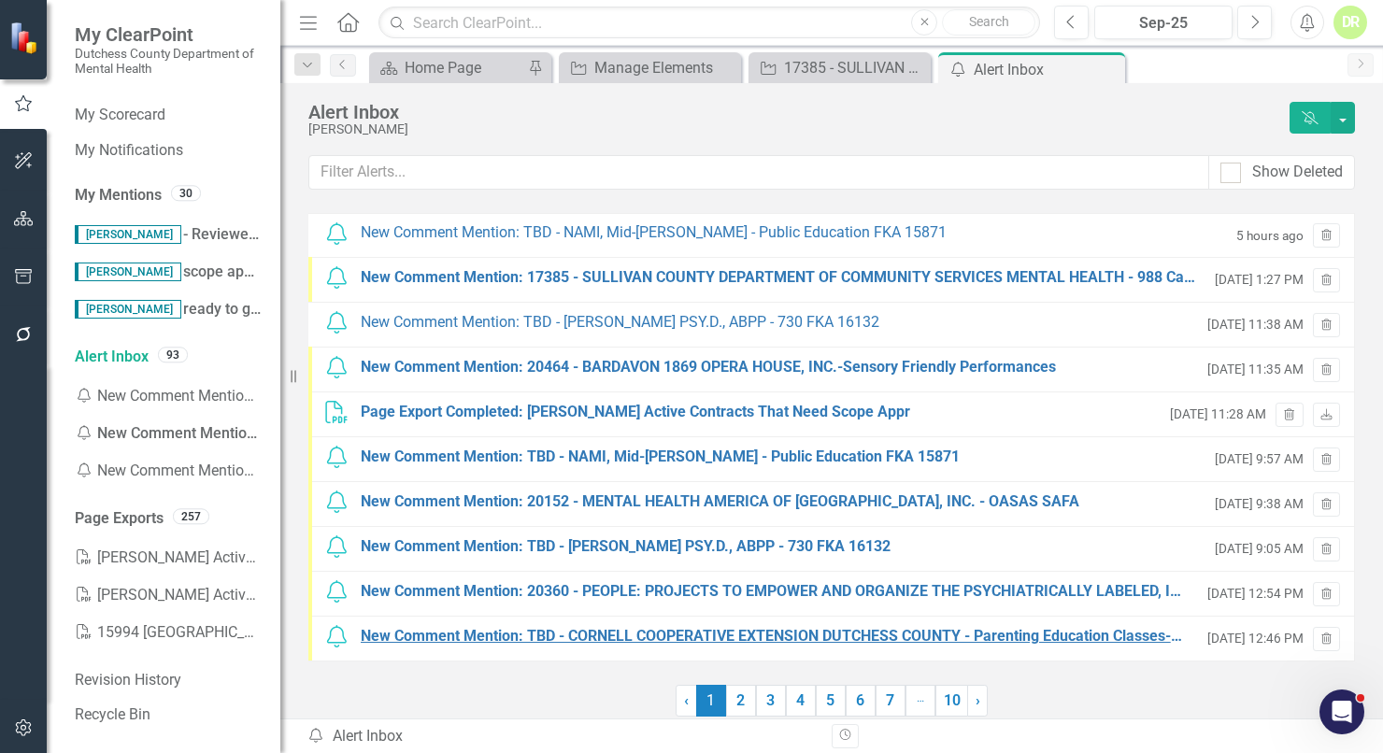
click at [1037, 635] on div "New Comment Mention: TBD - CORNELL COOPERATIVE EXTENSION DUTCHESS COUNTY - Pare…" at bounding box center [775, 636] width 828 height 21
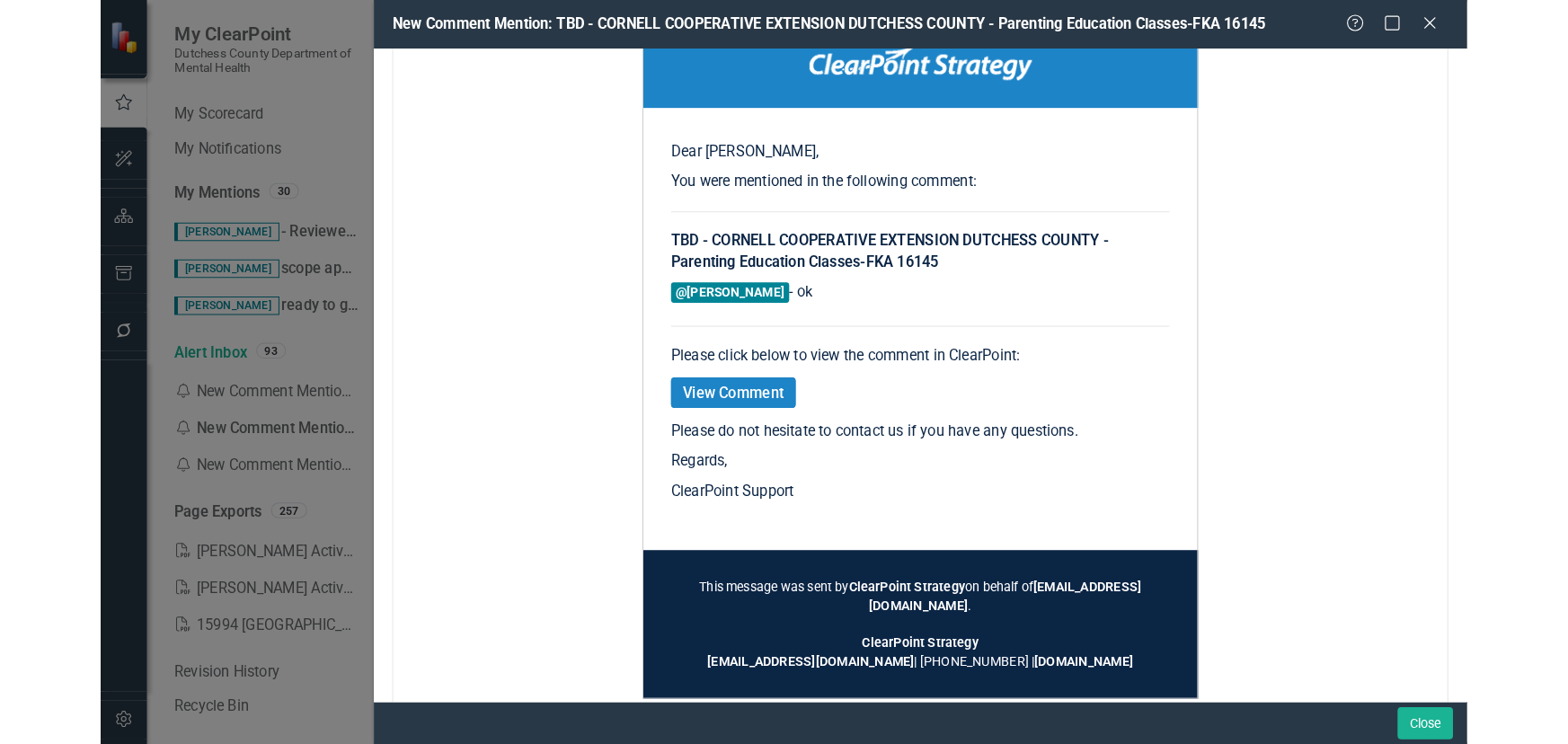
scroll to position [244, 0]
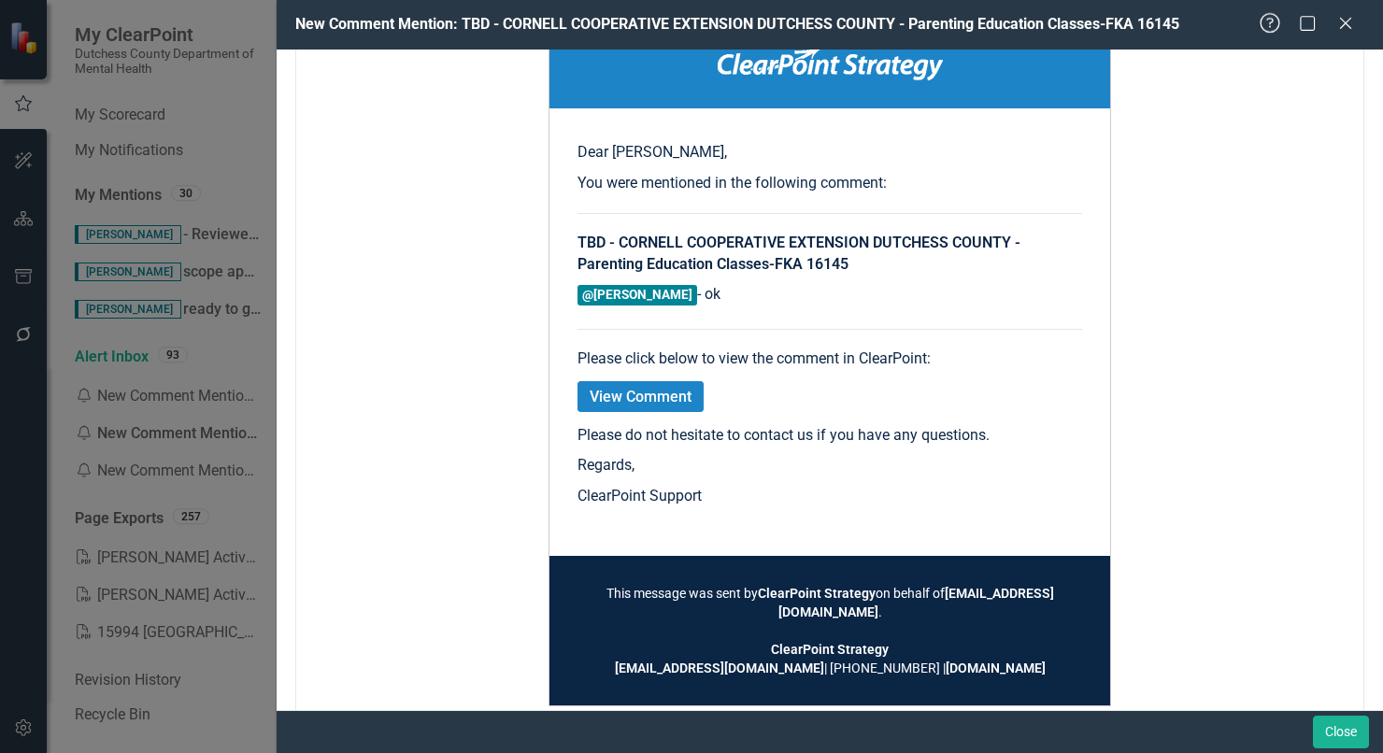
click at [1347, 23] on icon "Close" at bounding box center [1345, 23] width 19 height 15
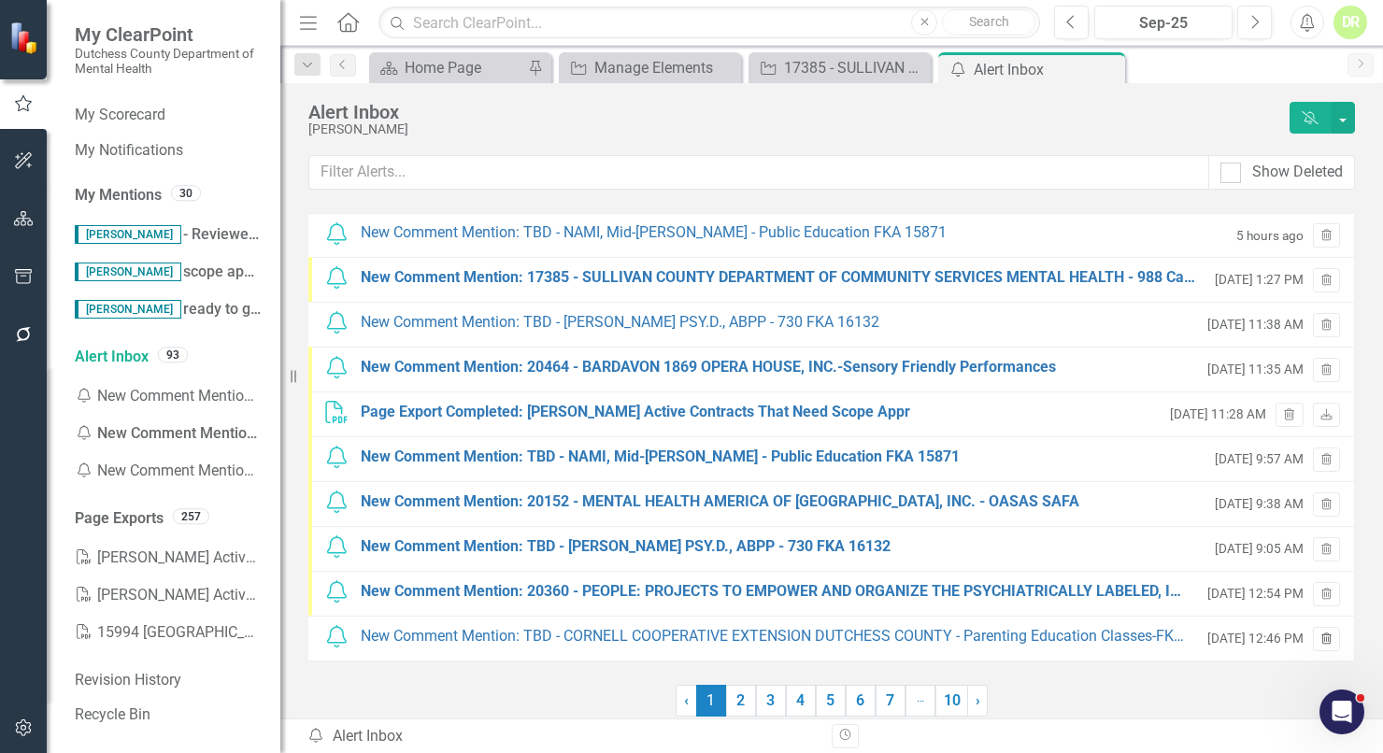
click at [1328, 635] on icon "Trash" at bounding box center [1327, 640] width 14 height 11
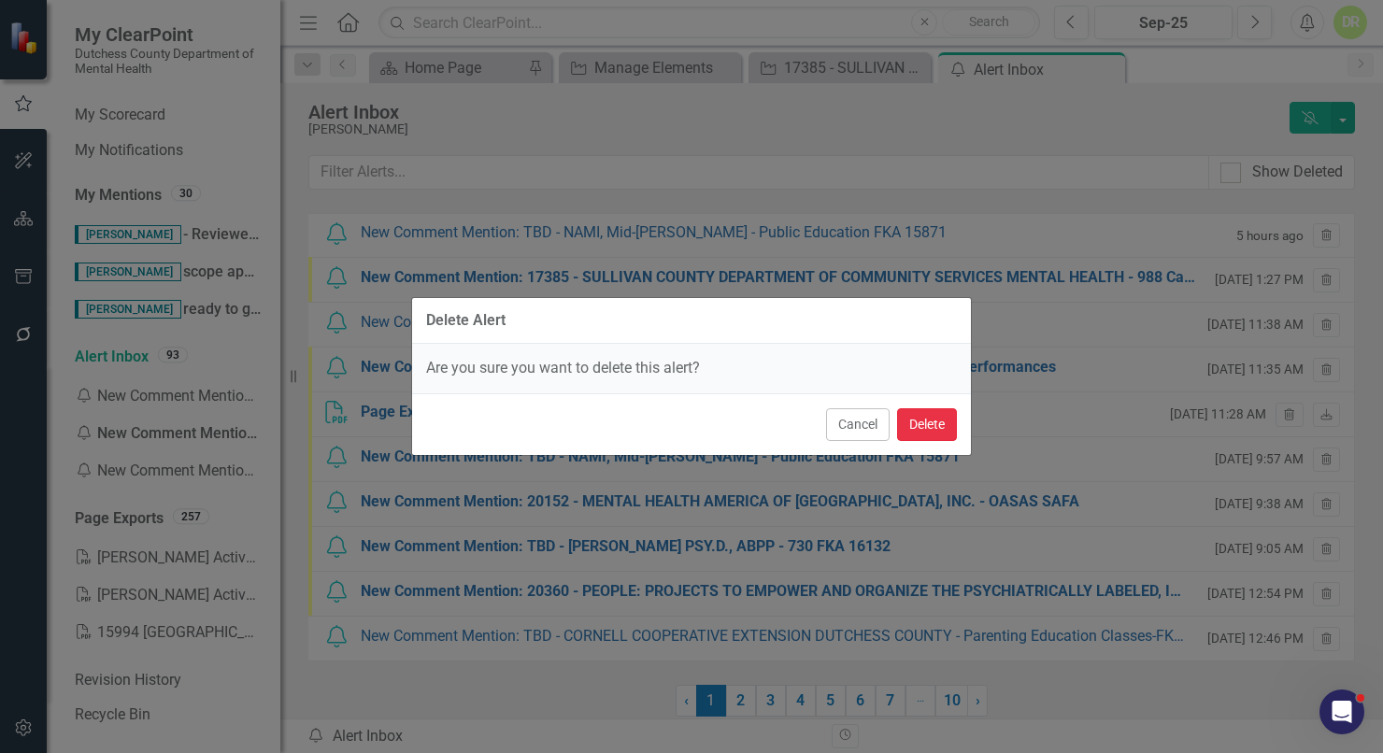
click at [935, 410] on button "Delete" at bounding box center [927, 424] width 60 height 33
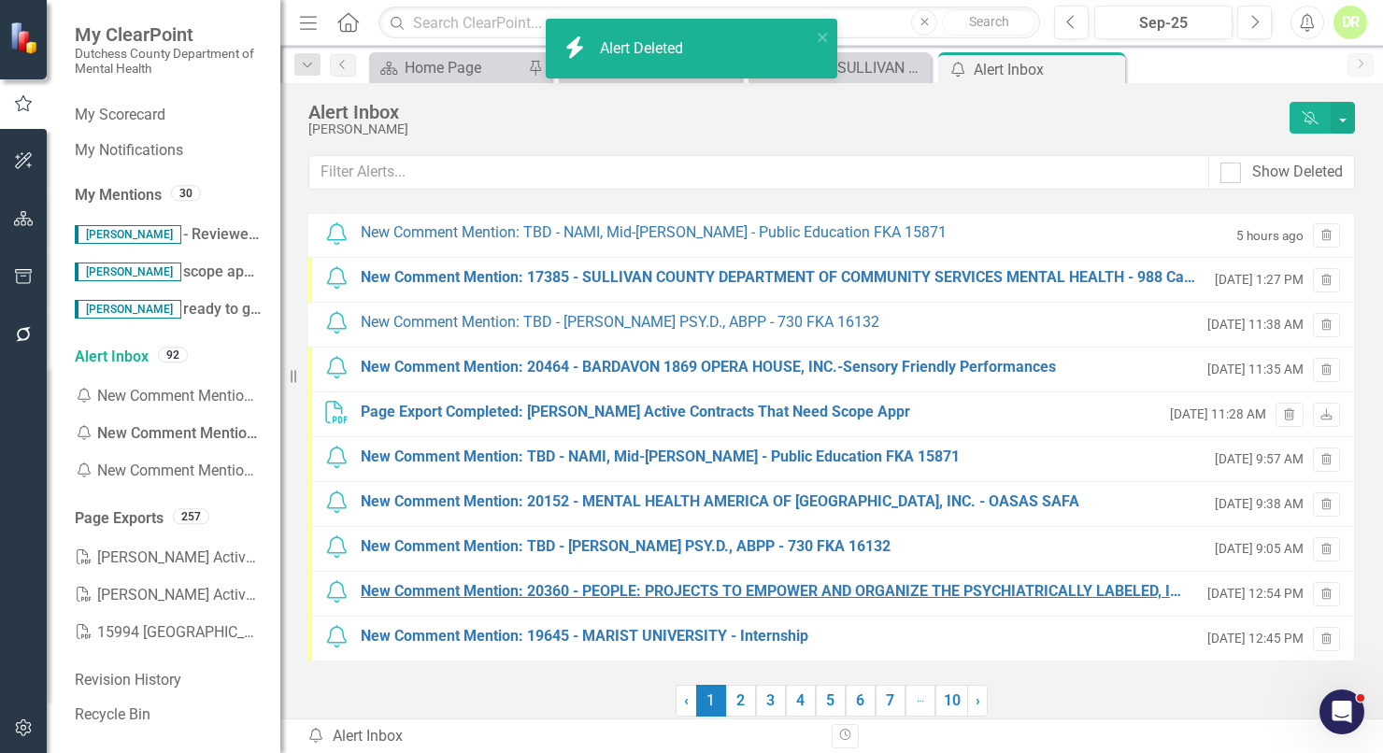
click at [908, 594] on div "New Comment Mention: 20360 - PEOPLE: PROJECTS TO EMPOWER AND ORGANIZE THE PSYCH…" at bounding box center [775, 591] width 828 height 21
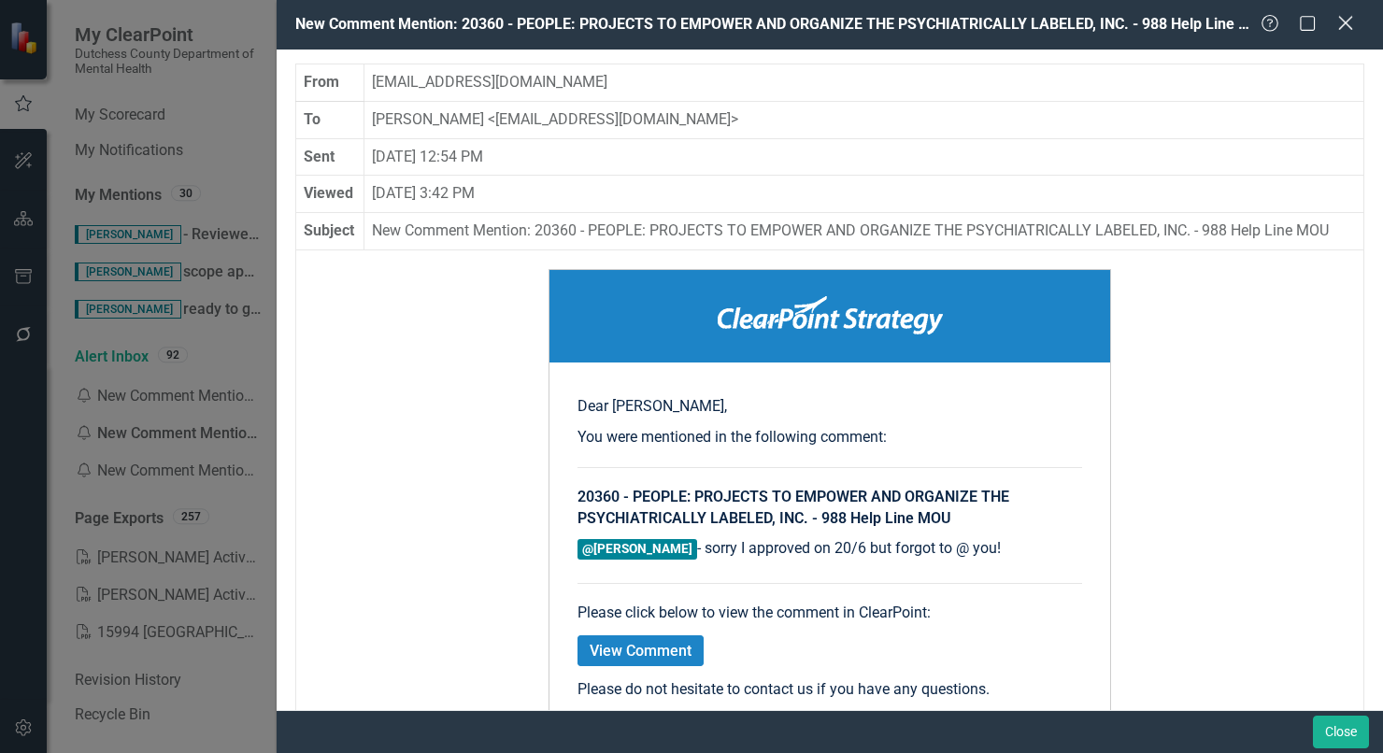
click at [1343, 22] on icon at bounding box center [1345, 23] width 14 height 14
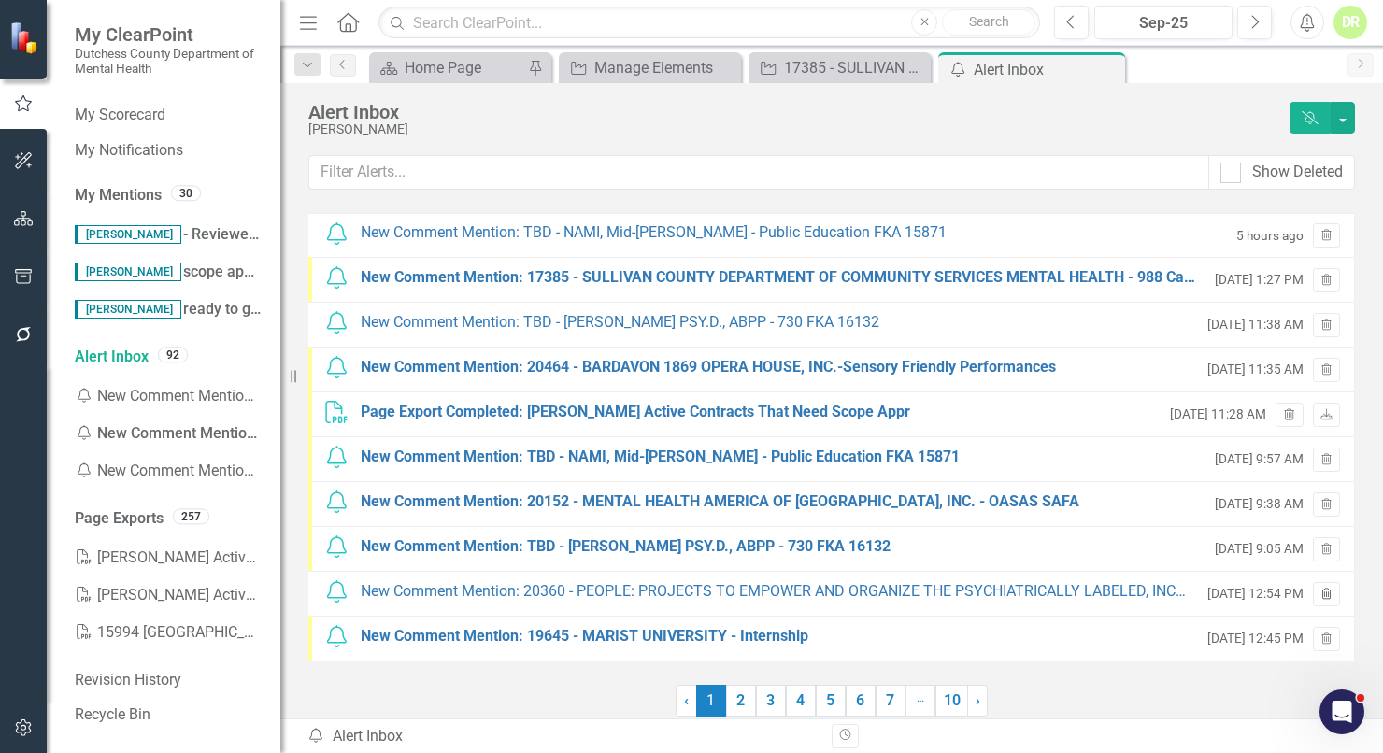
click at [1327, 592] on icon "Trash" at bounding box center [1327, 595] width 14 height 11
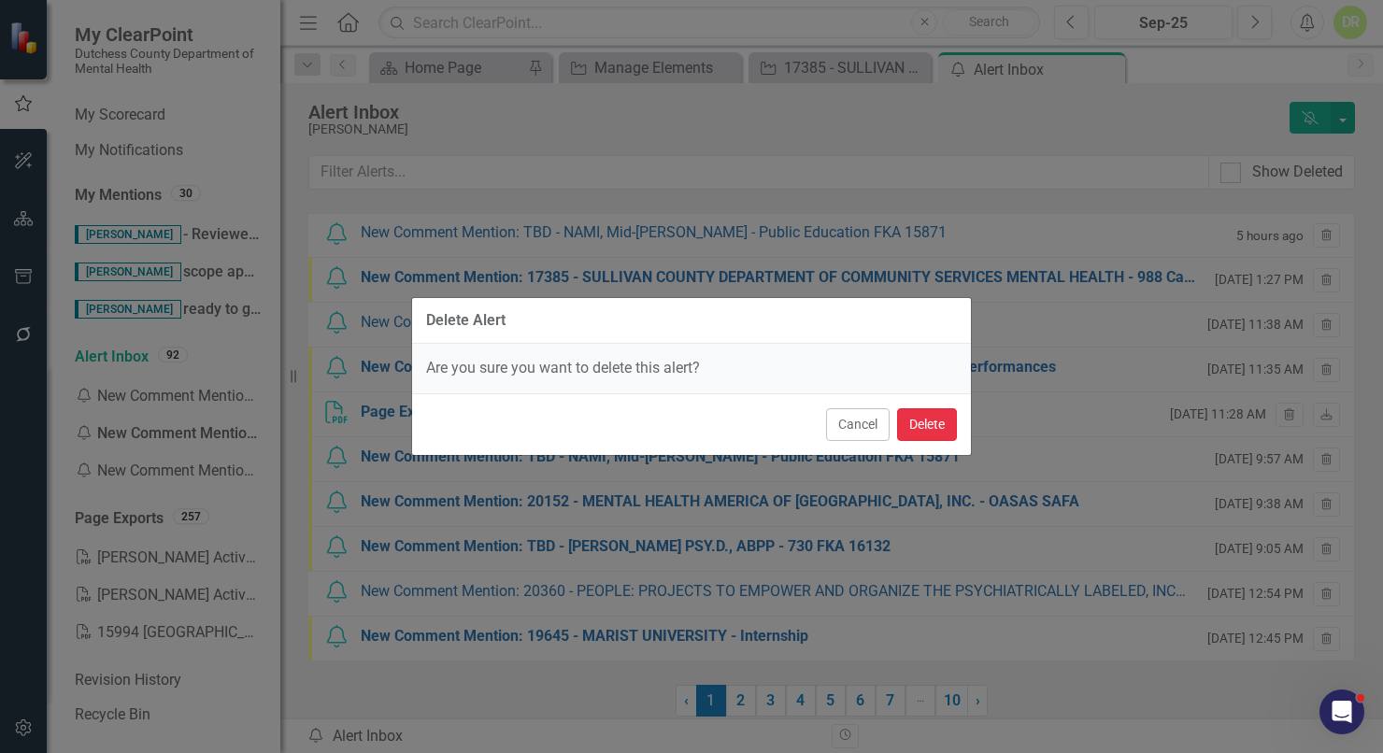
click at [943, 421] on button "Delete" at bounding box center [927, 424] width 60 height 33
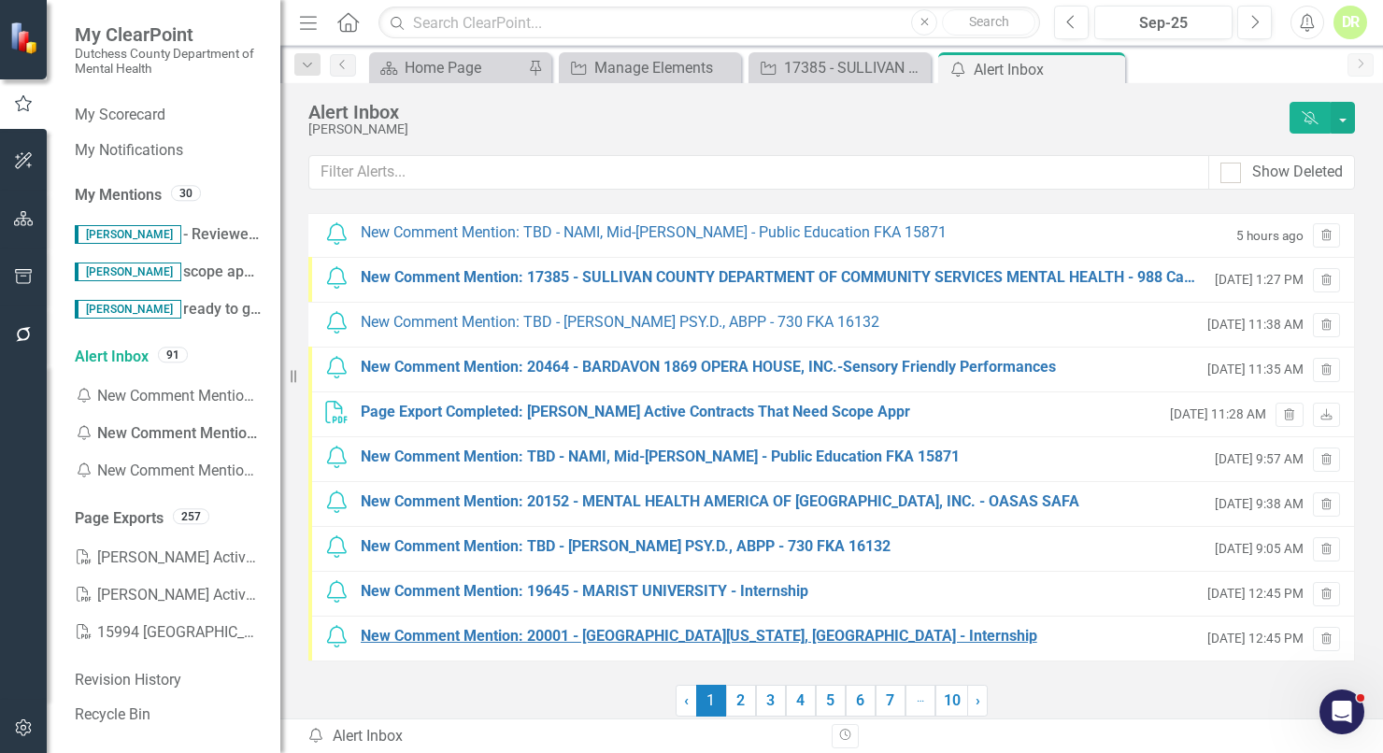
click at [785, 628] on div "New Comment Mention: 20001 - SUNY - STATE UNIVERSITY OF NEW YORK, SUNY PLATTSBU…" at bounding box center [699, 636] width 677 height 21
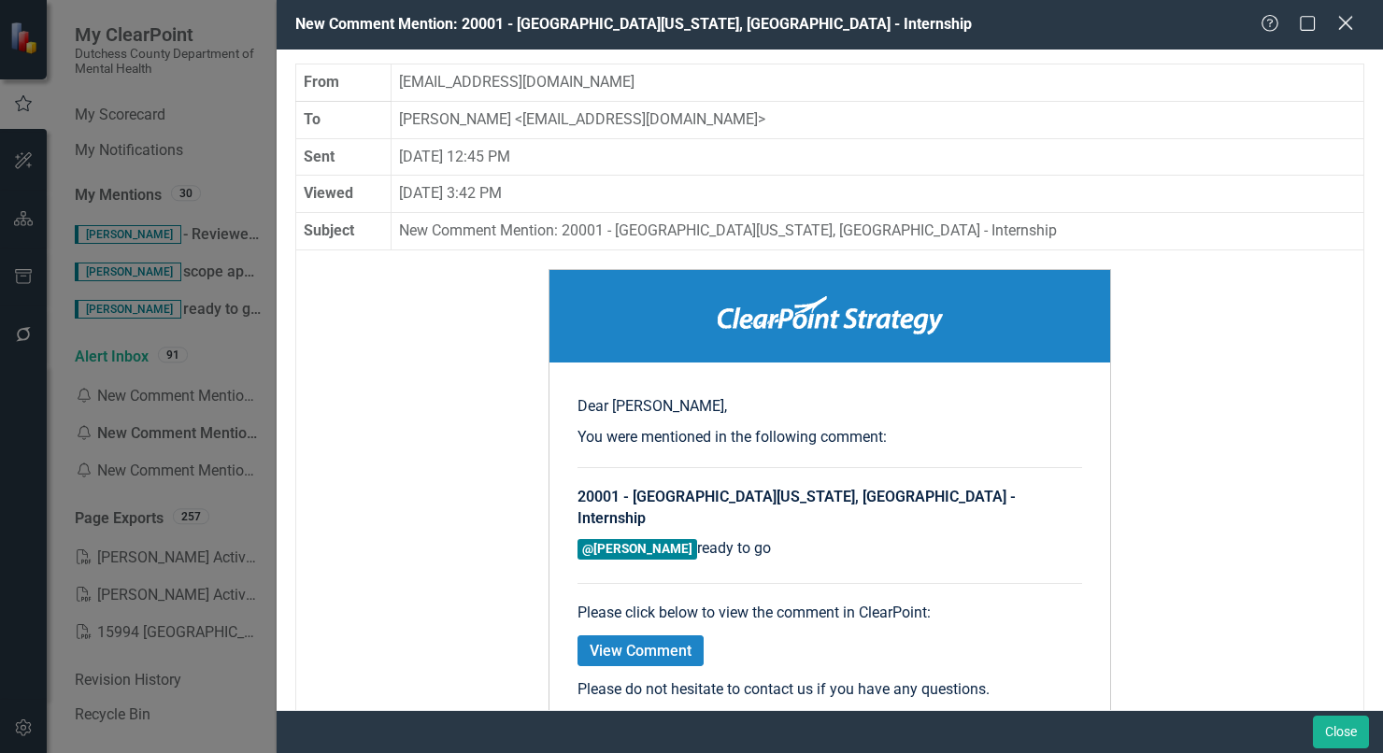
click at [1342, 17] on icon "Close" at bounding box center [1345, 23] width 23 height 18
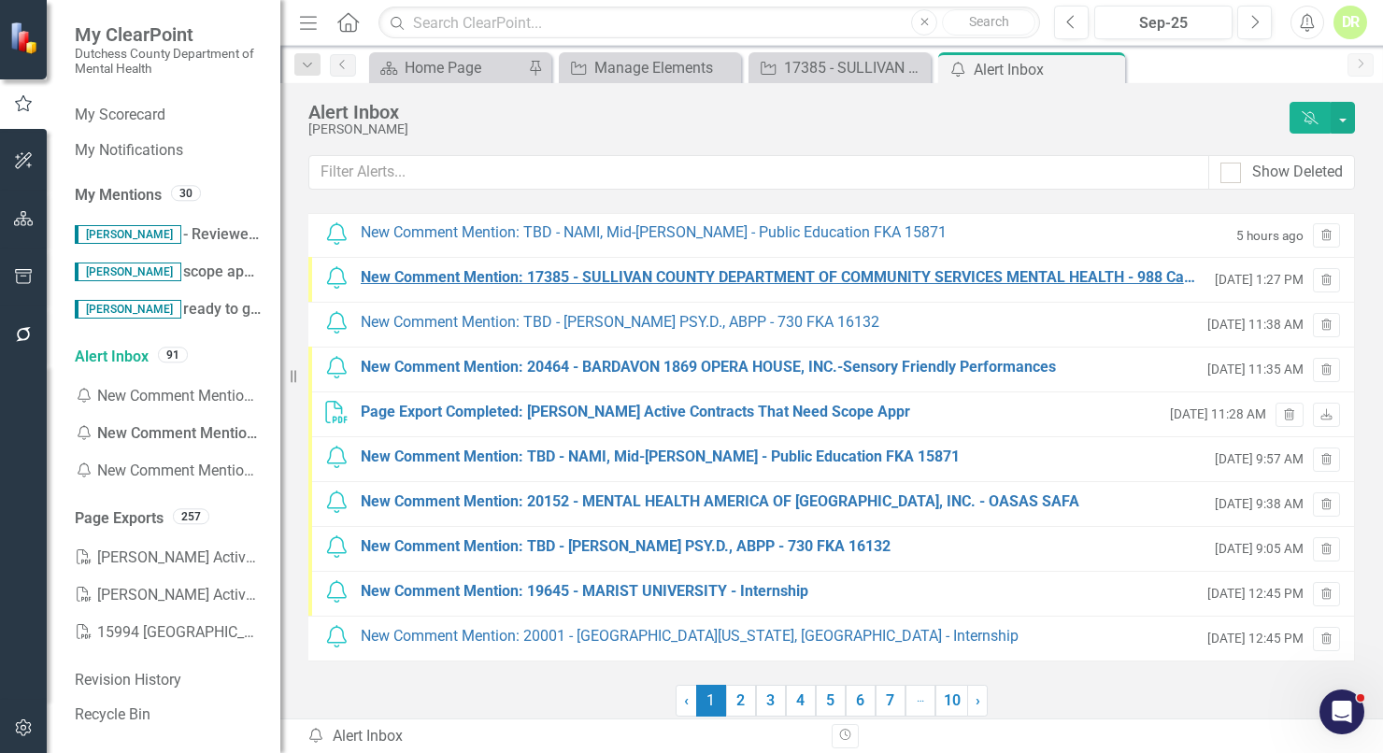
click at [990, 271] on div "New Comment Mention: 17385 - SULLIVAN COUNTY DEPARTMENT OF COMMUNITY SERVICES M…" at bounding box center [778, 277] width 835 height 21
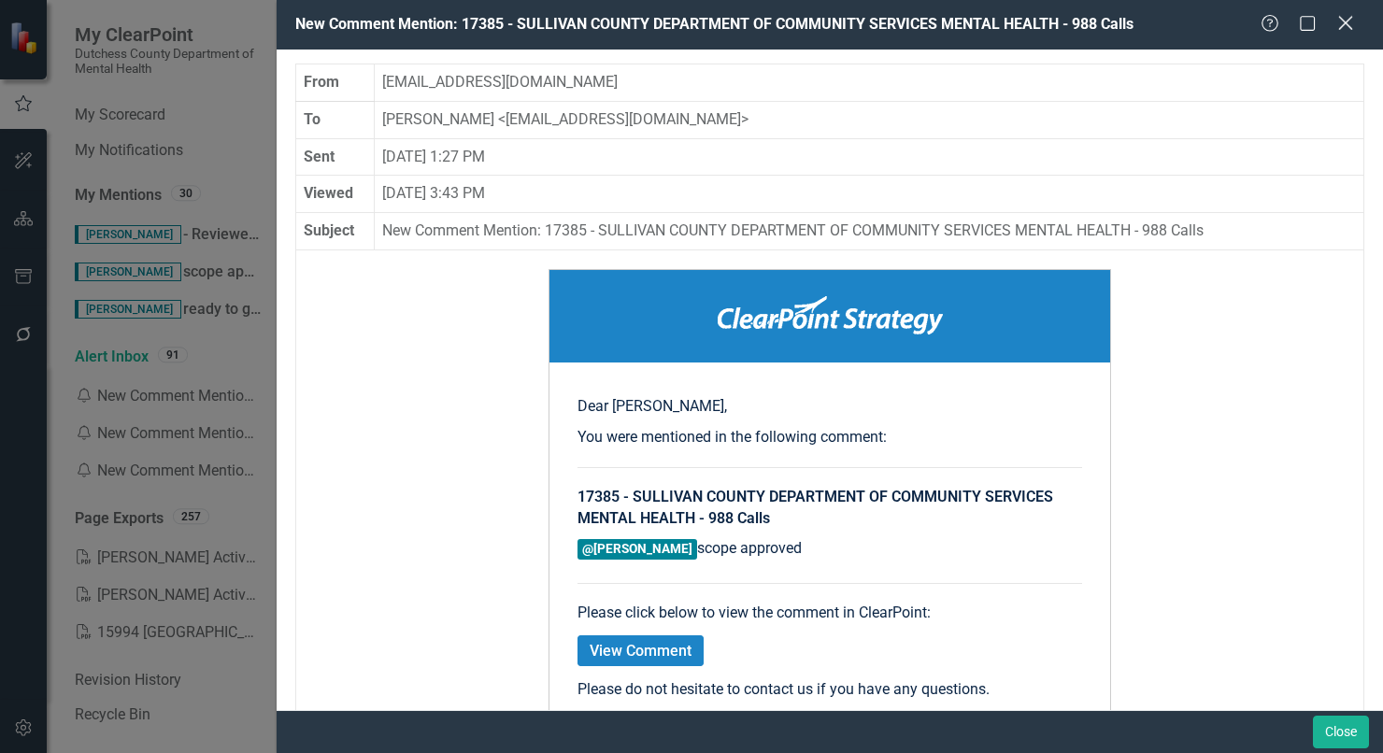
click at [1338, 24] on icon "Close" at bounding box center [1345, 23] width 23 height 18
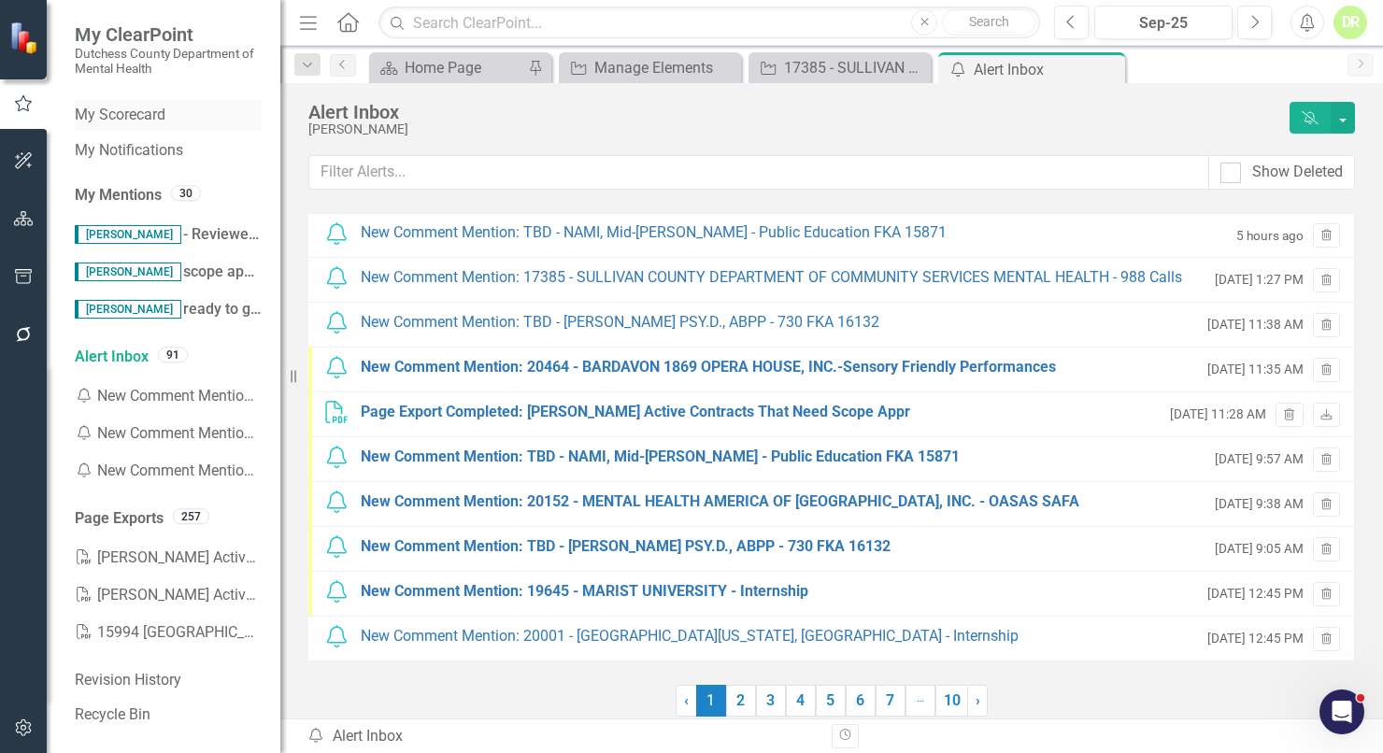
click at [137, 111] on link "My Scorecard" at bounding box center [168, 115] width 187 height 21
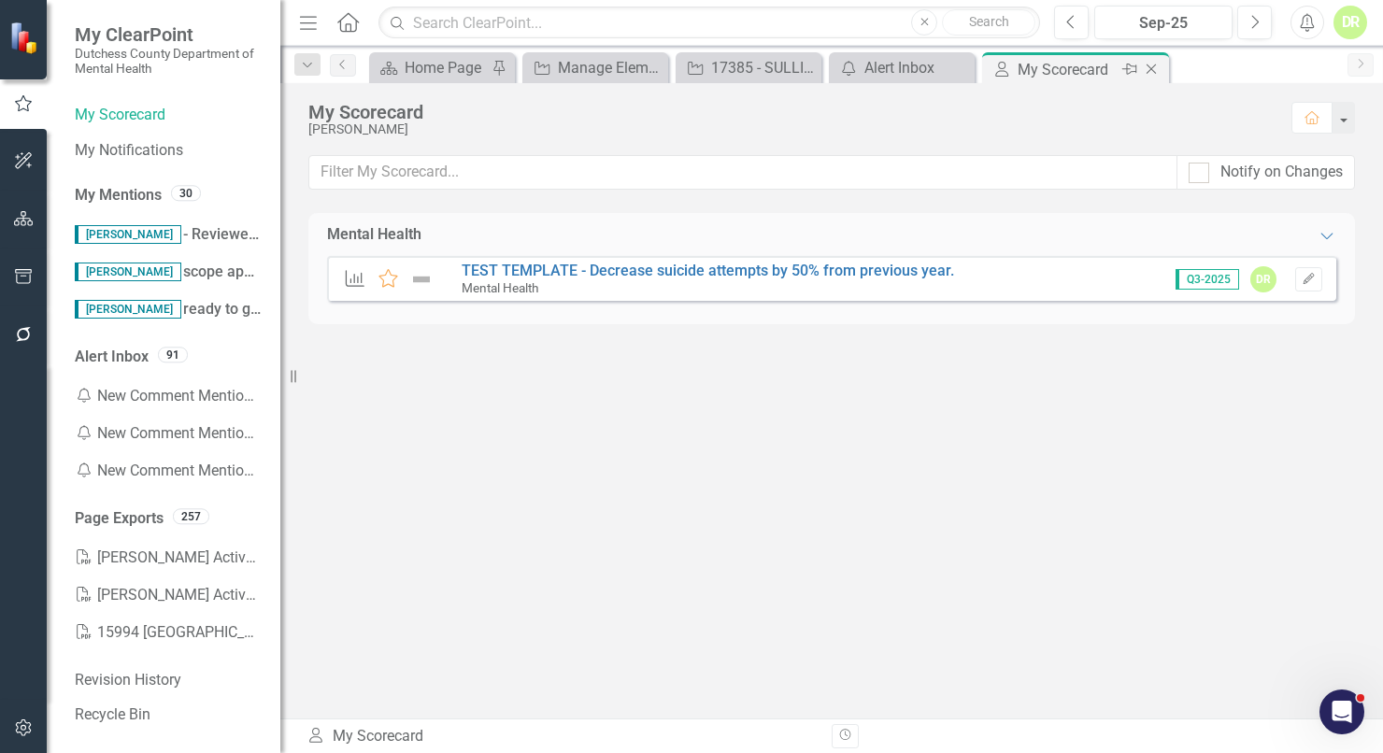
click at [1146, 68] on icon "Close" at bounding box center [1151, 69] width 19 height 15
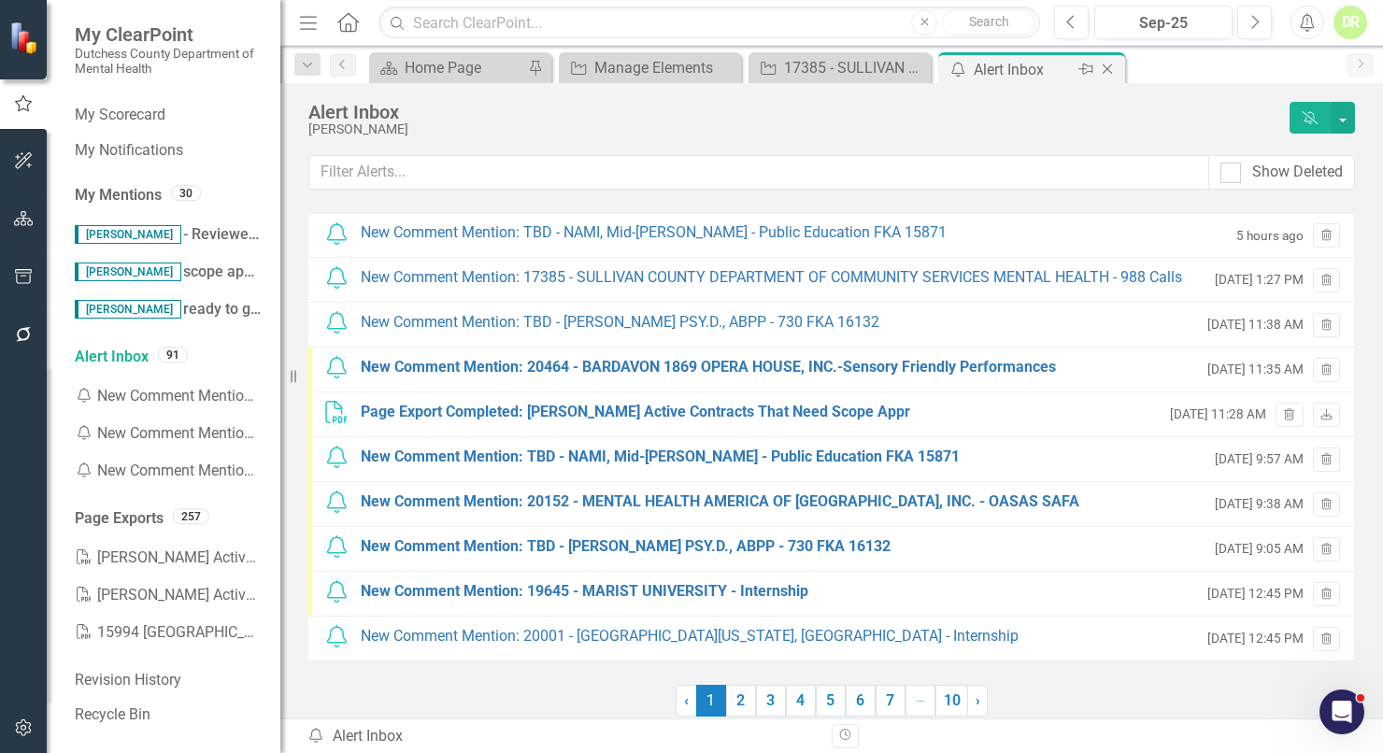
click at [1110, 65] on icon at bounding box center [1108, 69] width 10 height 10
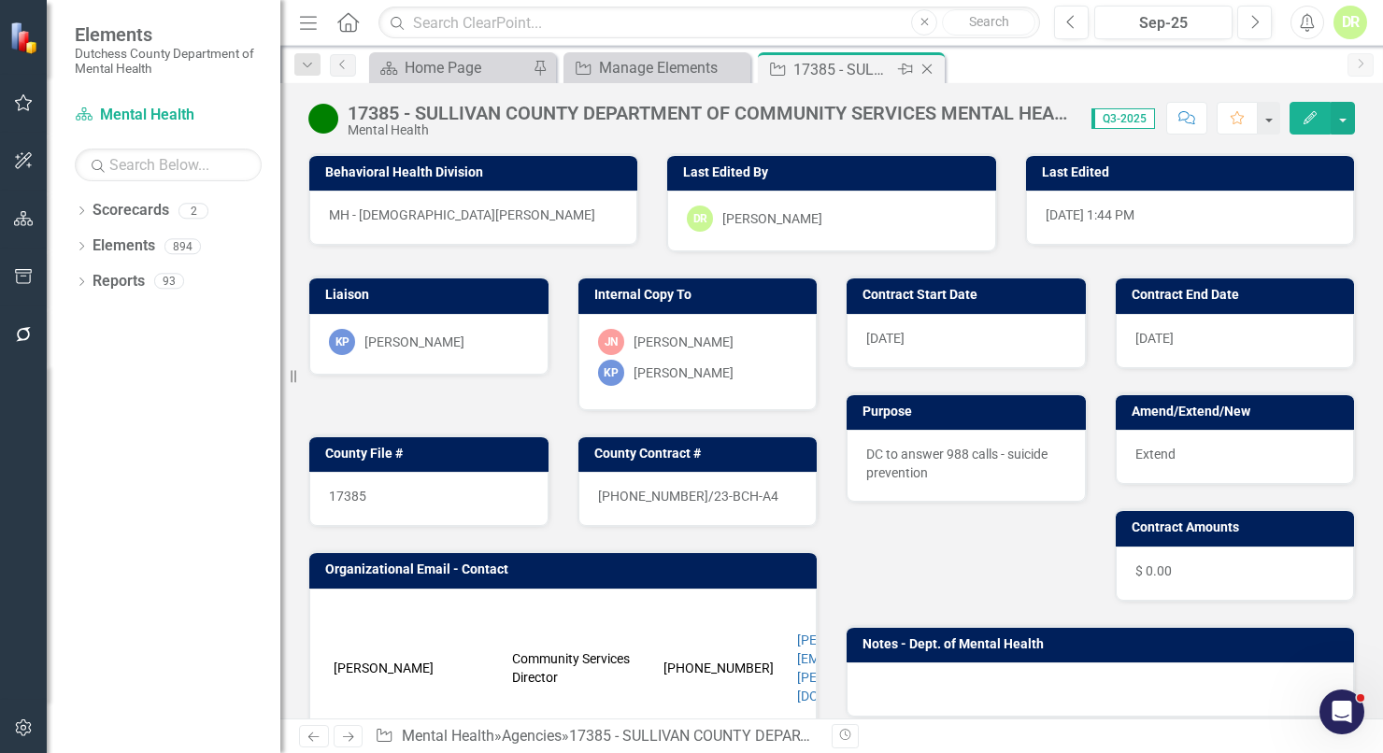
click at [931, 65] on icon "Close" at bounding box center [927, 69] width 19 height 15
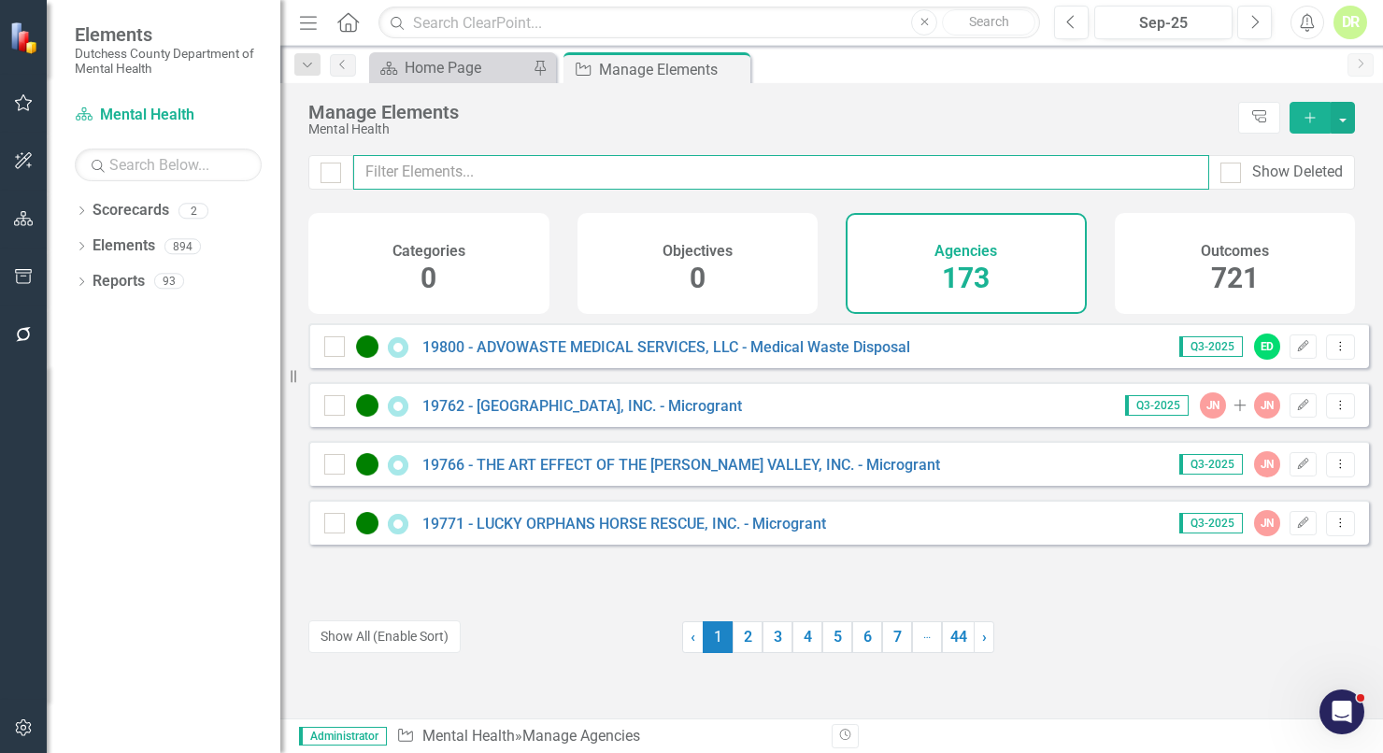
click at [506, 168] on input "text" at bounding box center [781, 172] width 856 height 35
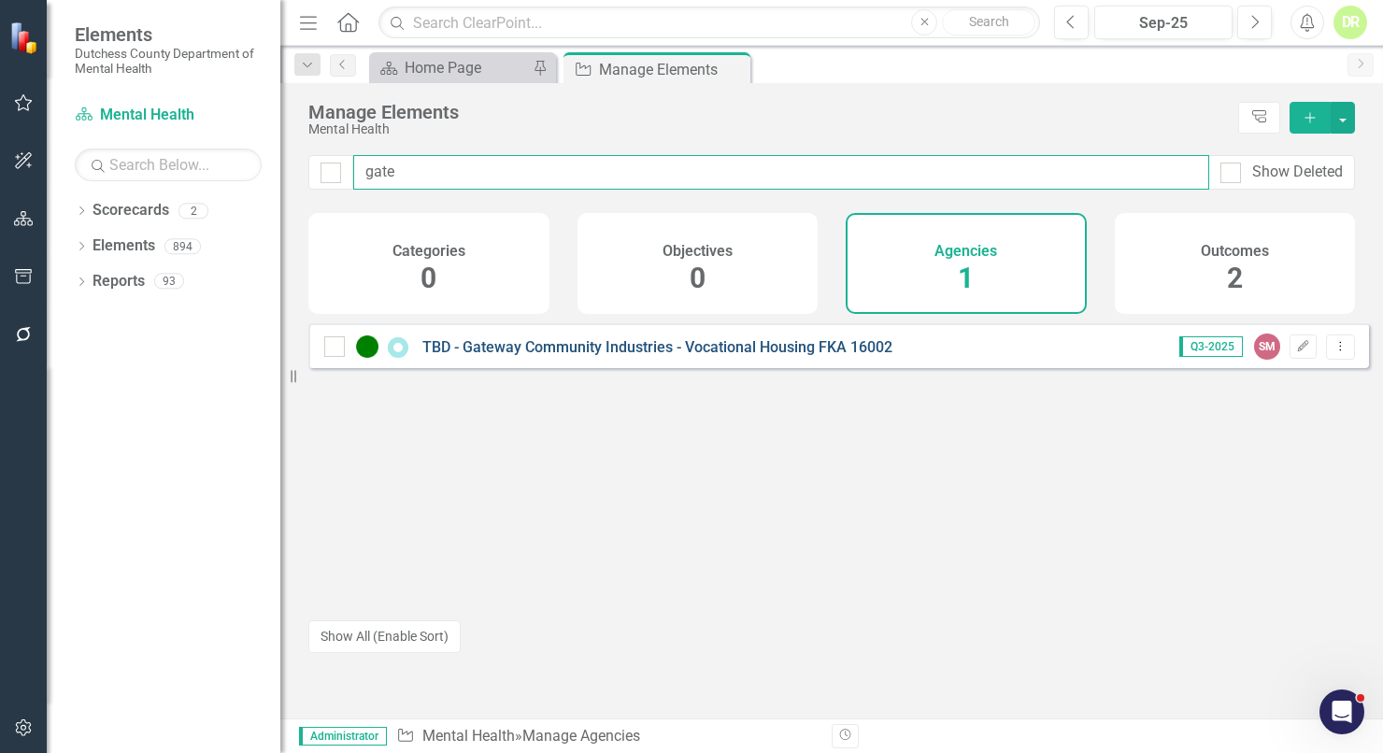
type input "gate"
click at [682, 356] on link "TBD - Gateway Community Industries - Vocational Housing FKA 16002" at bounding box center [657, 347] width 470 height 18
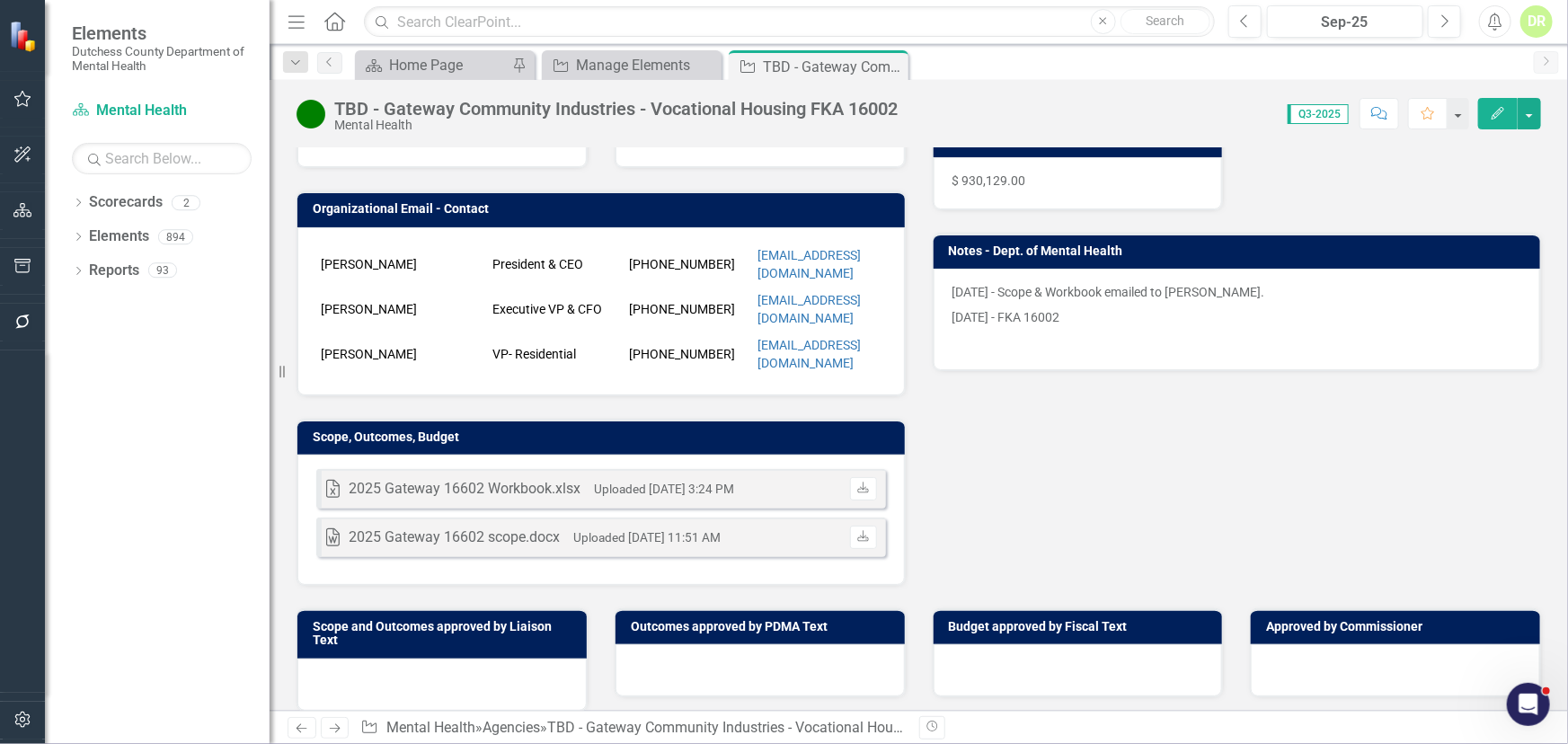
scroll to position [408, 0]
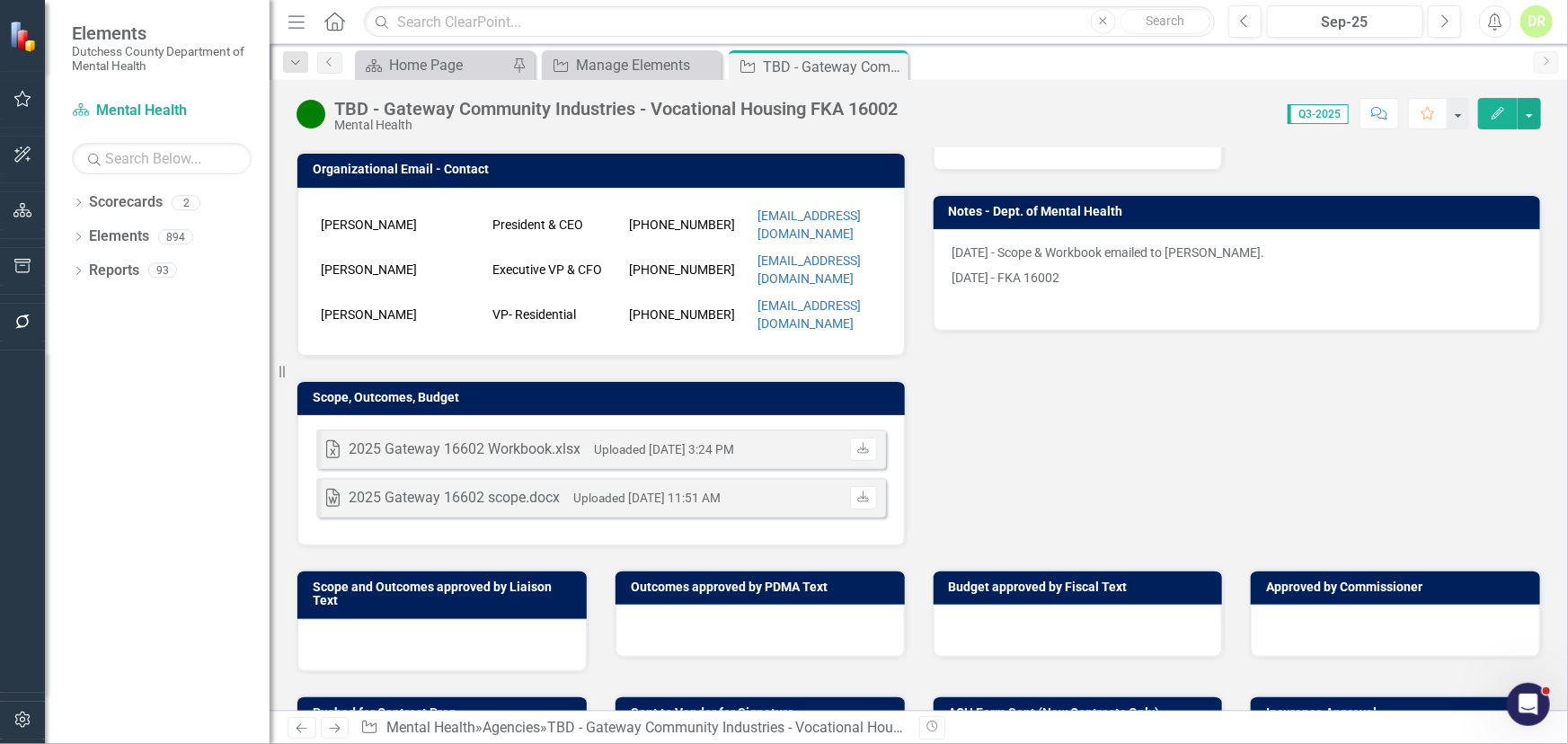
click at [807, 437] on div "Excel 2025 Gateway 16602 Workbook.xlsx Uploaded Dec 16, 2024 3:24 PM Download W…" at bounding box center [601, 481] width 608 height 131
click at [806, 436] on div "Excel 2025 Gateway 16602 Workbook.xlsx Uploaded Dec 16, 2024 3:24 PM Download W…" at bounding box center [601, 481] width 608 height 131
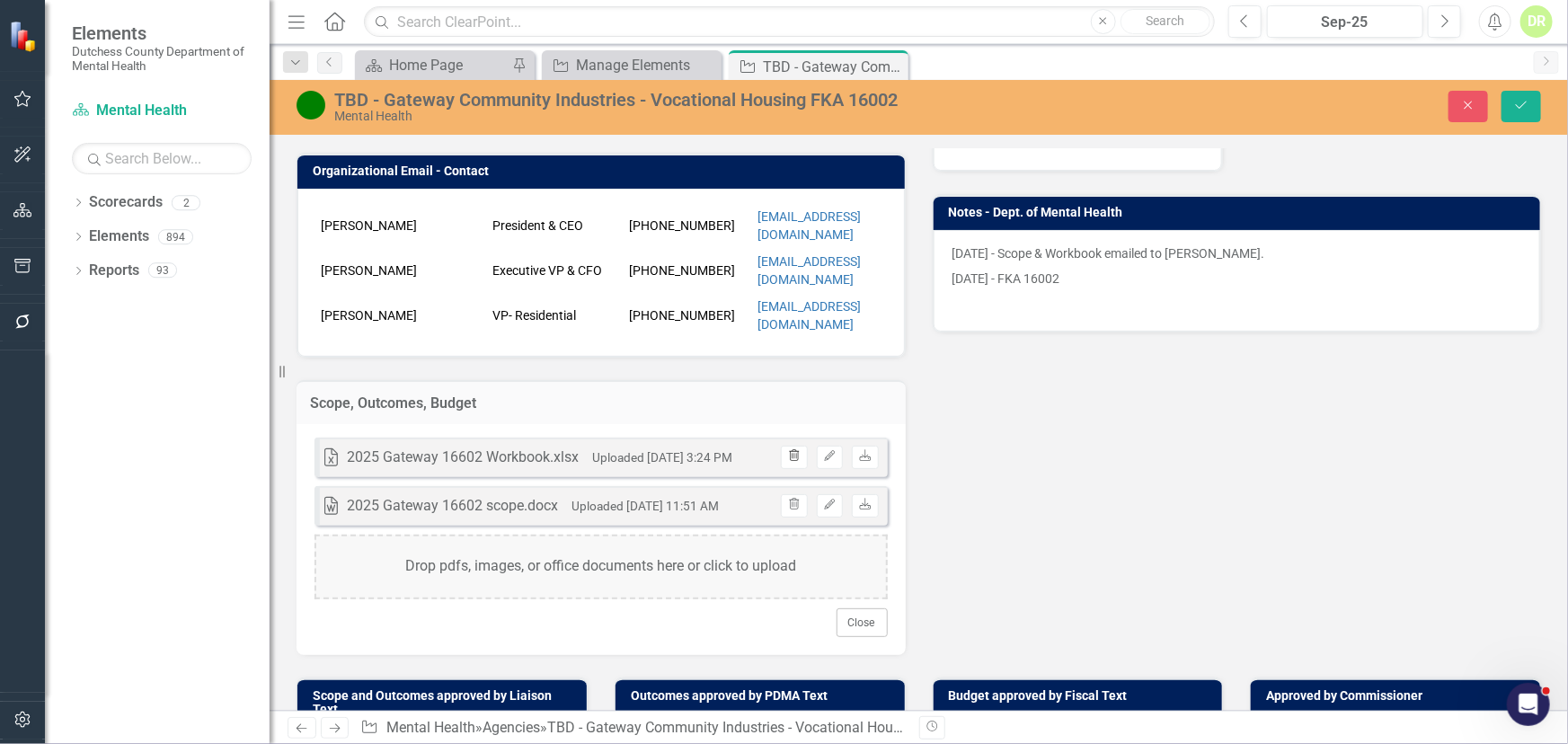
click at [789, 460] on icon "button" at bounding box center [794, 455] width 10 height 11
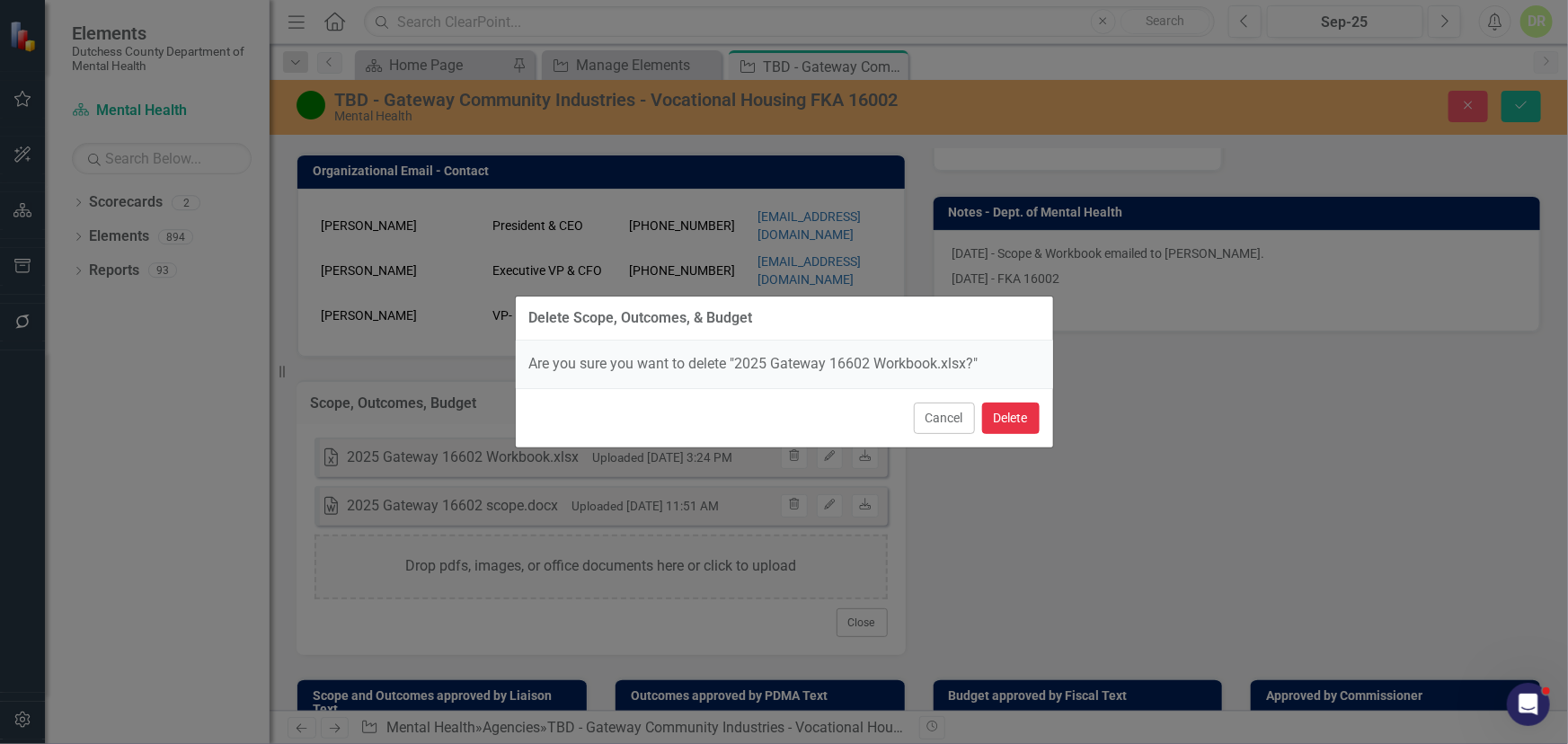
click at [1006, 412] on button "Delete" at bounding box center [1010, 418] width 58 height 32
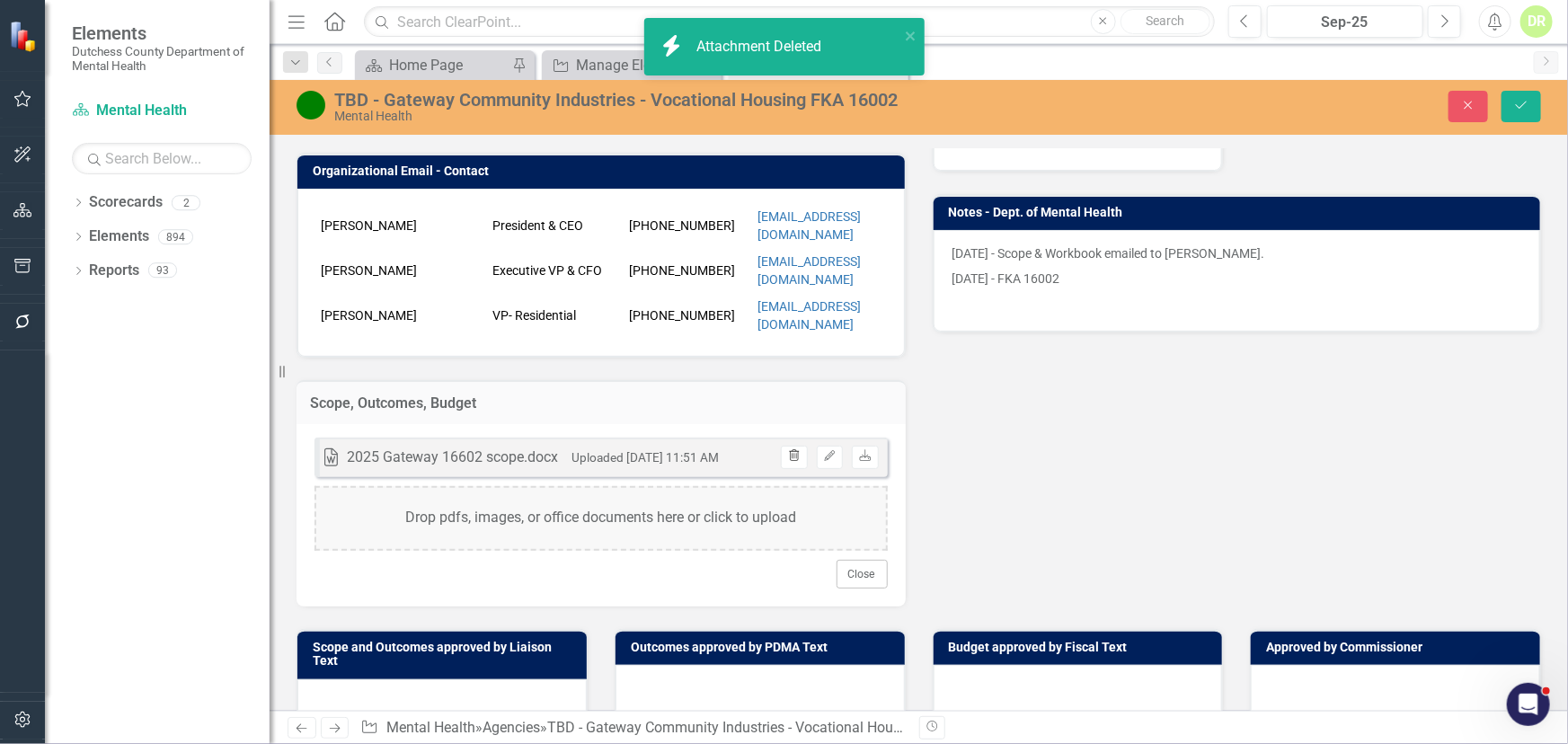
click at [789, 460] on icon "button" at bounding box center [794, 455] width 10 height 11
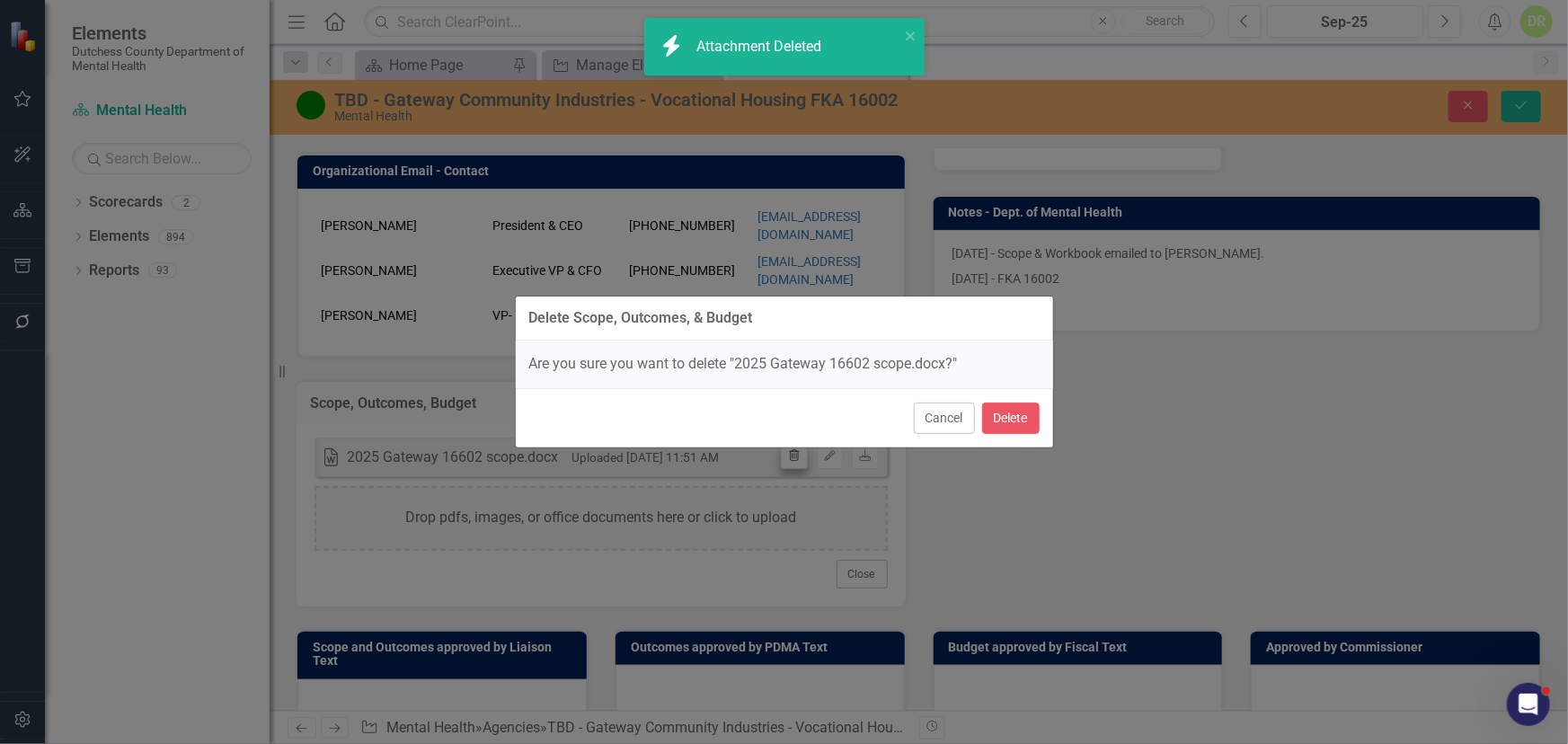
click at [786, 470] on div "Delete Scope, Outcomes, & Budget Are you sure you want to delete "2025 Gateway …" at bounding box center [784, 372] width 539 height 744
click at [997, 417] on button "Delete" at bounding box center [1010, 418] width 58 height 32
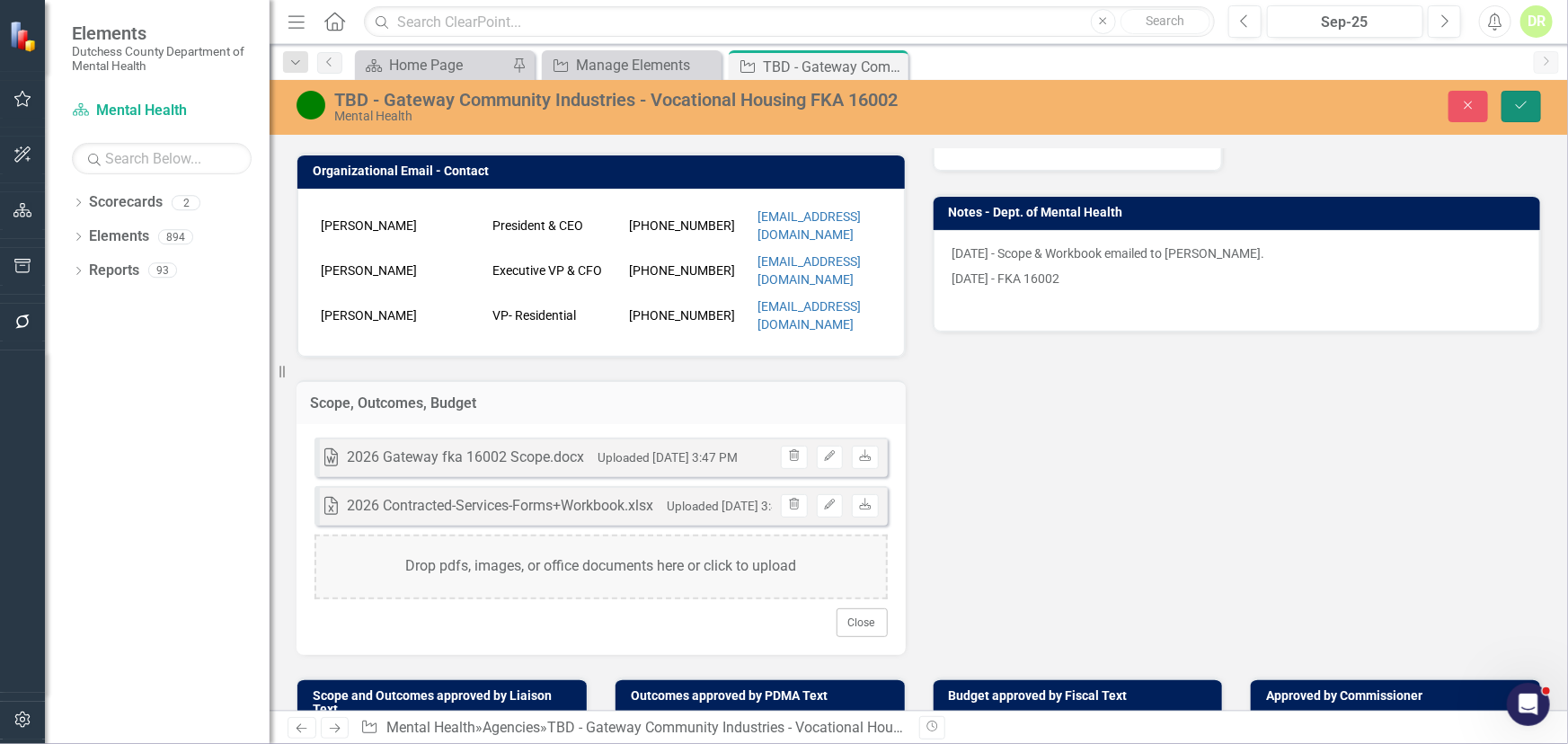
click at [1329, 100] on icon "Save" at bounding box center [1521, 105] width 16 height 12
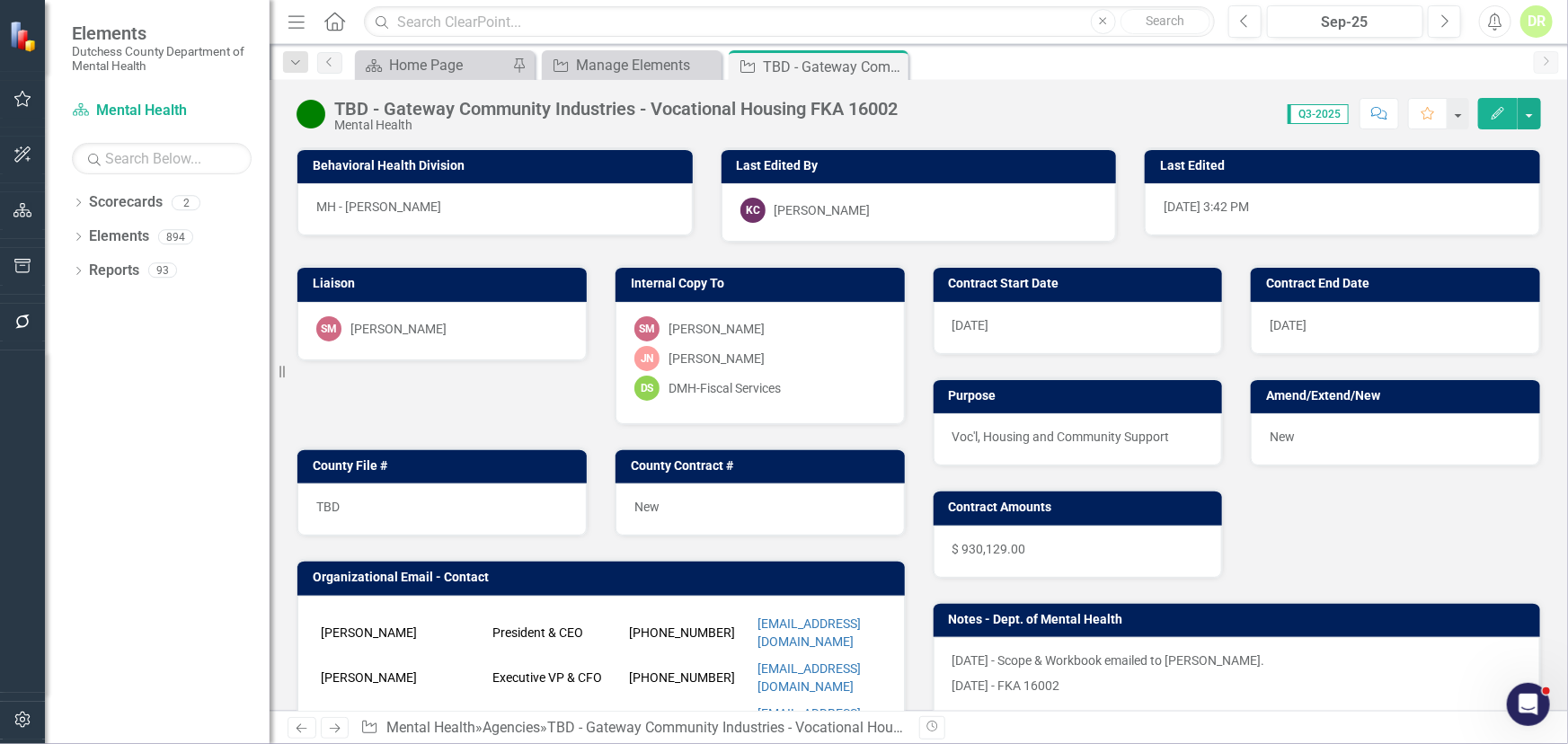
click at [1329, 113] on icon "Comment" at bounding box center [1379, 112] width 16 height 12
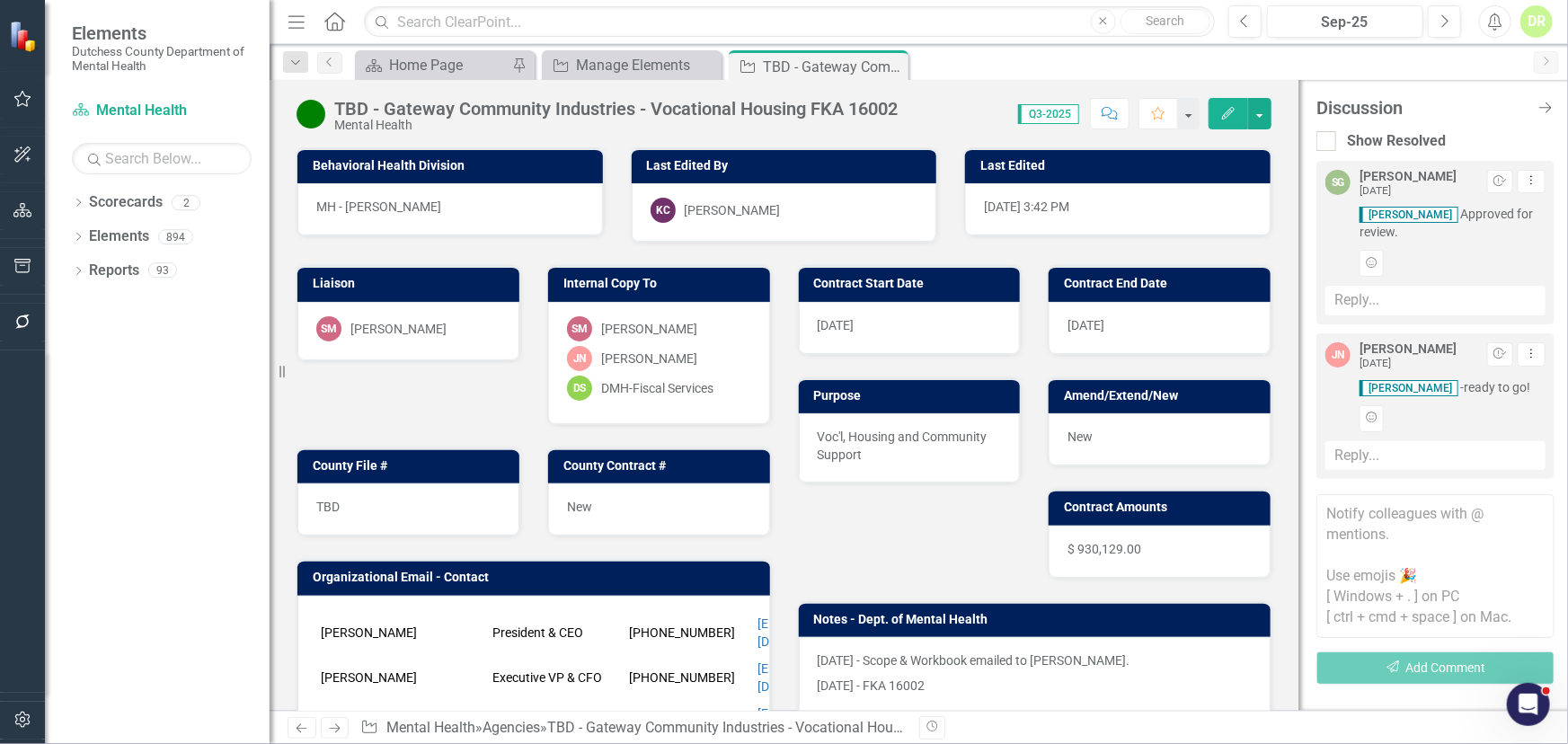
click at [1329, 519] on textarea at bounding box center [1435, 566] width 238 height 144
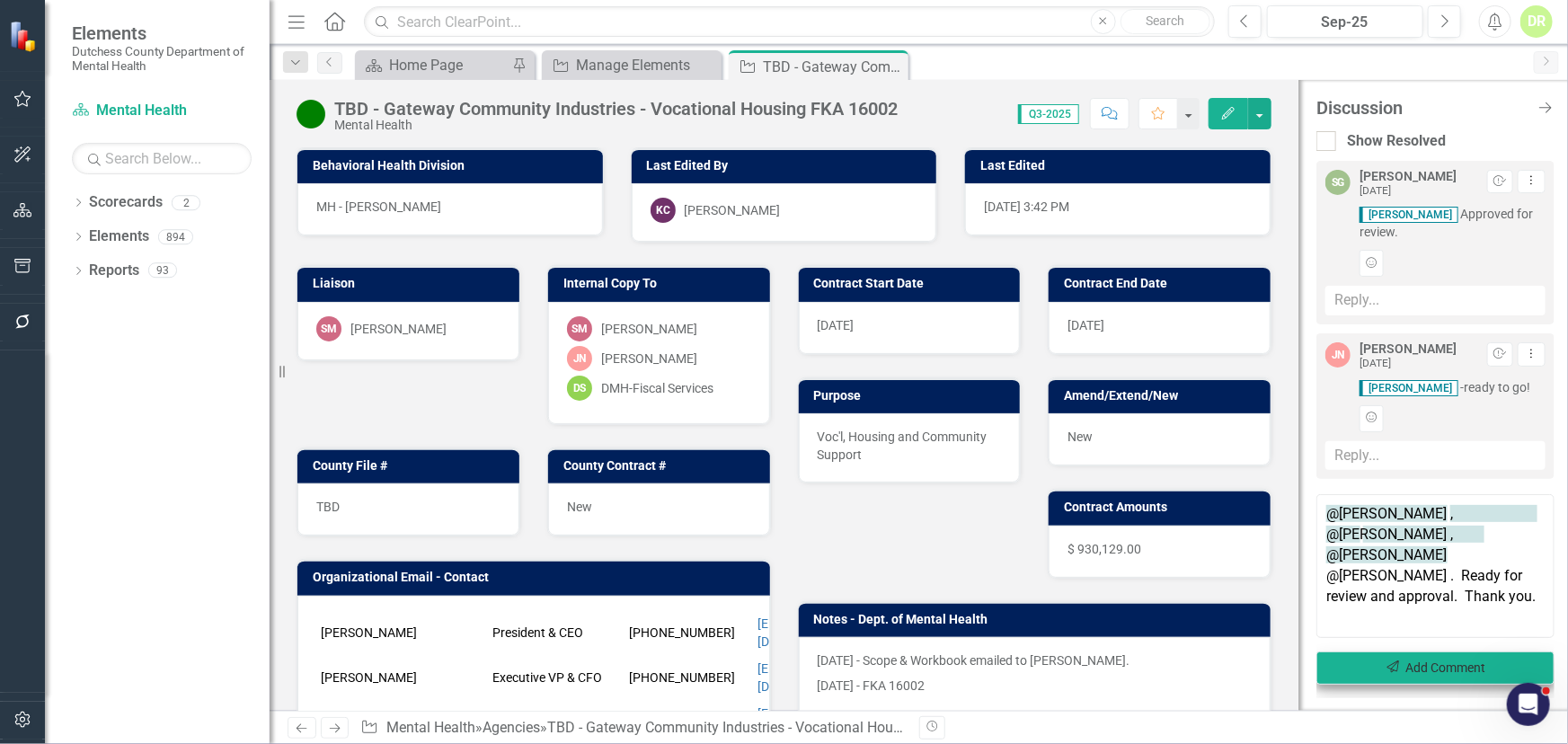
type textarea "@Sharon Mayfield , @Lisa Cardinale , @Kyle Corkins @Sean Griffin . Ready for re…"
click at [1329, 667] on button "Send Add Comment" at bounding box center [1435, 668] width 238 height 34
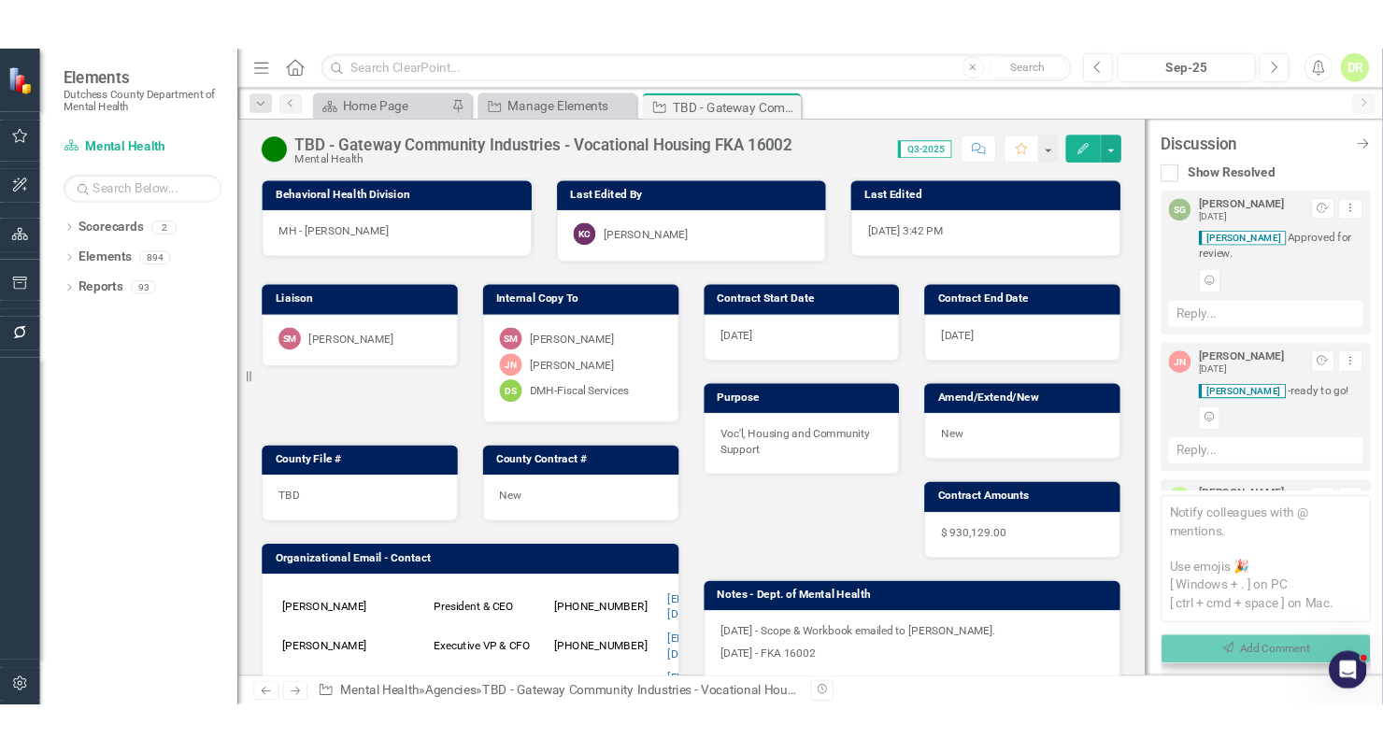
scroll to position [221, 0]
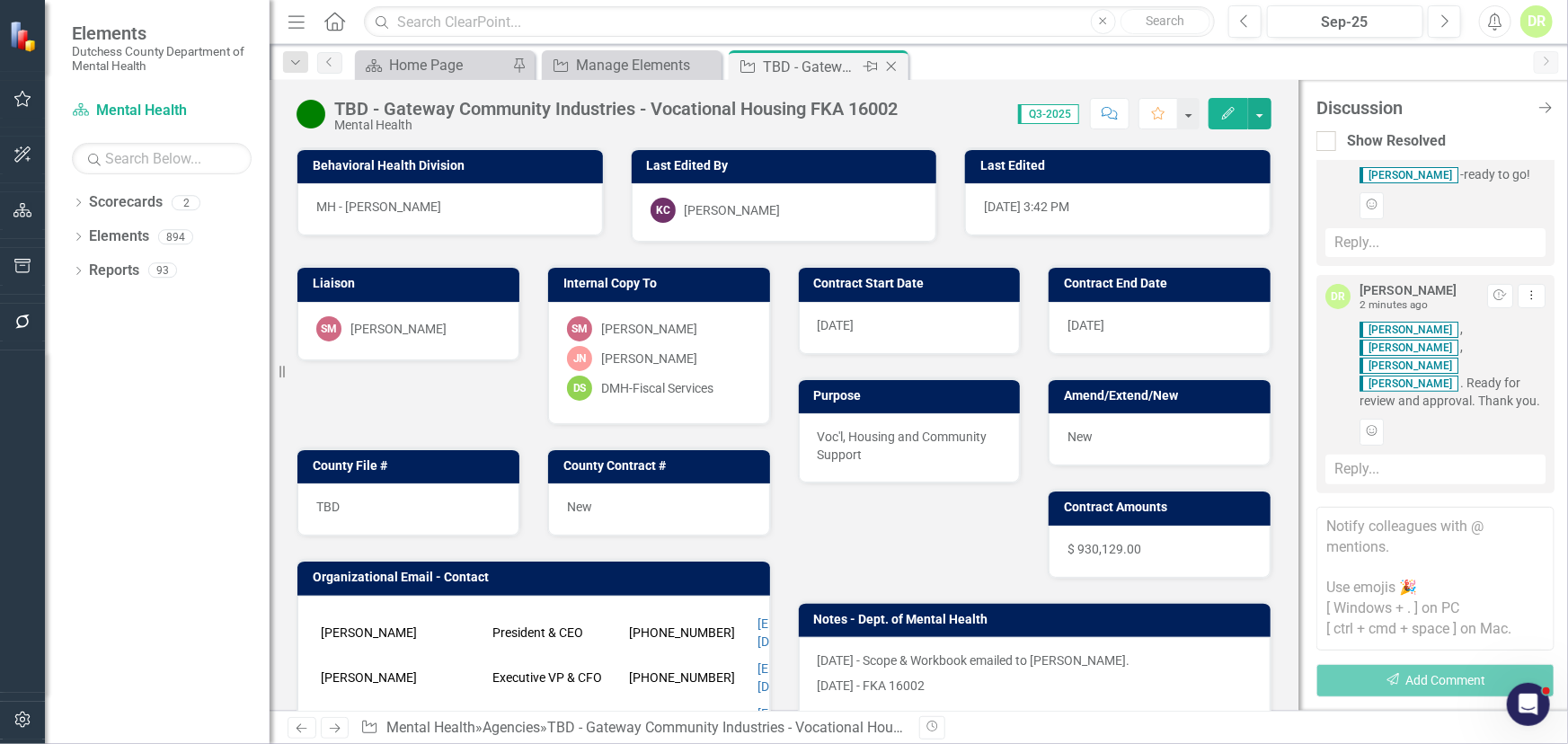
click at [889, 68] on icon "Close" at bounding box center [891, 66] width 18 height 14
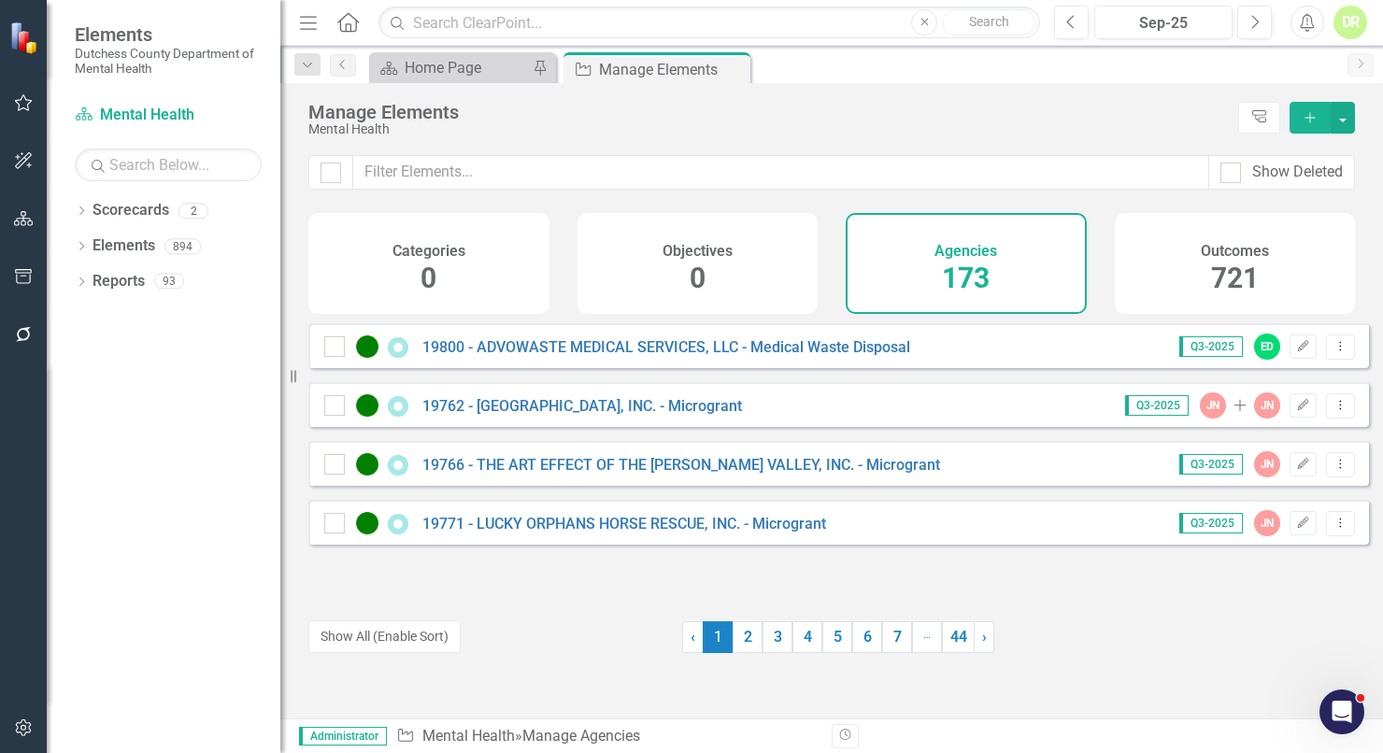
click at [1346, 31] on div "DR" at bounding box center [1351, 23] width 34 height 34
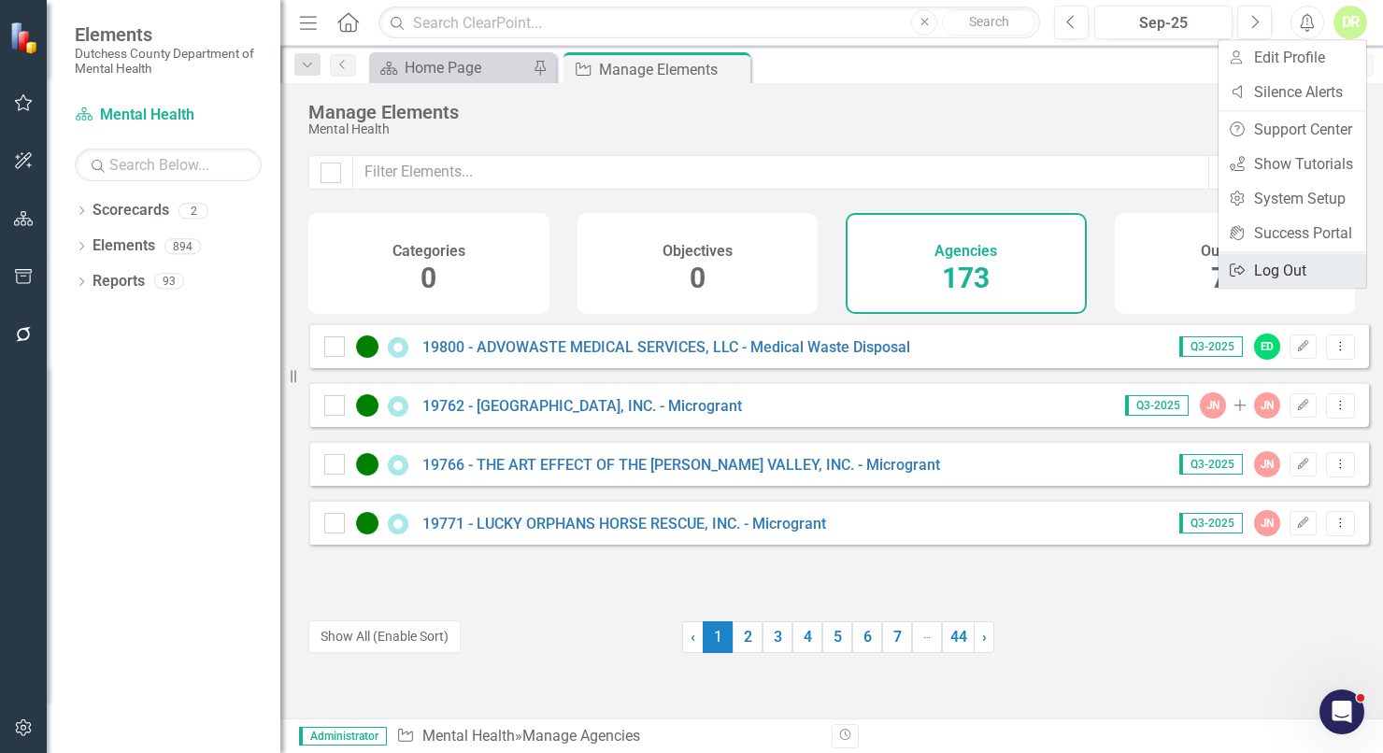
click at [1320, 264] on link "Logout Log Out" at bounding box center [1293, 270] width 148 height 35
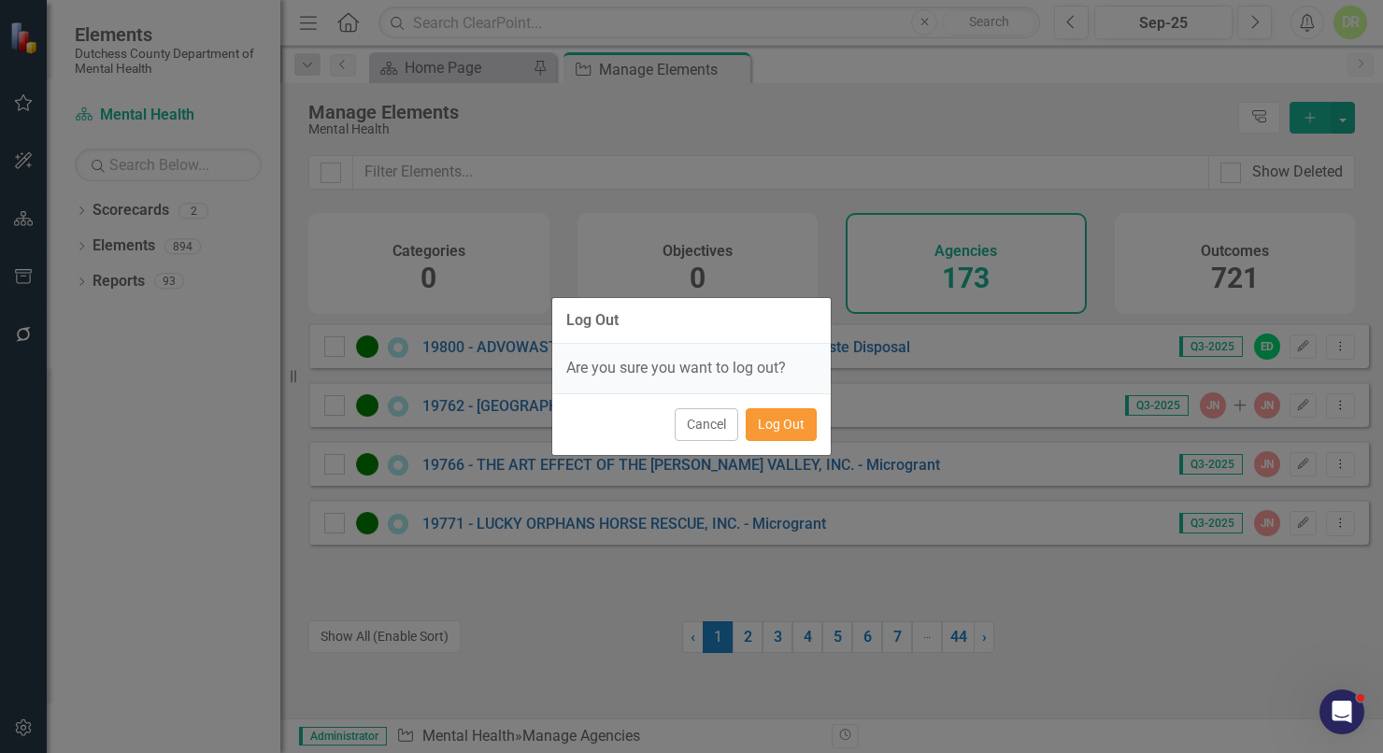
click at [780, 421] on button "Log Out" at bounding box center [781, 424] width 71 height 33
